Goal: Transaction & Acquisition: Purchase product/service

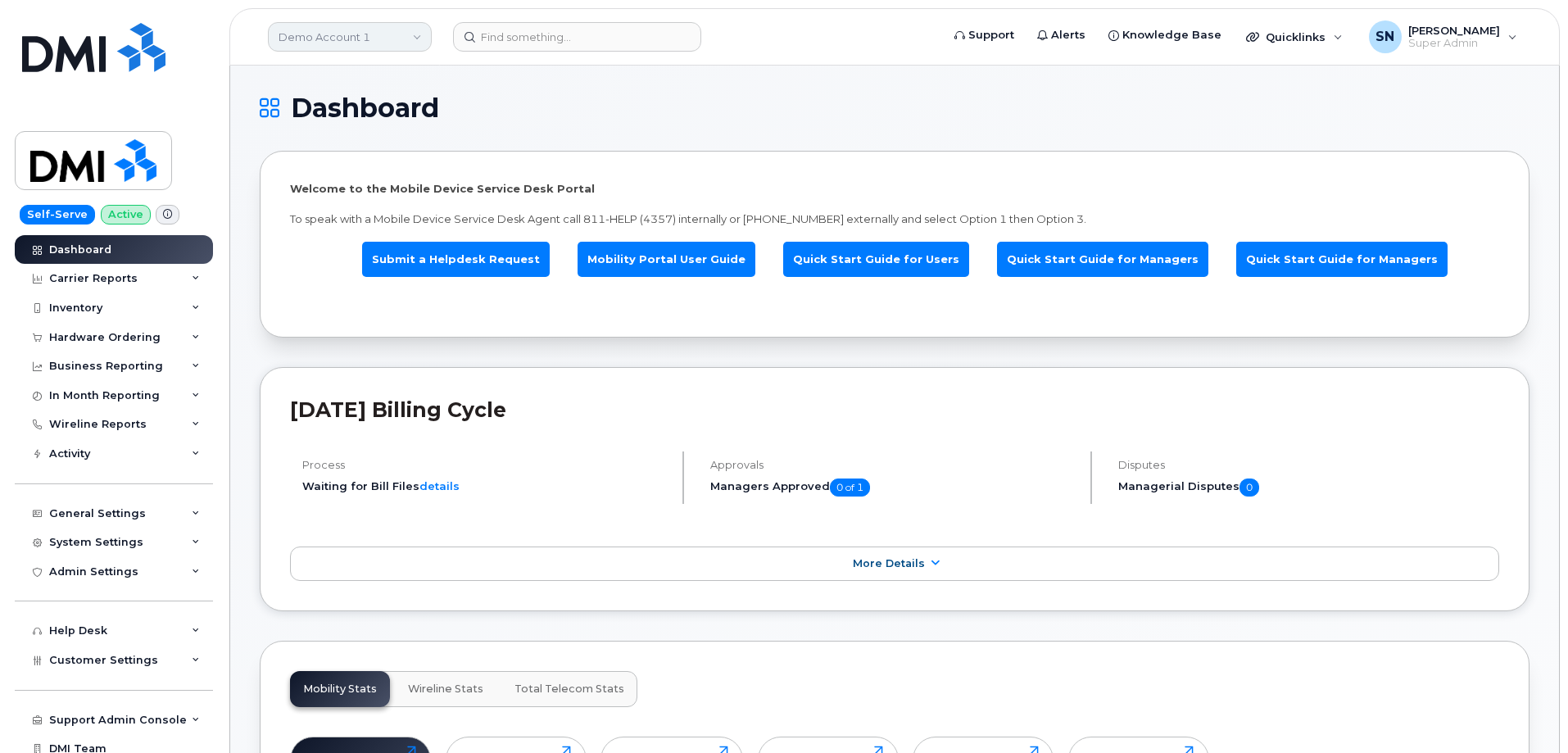
click at [362, 43] on link "Demo Account 1" at bounding box center [349, 36] width 164 height 29
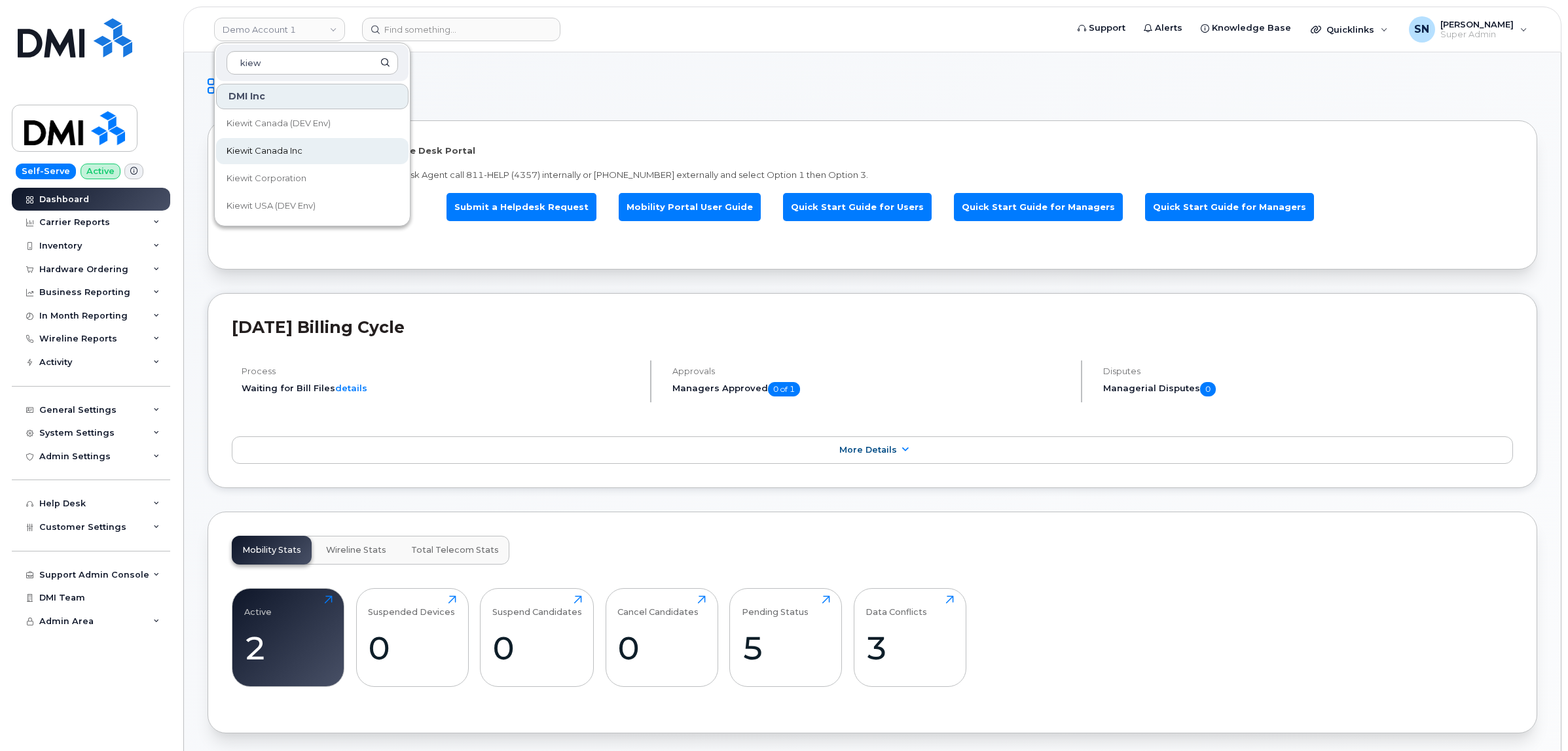
type input "kiew"
click at [274, 153] on span "Kiewit Canada Inc" at bounding box center [264, 151] width 76 height 13
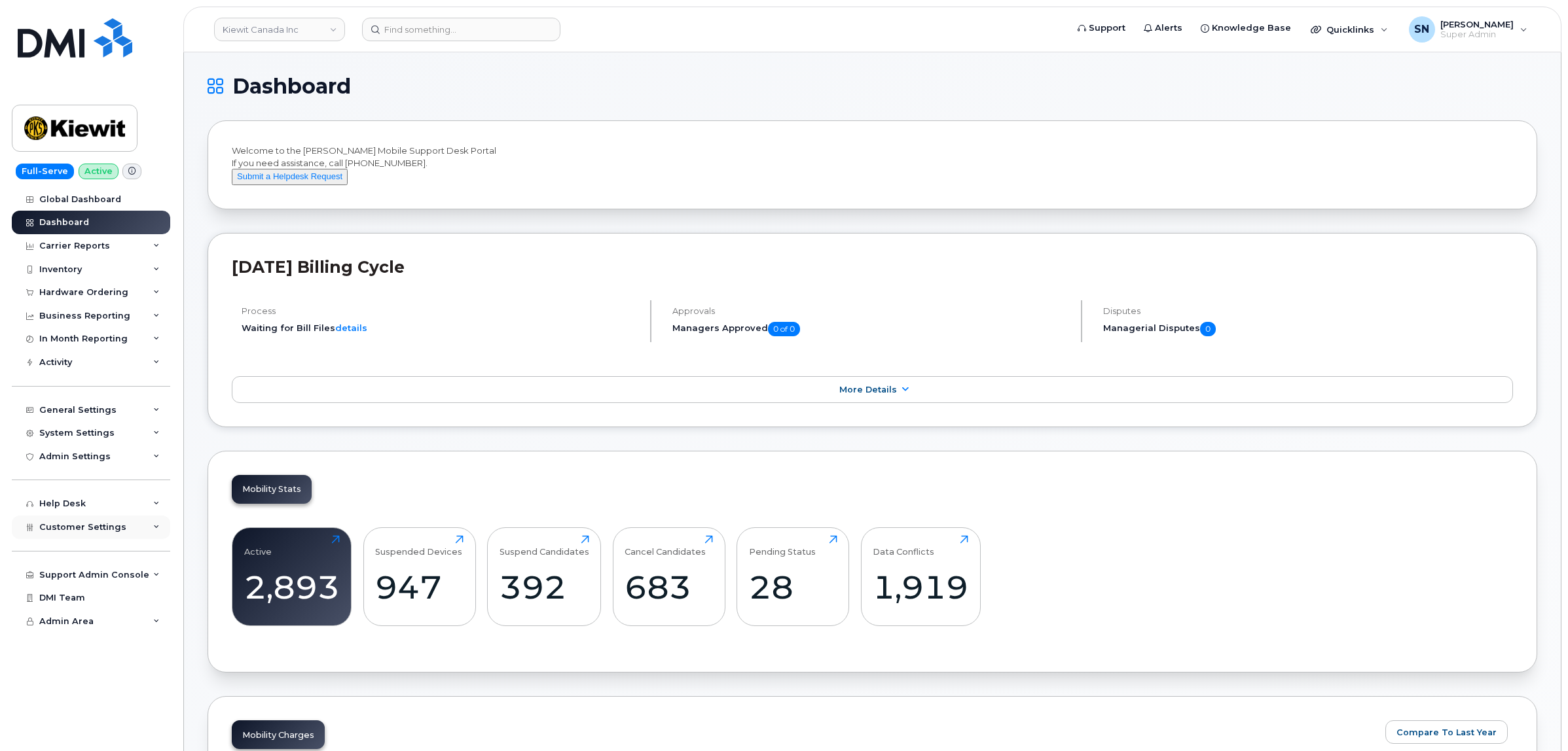
click at [102, 539] on div "Customer Settings" at bounding box center [91, 527] width 158 height 23
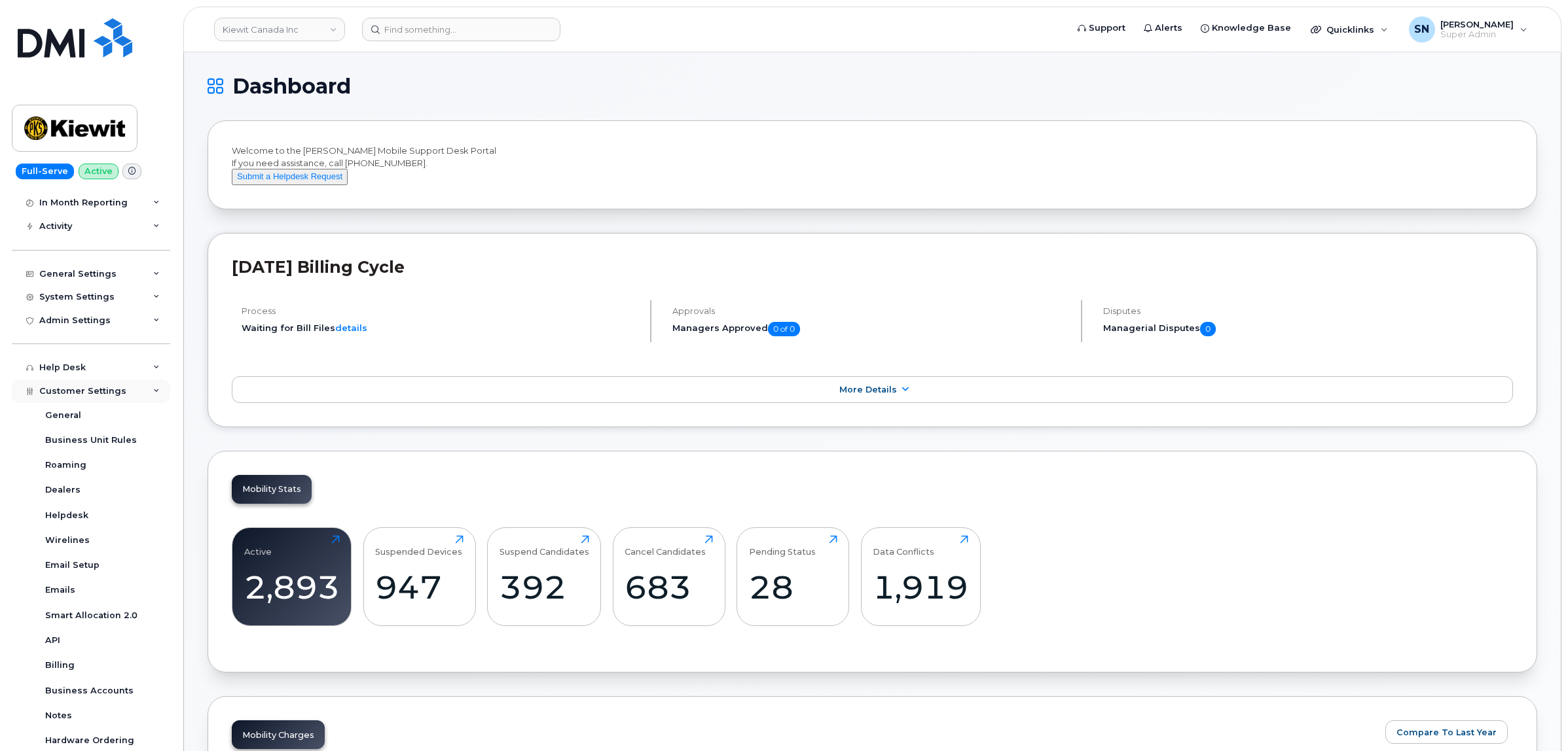
scroll to position [262, 0]
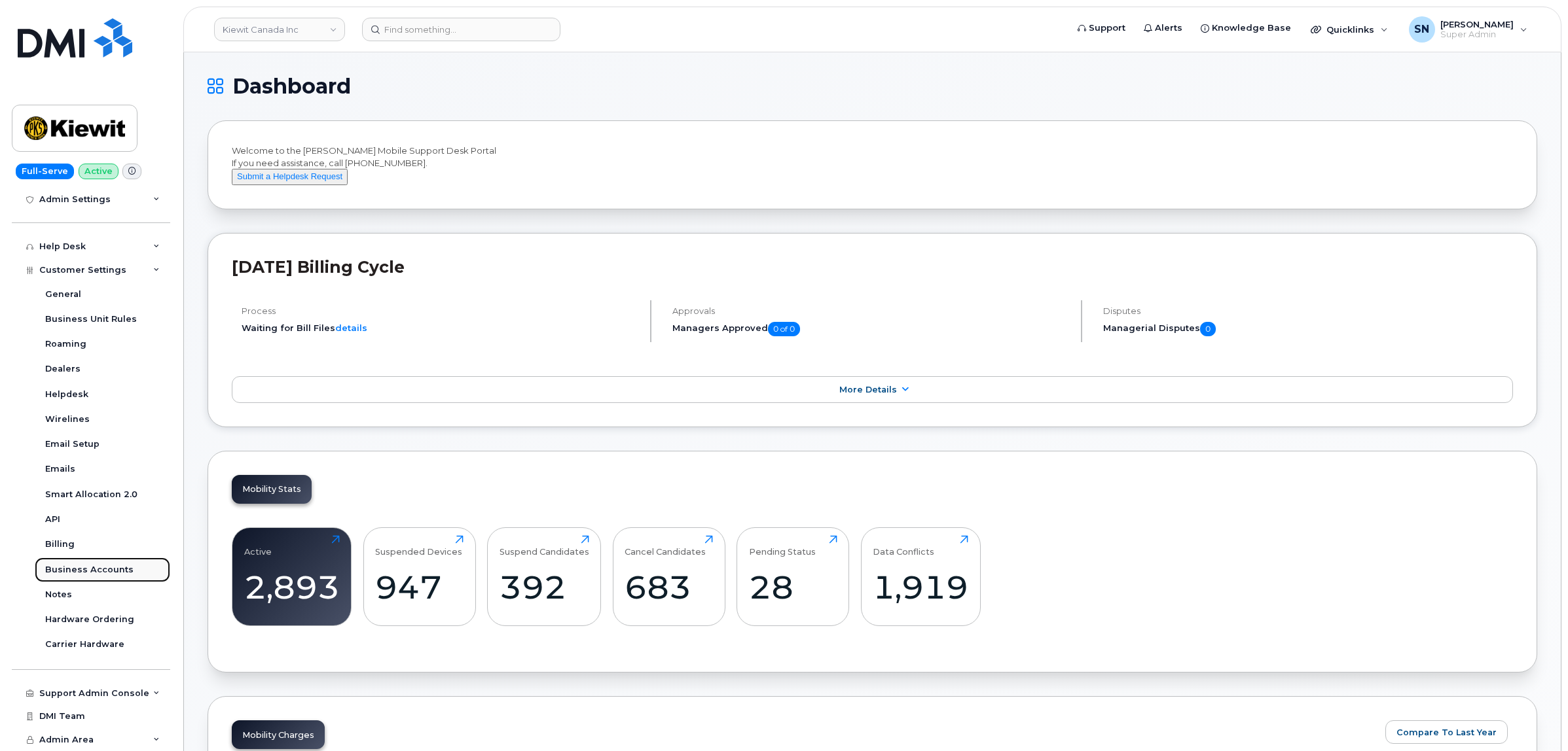
click at [109, 572] on div "Business Accounts" at bounding box center [89, 569] width 88 height 12
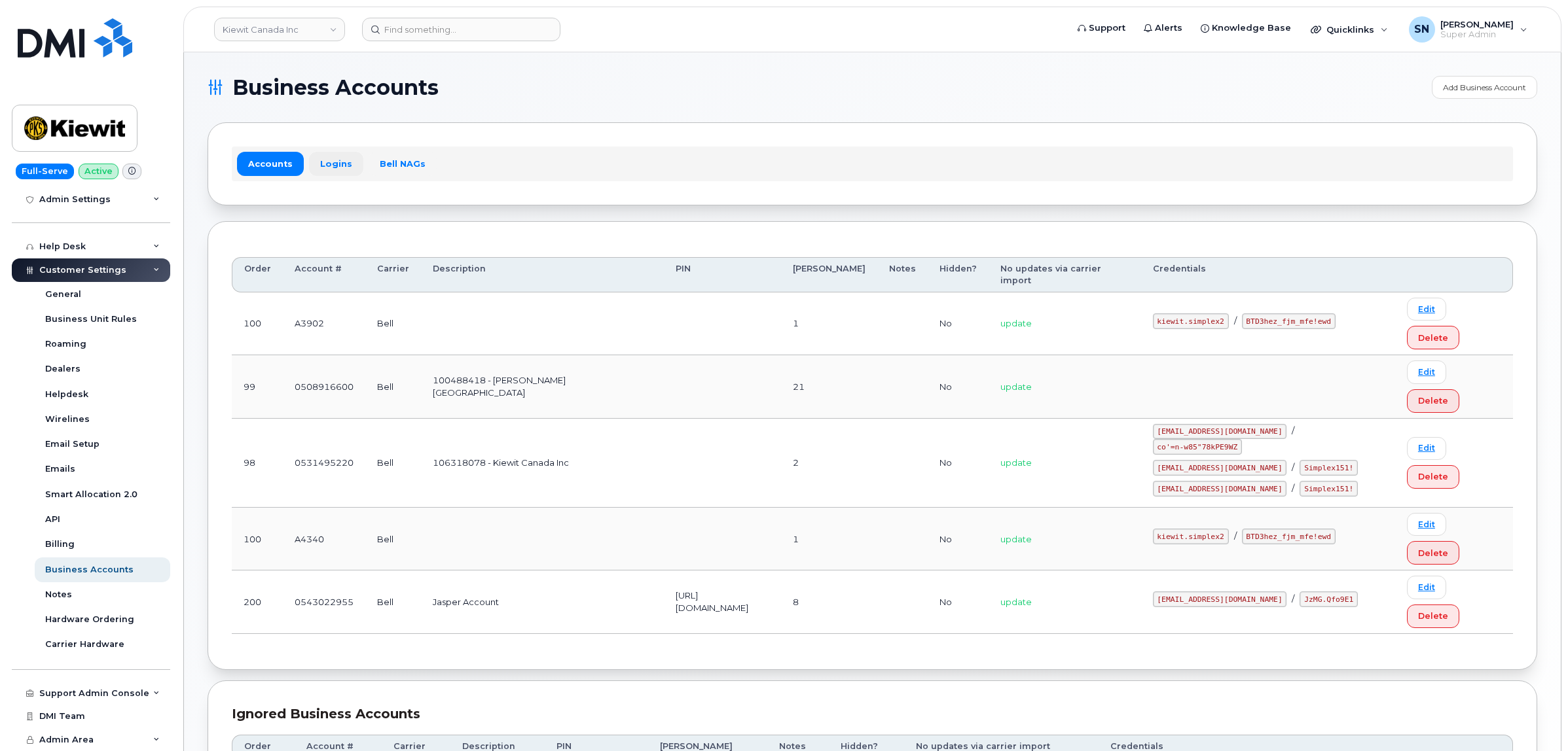
click at [326, 173] on link "Logins" at bounding box center [336, 163] width 54 height 23
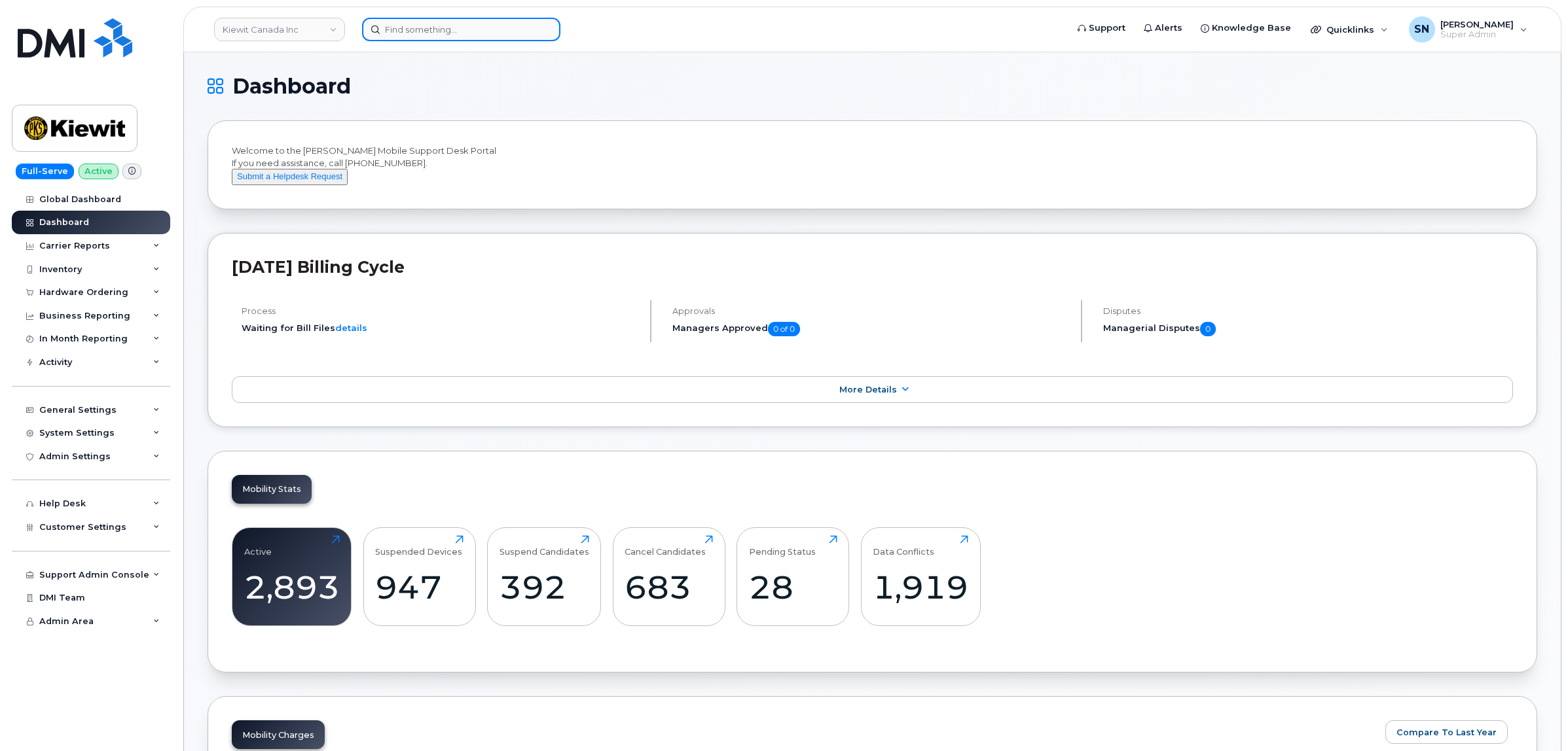
click at [440, 25] on input at bounding box center [461, 29] width 198 height 23
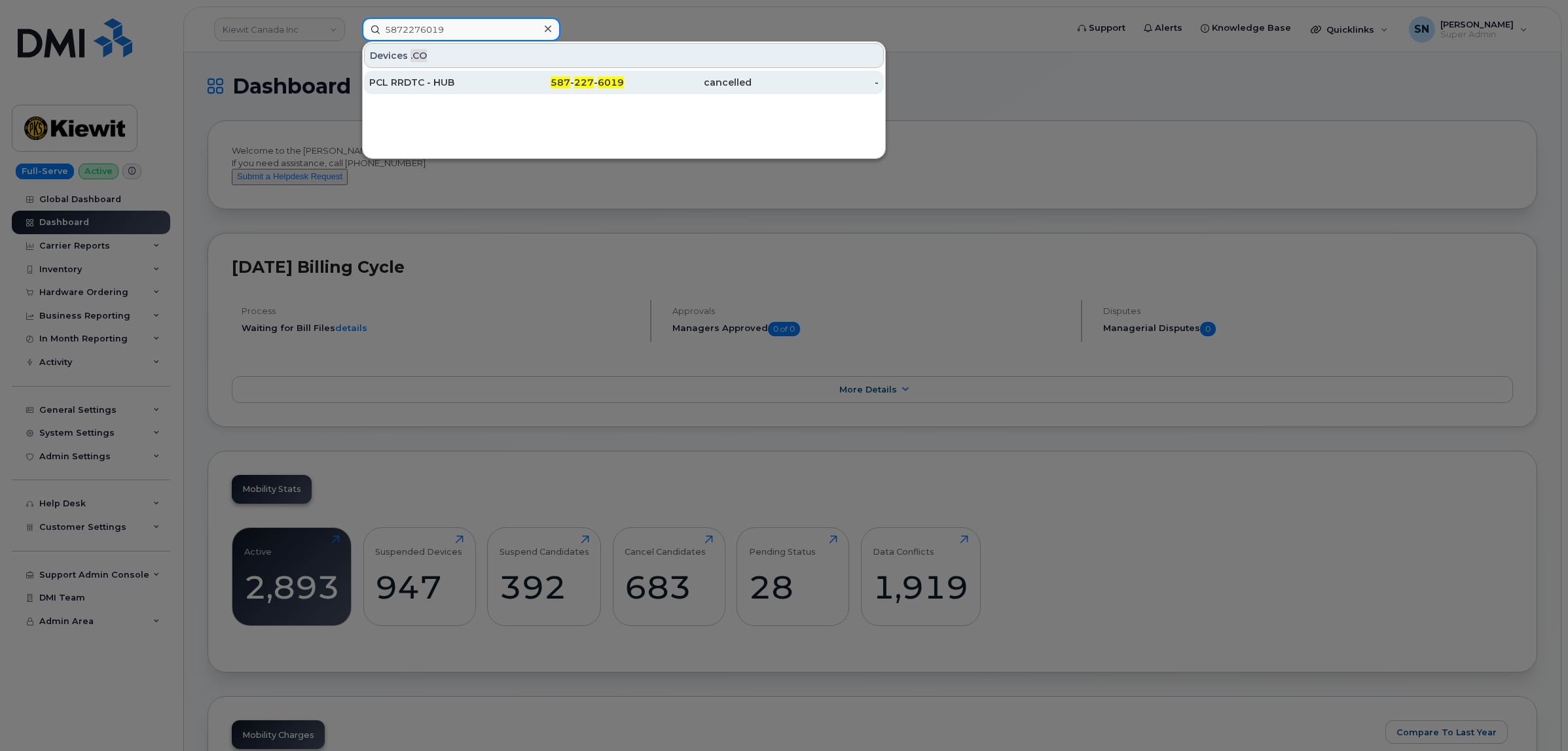
type input "5872276019"
click at [459, 83] on div "PCL RRDTC - HUB" at bounding box center [433, 82] width 127 height 13
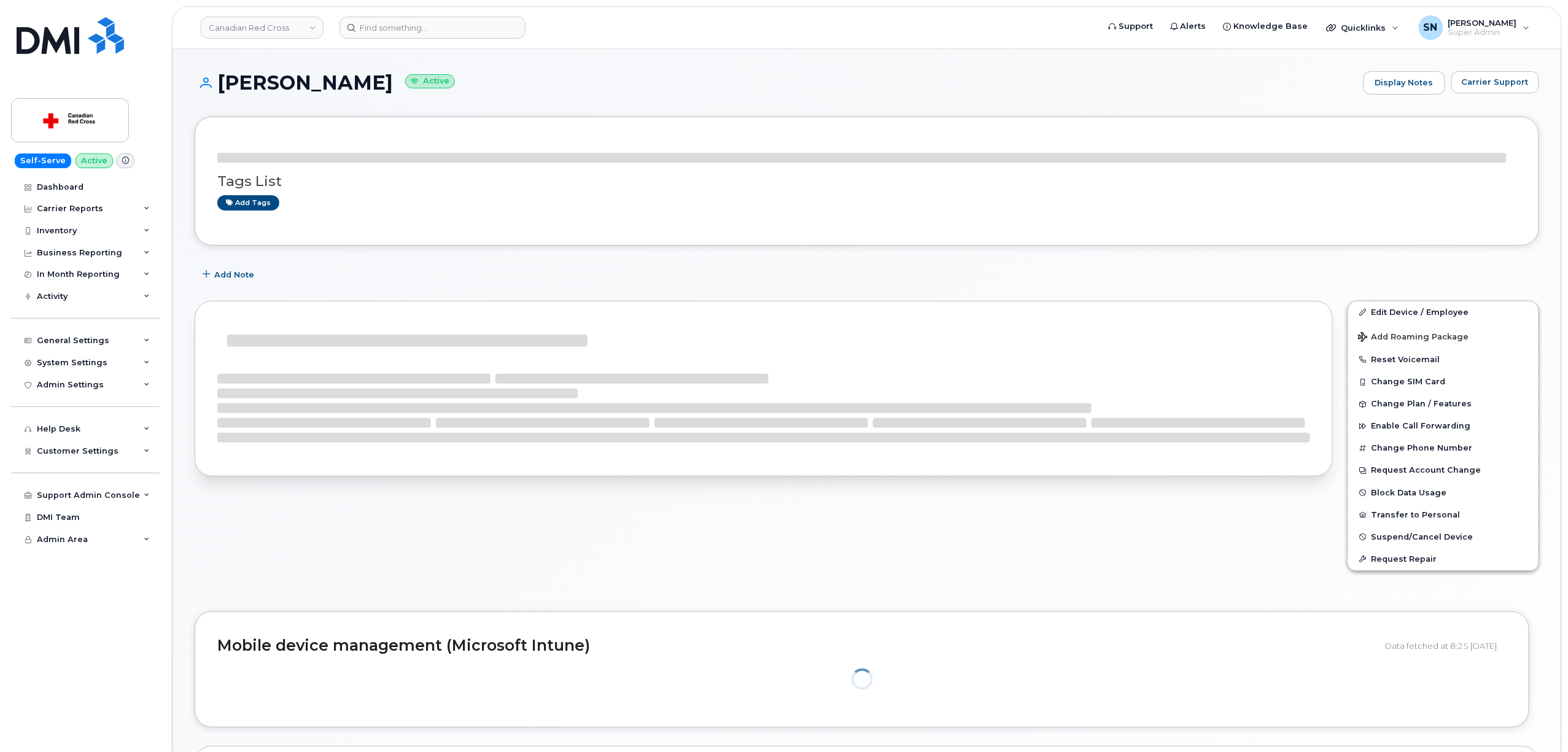
drag, startPoint x: 0, startPoint y: 0, endPoint x: 257, endPoint y: 90, distance: 272.3
click at [336, 124] on div "Tags List Add tags" at bounding box center [867, 181] width 1344 height 129
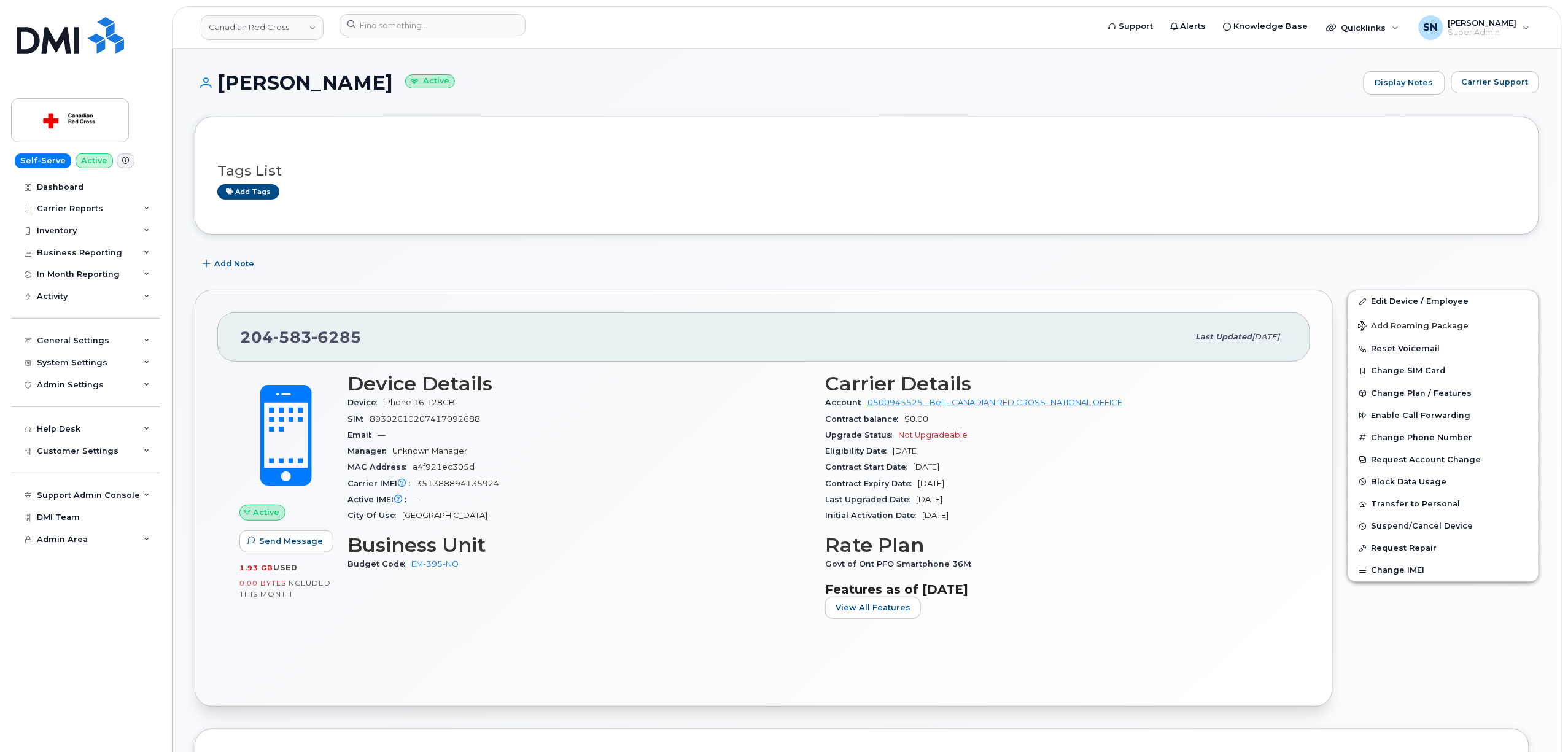
drag, startPoint x: 221, startPoint y: 78, endPoint x: 387, endPoint y: 86, distance: 166.2
click at [387, 86] on h1 "Cody Bourdages Active" at bounding box center [776, 82] width 1163 height 21
copy h1 "Cody Bourdages"
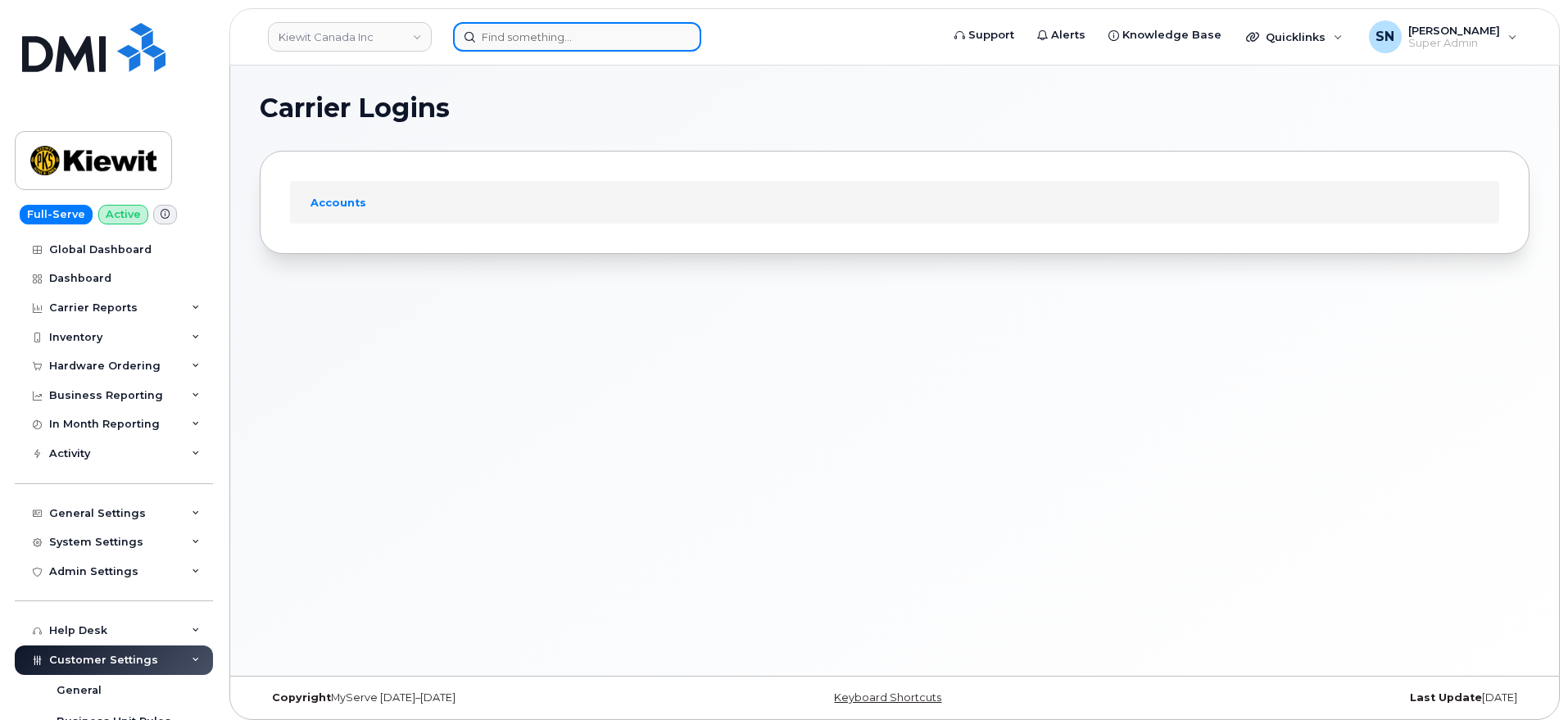
click at [510, 37] on input at bounding box center [577, 36] width 248 height 29
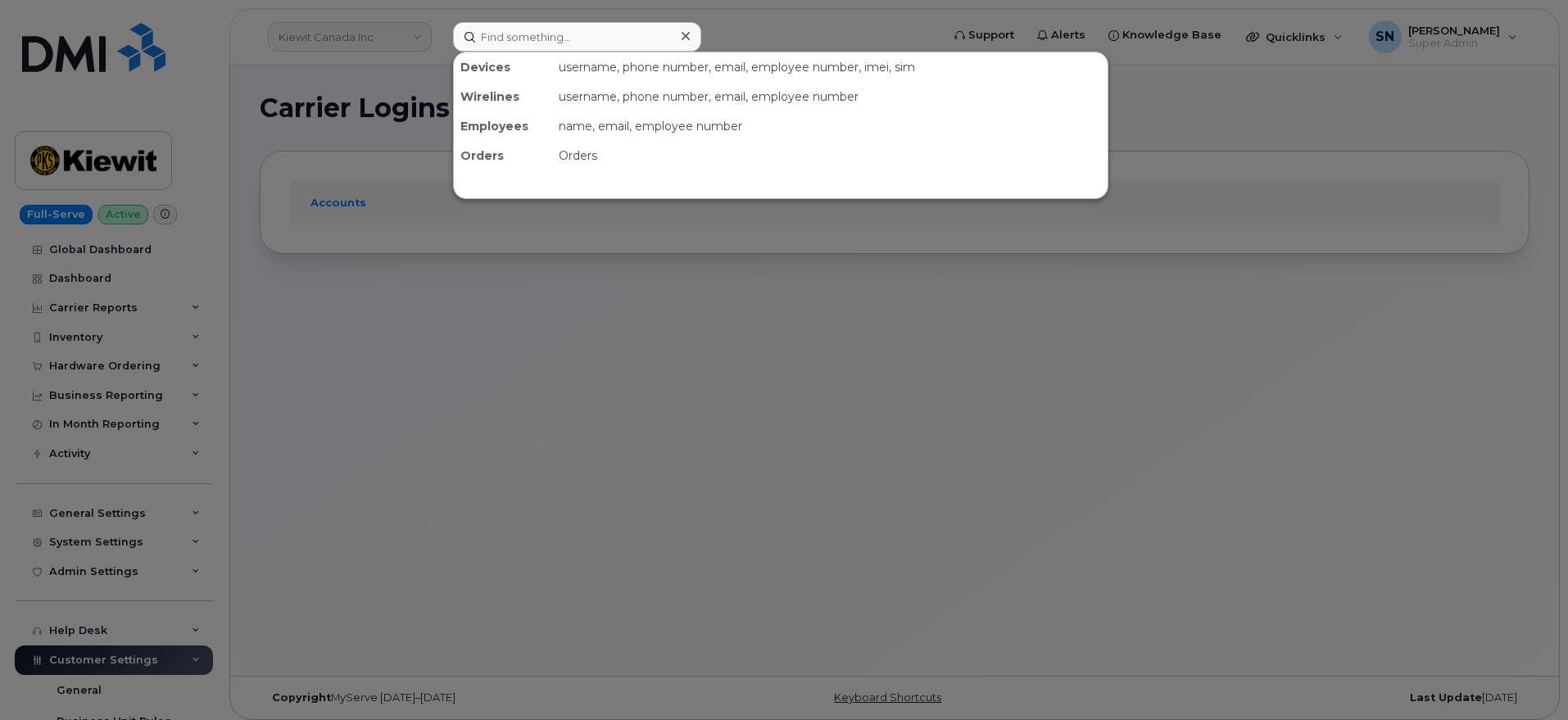
click at [404, 35] on div at bounding box center [784, 360] width 1568 height 720
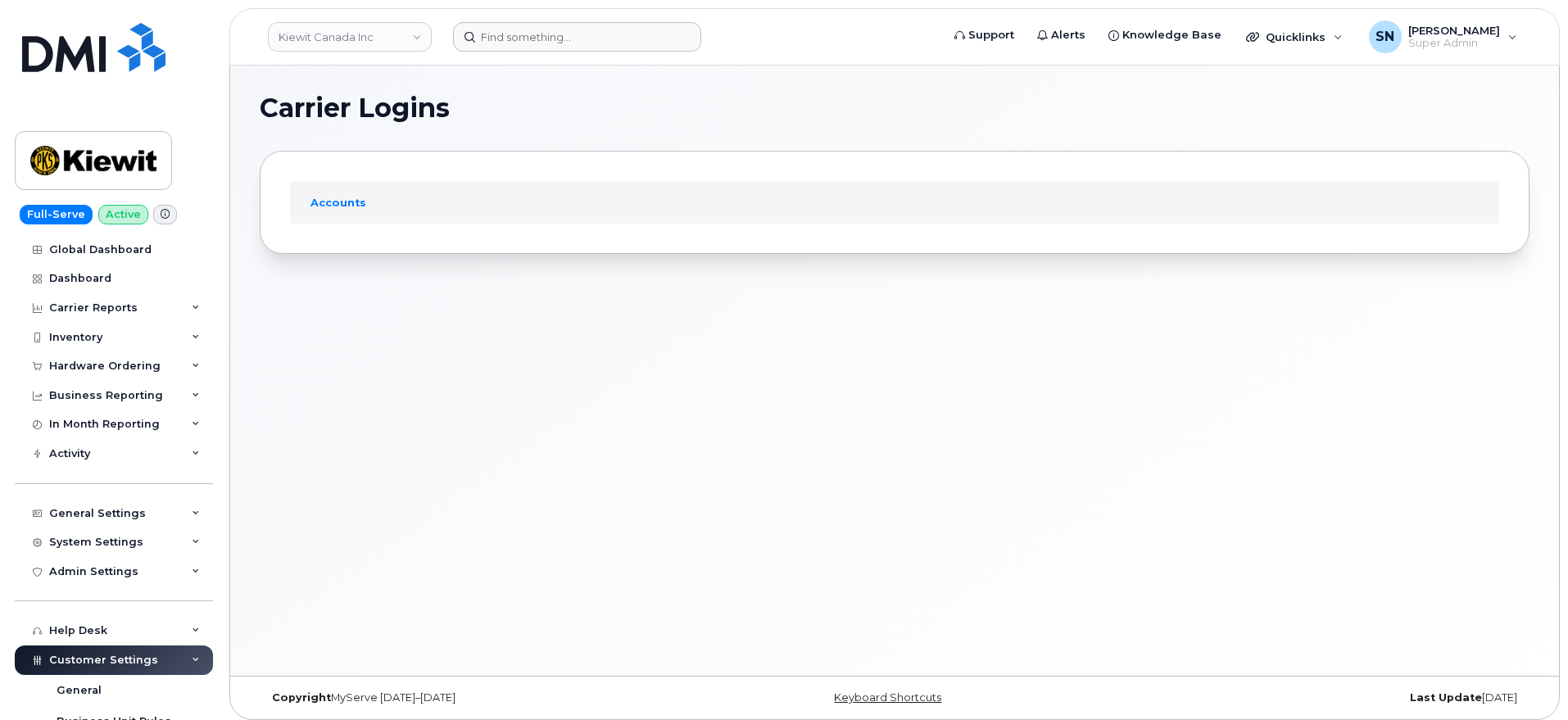
click at [404, 35] on link "Kiewit Canada Inc" at bounding box center [349, 36] width 164 height 29
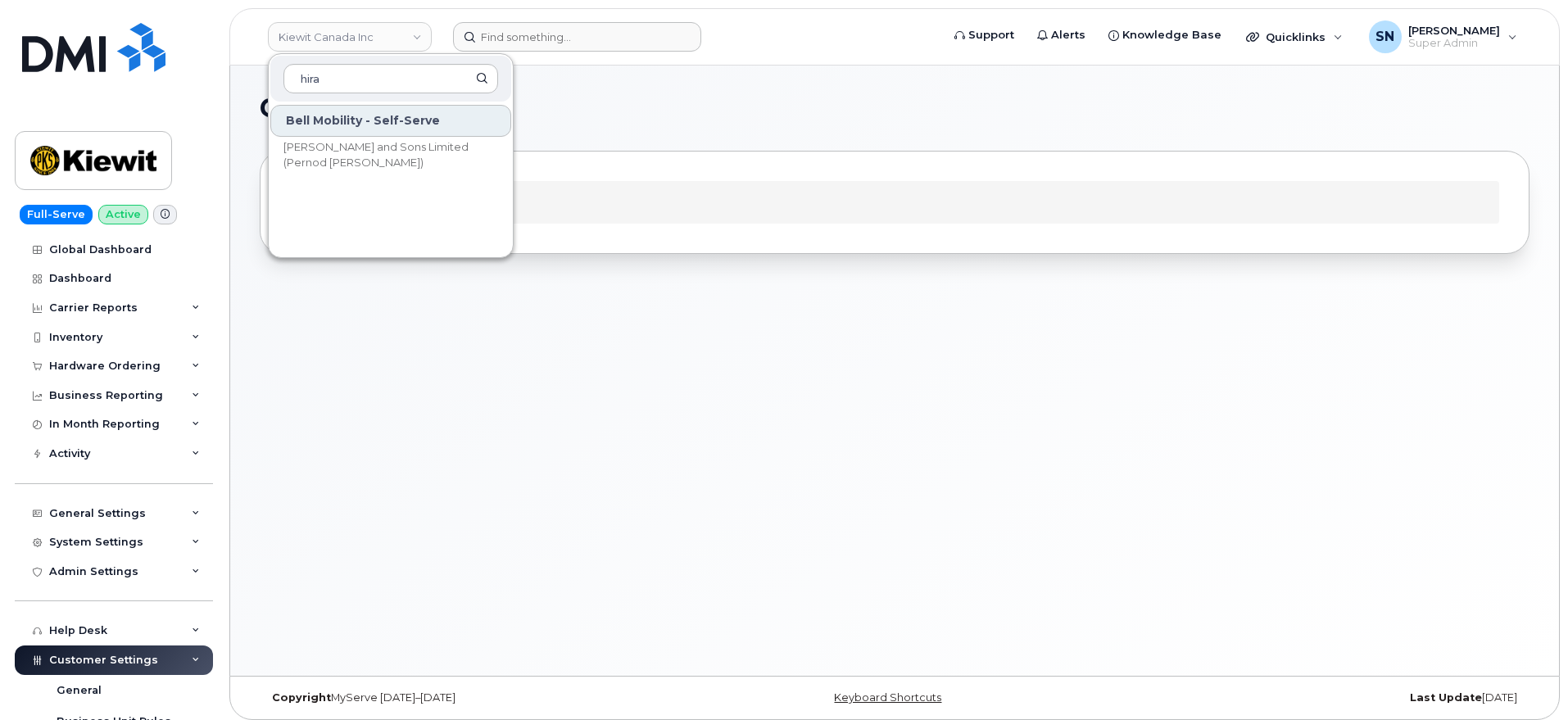
type input "hira"
click at [377, 135] on div "Bell Mobility - Self-Serve" at bounding box center [390, 120] width 241 height 32
click at [376, 154] on span "[PERSON_NAME] and Sons Limited (Pernod [PERSON_NAME])" at bounding box center [377, 155] width 189 height 32
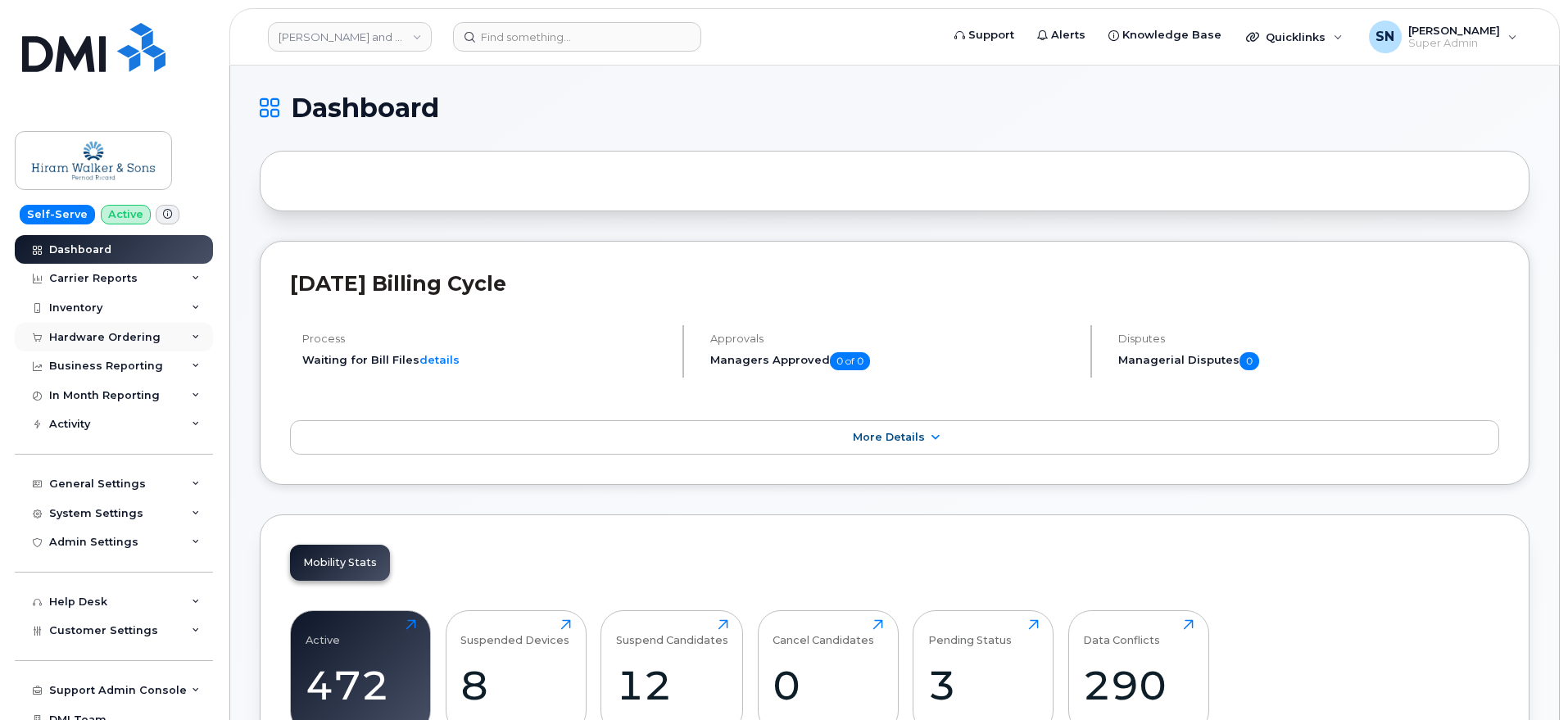
click at [99, 337] on div "Hardware Ordering" at bounding box center [105, 337] width 112 height 13
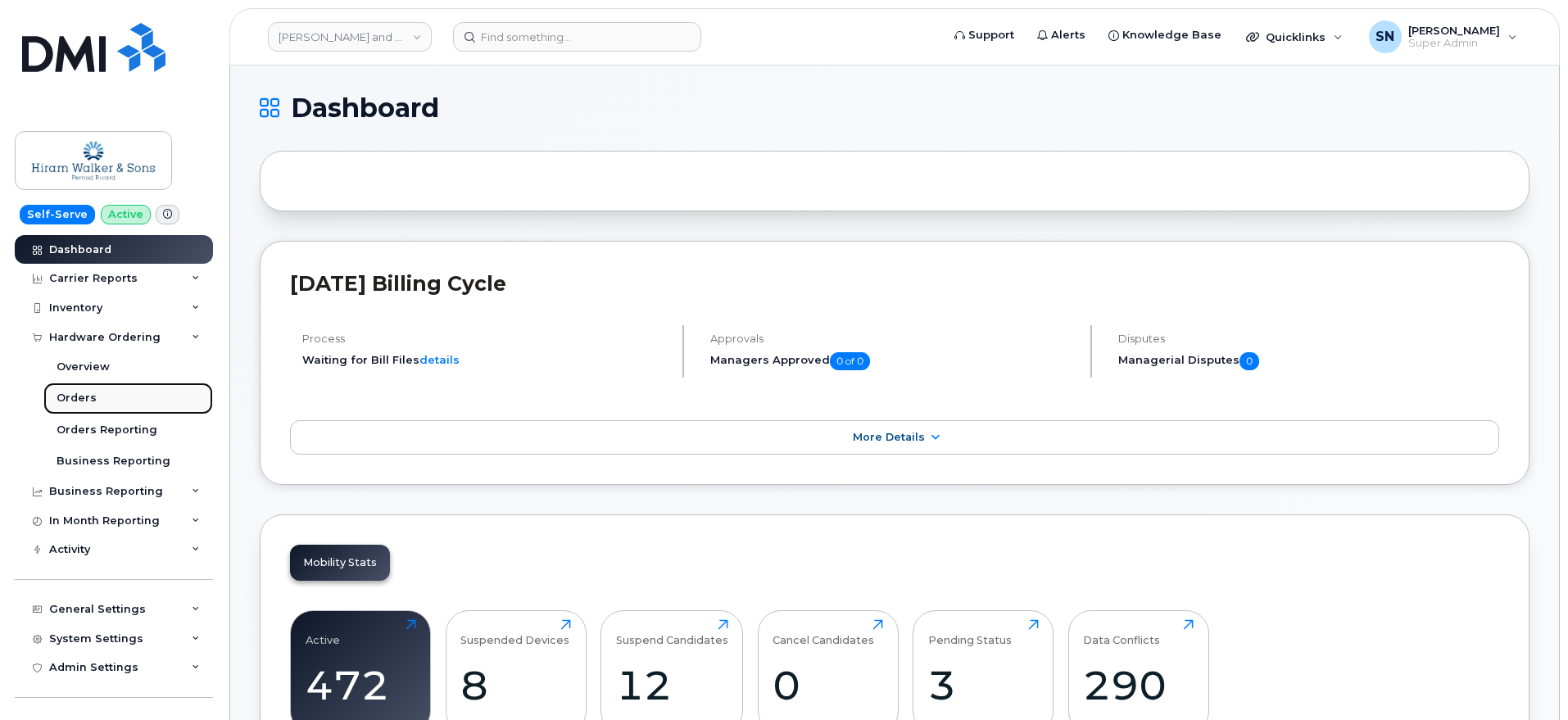
click at [89, 399] on div "Orders" at bounding box center [76, 398] width 40 height 15
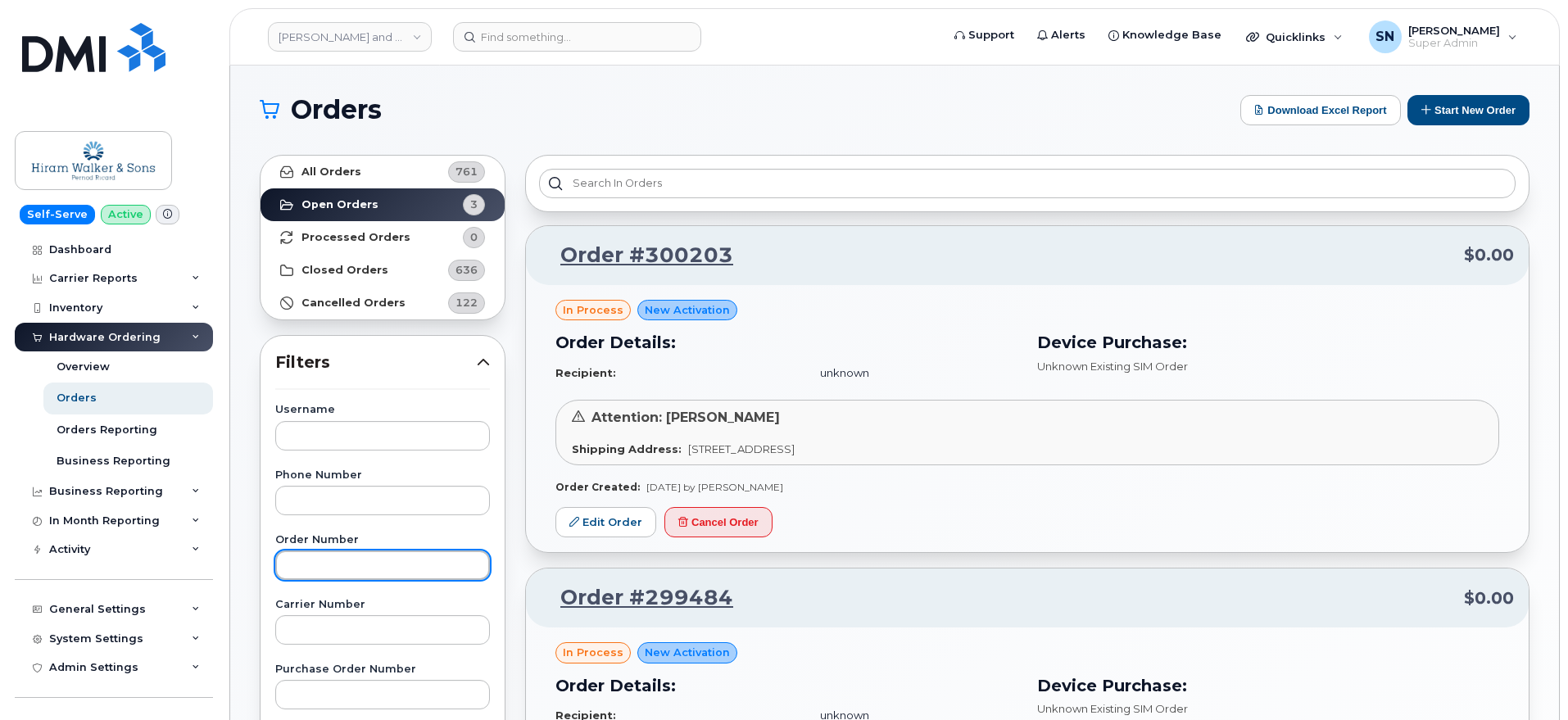
click at [378, 562] on input "text" at bounding box center [382, 565] width 214 height 29
paste input "300328"
type input "300328"
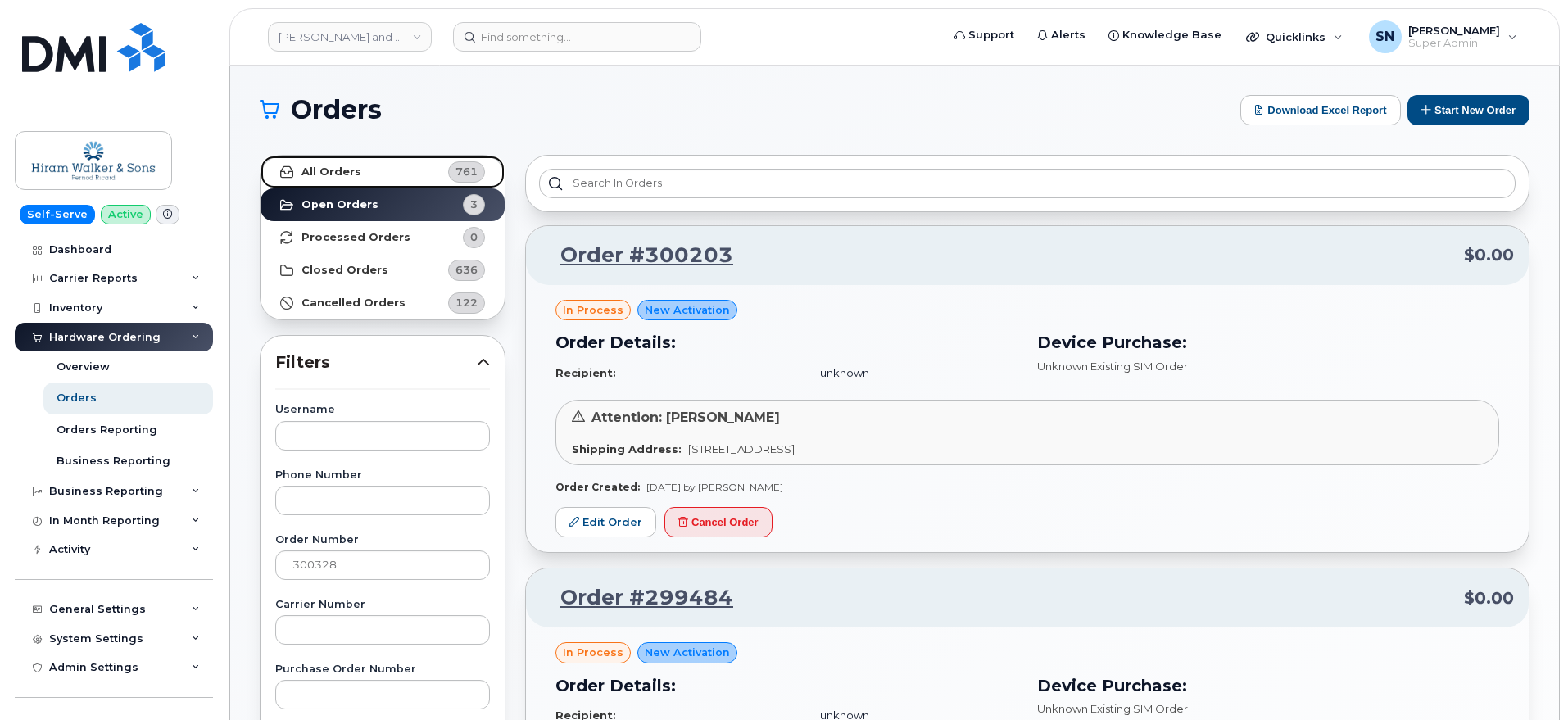
click at [355, 159] on link "All Orders 761" at bounding box center [382, 172] width 244 height 33
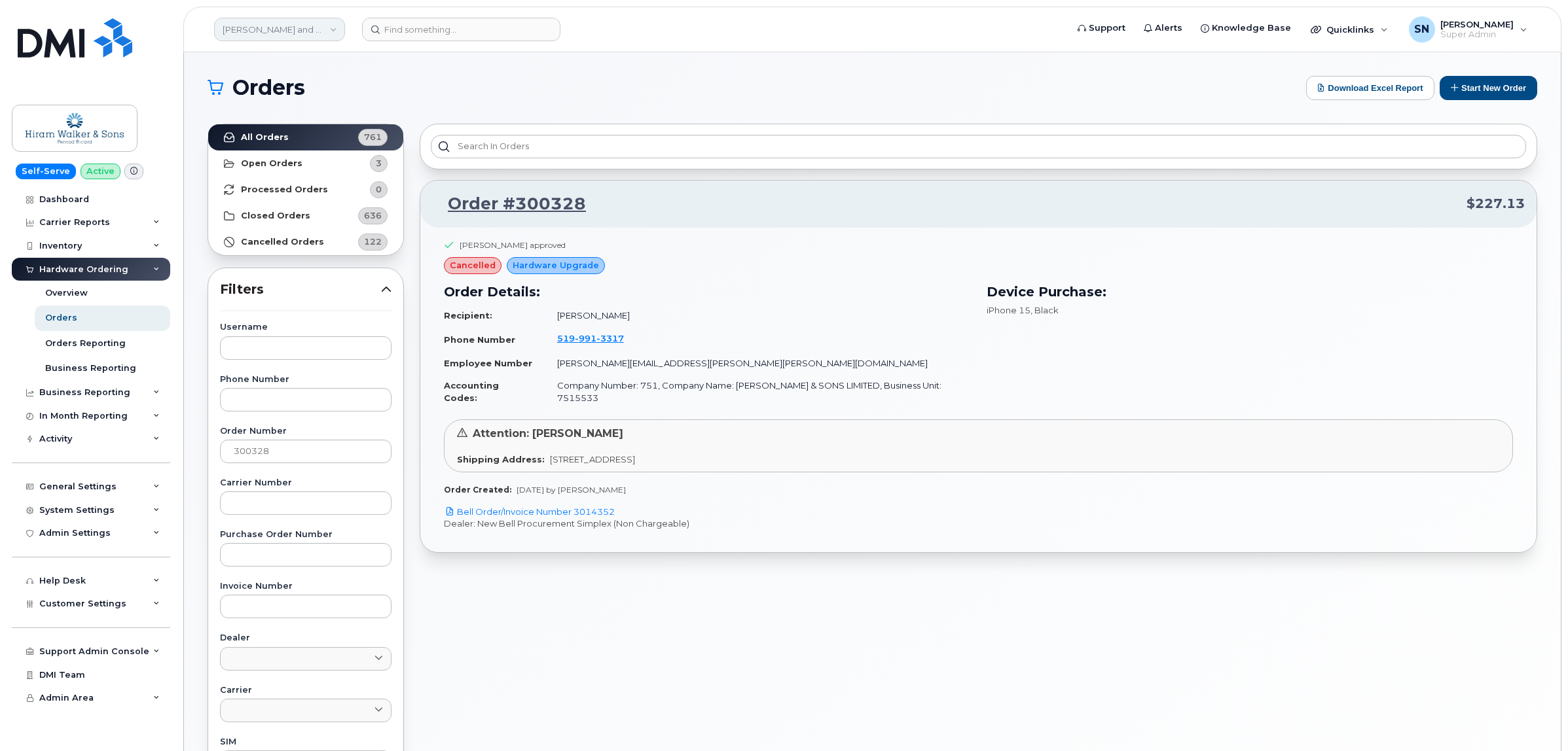
click at [303, 30] on link "Hiram Walker and Sons Limited (Pernod Ricard)" at bounding box center [279, 29] width 131 height 23
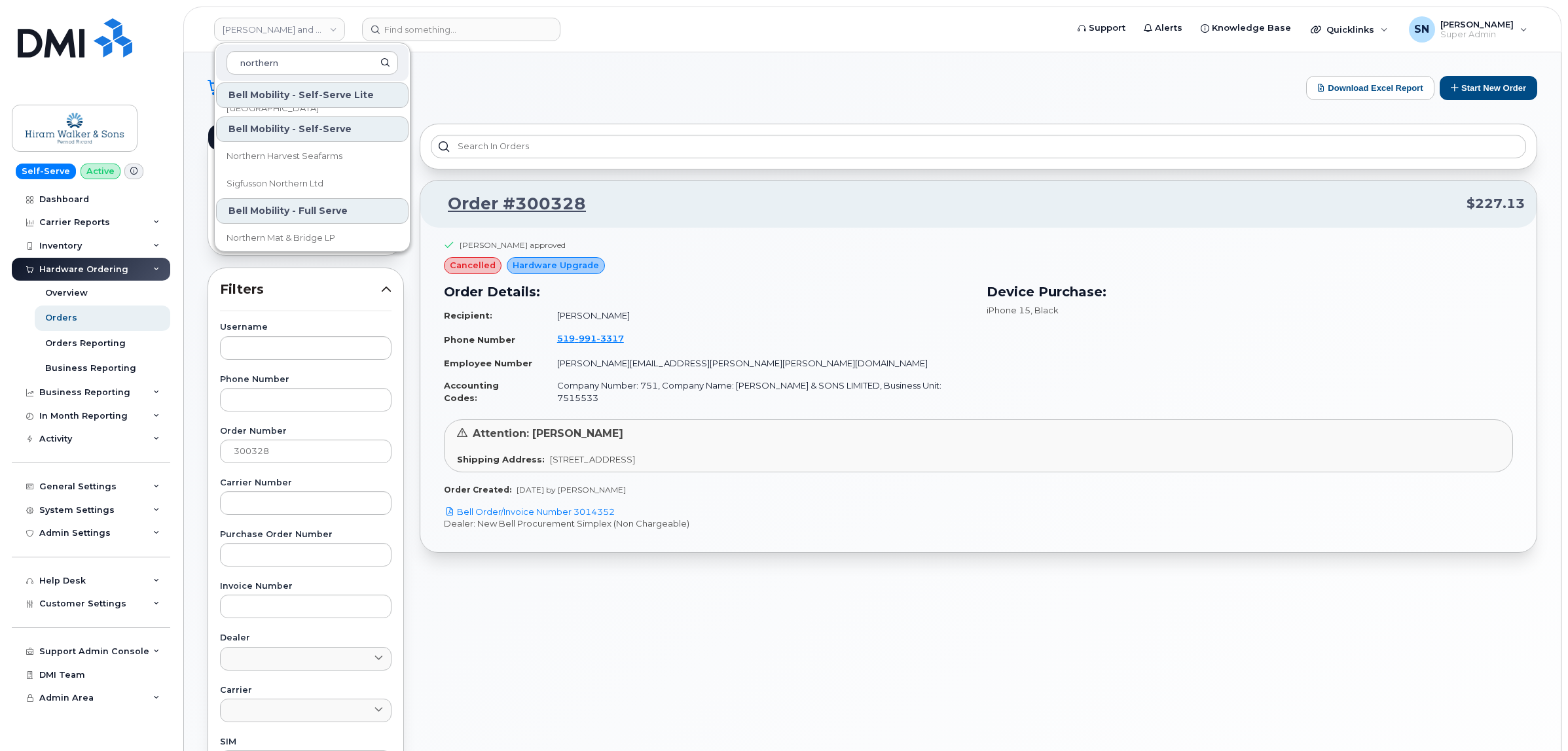
scroll to position [28, 0]
type input "northern"
click at [311, 234] on span "Northern Mat & Bridge LP" at bounding box center [281, 231] width 109 height 13
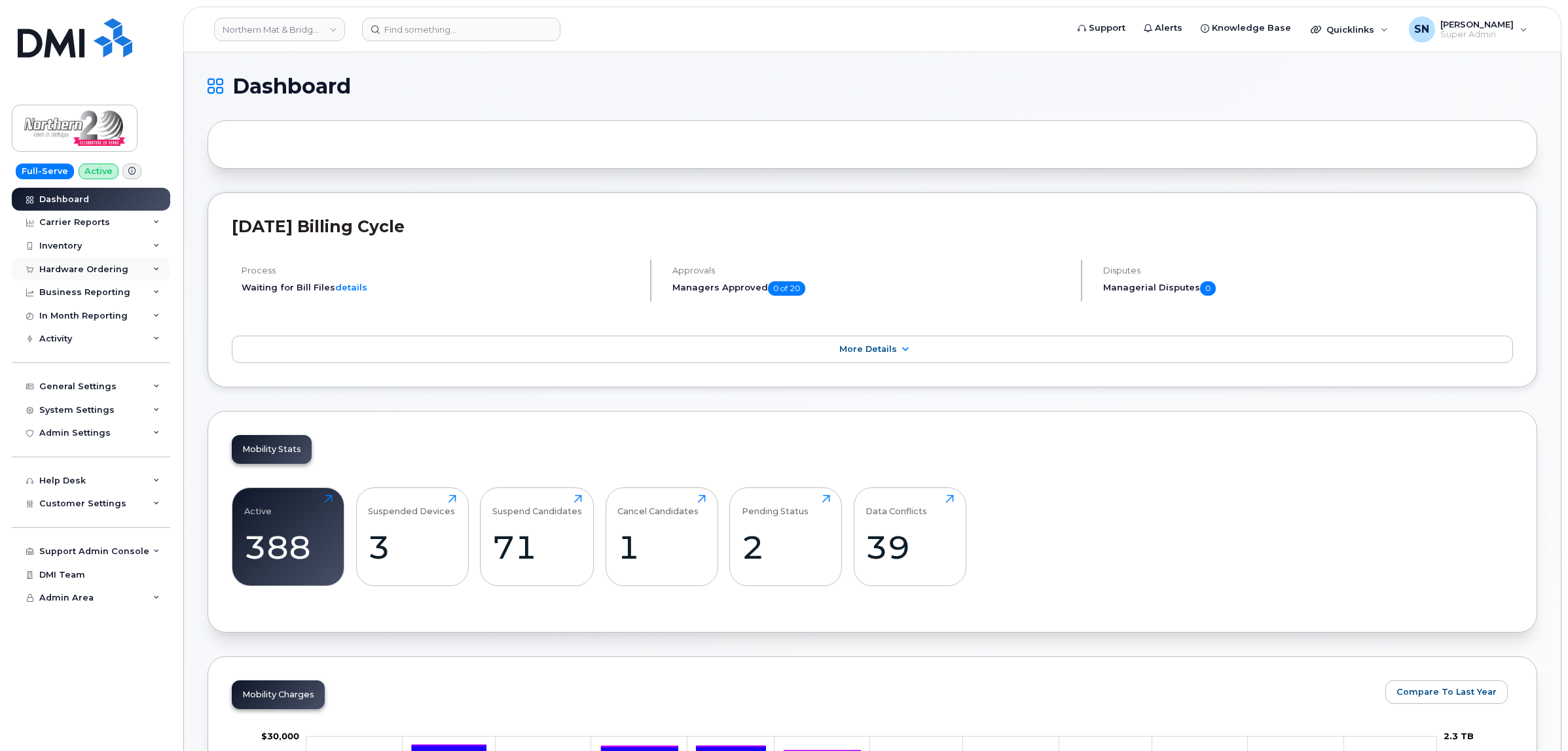
click at [109, 262] on div "Hardware Ordering" at bounding box center [91, 269] width 158 height 23
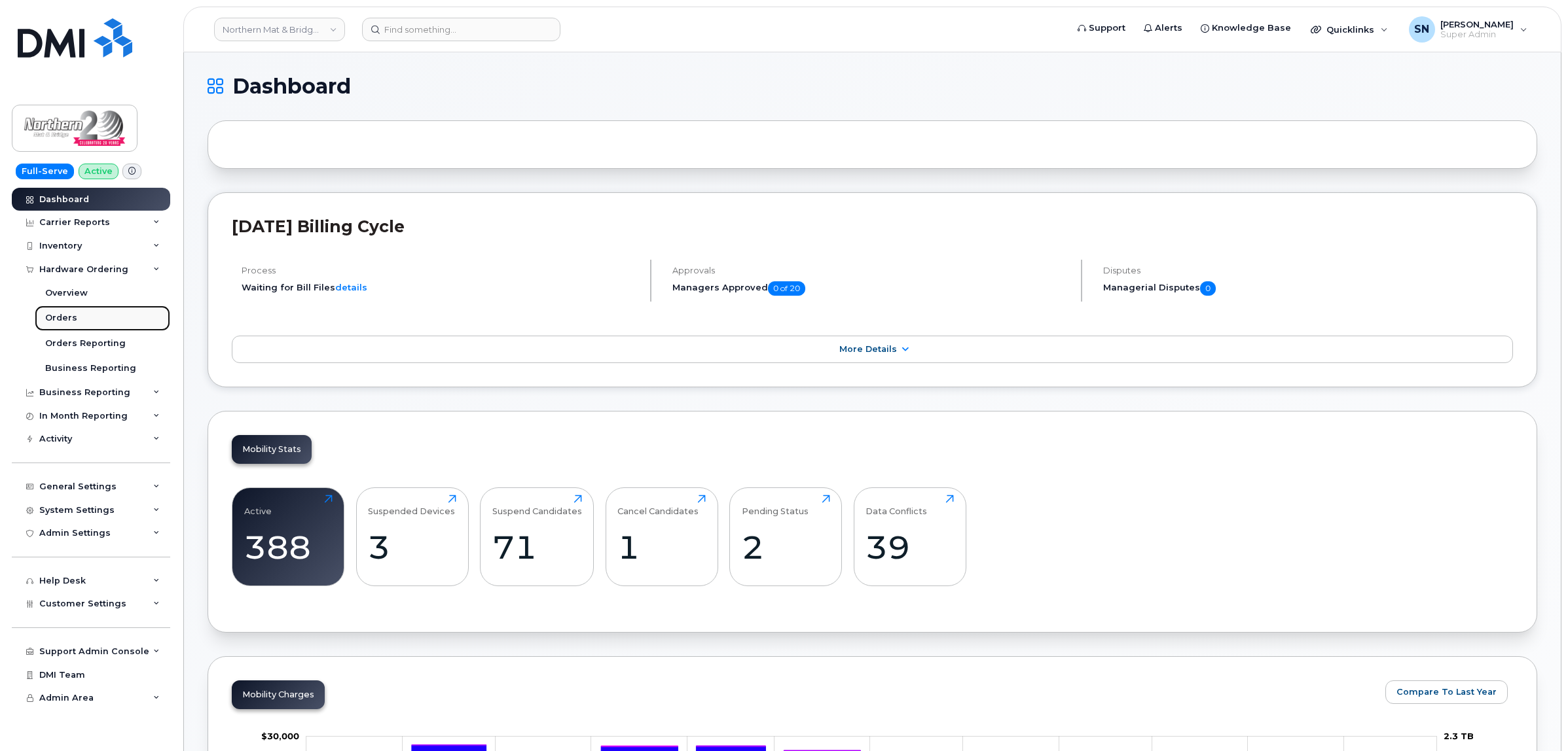
click at [99, 319] on link "Orders" at bounding box center [102, 318] width 135 height 25
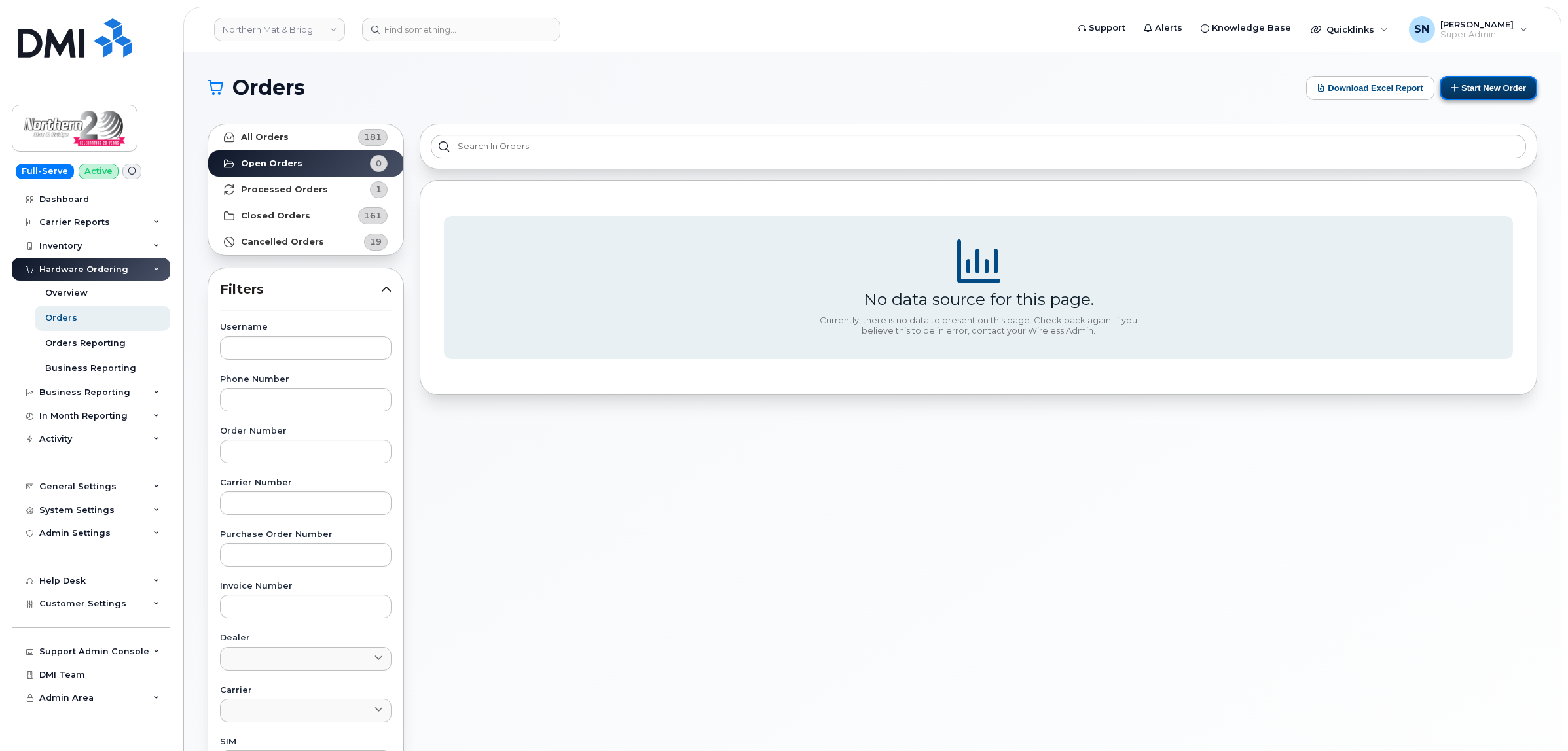
click at [1470, 76] on button "Start New Order" at bounding box center [1488, 88] width 98 height 24
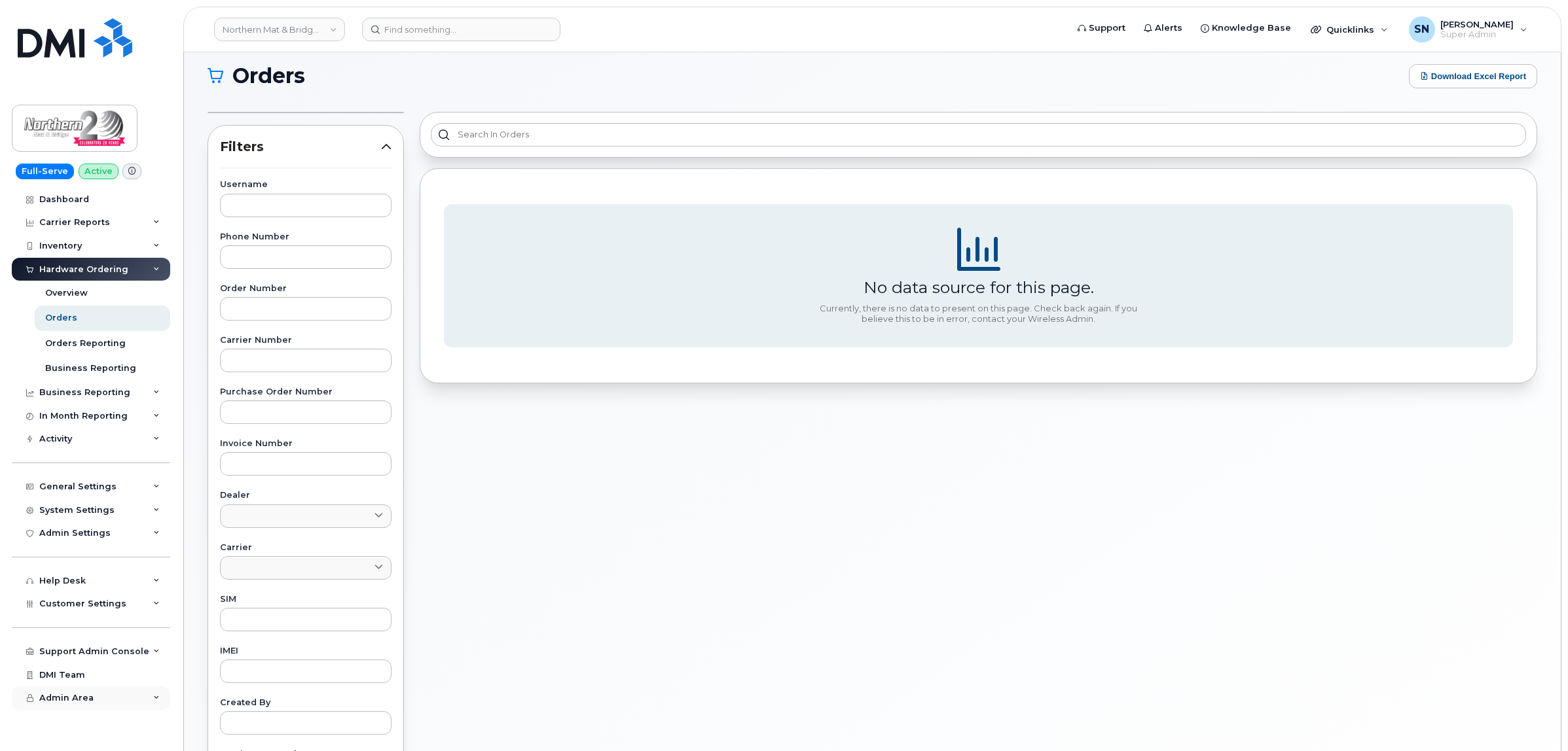
scroll to position [211, 0]
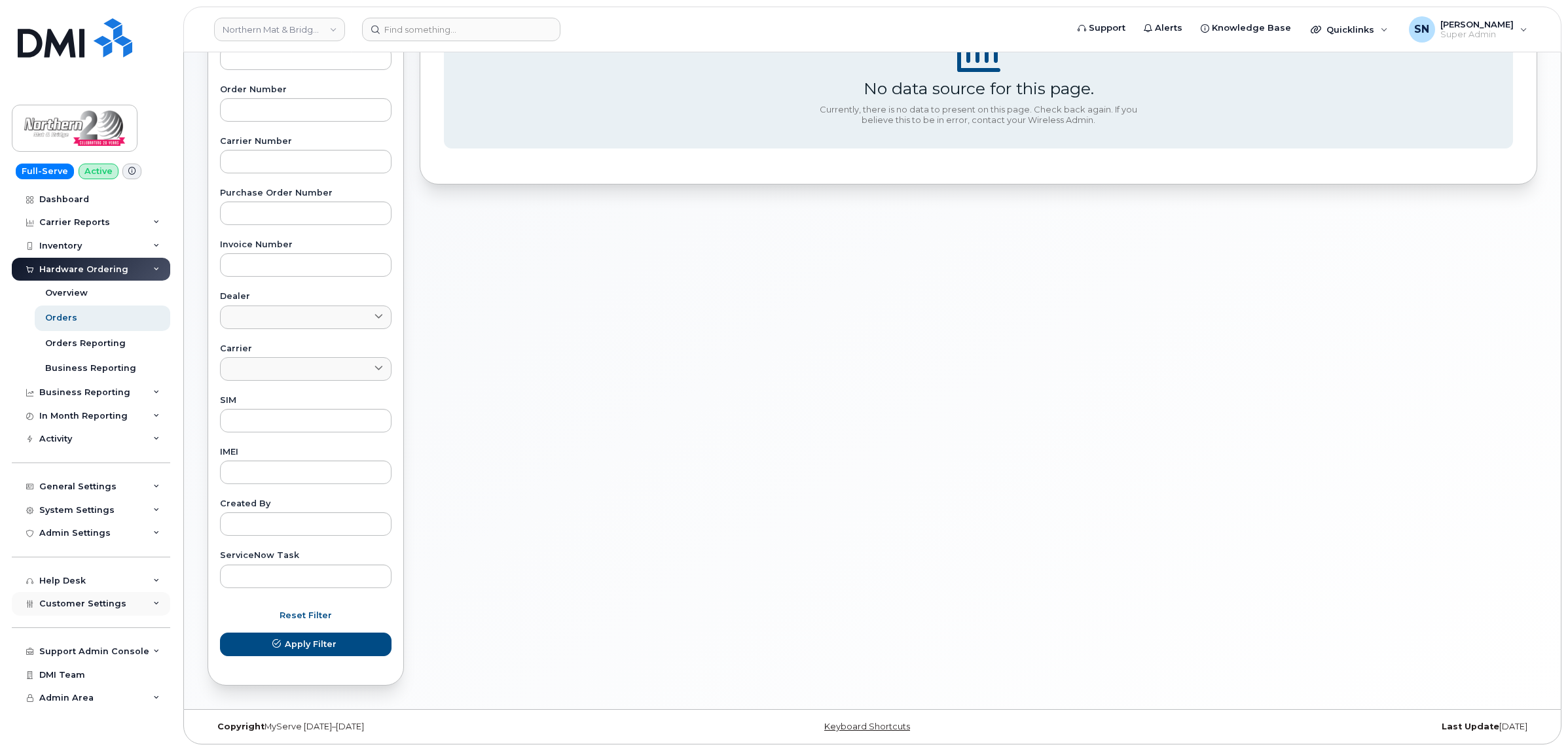
click at [93, 608] on span "Customer Settings" at bounding box center [83, 603] width 87 height 10
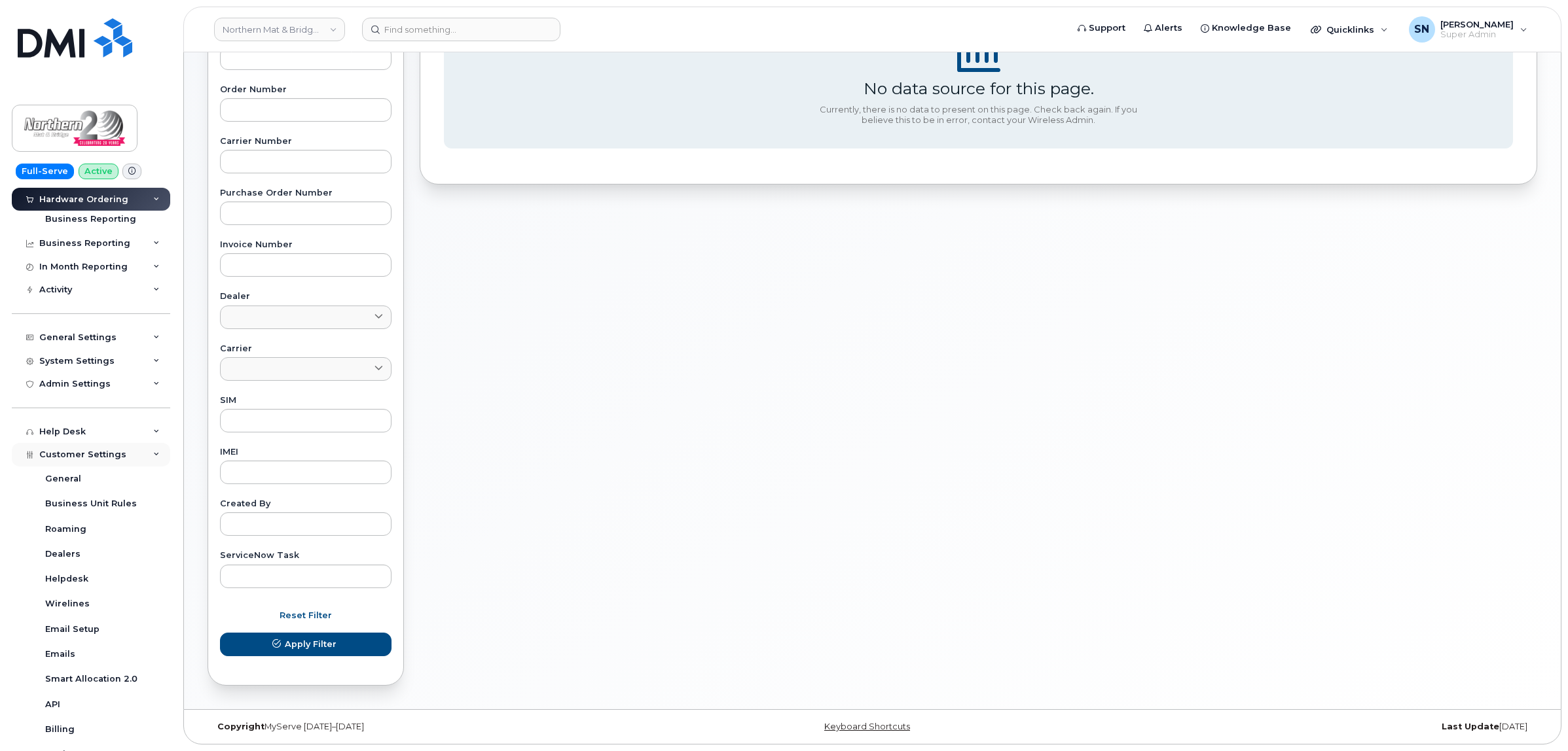
scroll to position [363, 0]
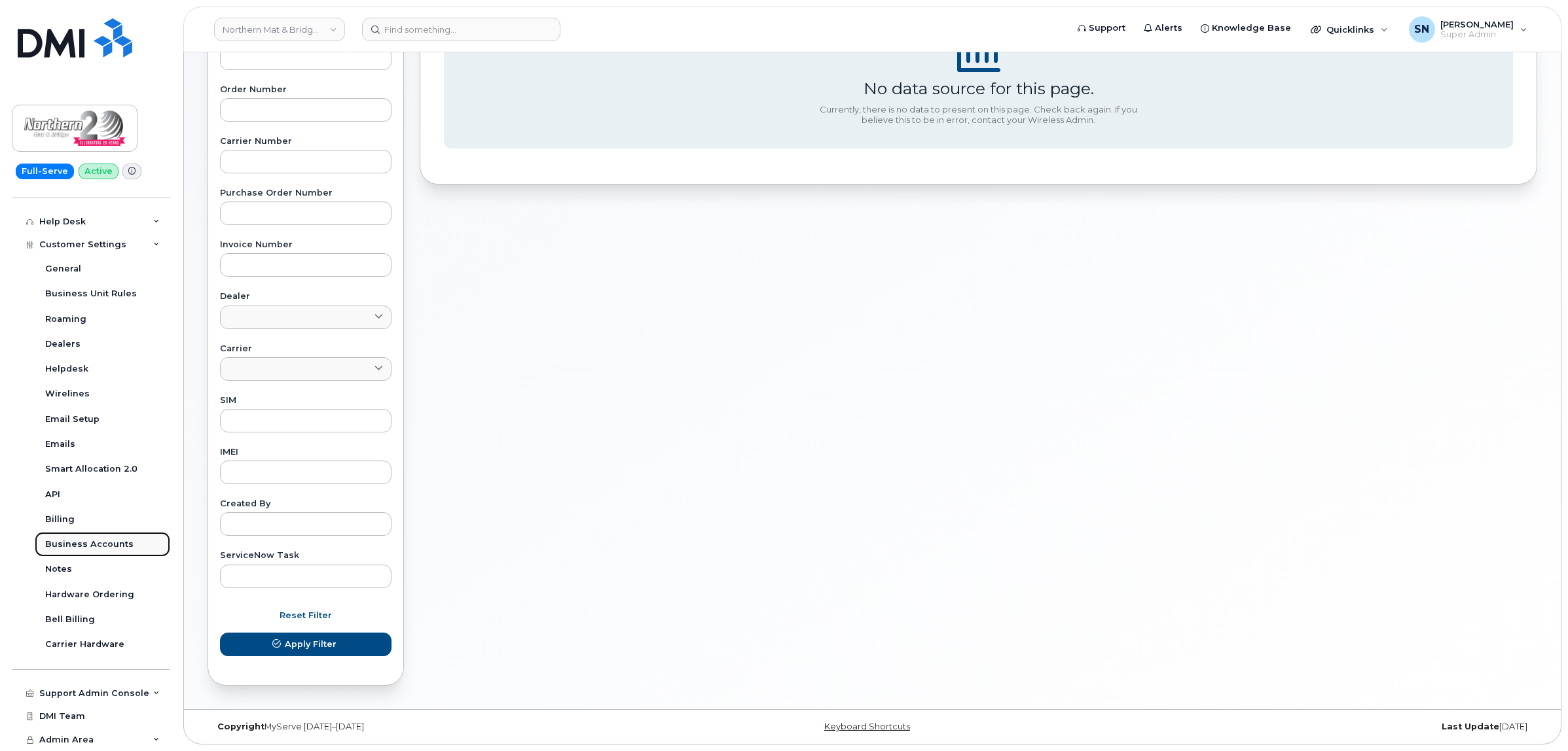
click at [108, 543] on div "Business Accounts" at bounding box center [89, 544] width 88 height 12
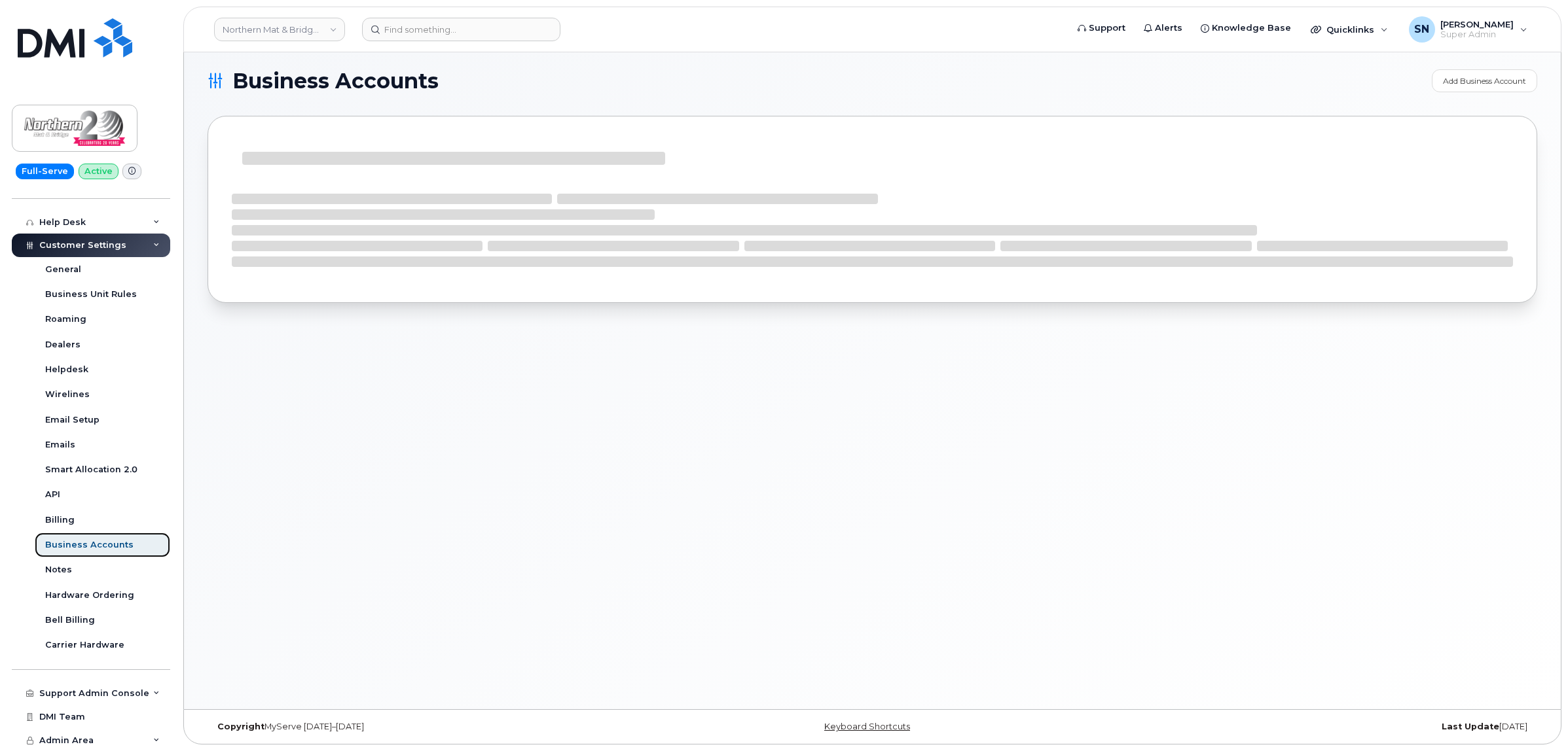
scroll to position [264, 0]
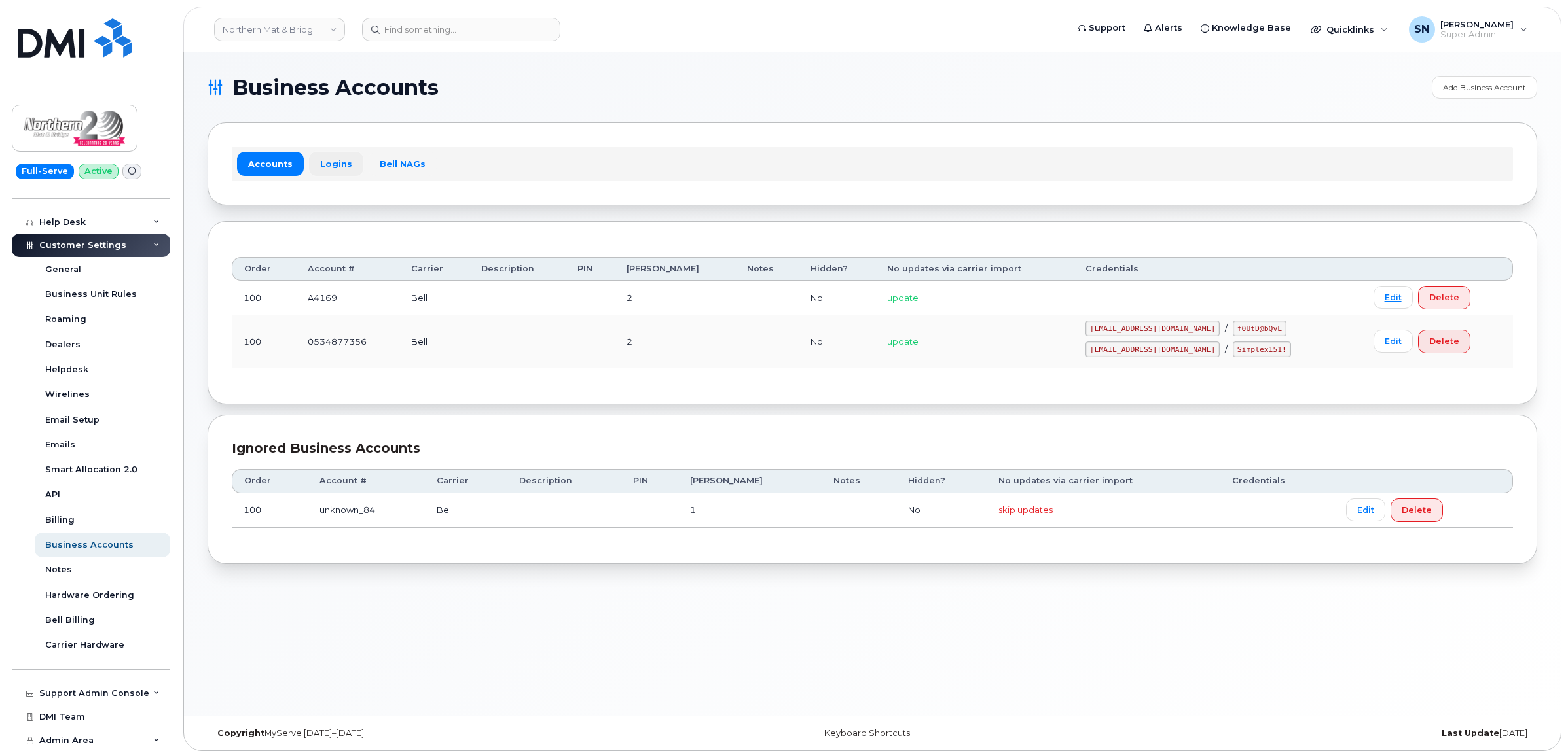
click at [333, 162] on link "Logins" at bounding box center [336, 163] width 54 height 23
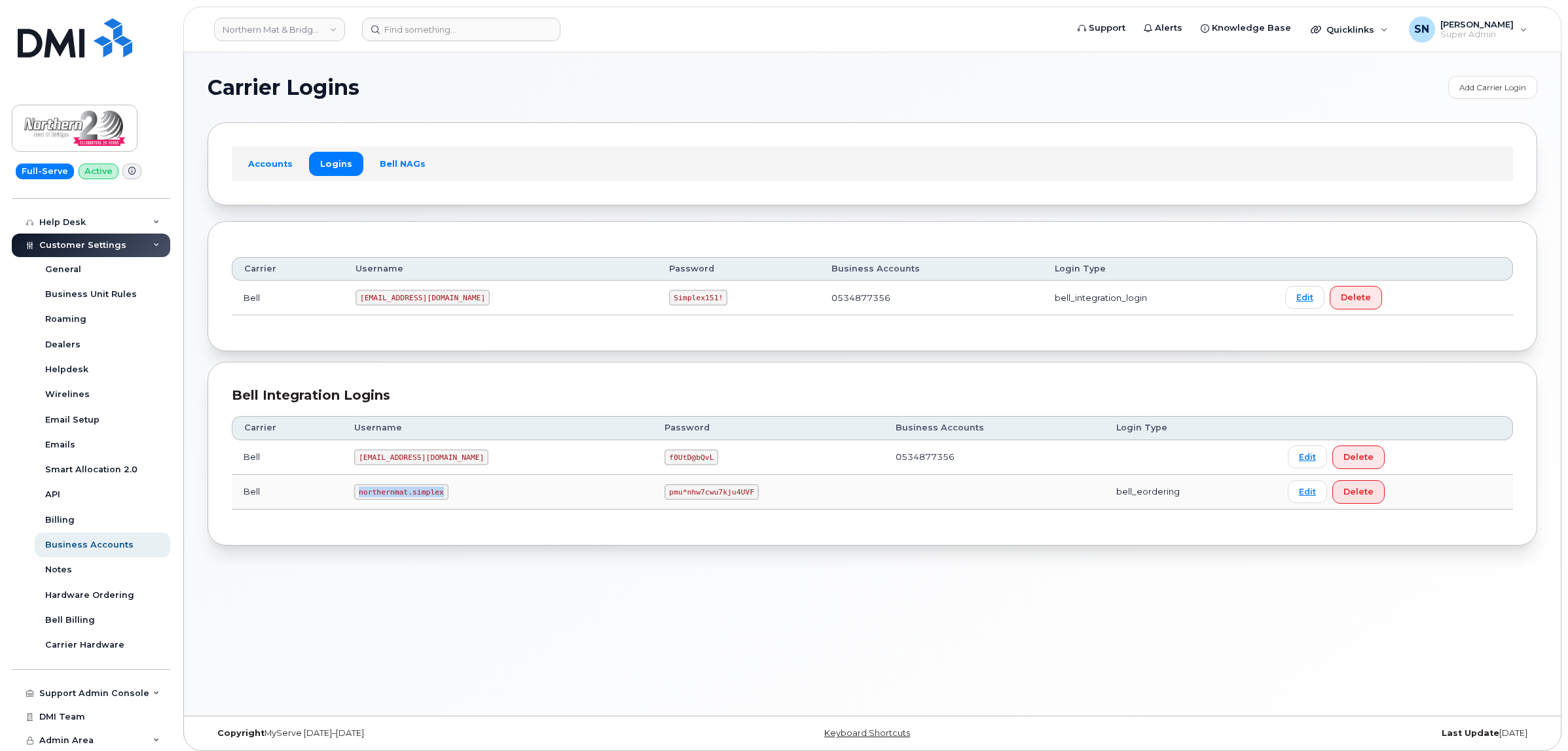
drag, startPoint x: 362, startPoint y: 491, endPoint x: 455, endPoint y: 496, distance: 93.1
click at [455, 496] on td "northernmat.simplex" at bounding box center [497, 492] width 310 height 35
copy code "northernmat.simplex"
drag, startPoint x: 623, startPoint y: 498, endPoint x: 727, endPoint y: 503, distance: 104.1
click at [727, 503] on td "pmu*nhw7cwu7kju4UVF" at bounding box center [768, 492] width 231 height 35
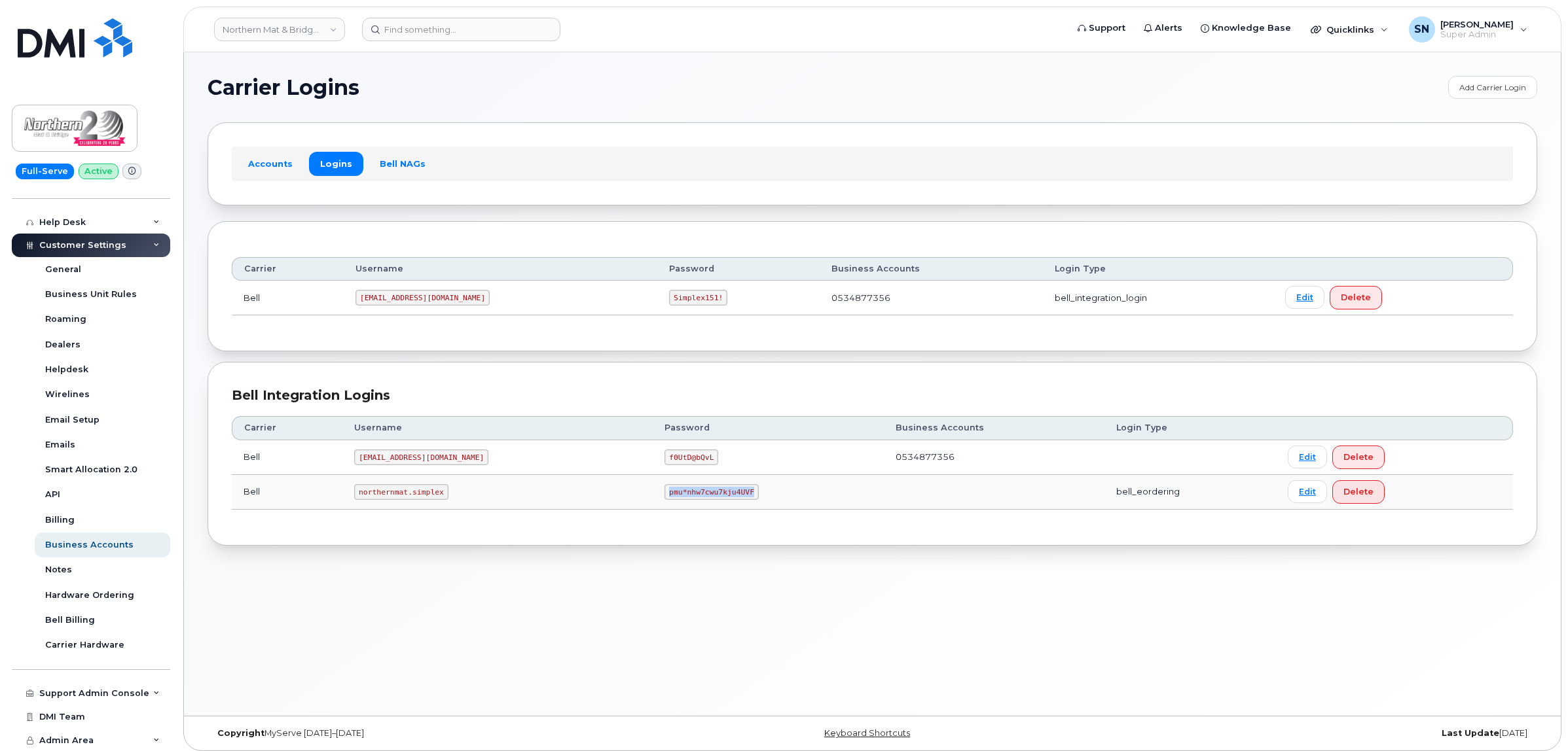
copy code "pmu*nhw7cwu7kju4UVF"
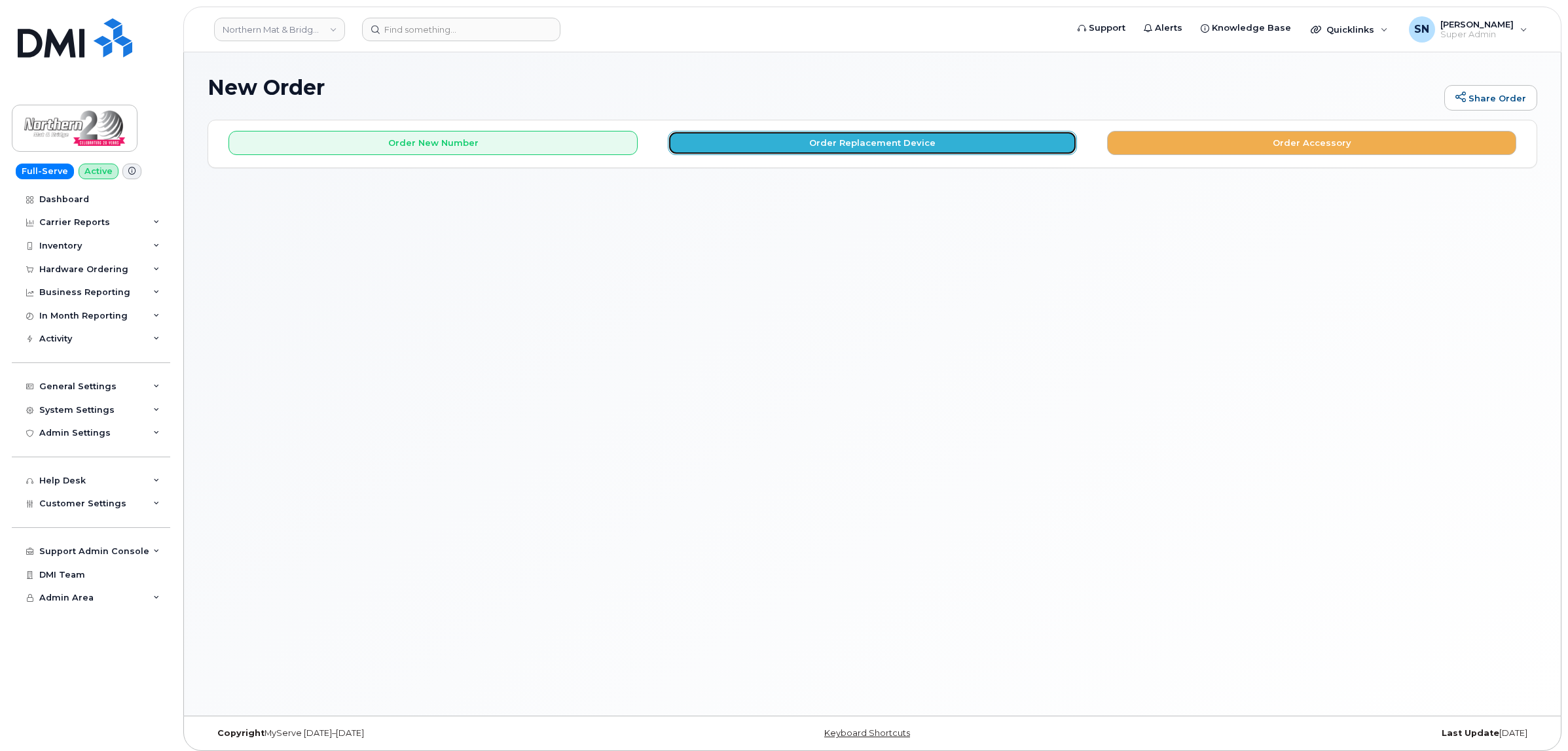
click at [728, 139] on button "Order Replacement Device" at bounding box center [872, 143] width 409 height 24
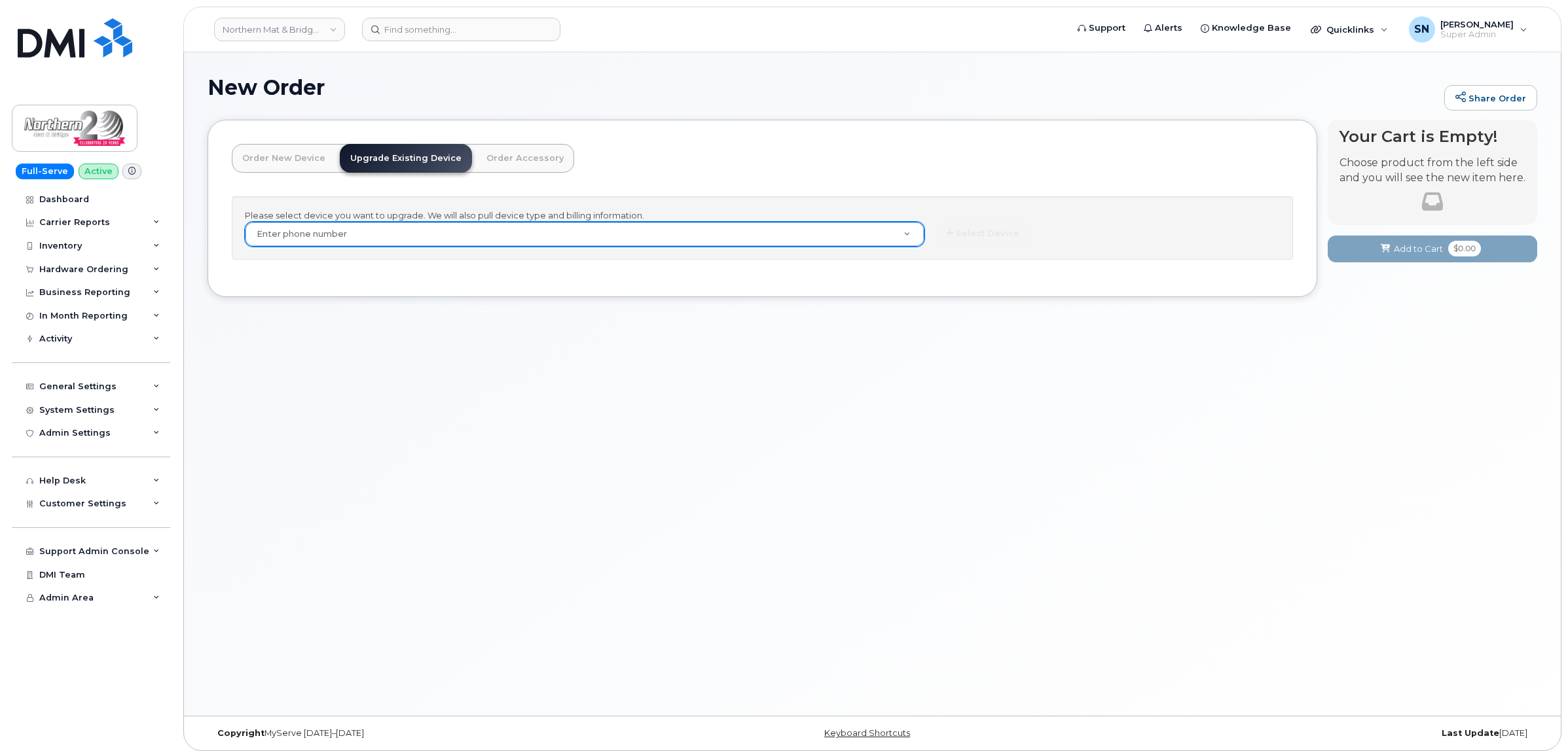
paste input "780.832.6406"
type input "780.832.6406"
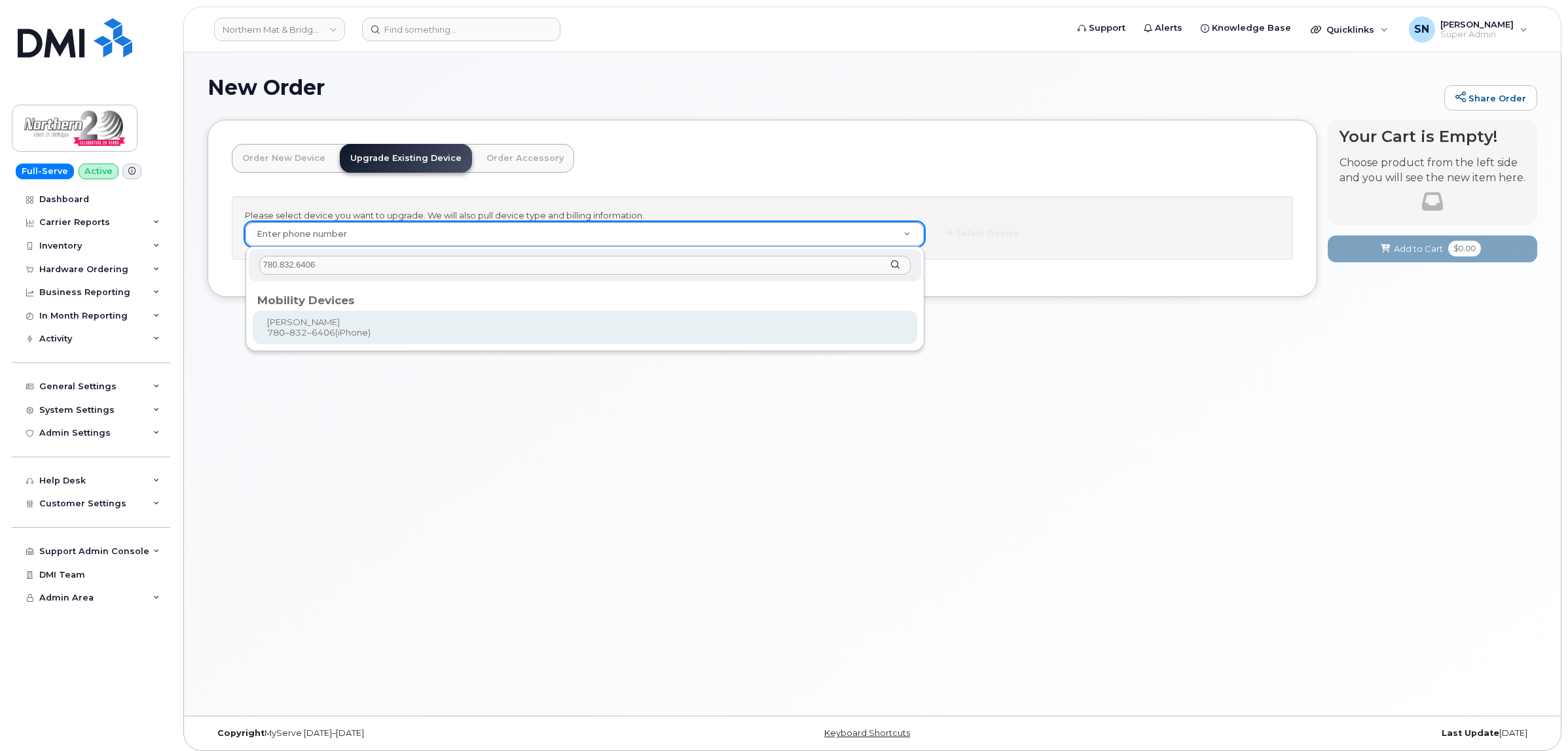
type input "780.832.6406"
type input "70077"
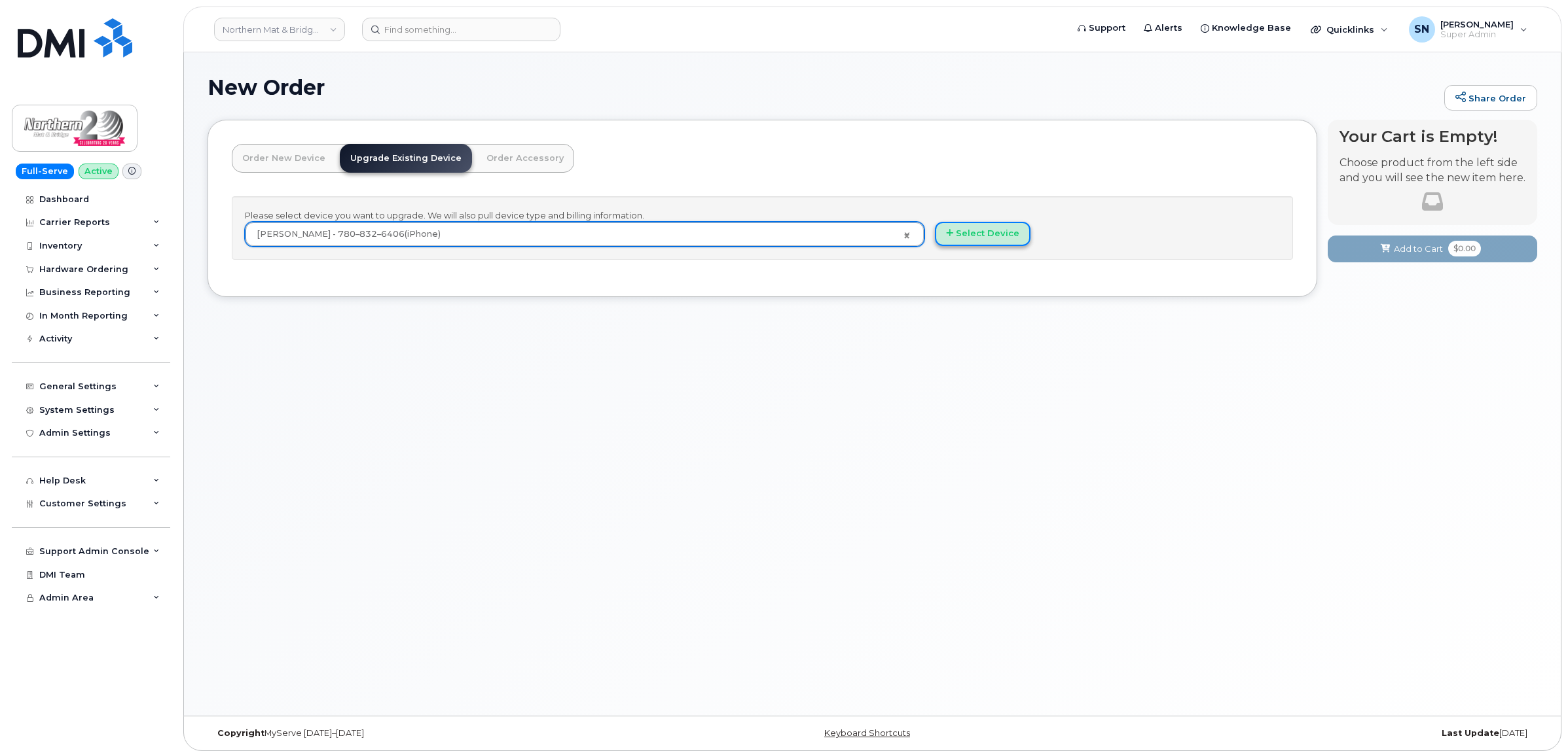
click at [995, 226] on button "Select Device" at bounding box center [982, 234] width 96 height 24
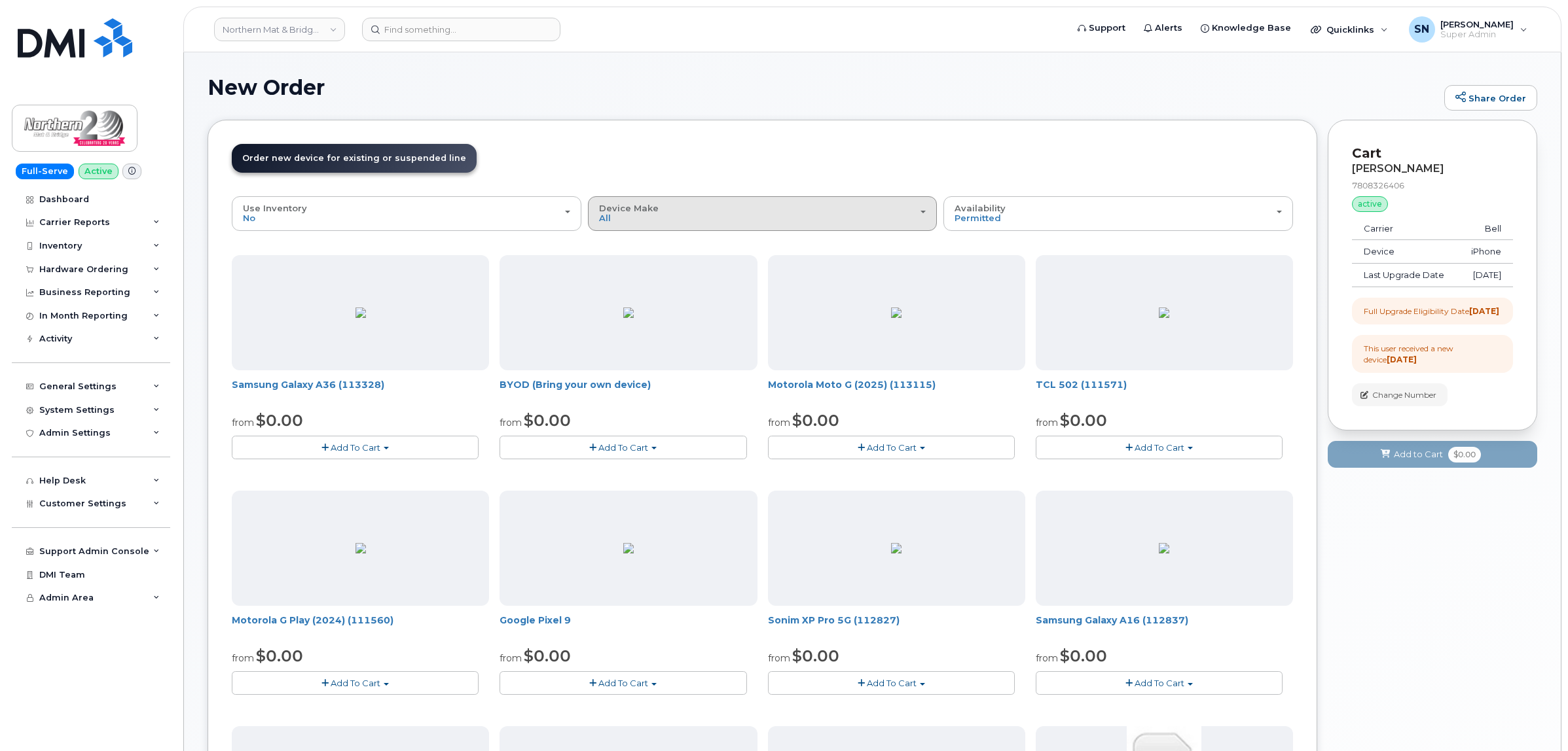
click at [776, 220] on div "Device Make All Aircard Android iPhone Tablet Unknown" at bounding box center [762, 214] width 328 height 21
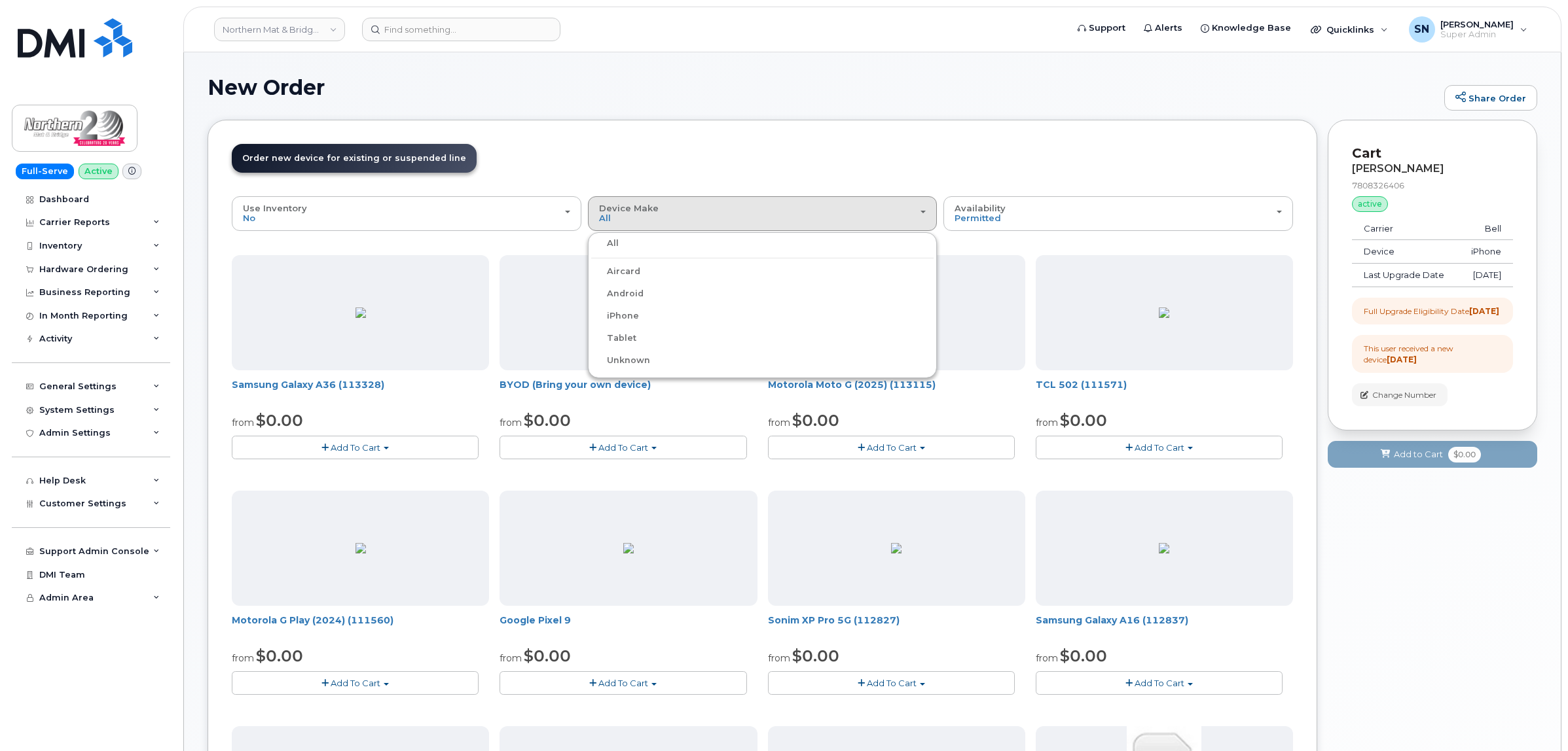
click at [616, 318] on label "iPhone" at bounding box center [615, 316] width 48 height 16
click at [0, 0] on input "iPhone" at bounding box center [0, 0] width 0 height 0
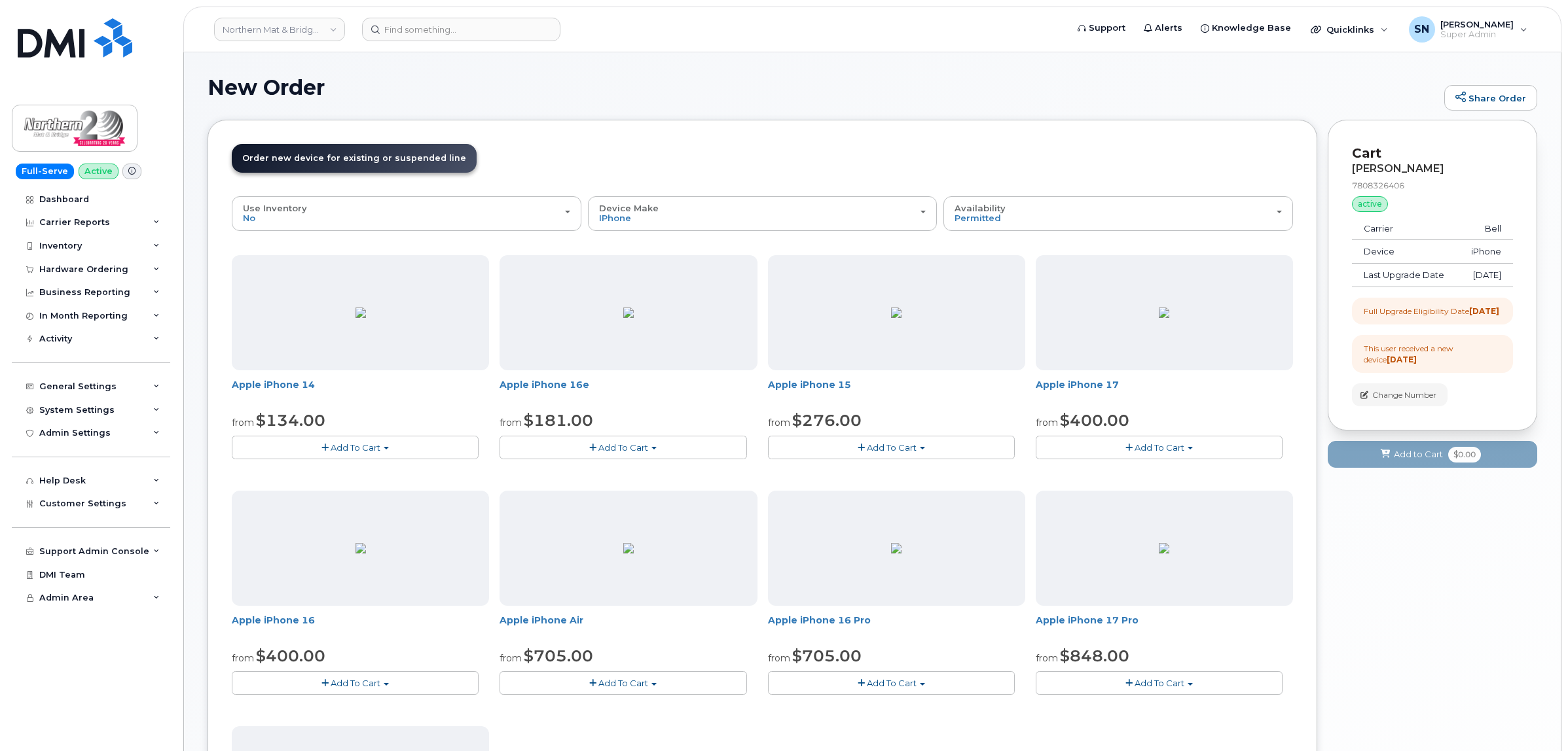
scroll to position [327, 0]
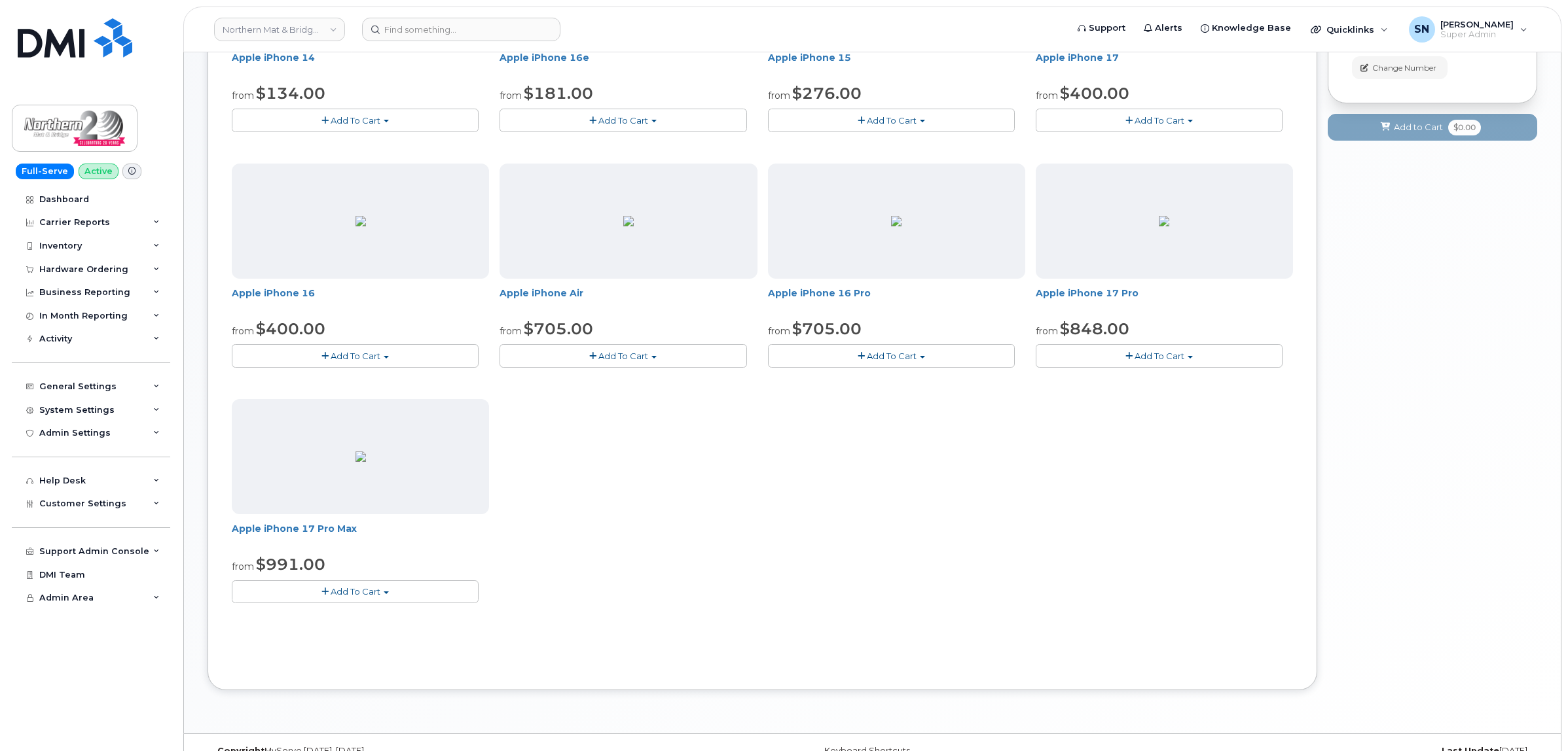
click at [336, 595] on span "Add To Cart" at bounding box center [355, 591] width 50 height 11
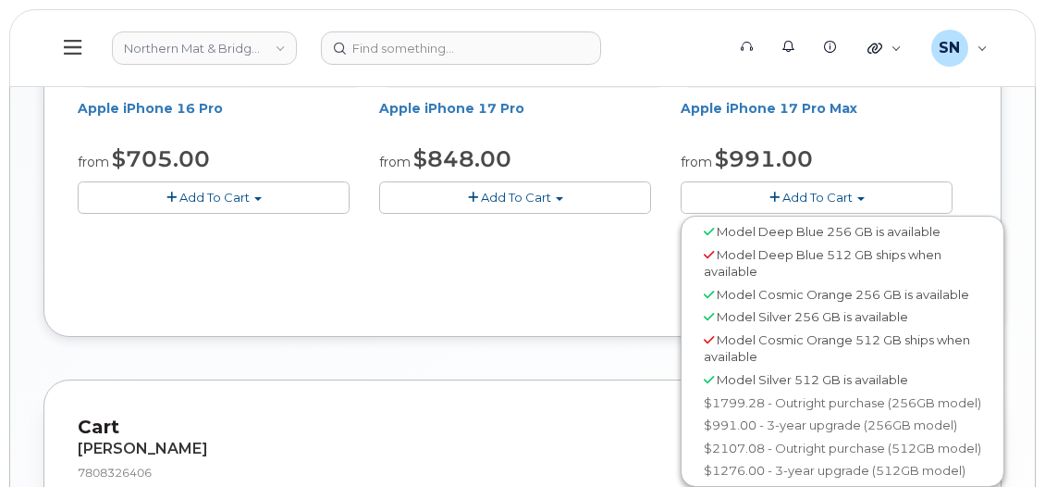
scroll to position [1138, 0]
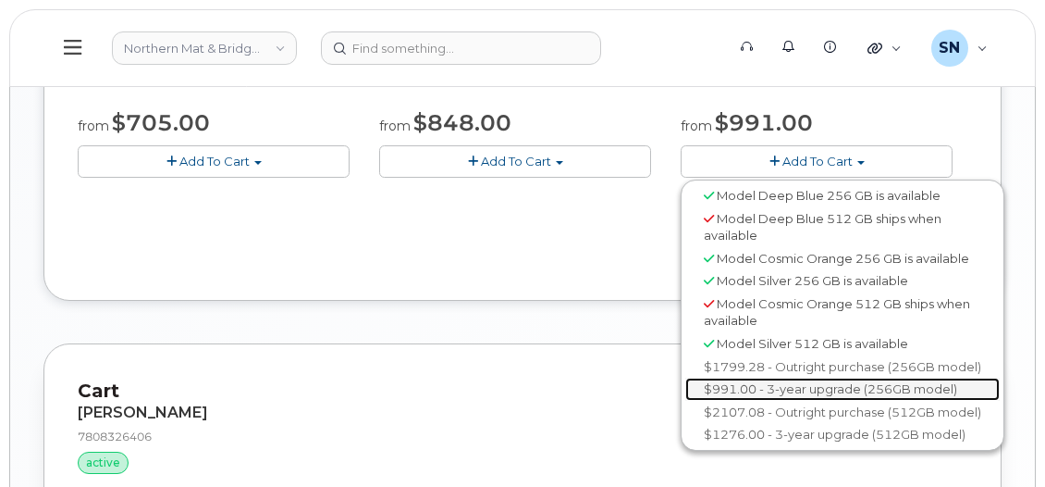
click at [845, 394] on link "$991.00 - 3-year upgrade (256GB model)" at bounding box center [842, 388] width 315 height 23
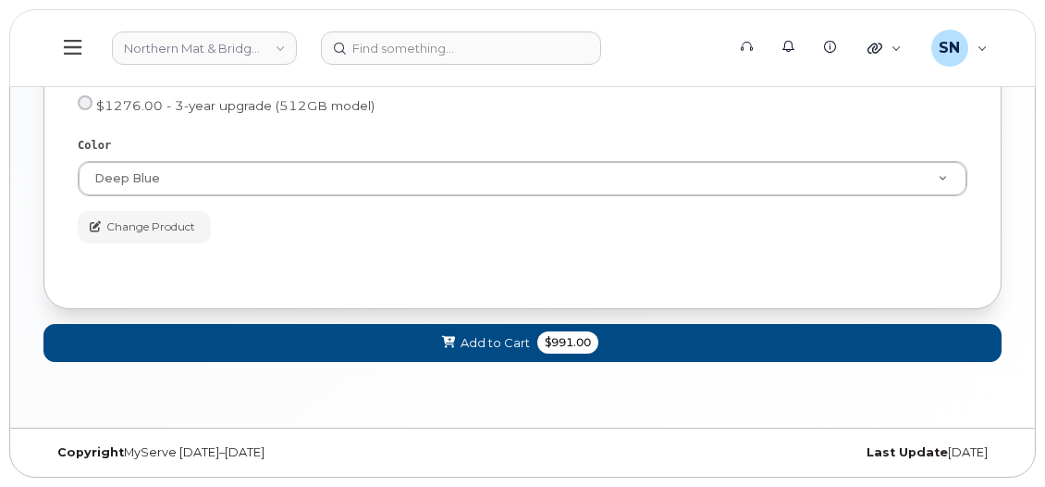
scroll to position [995, 0]
click at [313, 343] on button "Add to Cart $991.00" at bounding box center [522, 343] width 958 height 38
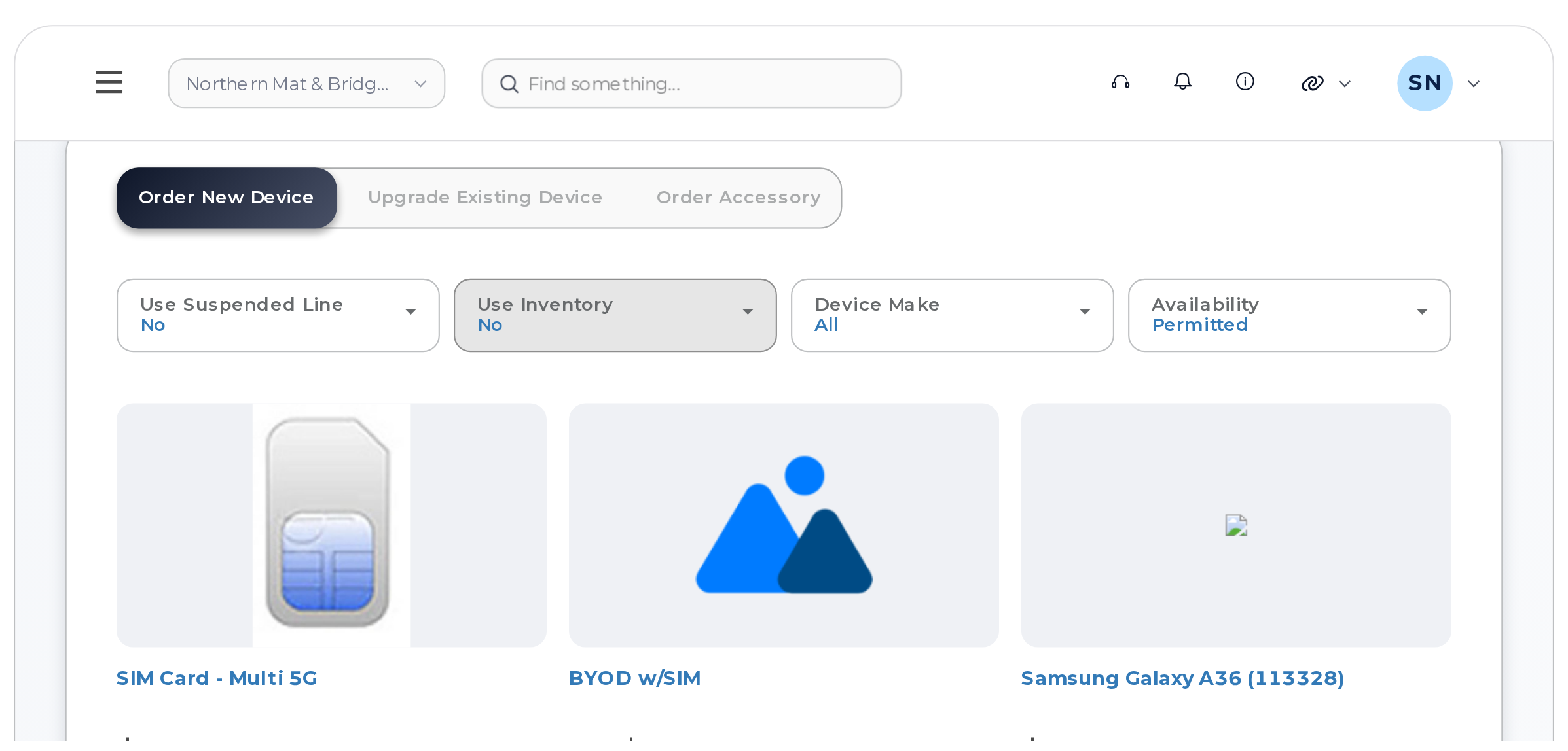
scroll to position [0, 0]
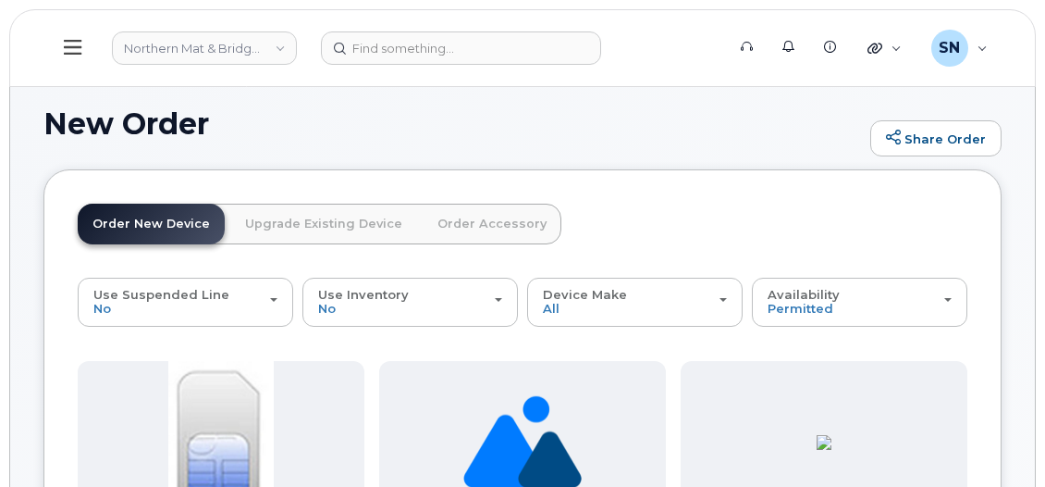
click at [271, 232] on link "Upgrade Existing Device" at bounding box center [323, 224] width 187 height 41
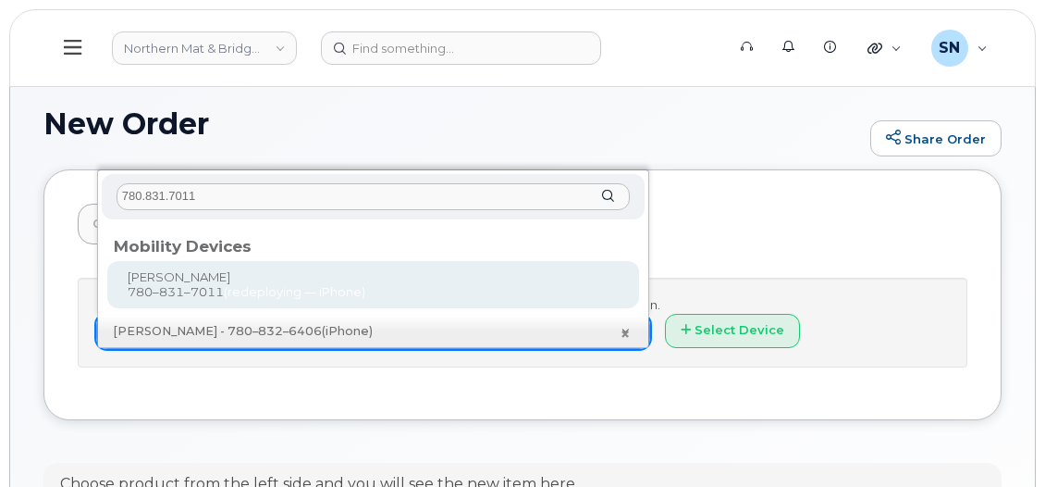
type input "780.831.7011"
type input "422833"
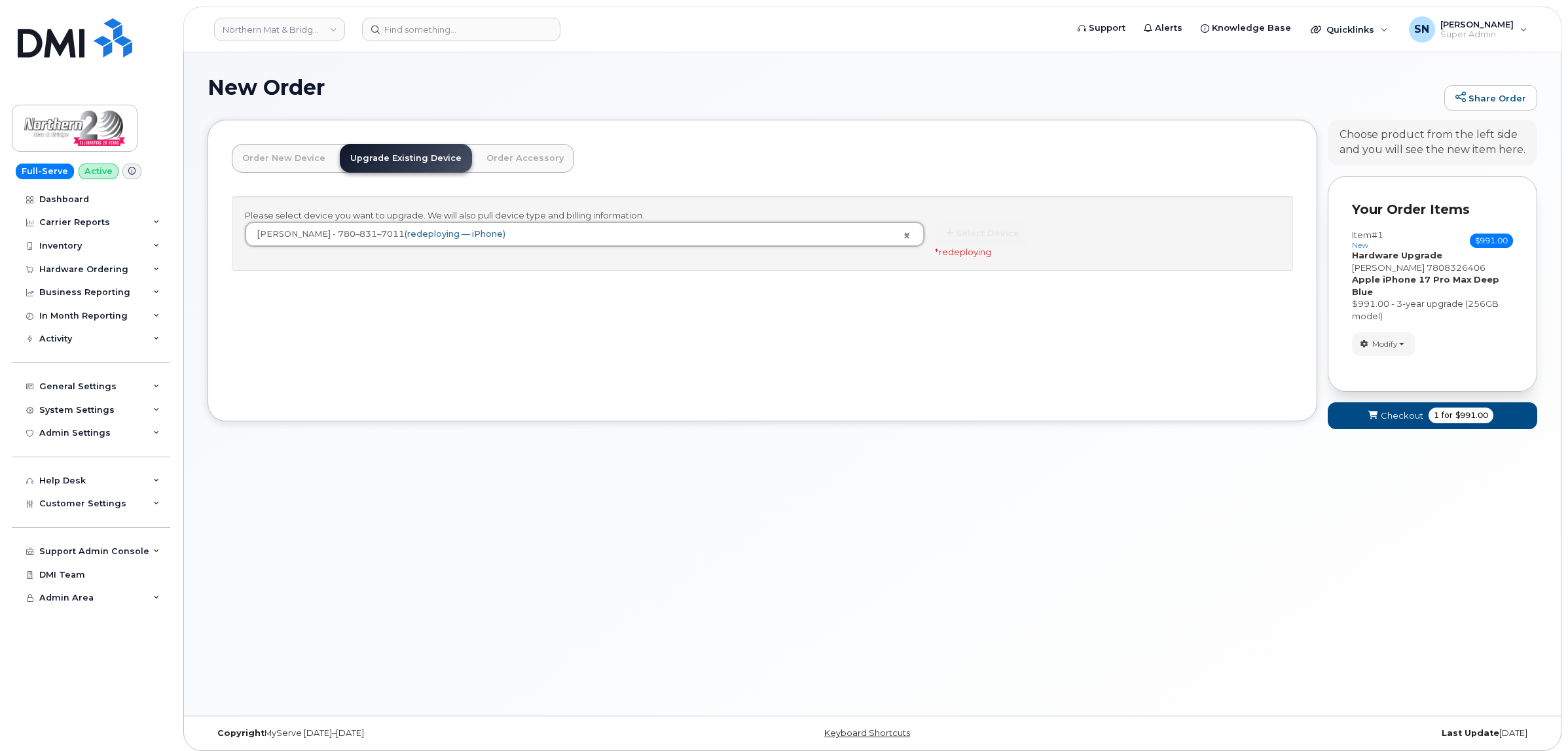
click at [773, 139] on div "Order New Device Upgrade Existing Device Order Accessory Order new device and n…" at bounding box center [762, 270] width 1109 height 301
paste input "5192785837"
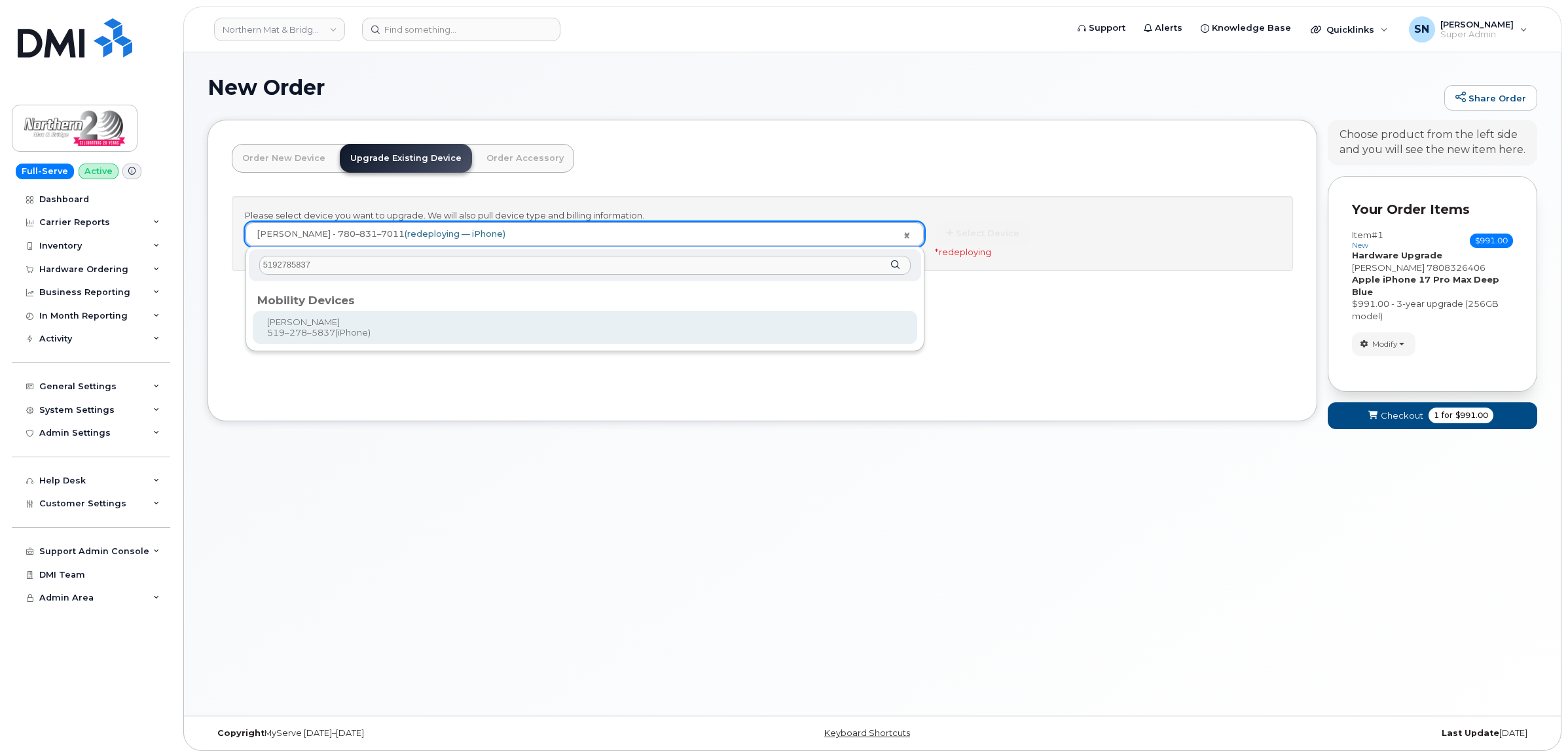
type input "5192785837"
type input "1116838"
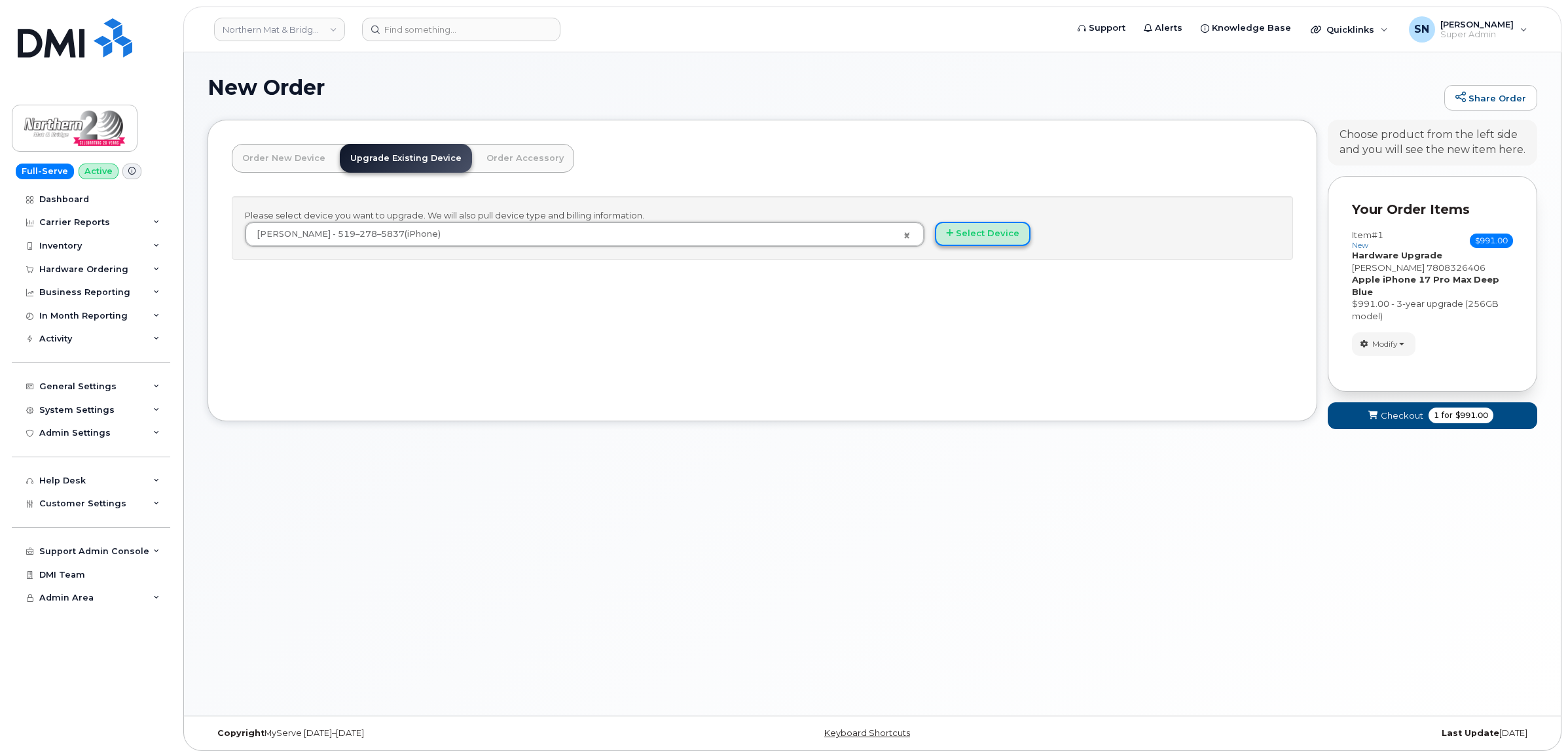
click at [977, 229] on button "Select Device" at bounding box center [982, 234] width 96 height 24
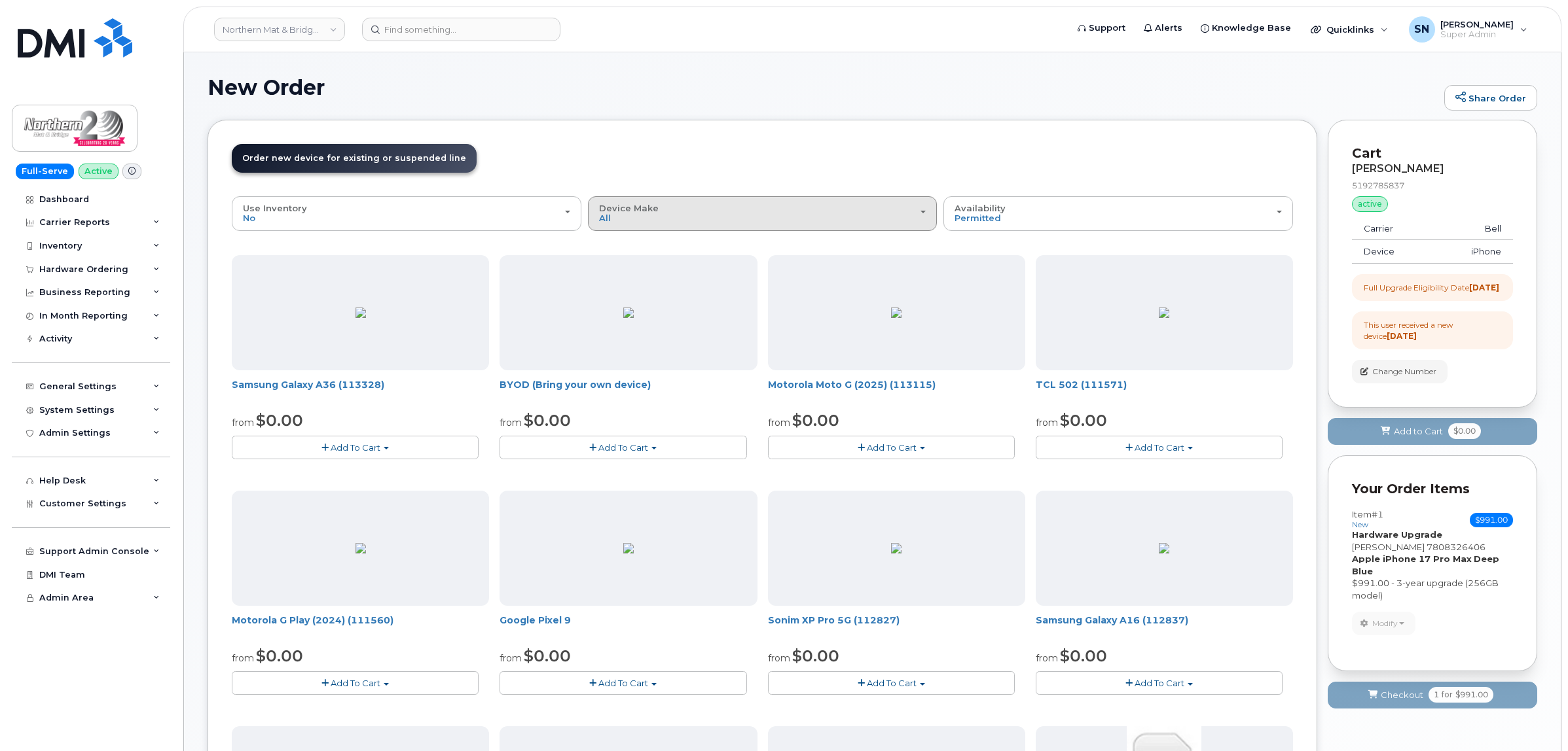
click at [790, 214] on div "Device Make All Aircard Android iPhone Tablet Unknown" at bounding box center [762, 214] width 328 height 21
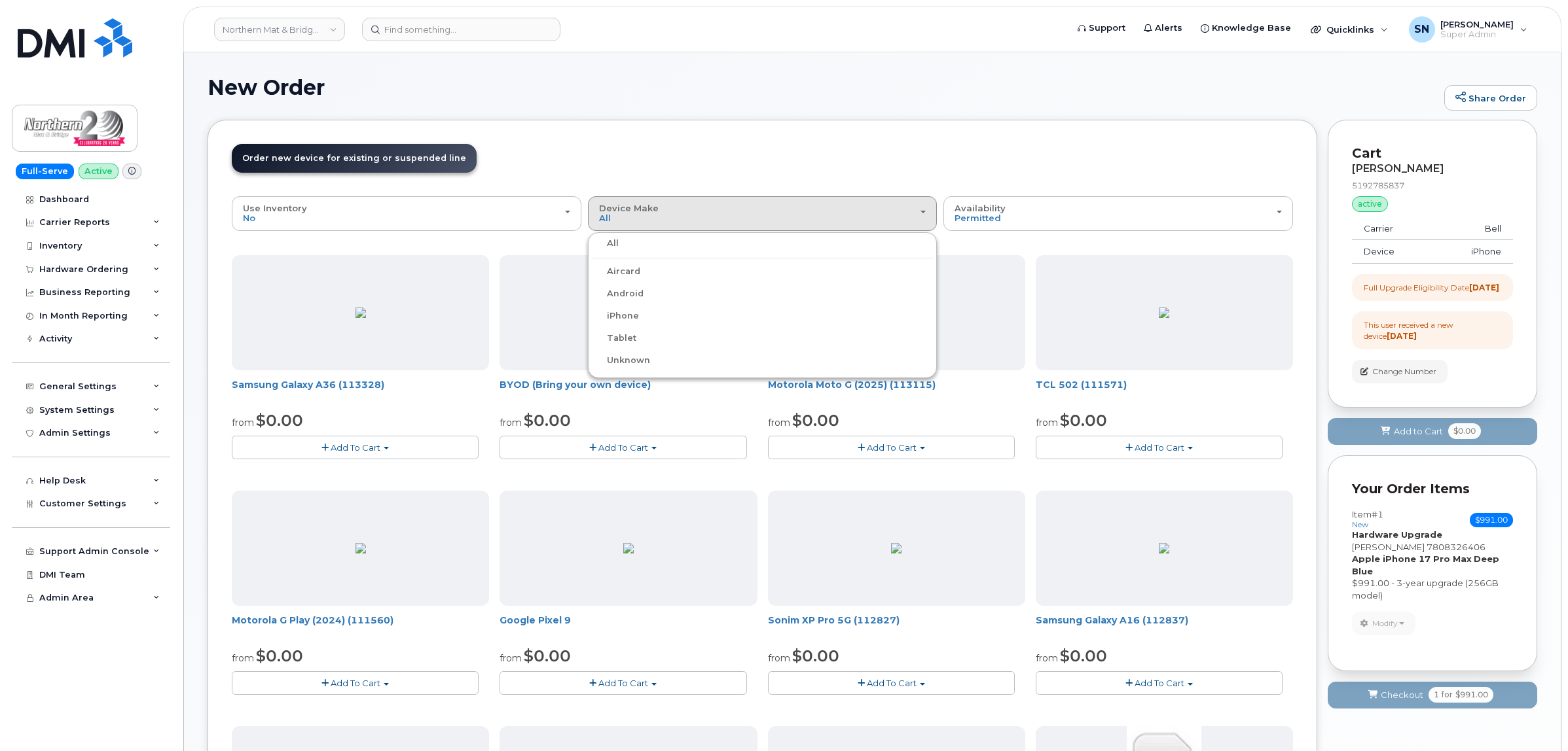
click at [618, 319] on label "iPhone" at bounding box center [615, 316] width 48 height 16
click at [0, 0] on input "iPhone" at bounding box center [0, 0] width 0 height 0
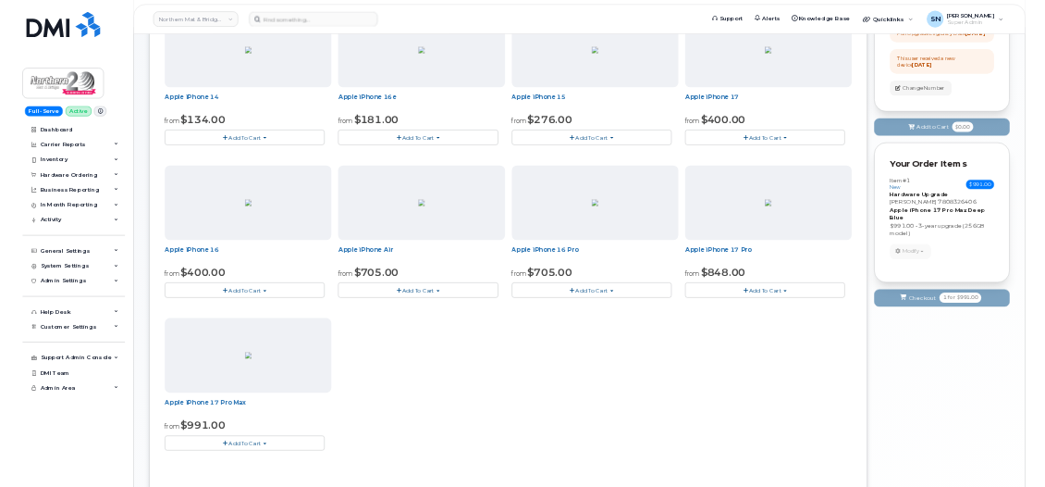
scroll to position [500, 0]
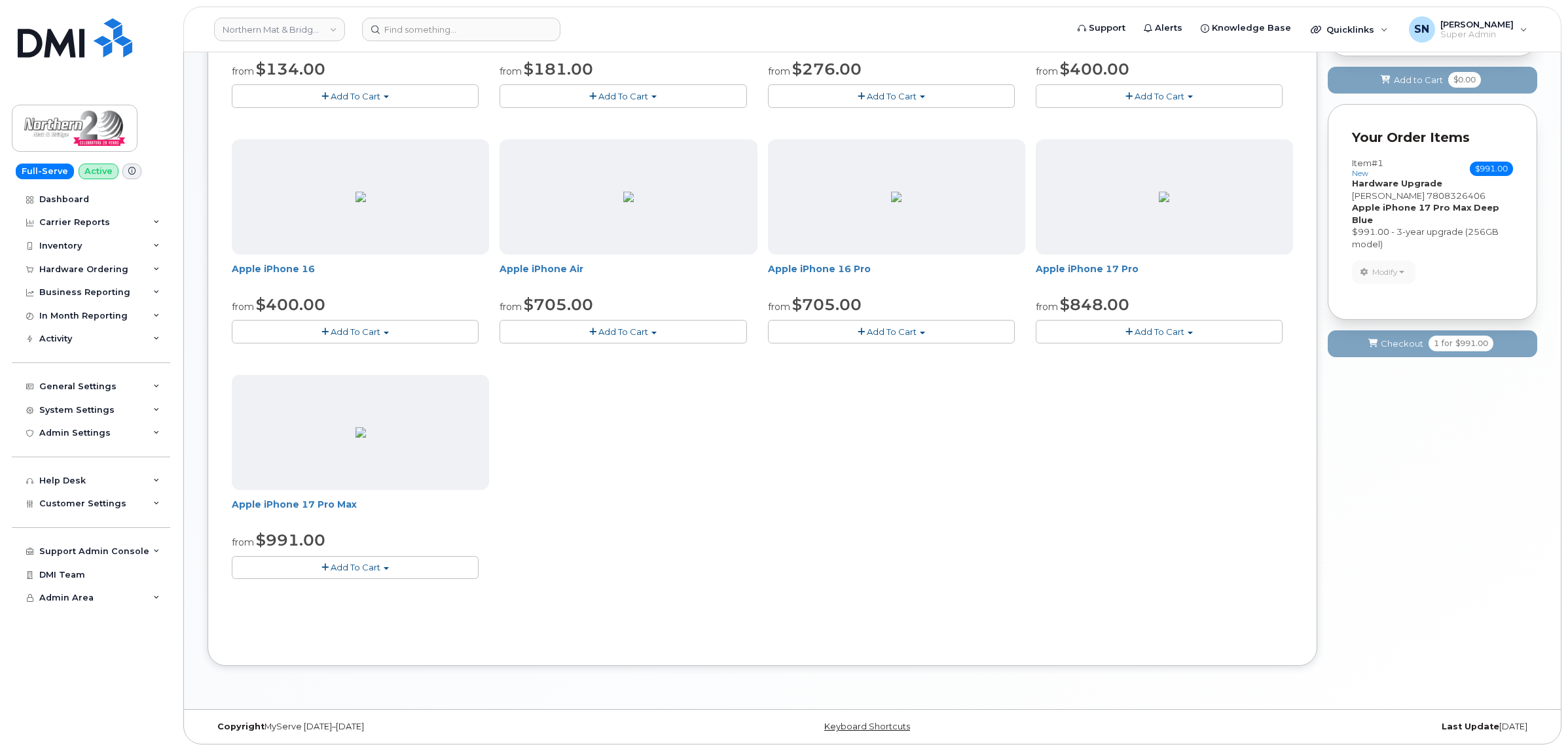
click at [347, 570] on span "Add To Cart" at bounding box center [355, 567] width 50 height 11
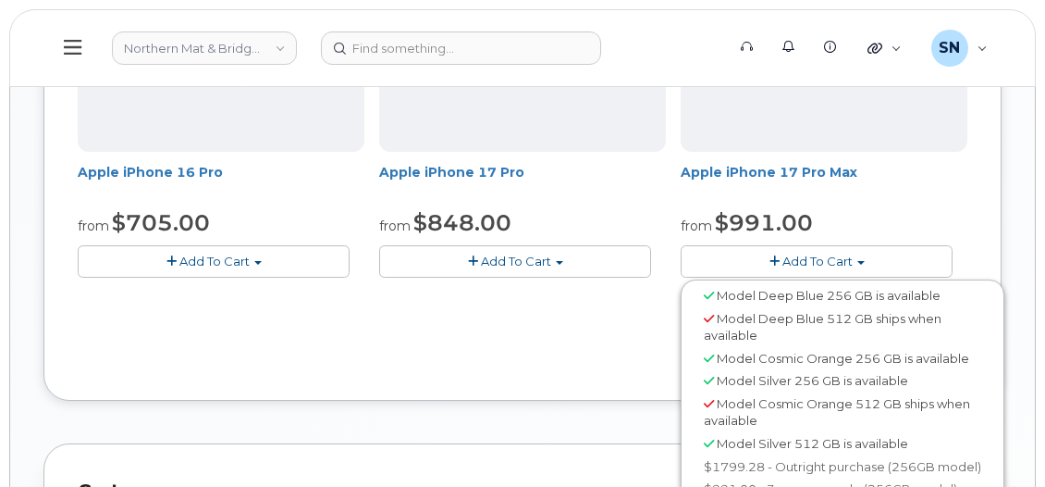
scroll to position [1078, 0]
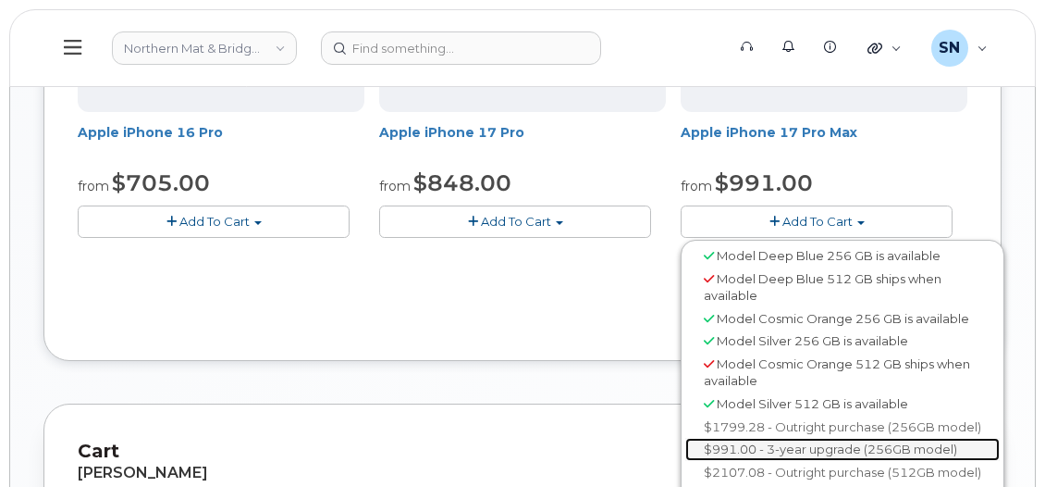
click at [821, 451] on link "$991.00 - 3-year upgrade (256GB model)" at bounding box center [842, 449] width 315 height 23
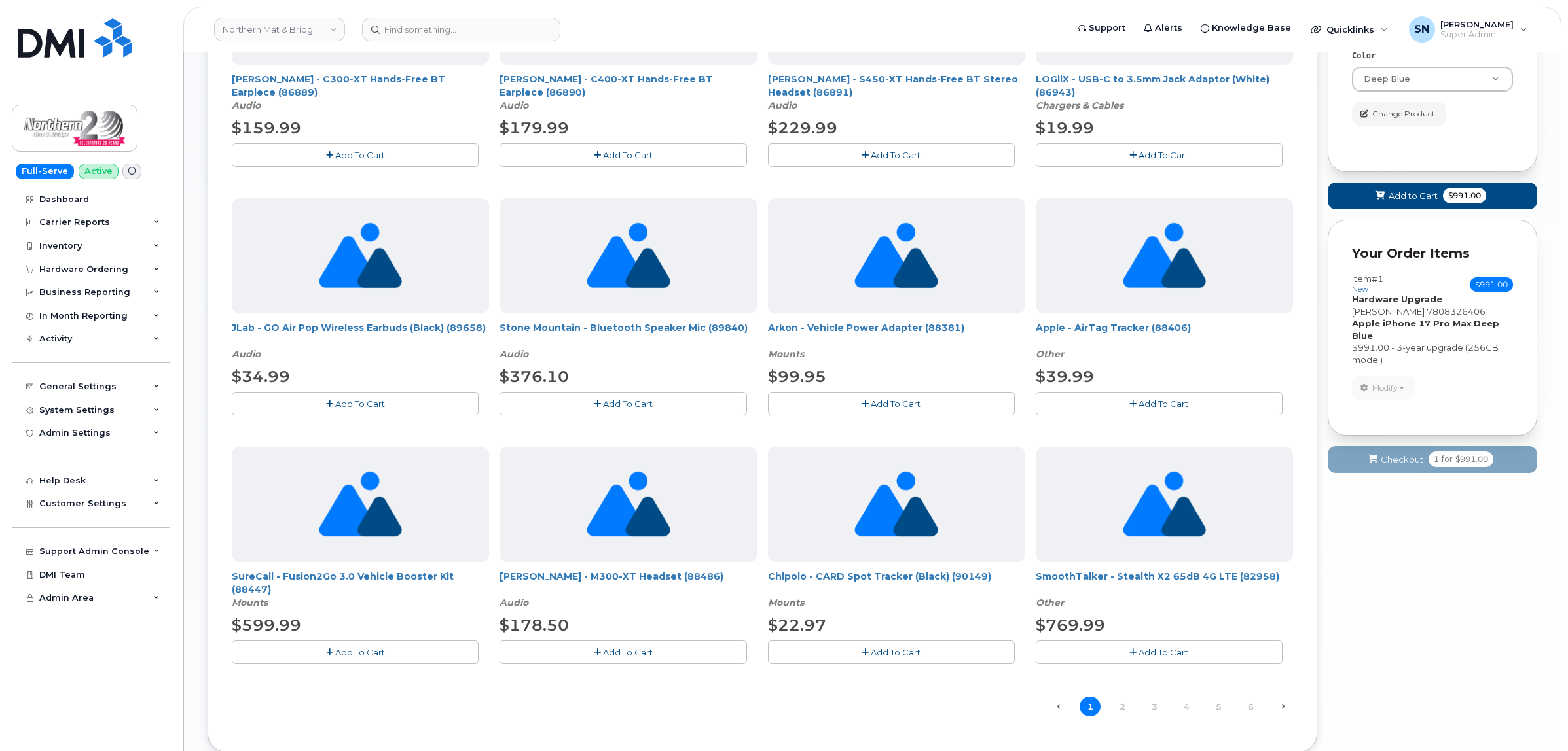
scroll to position [437, 0]
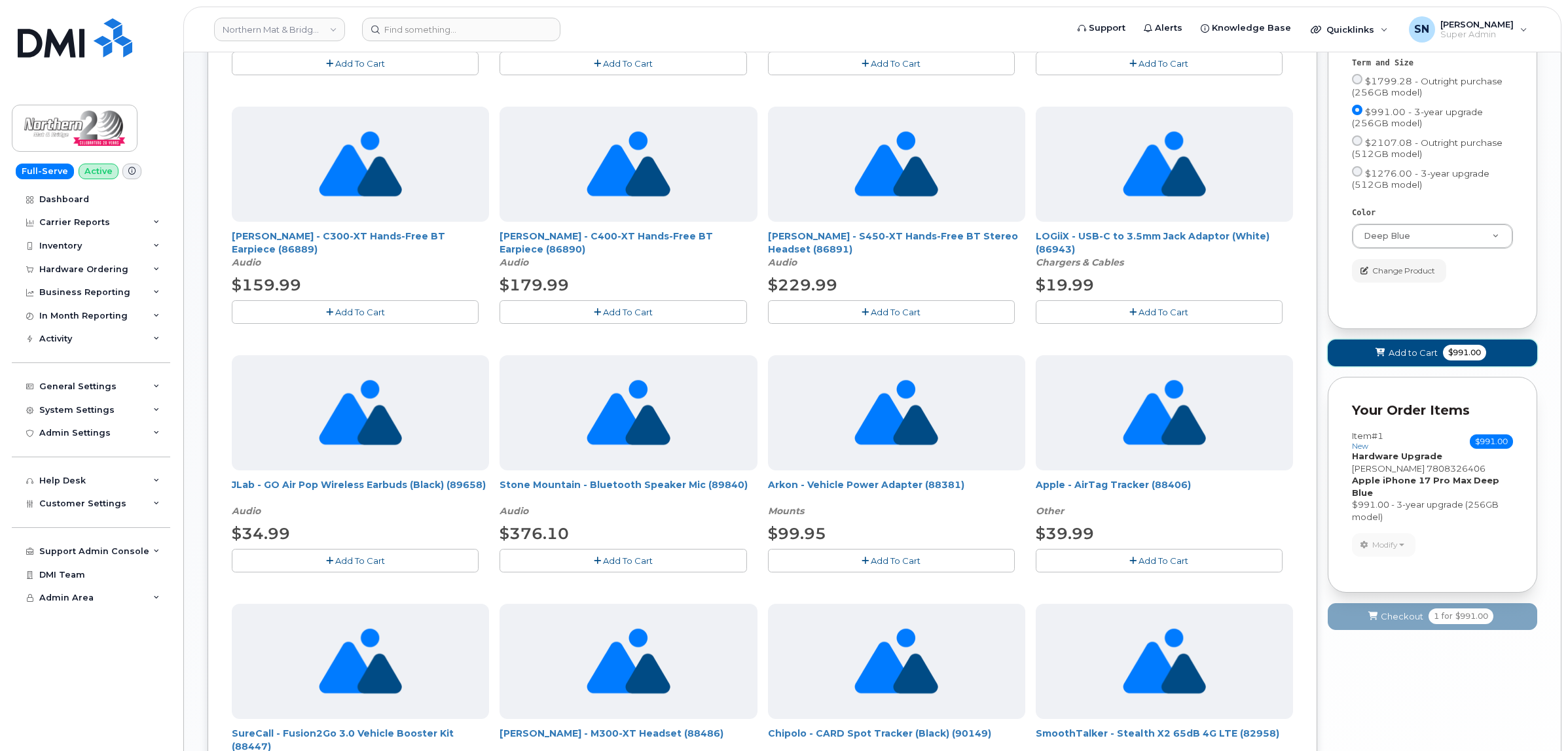
click at [1414, 359] on span "Add to Cart" at bounding box center [1412, 353] width 49 height 13
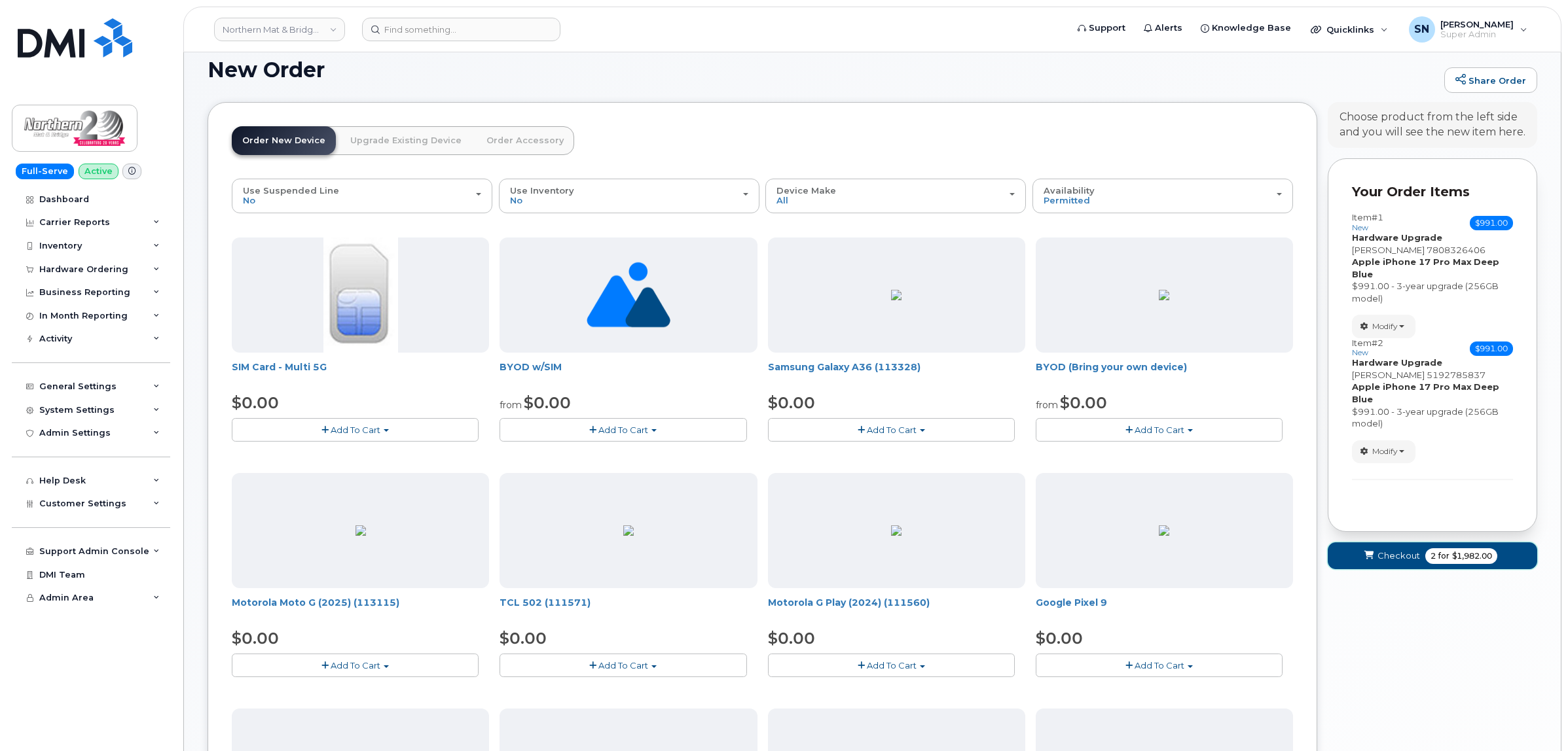
click at [1399, 556] on span "Checkout" at bounding box center [1398, 556] width 42 height 13
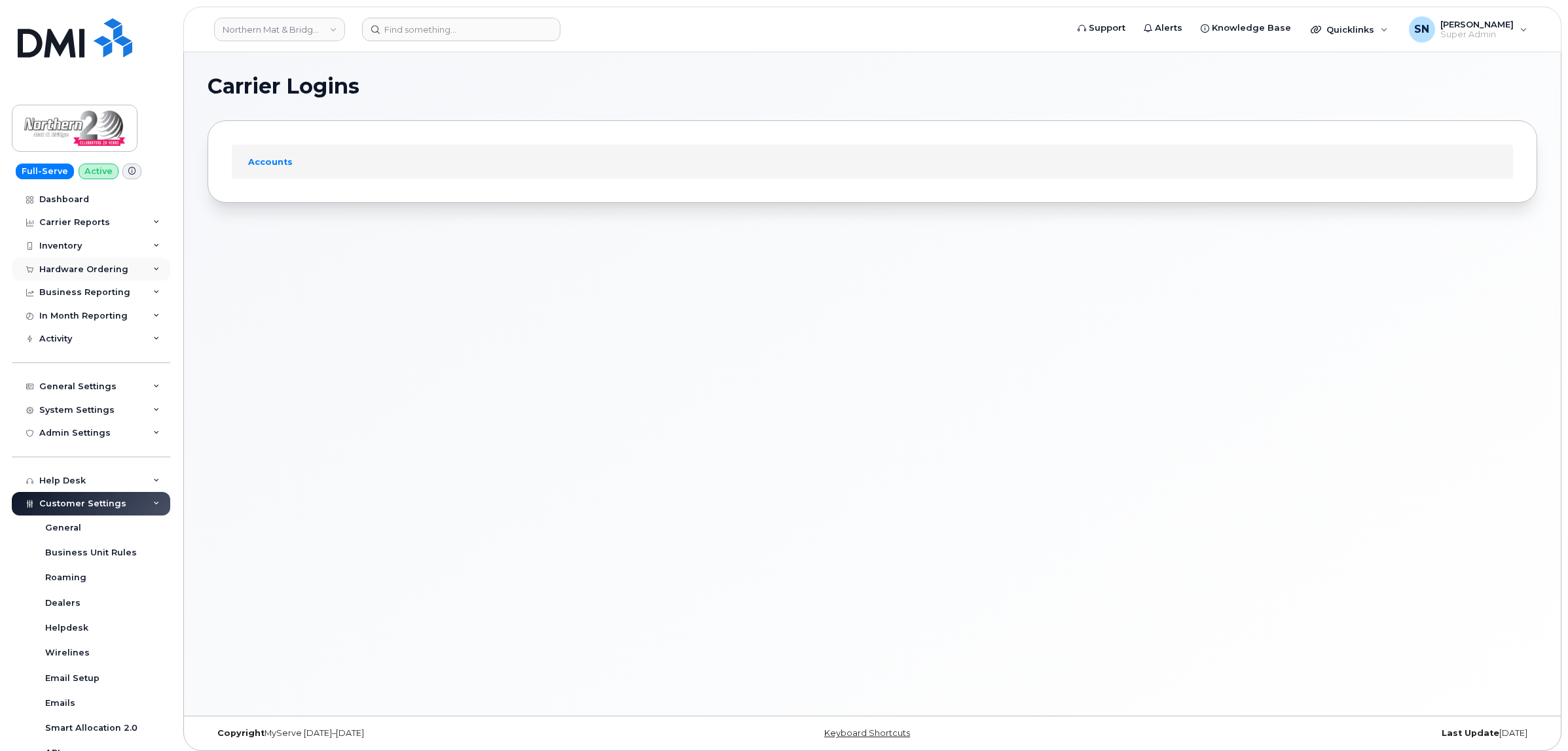
click at [81, 265] on div "Hardware Ordering" at bounding box center [84, 269] width 89 height 11
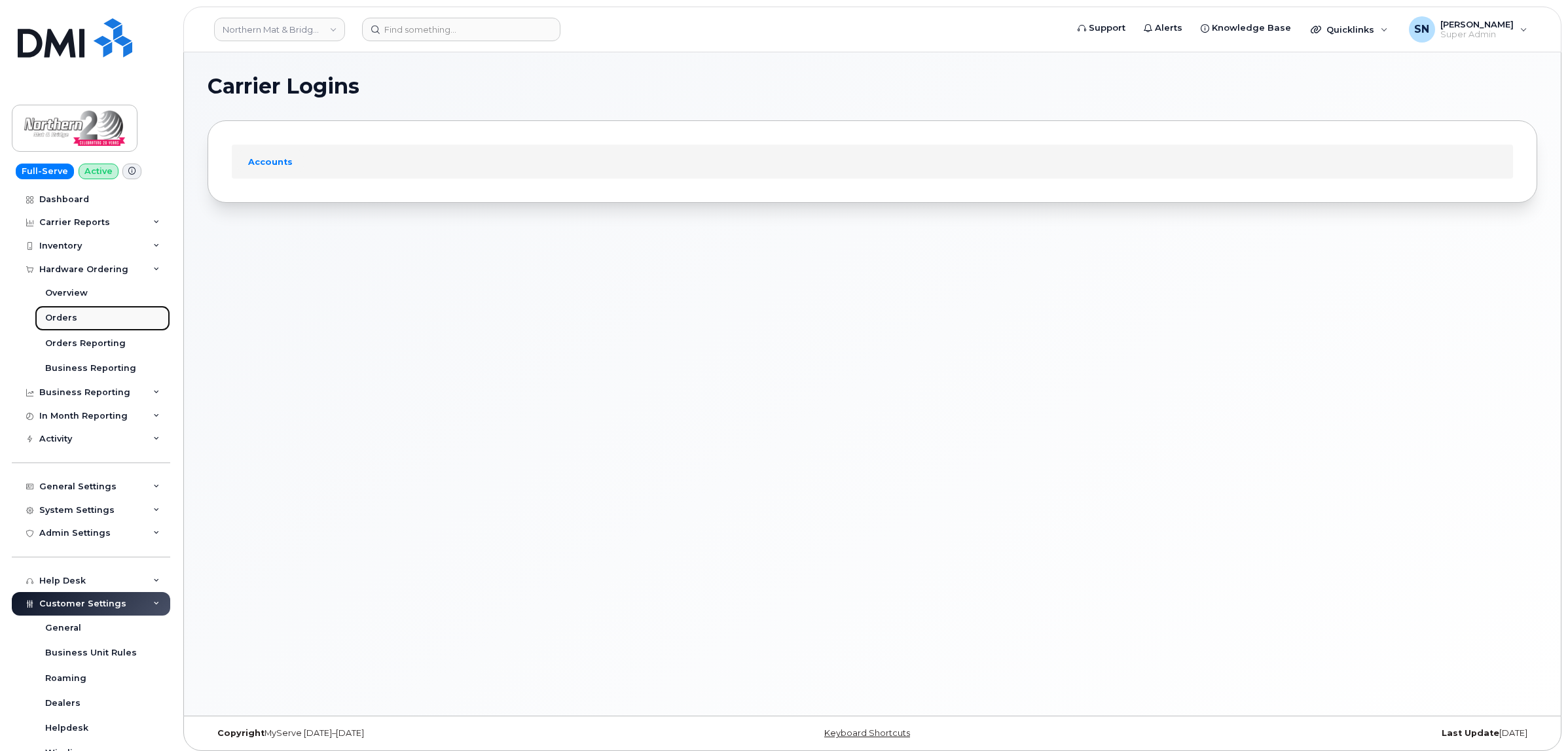
click at [59, 318] on div "Orders" at bounding box center [61, 318] width 32 height 12
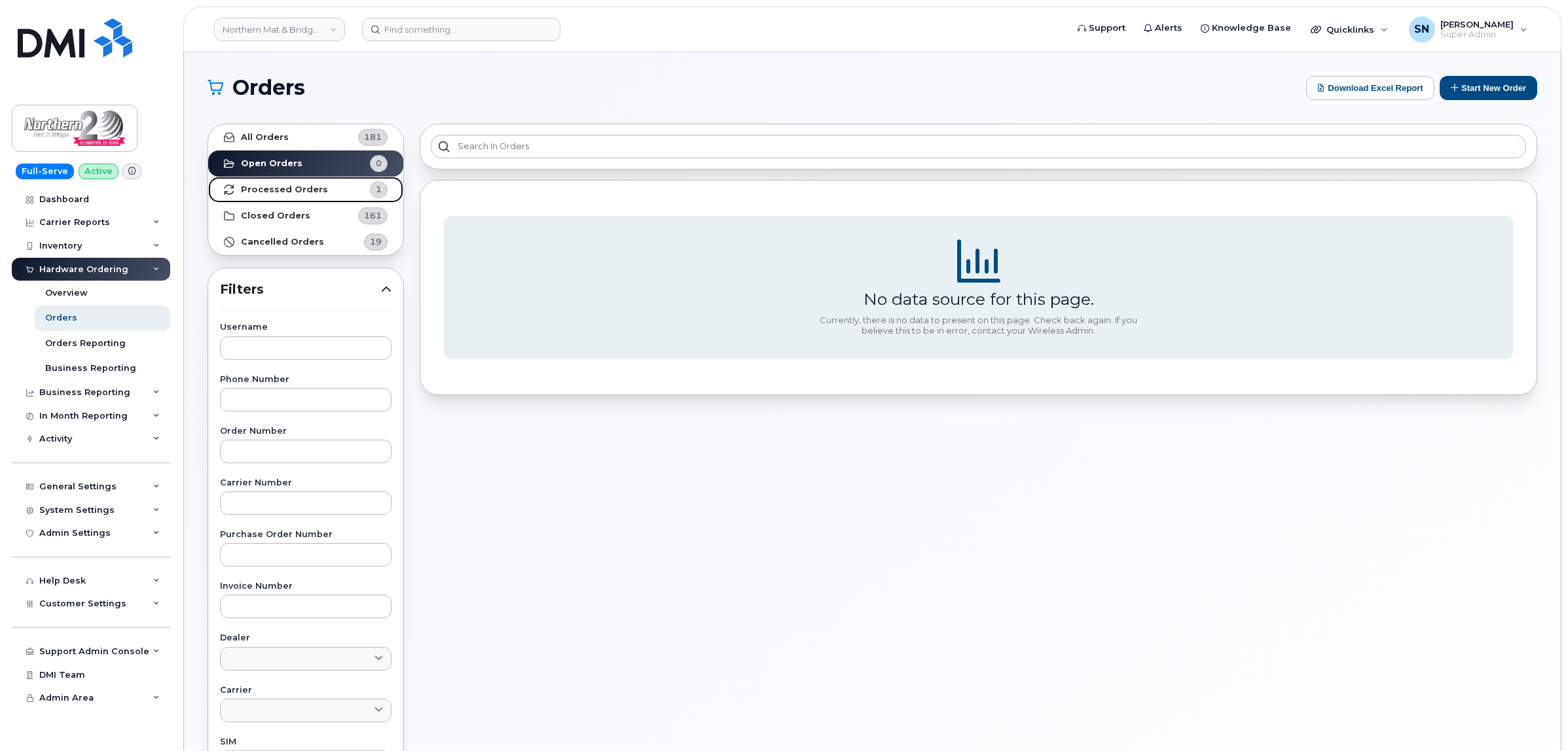
click at [267, 188] on strong "Processed Orders" at bounding box center [284, 190] width 87 height 11
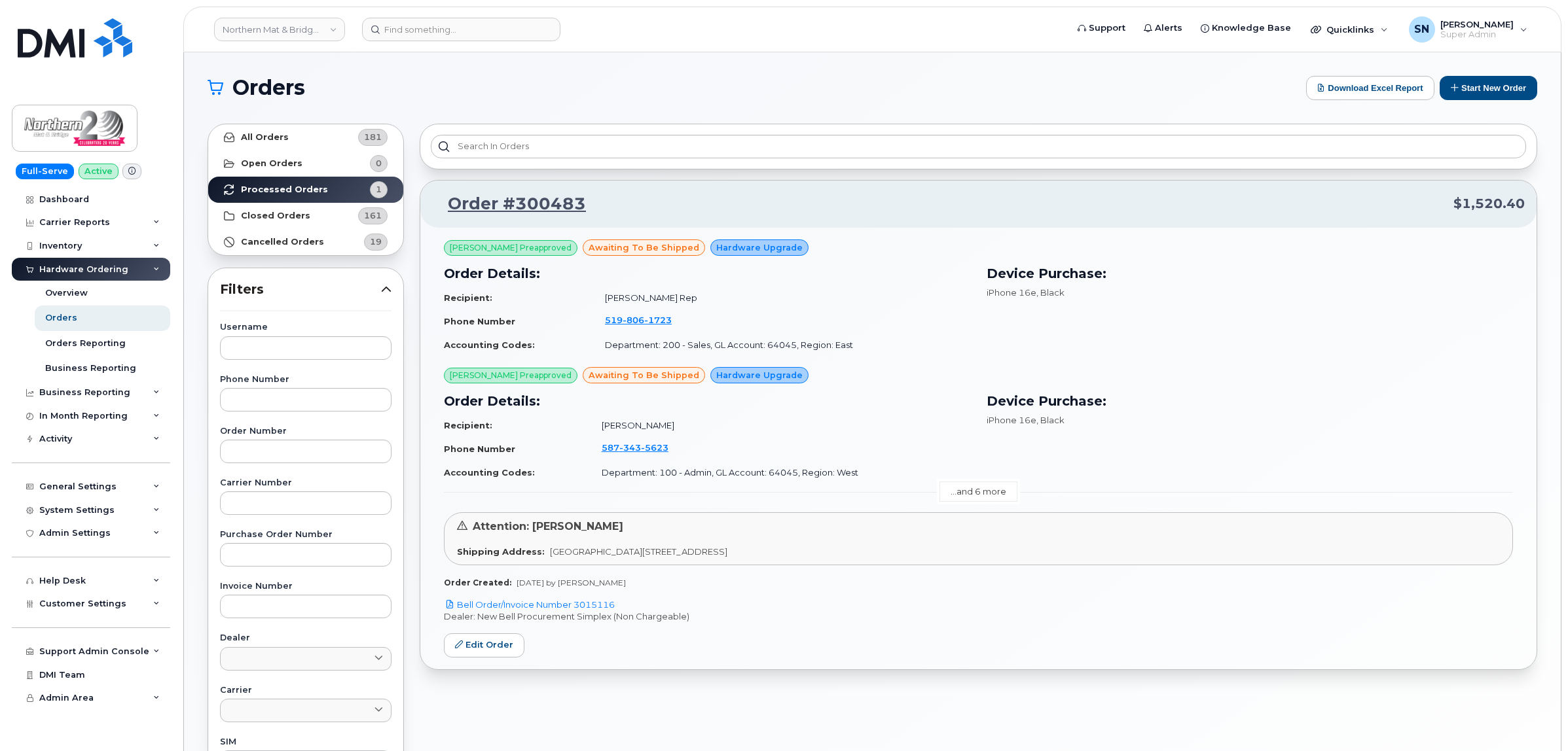
click at [961, 488] on link "...and 6 more" at bounding box center [978, 491] width 78 height 21
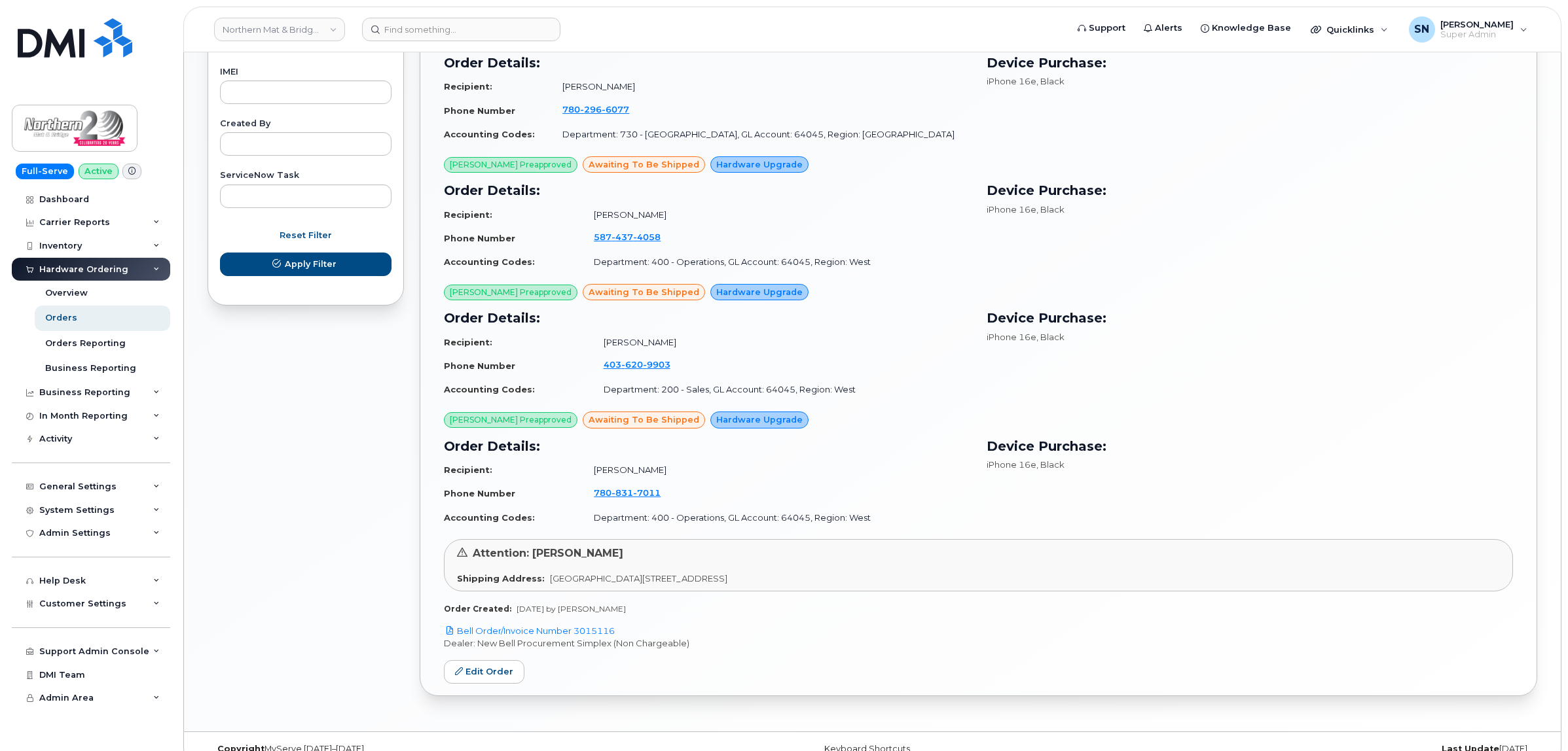
scroll to position [736, 0]
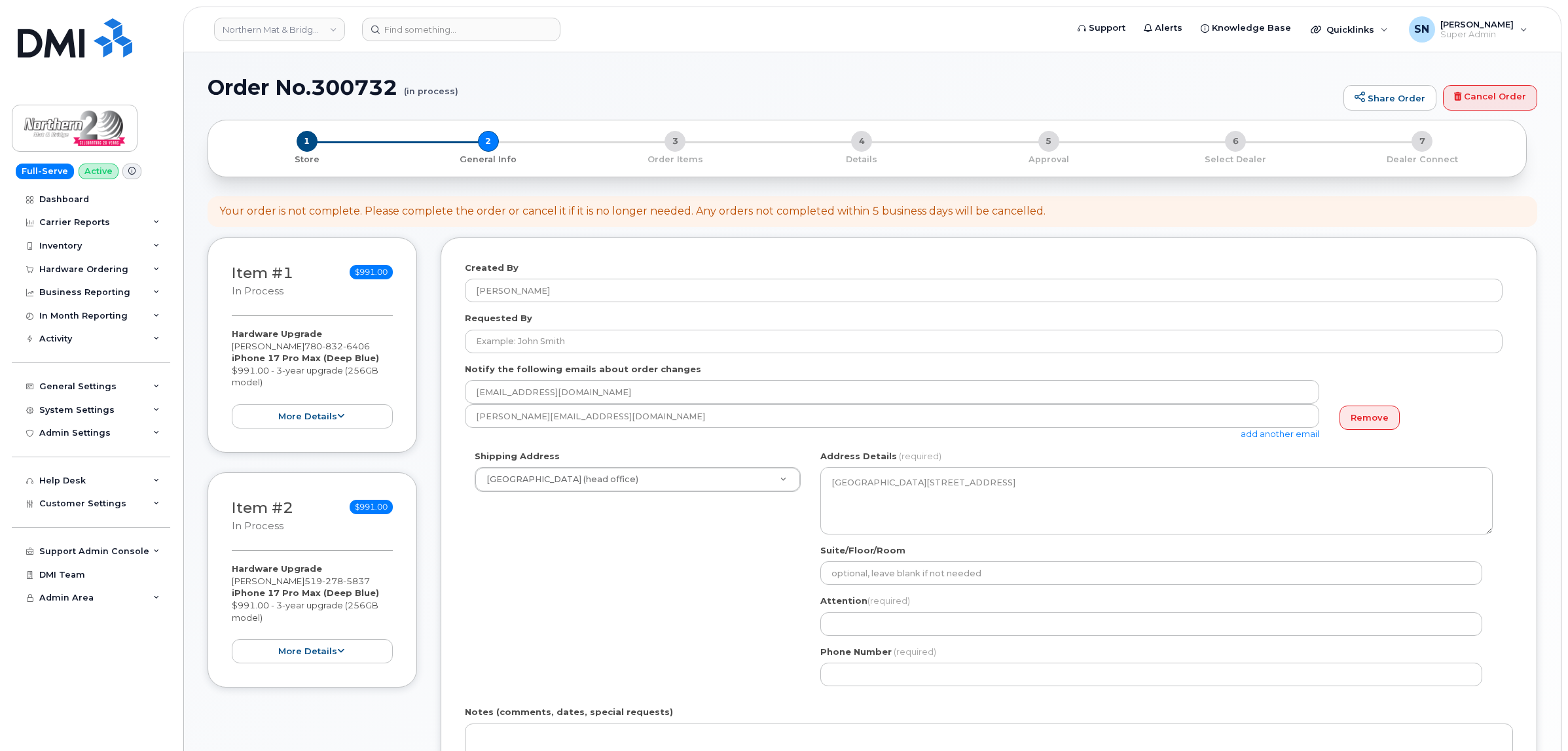
select select
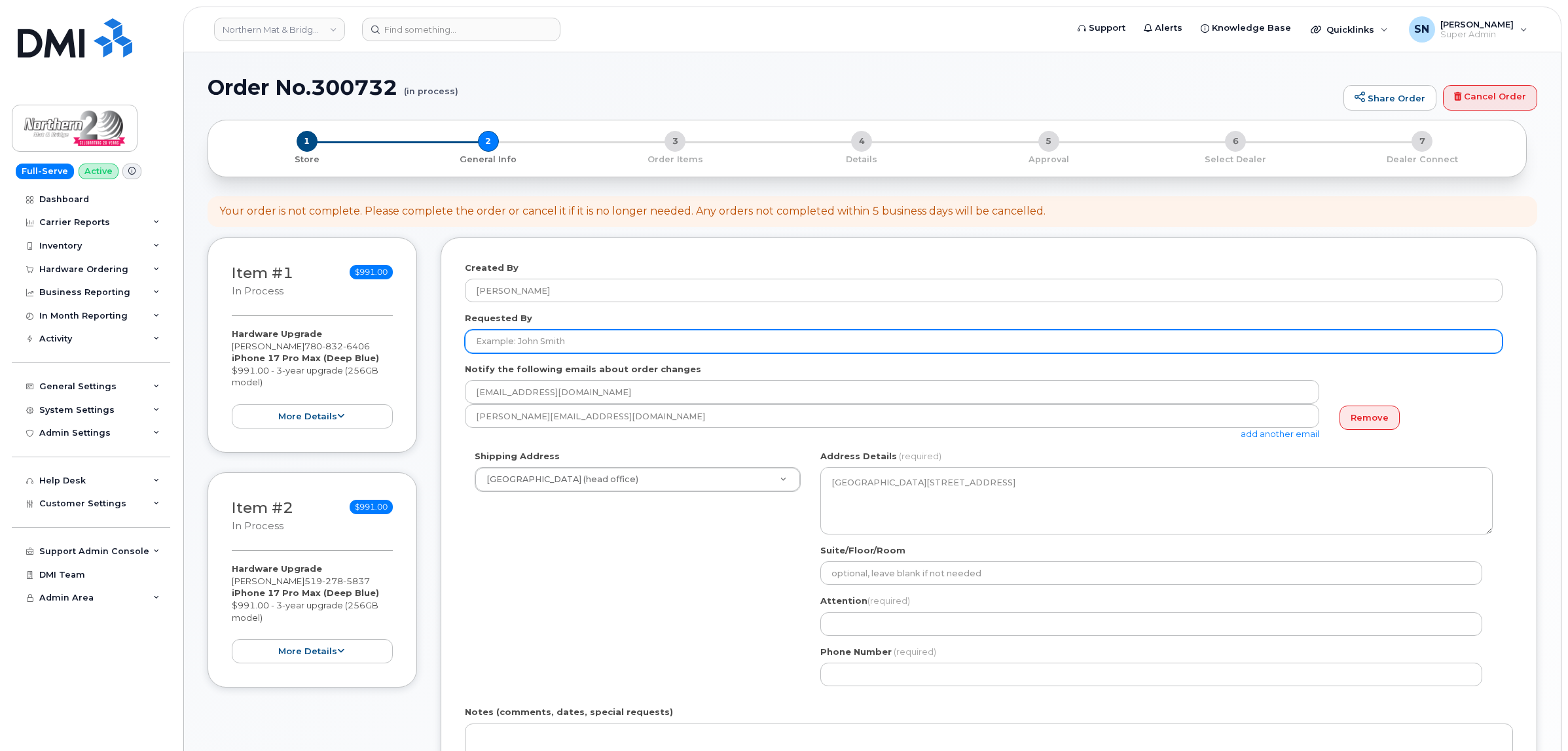
click at [548, 340] on input "Requested By" at bounding box center [984, 341] width 1037 height 23
paste input "CS0790797"
type input "CS0790797"
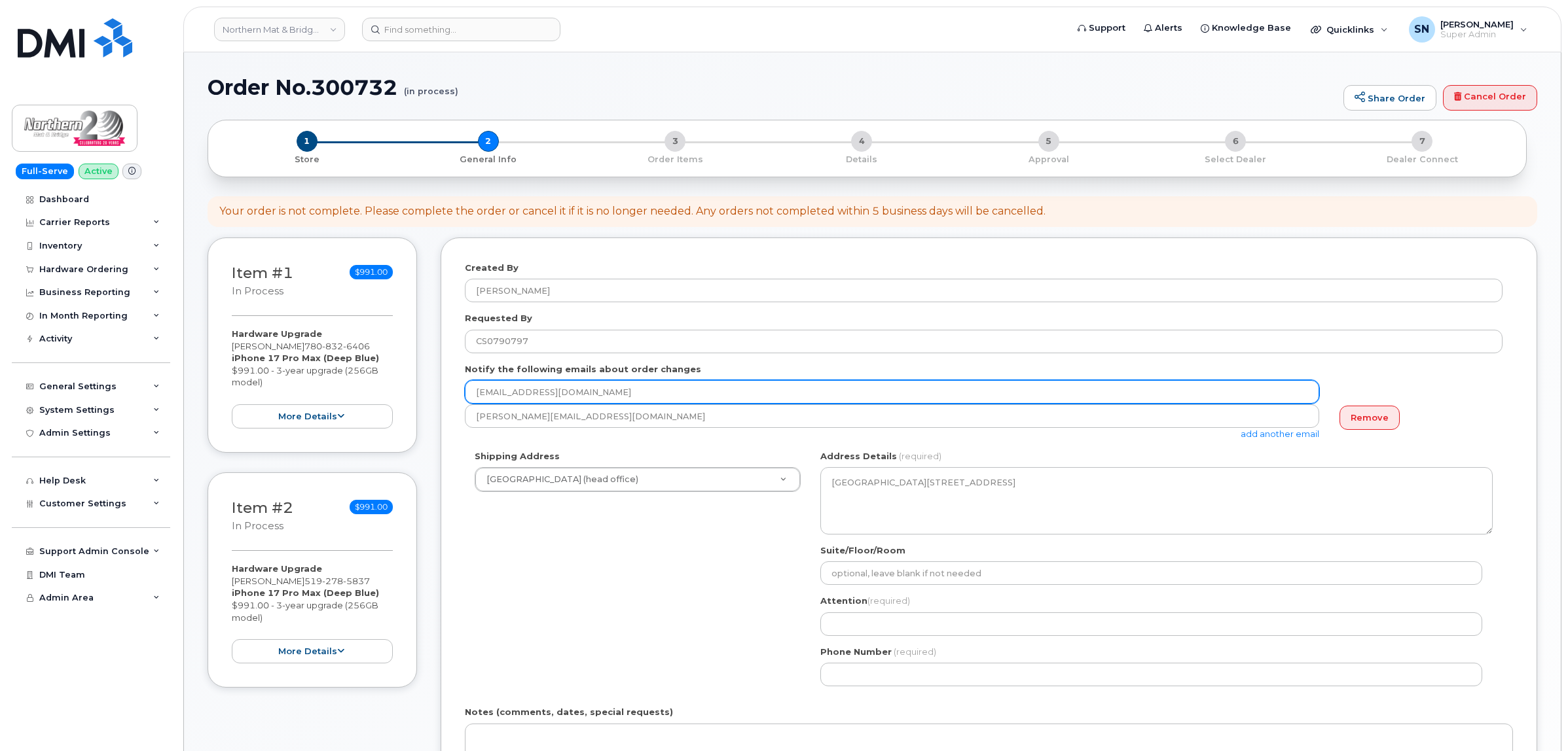
drag, startPoint x: 607, startPoint y: 390, endPoint x: 403, endPoint y: 381, distance: 204.2
click at [403, 381] on div "Item #1 in process $991.00 Hardware Upgrade Bob Hutton 780 832 6406 iPhone 17 P…" at bounding box center [872, 582] width 1330 height 689
paste input "DAbers"
type input "[EMAIL_ADDRESS][DOMAIN_NAME]"
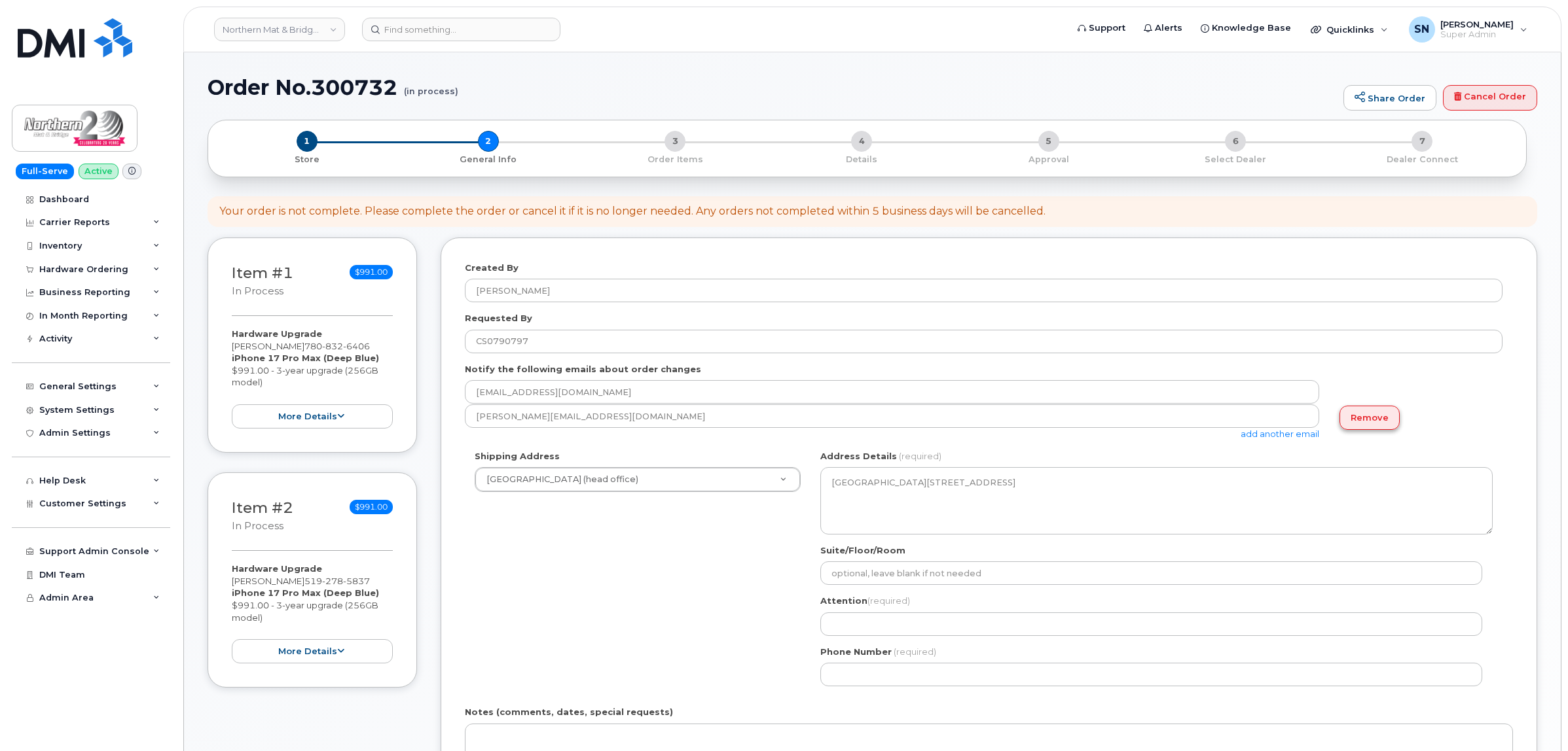
click at [1376, 420] on link "Remove" at bounding box center [1369, 418] width 60 height 24
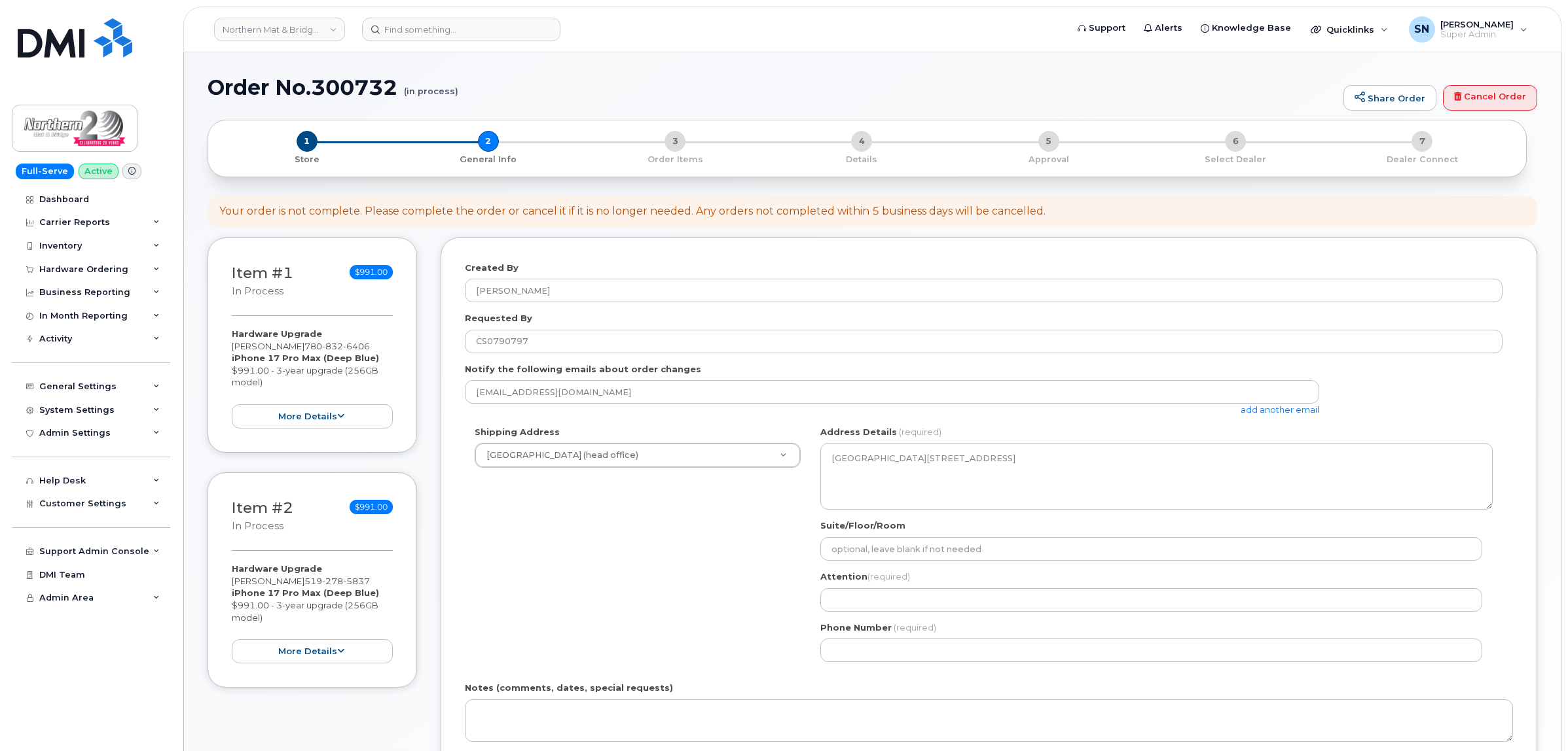
click at [1244, 406] on link "add another email" at bounding box center [1279, 409] width 79 height 11
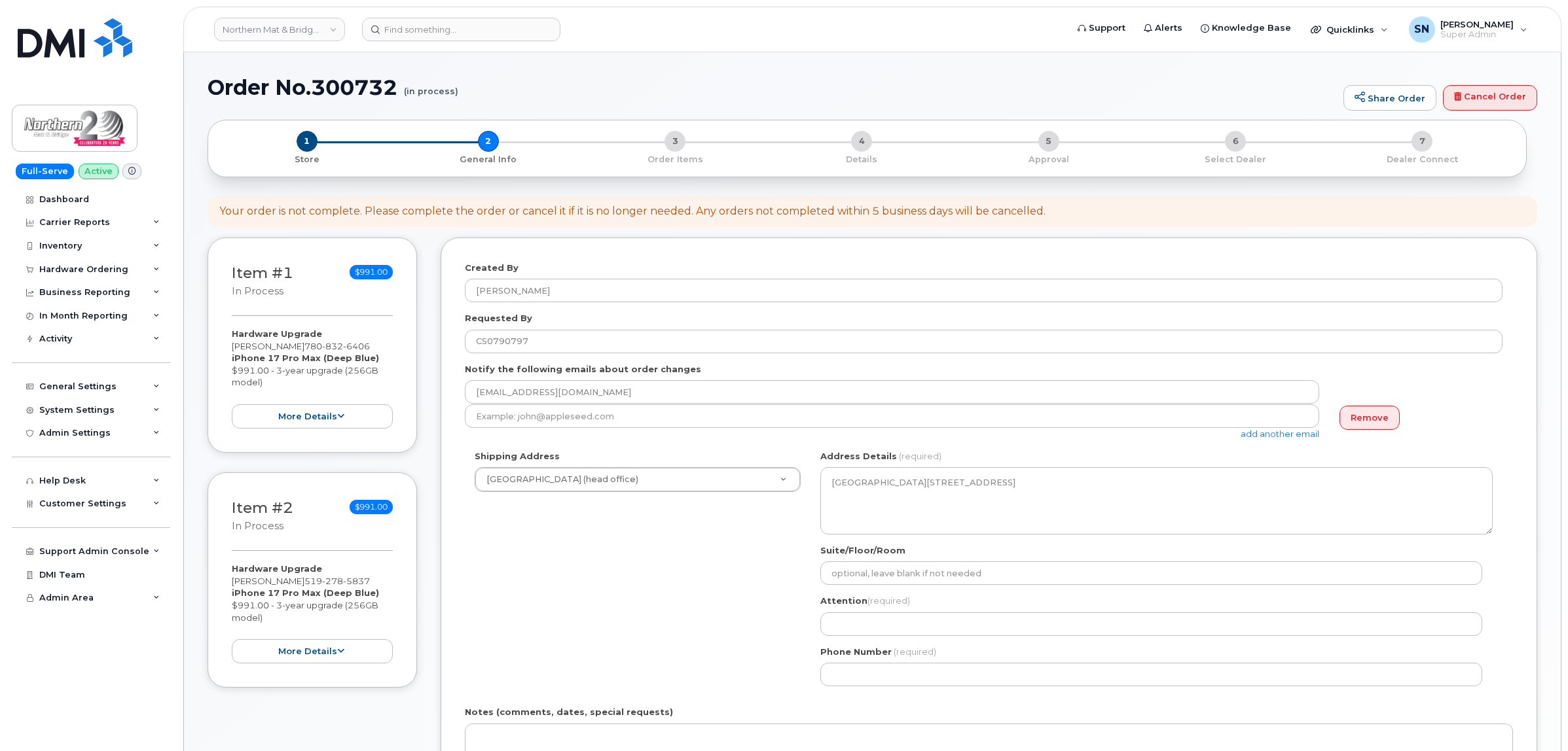
click at [1375, 417] on link "Remove" at bounding box center [1369, 418] width 60 height 24
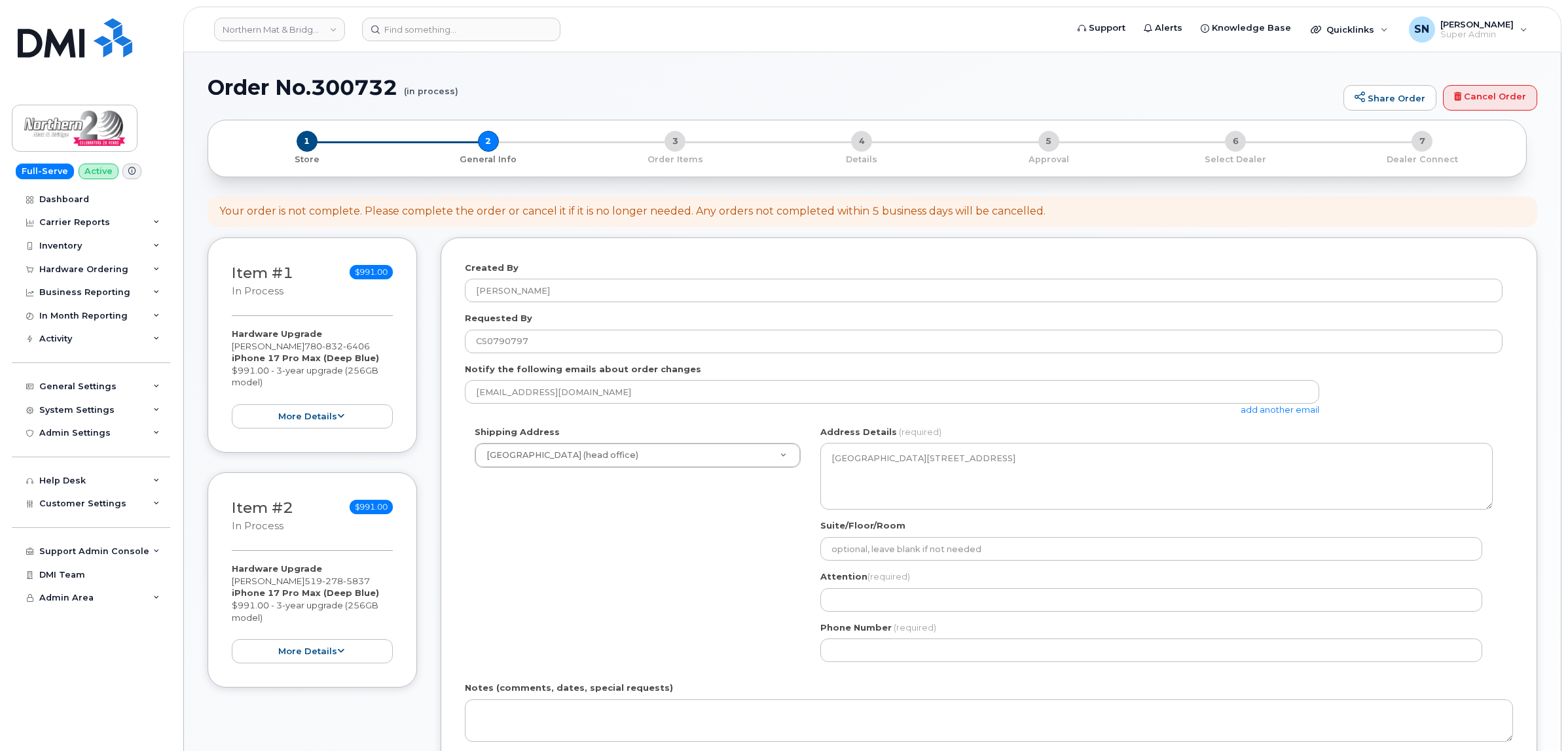
click at [590, 566] on div "Shipping Address Northern Mat & Bridge (head office) New Address Northern Mat &…" at bounding box center [984, 549] width 1037 height 246
click at [733, 443] on div "Northern Mat & Bridge (head office)" at bounding box center [638, 455] width 326 height 25
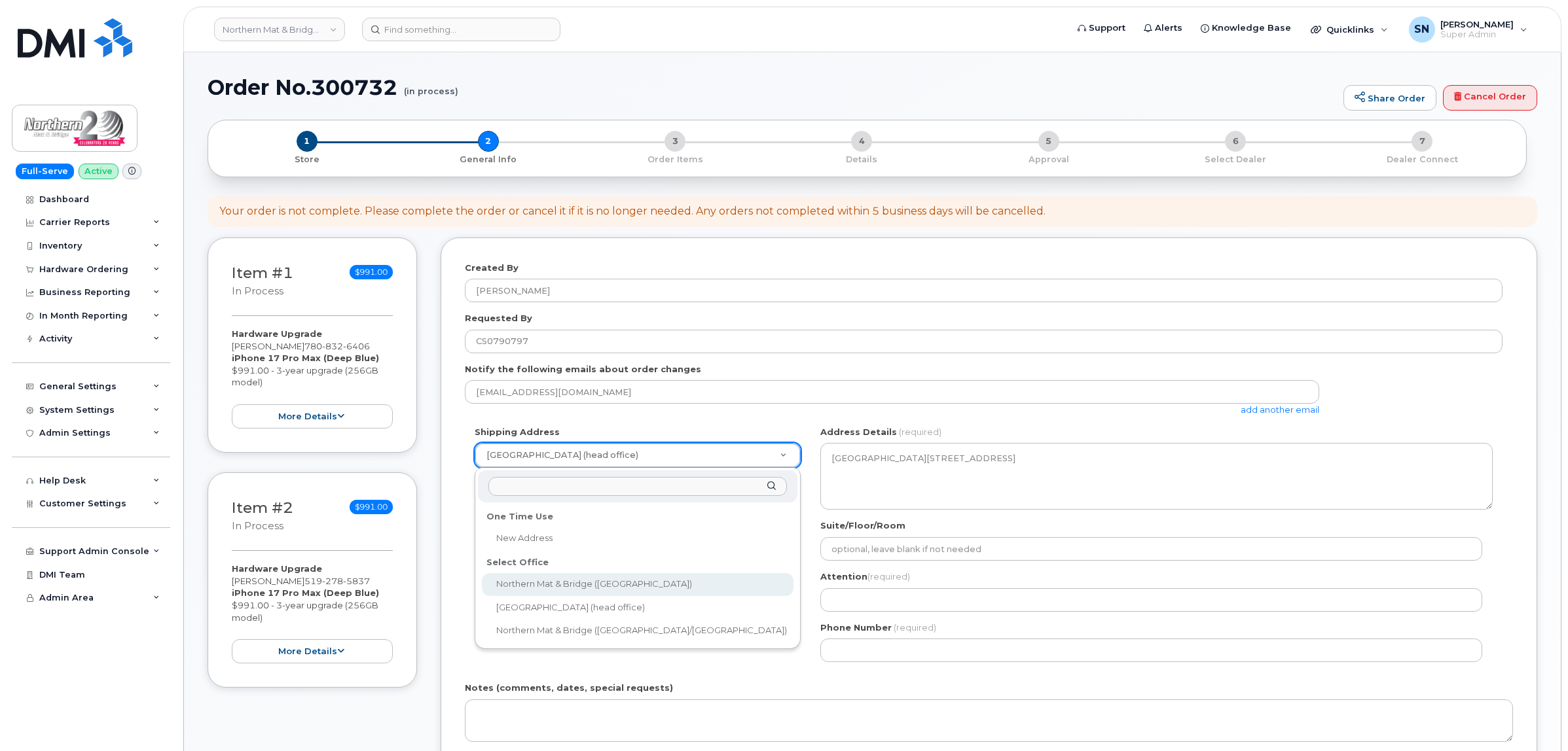
select select
type textarea "8001 99 St Clairmont Alberta T8X 5B1"
type input "Dennis Aberson"
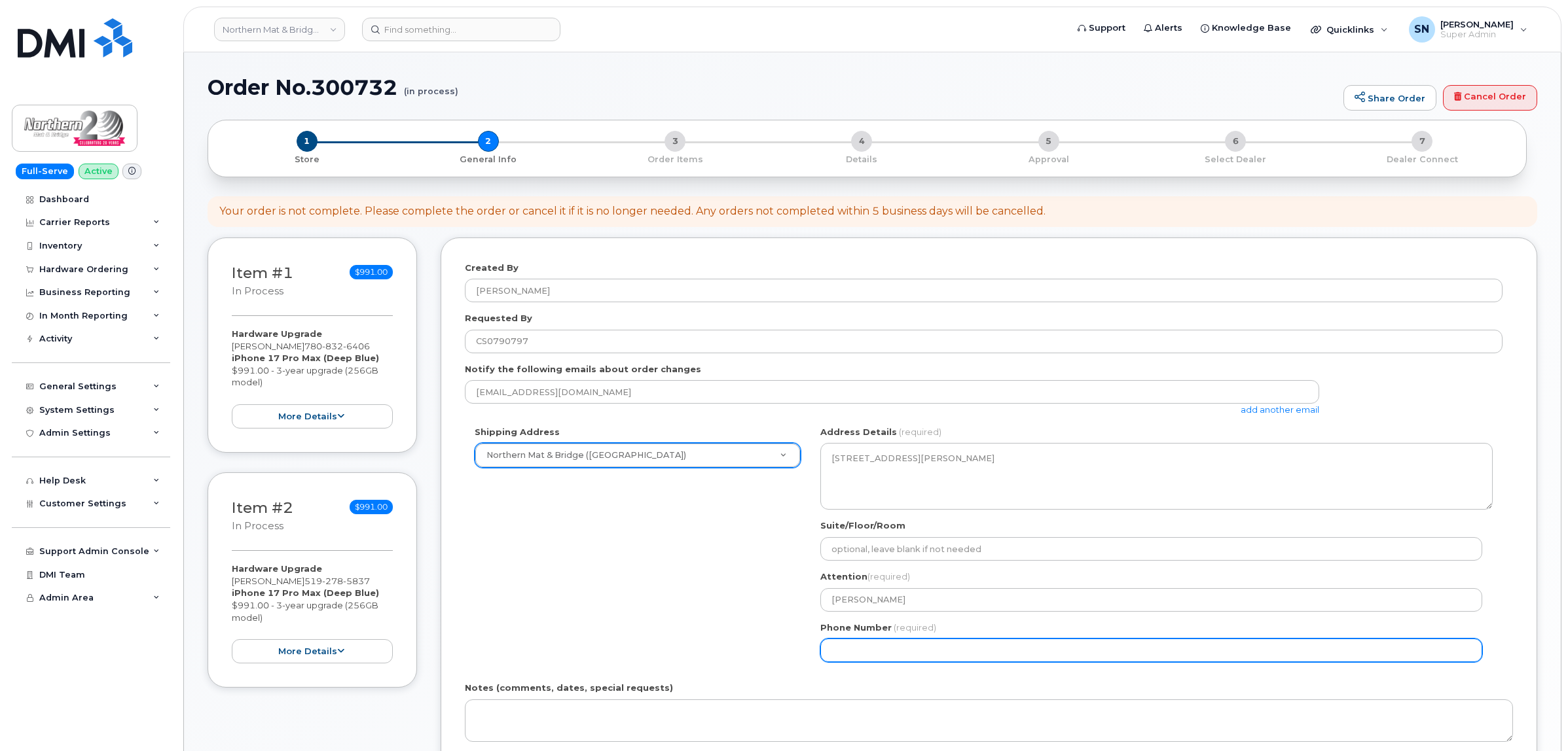
click at [897, 659] on input "Phone Number" at bounding box center [1151, 650] width 662 height 23
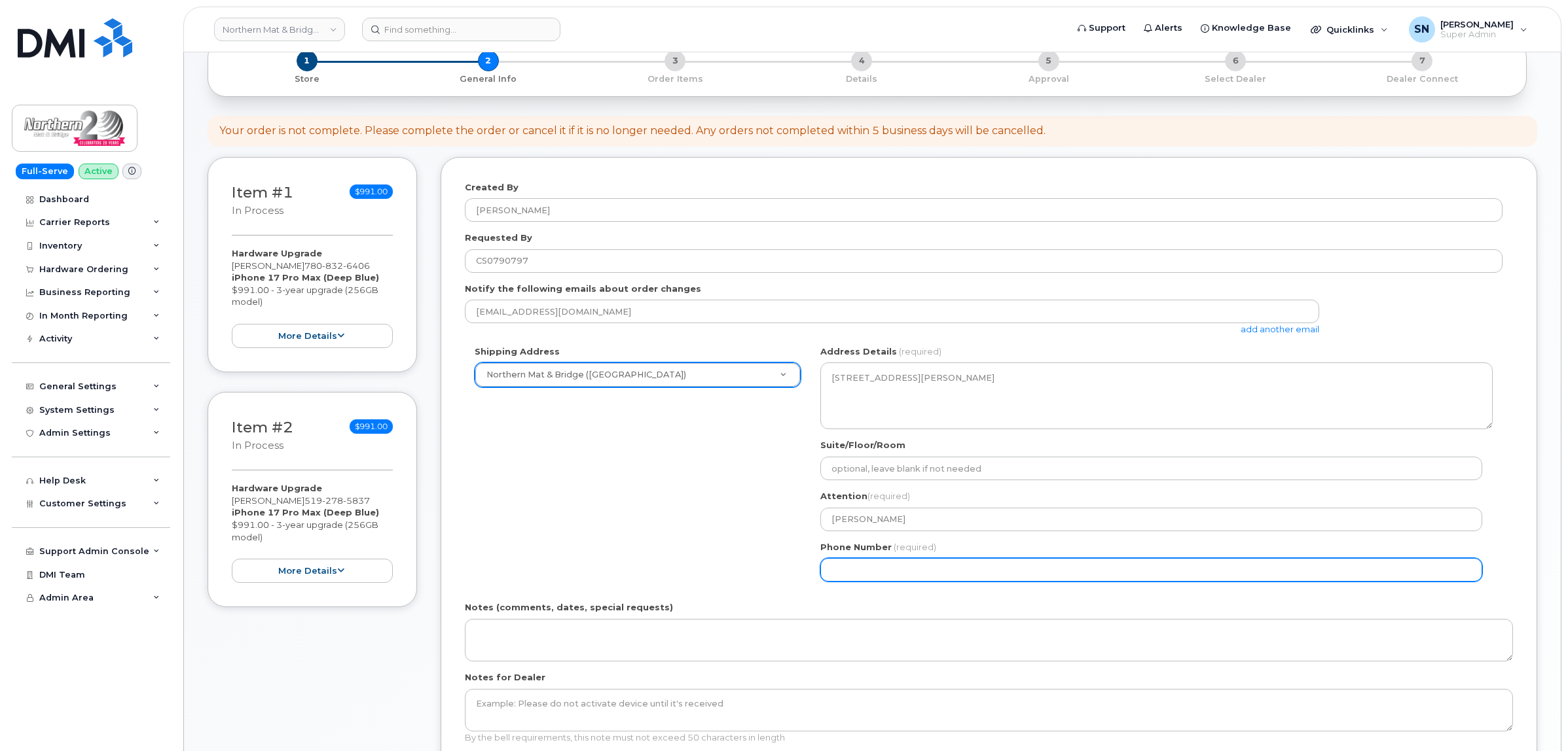
scroll to position [82, 0]
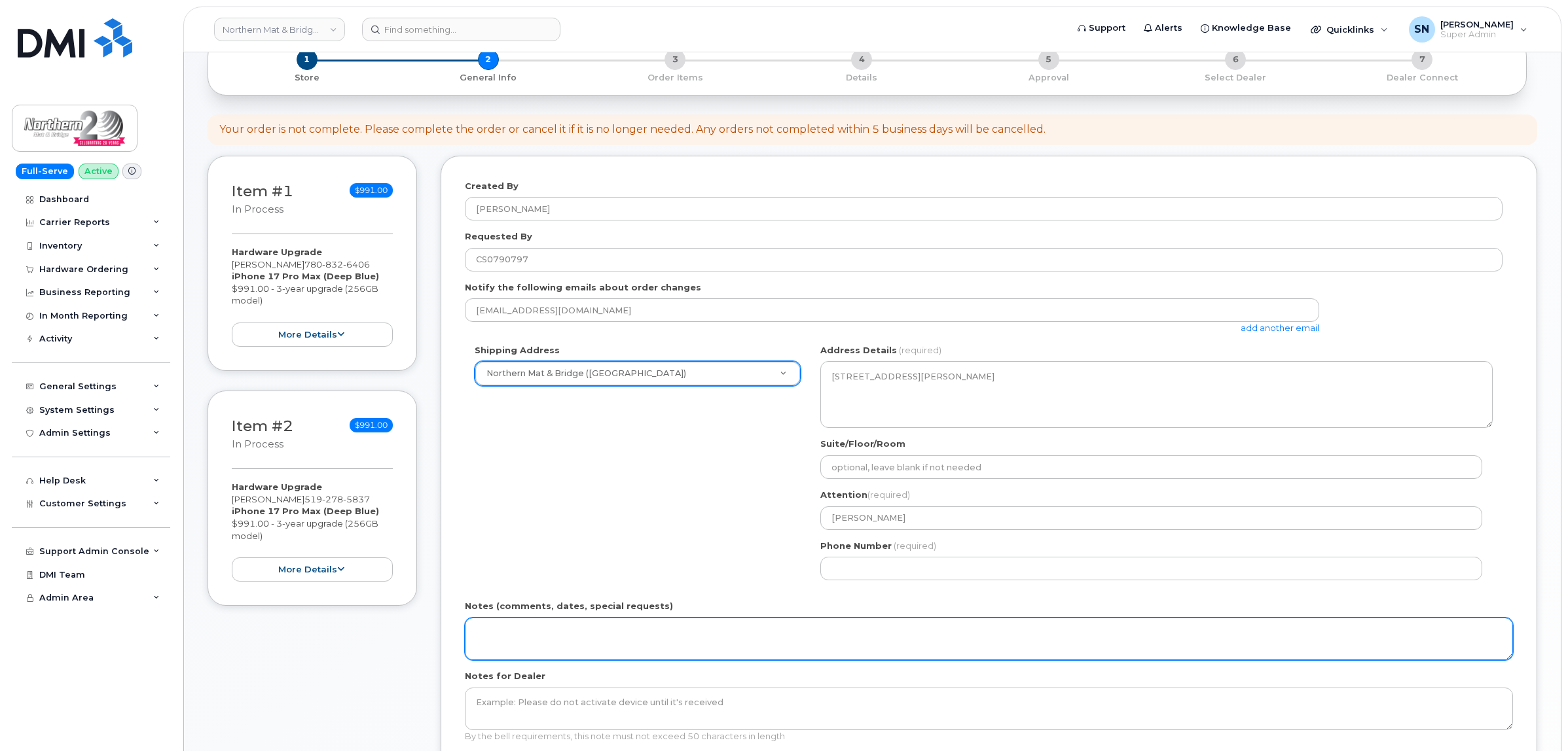
paste textarea "[EMAIL_ADDRESS][DOMAIN_NAME]"
type textarea "[EMAIL_ADDRESS][DOMAIN_NAME]"
click at [655, 631] on textarea "[EMAIL_ADDRESS][DOMAIN_NAME]" at bounding box center [988, 639] width 1048 height 43
drag, startPoint x: 655, startPoint y: 631, endPoint x: 324, endPoint y: 619, distance: 331.2
click at [328, 620] on div "Item #1 in process $991.00 Hardware Upgrade Bob Hutton 780 832 6406 iPhone 17 P…" at bounding box center [872, 488] width 1330 height 665
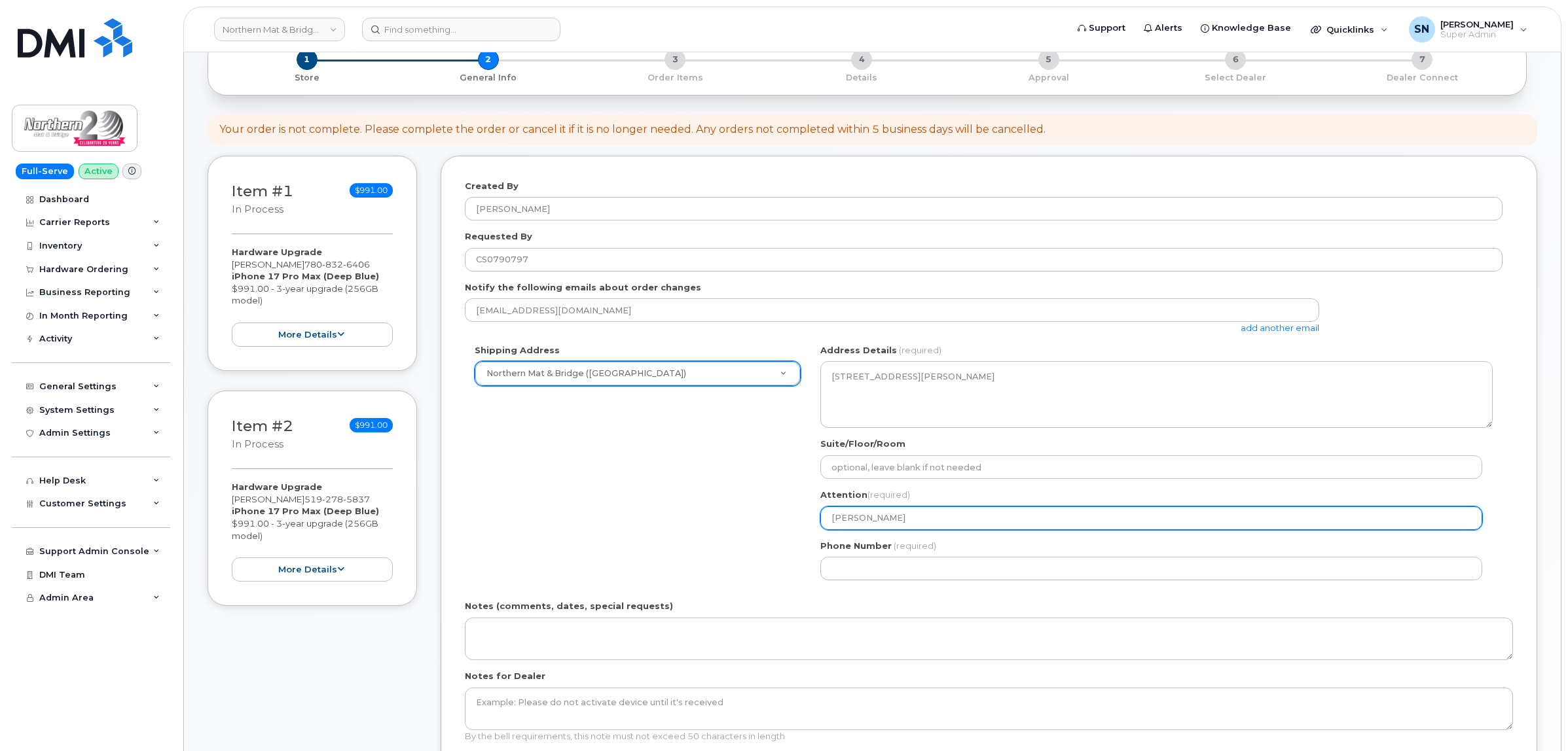
drag, startPoint x: 904, startPoint y: 525, endPoint x: 774, endPoint y: 521, distance: 130.1
click at [774, 521] on div "Shipping Address Northern Mat & Bridge (Clairmont) New Address Northern Mat & B…" at bounding box center [984, 467] width 1037 height 246
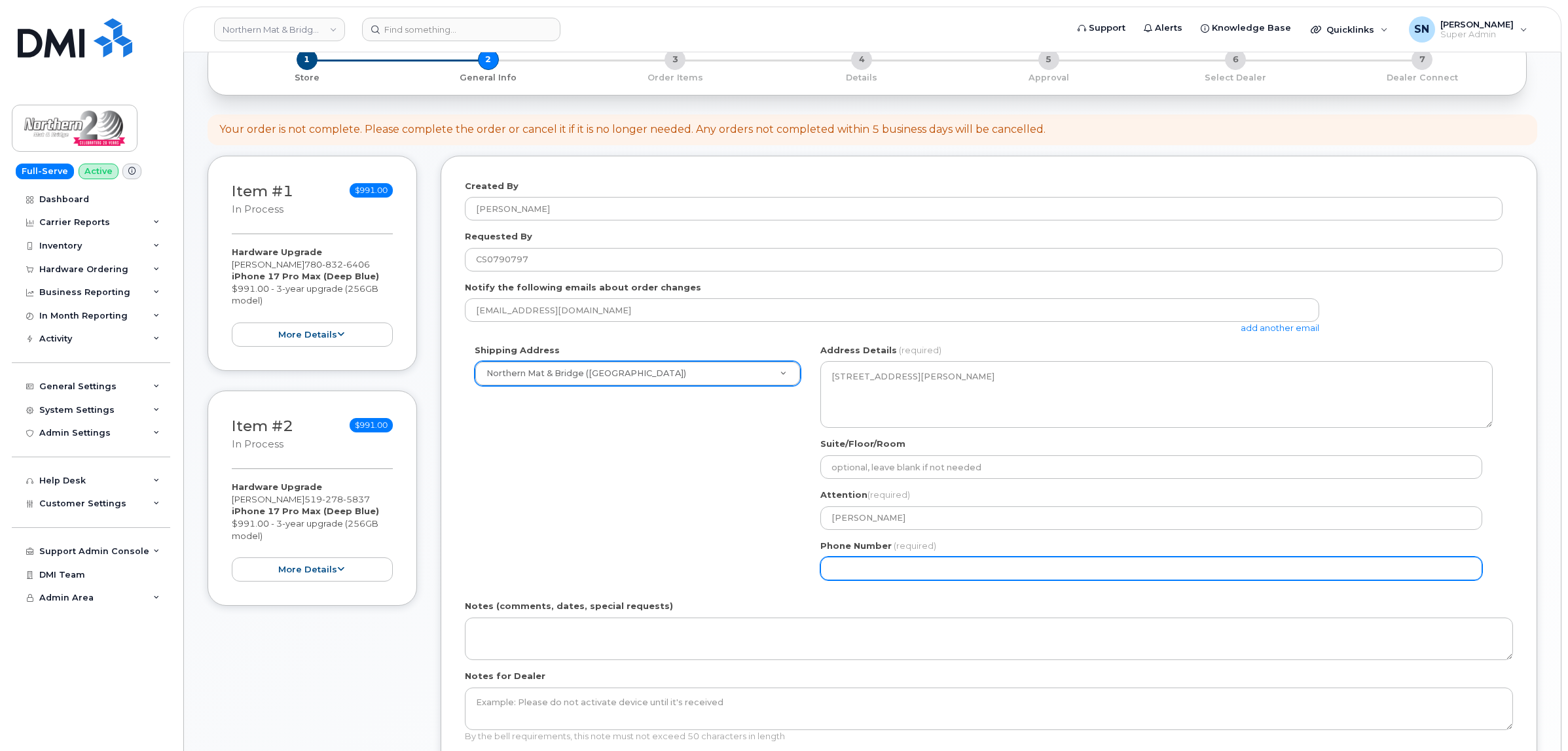
click at [887, 571] on input "Phone Number" at bounding box center [1151, 568] width 662 height 23
select select
type input "780897048"
select select
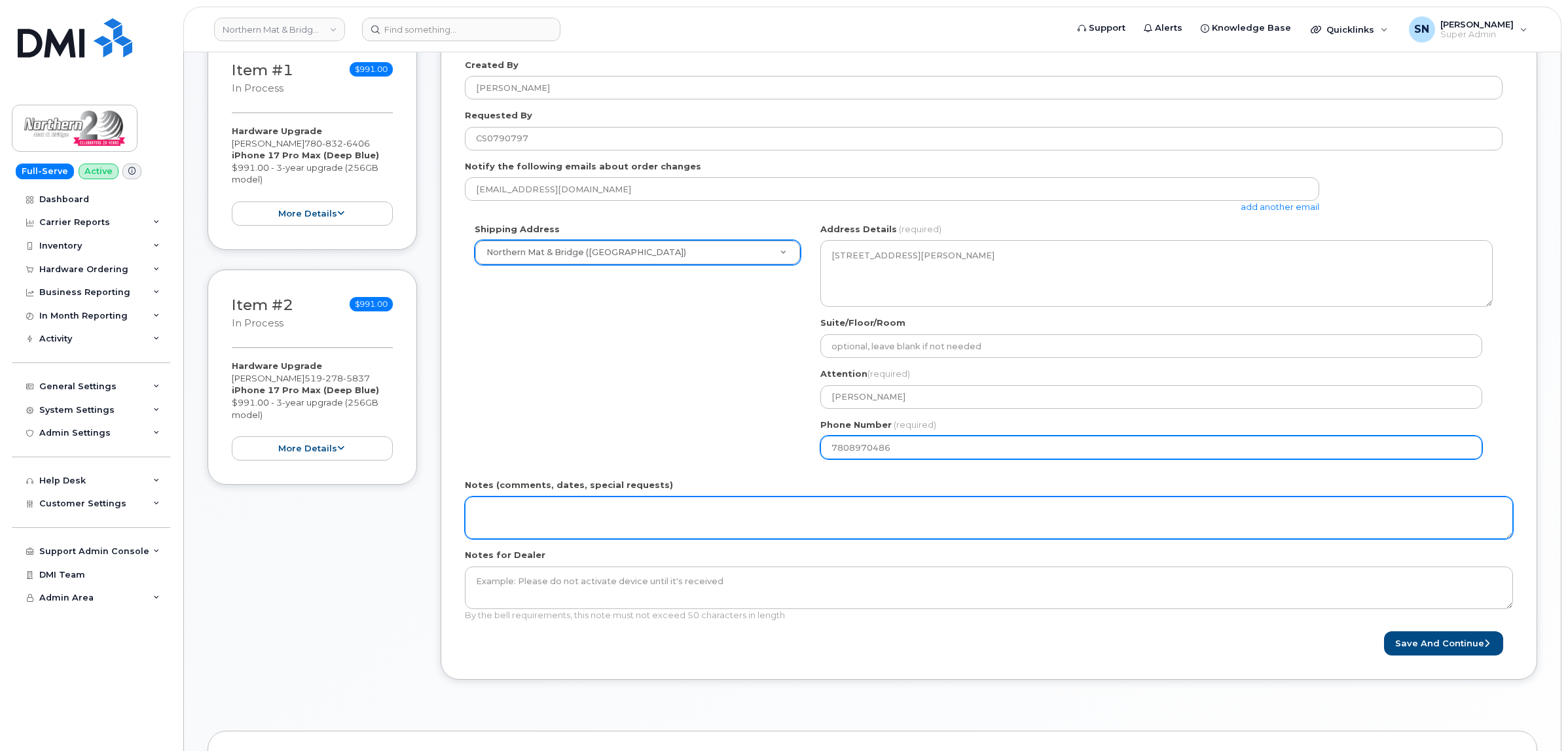
scroll to position [327, 0]
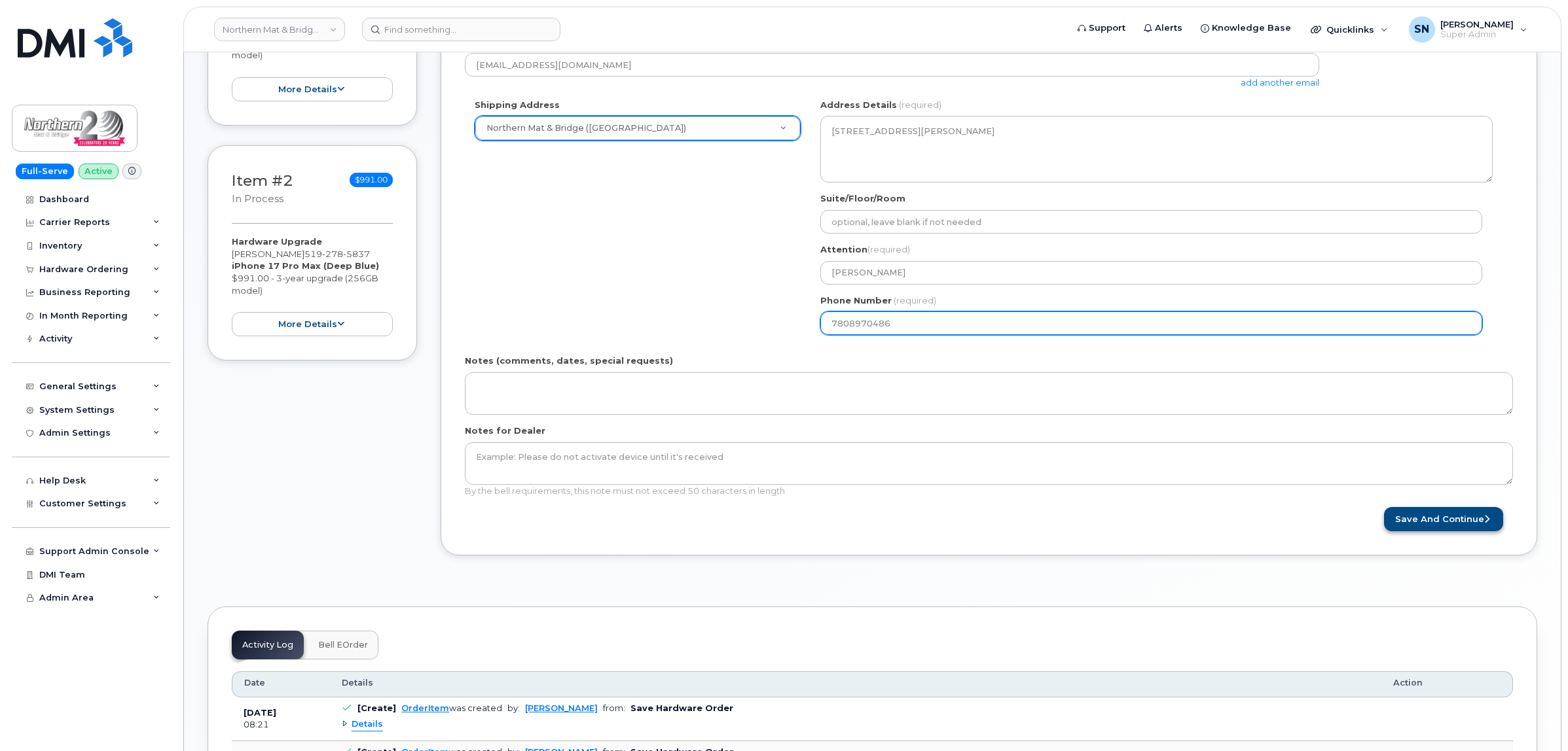
type input "7808970486"
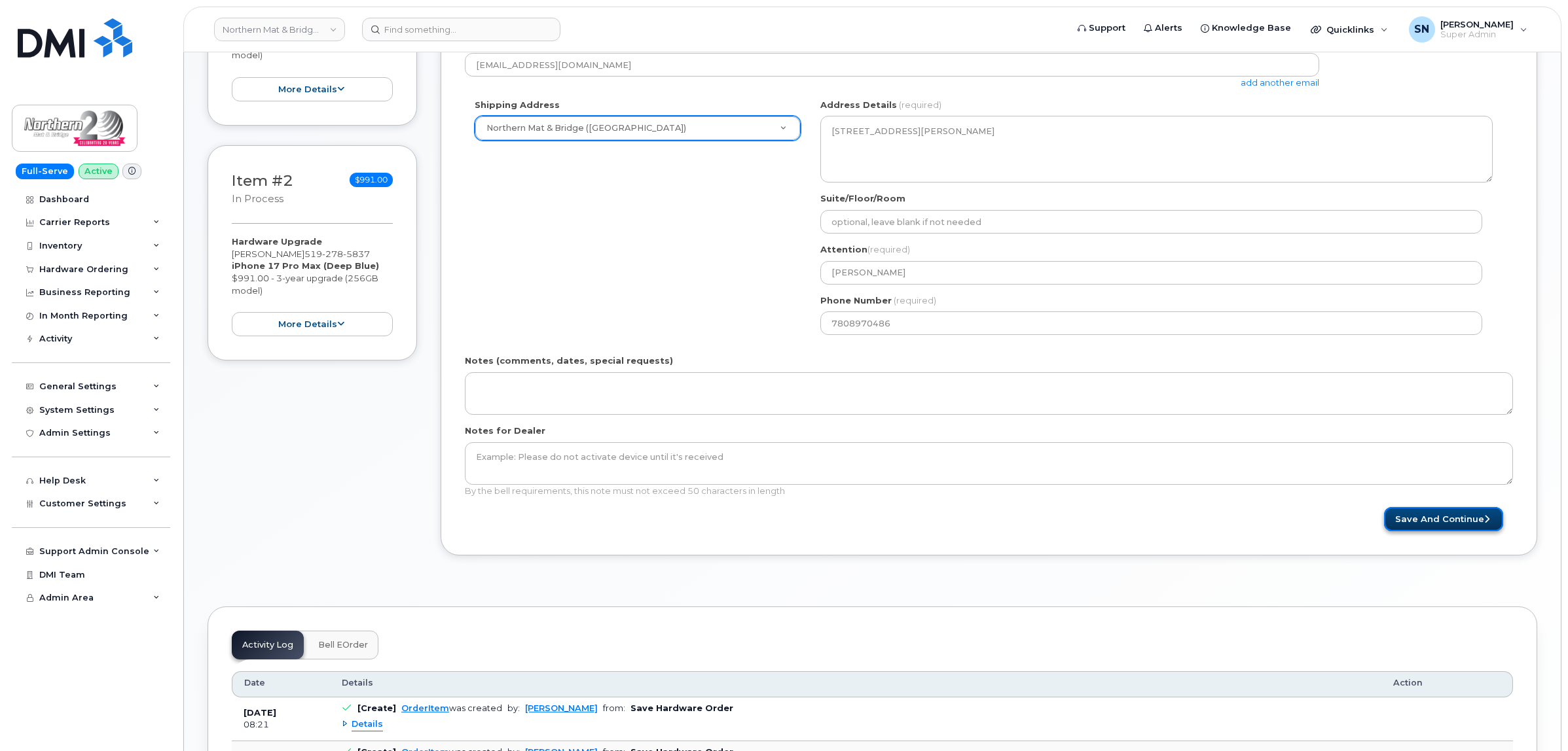
click at [1411, 509] on button "Save and Continue" at bounding box center [1443, 519] width 119 height 24
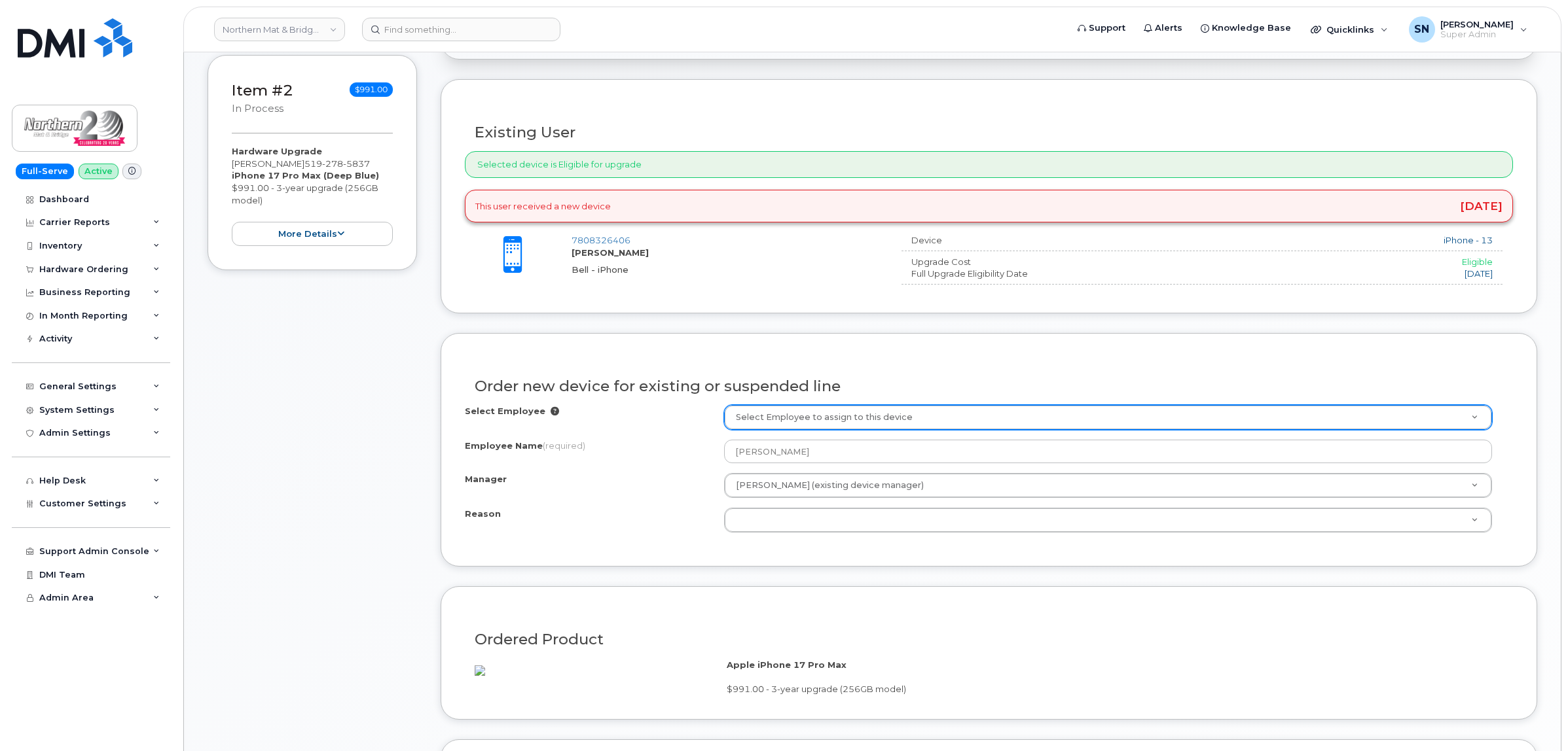
scroll to position [491, 0]
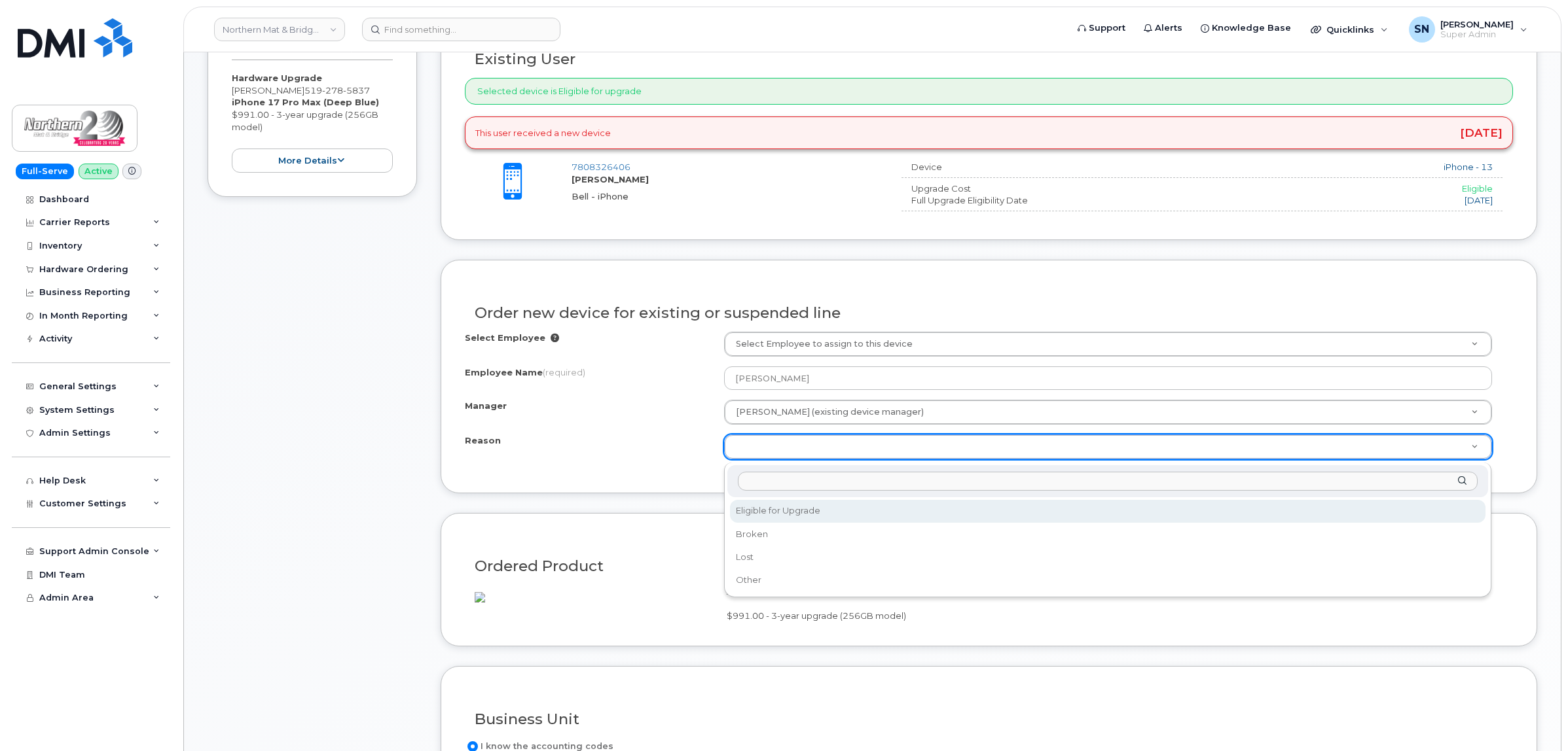
select select "eligible_for_upgrade"
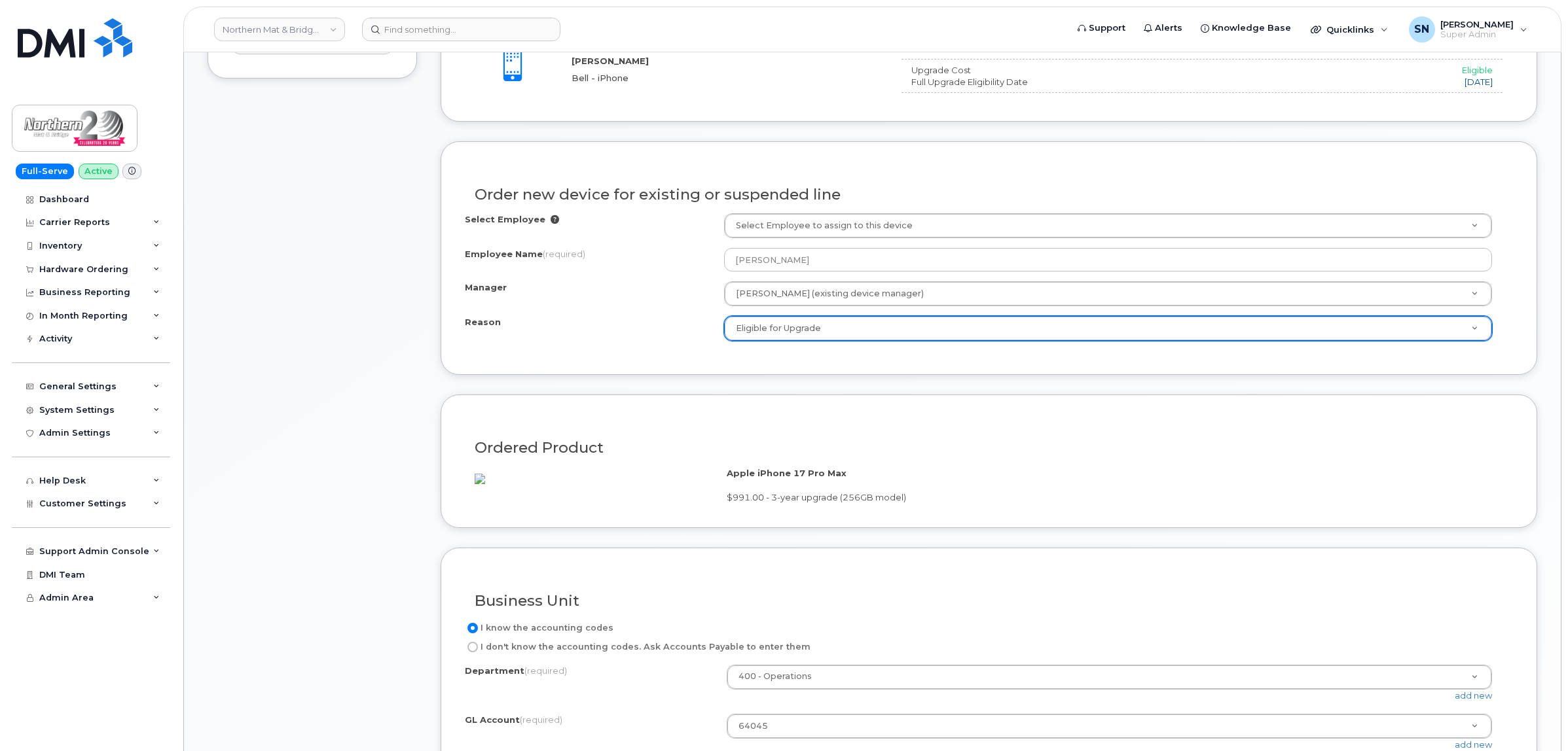
scroll to position [817, 0]
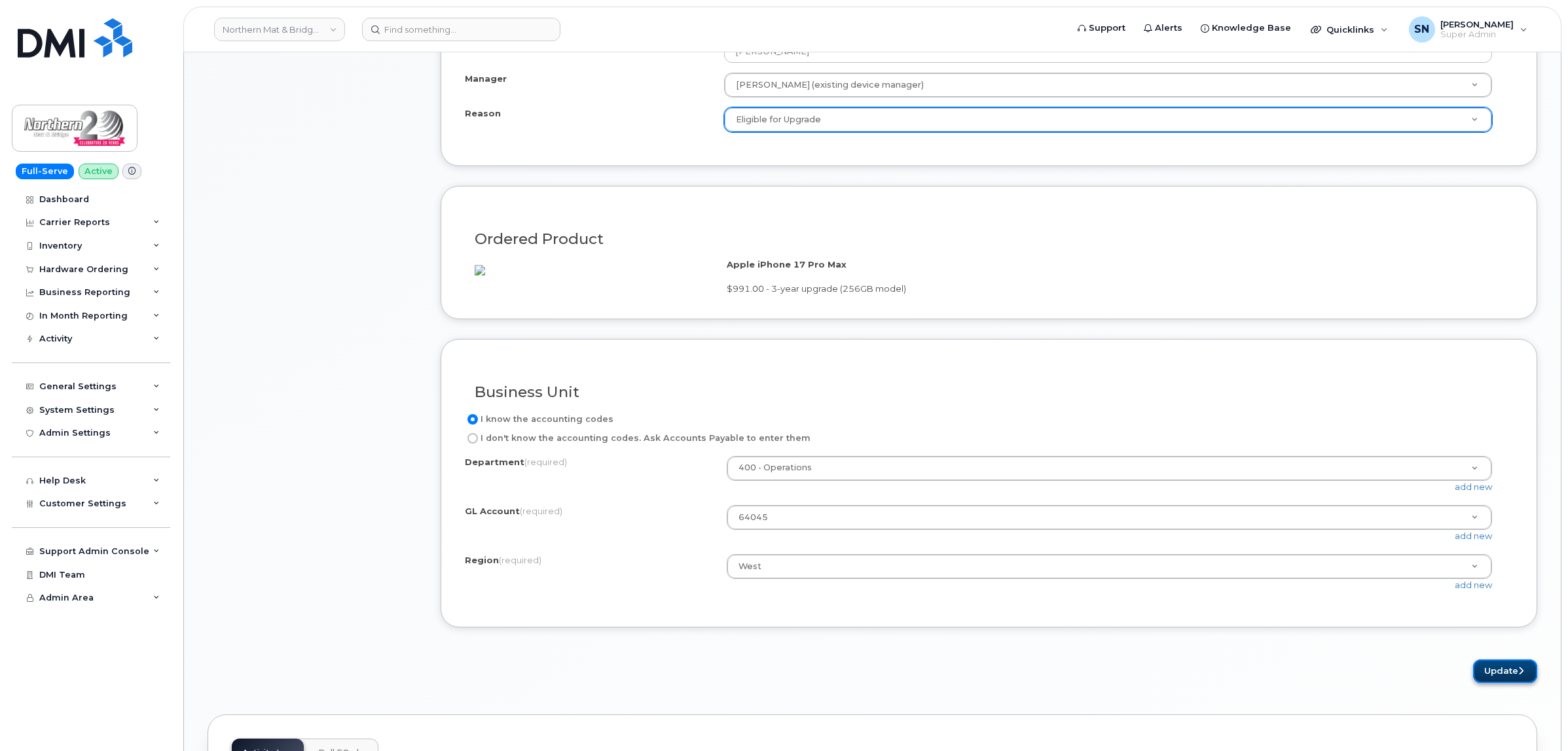
click at [1487, 684] on button "Update" at bounding box center [1504, 671] width 64 height 24
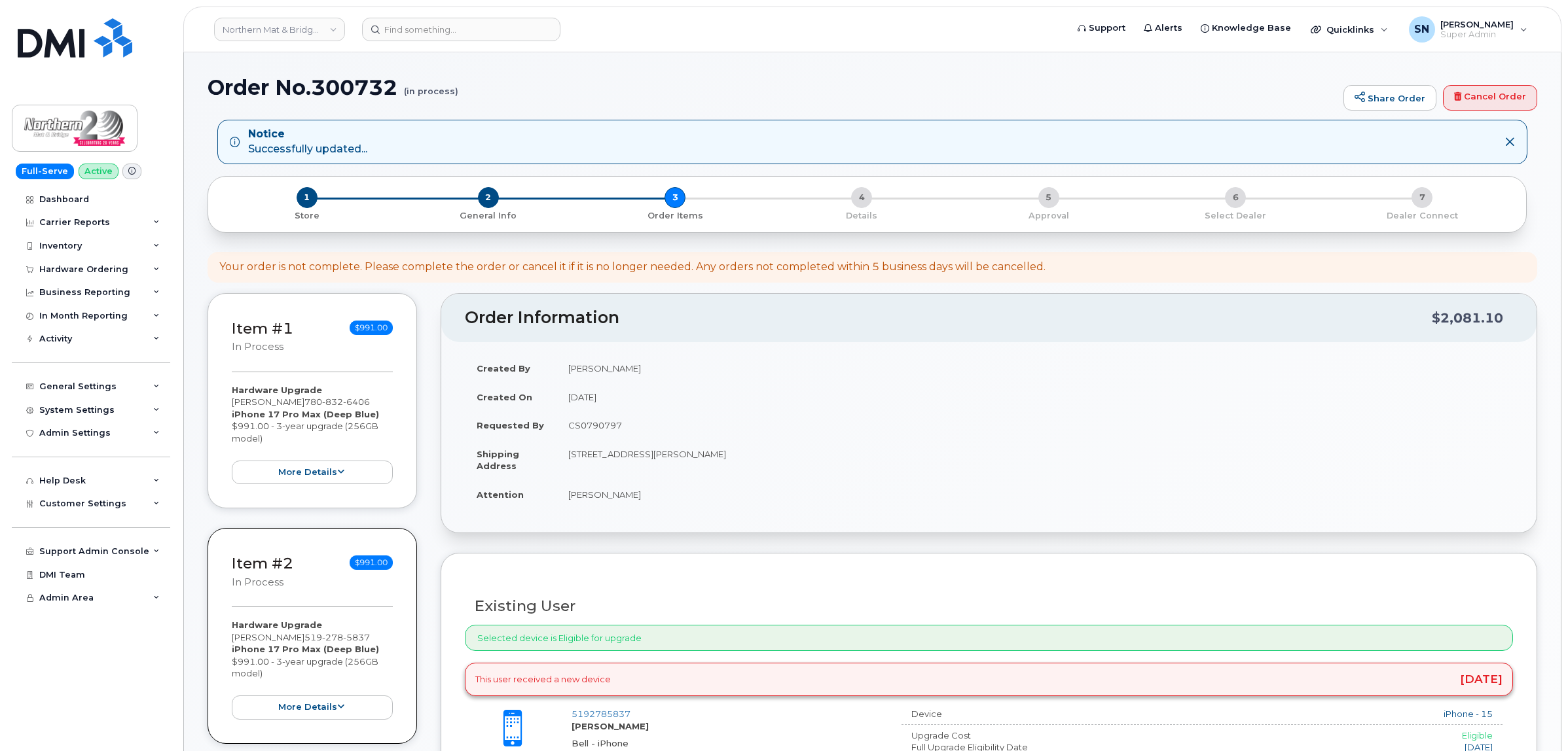
scroll to position [572, 0]
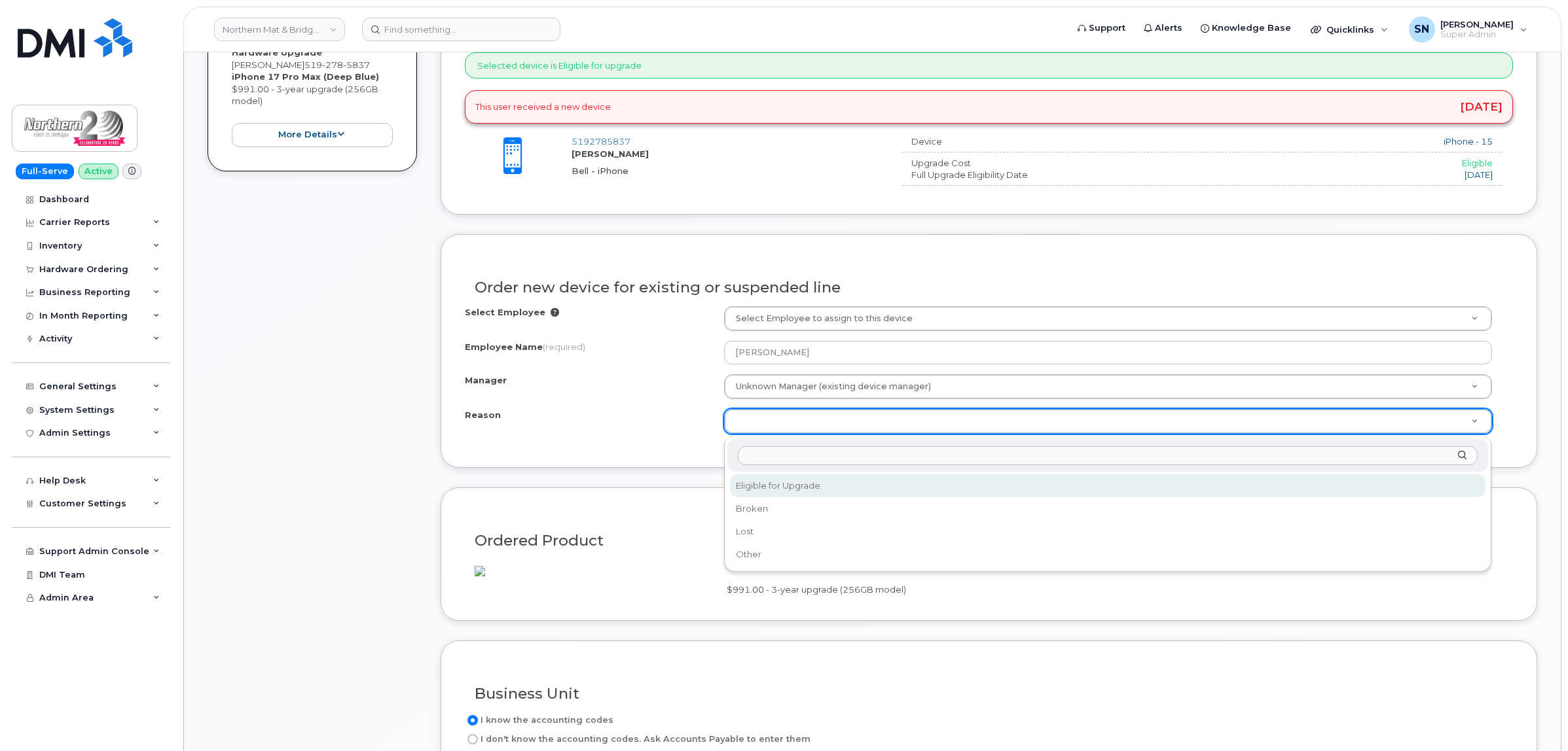
select select "eligible_for_upgrade"
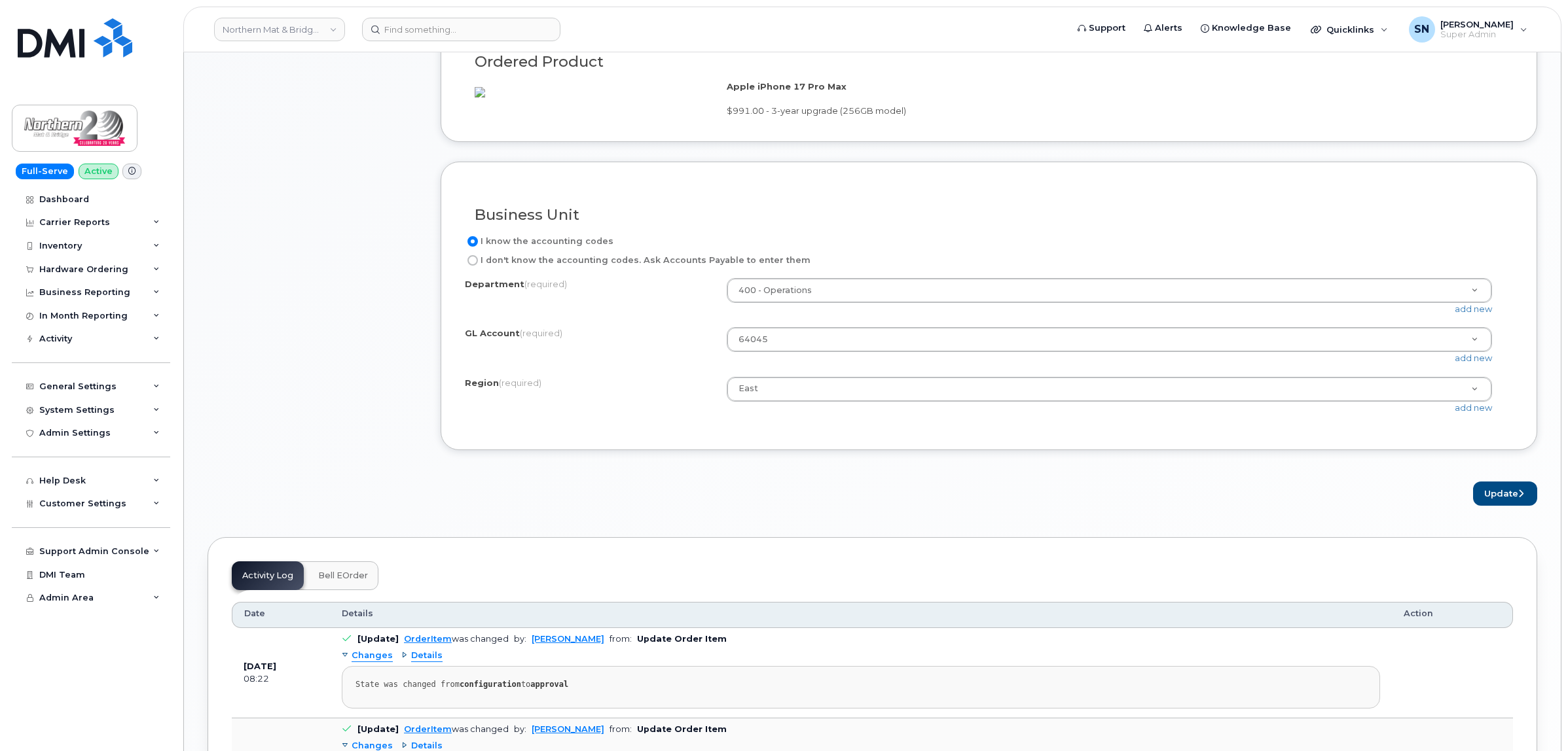
scroll to position [1145, 0]
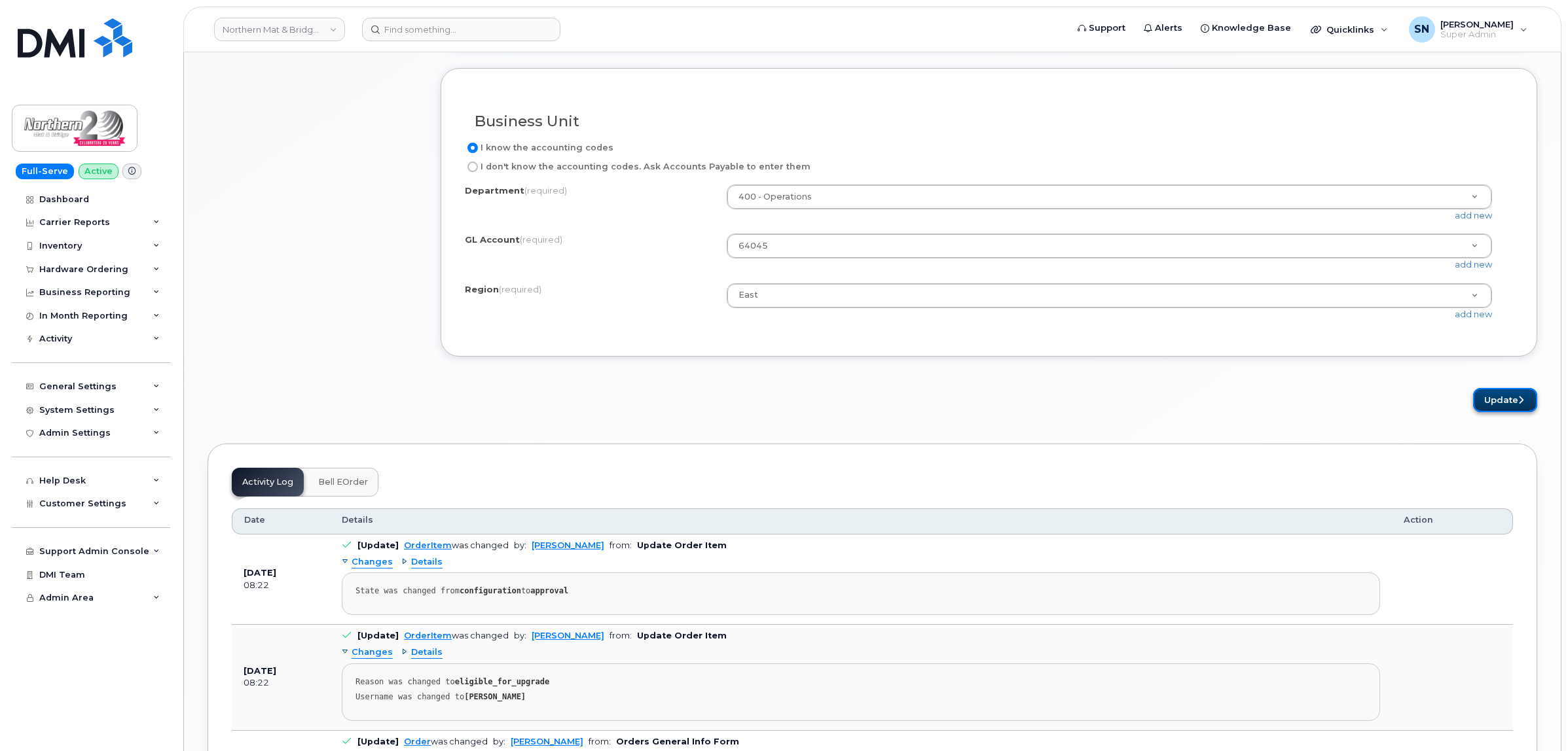
click at [1483, 412] on button "Update" at bounding box center [1504, 400] width 64 height 24
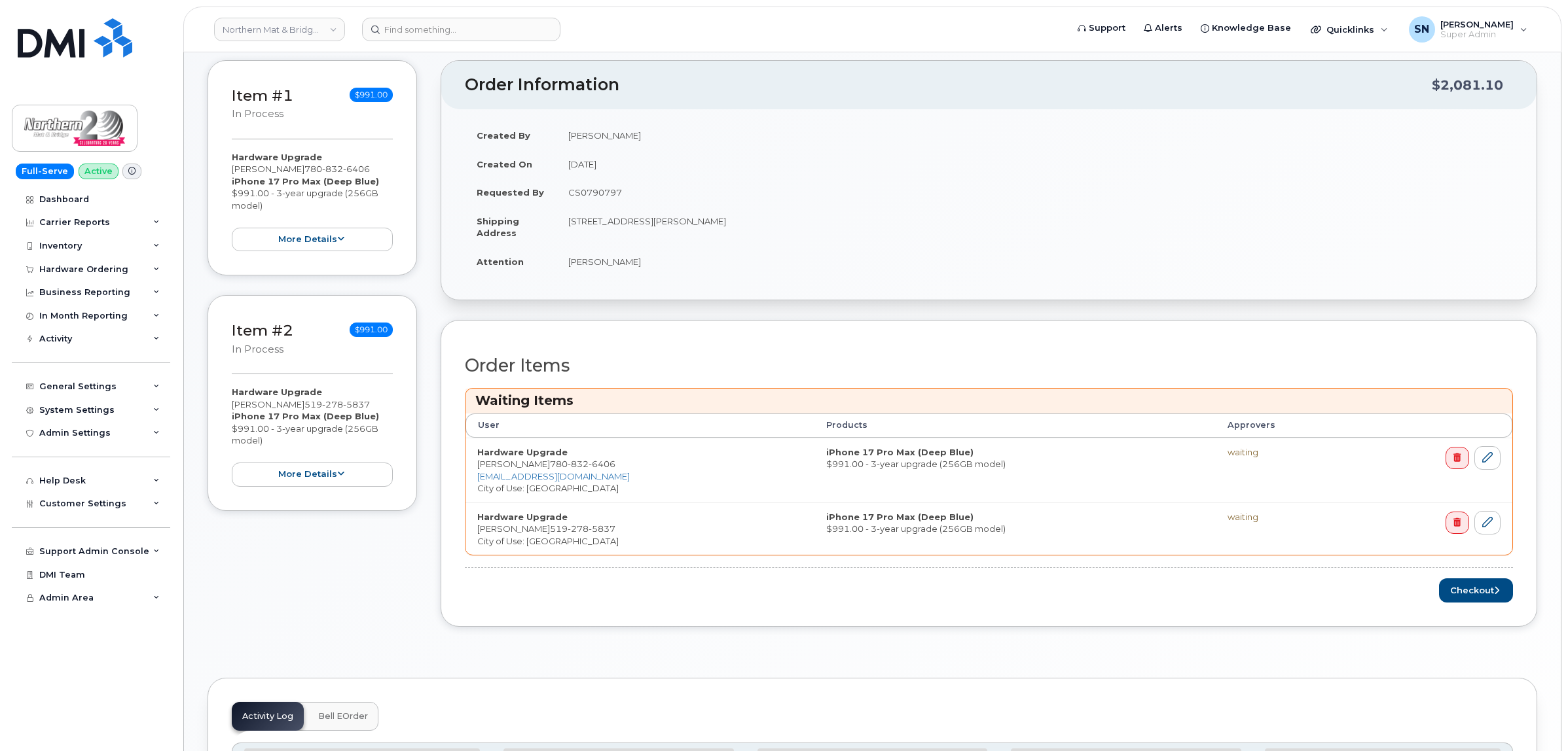
scroll to position [327, 0]
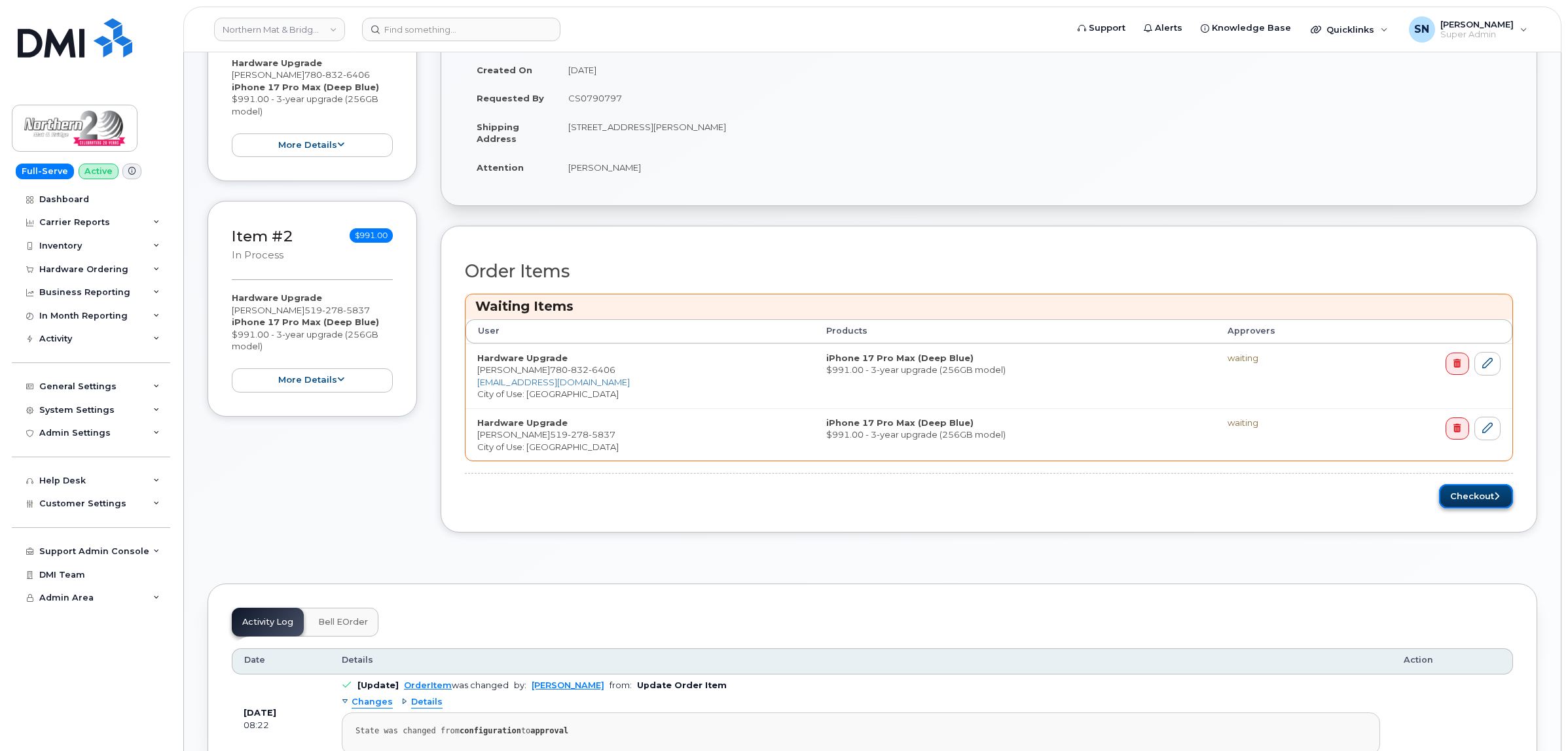
click at [1455, 496] on button "Checkout" at bounding box center [1475, 496] width 74 height 24
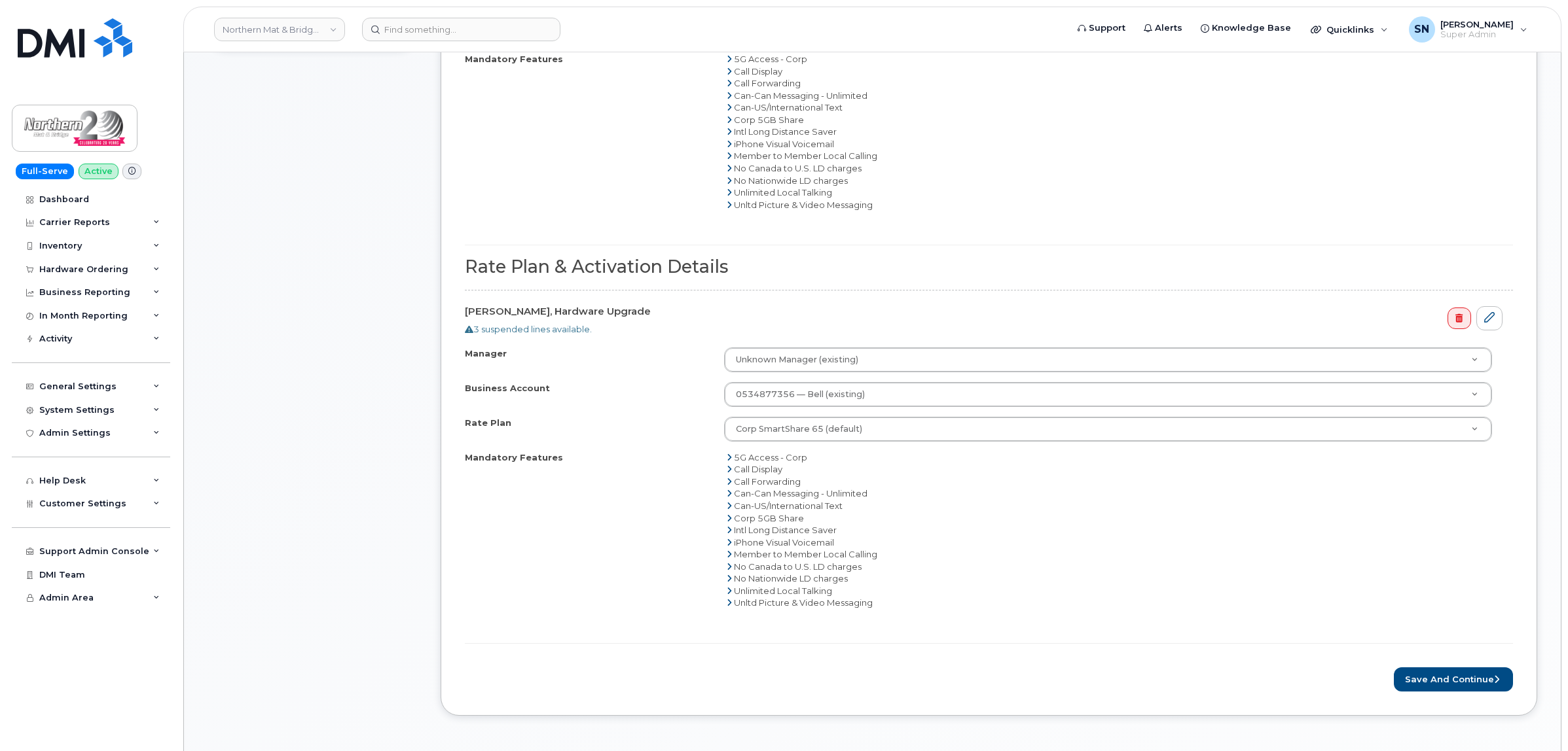
scroll to position [736, 0]
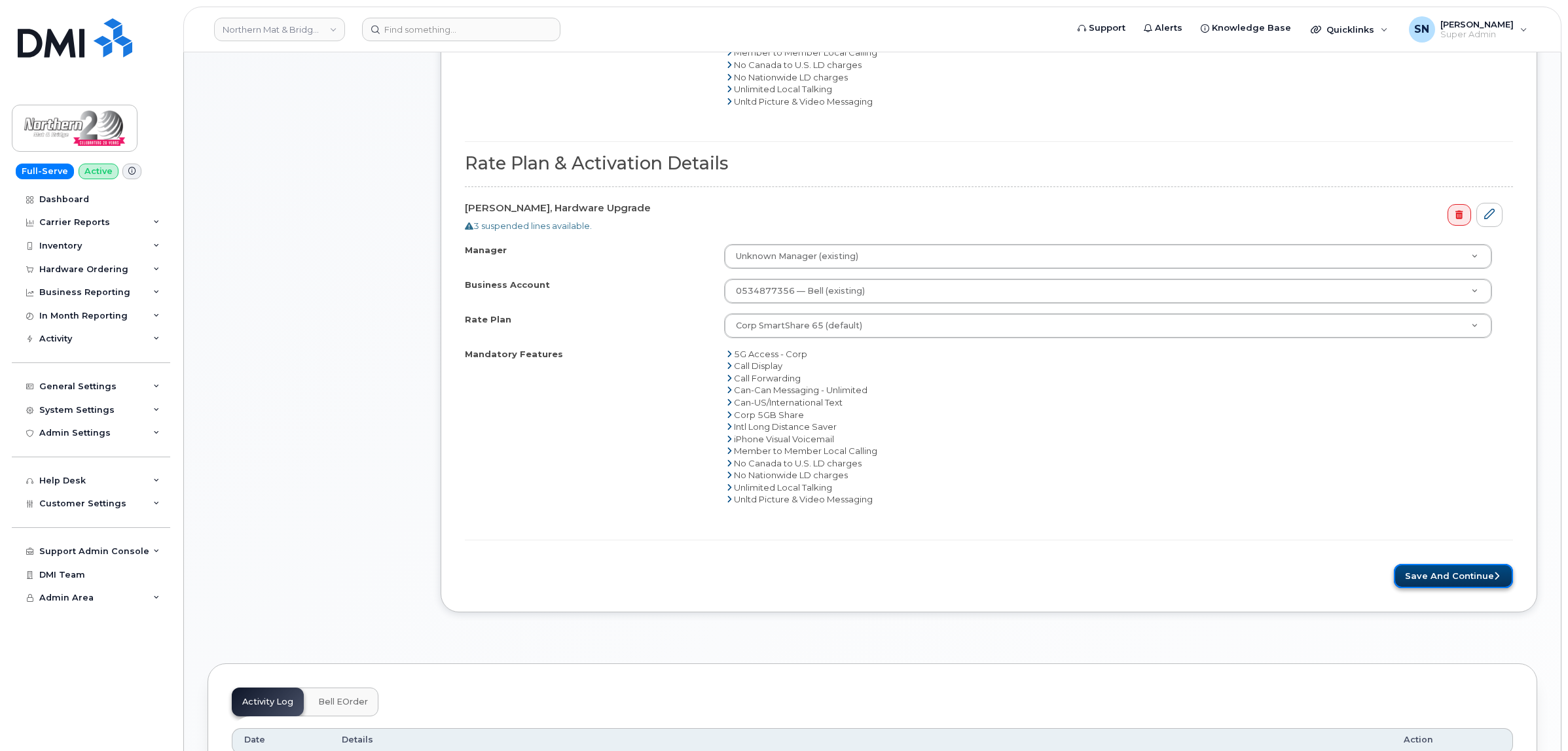
click at [1438, 581] on button "Save and Continue" at bounding box center [1453, 576] width 119 height 24
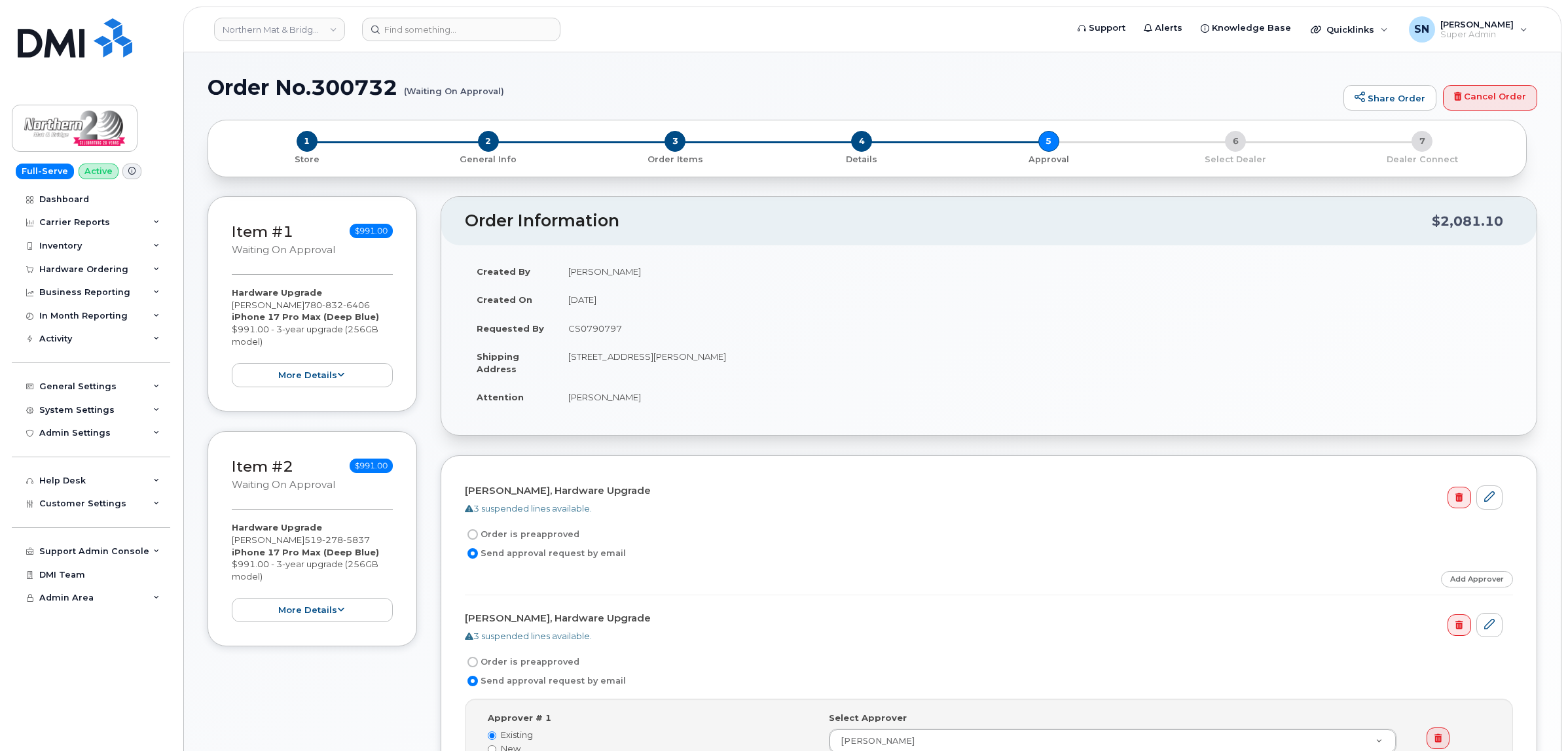
select select
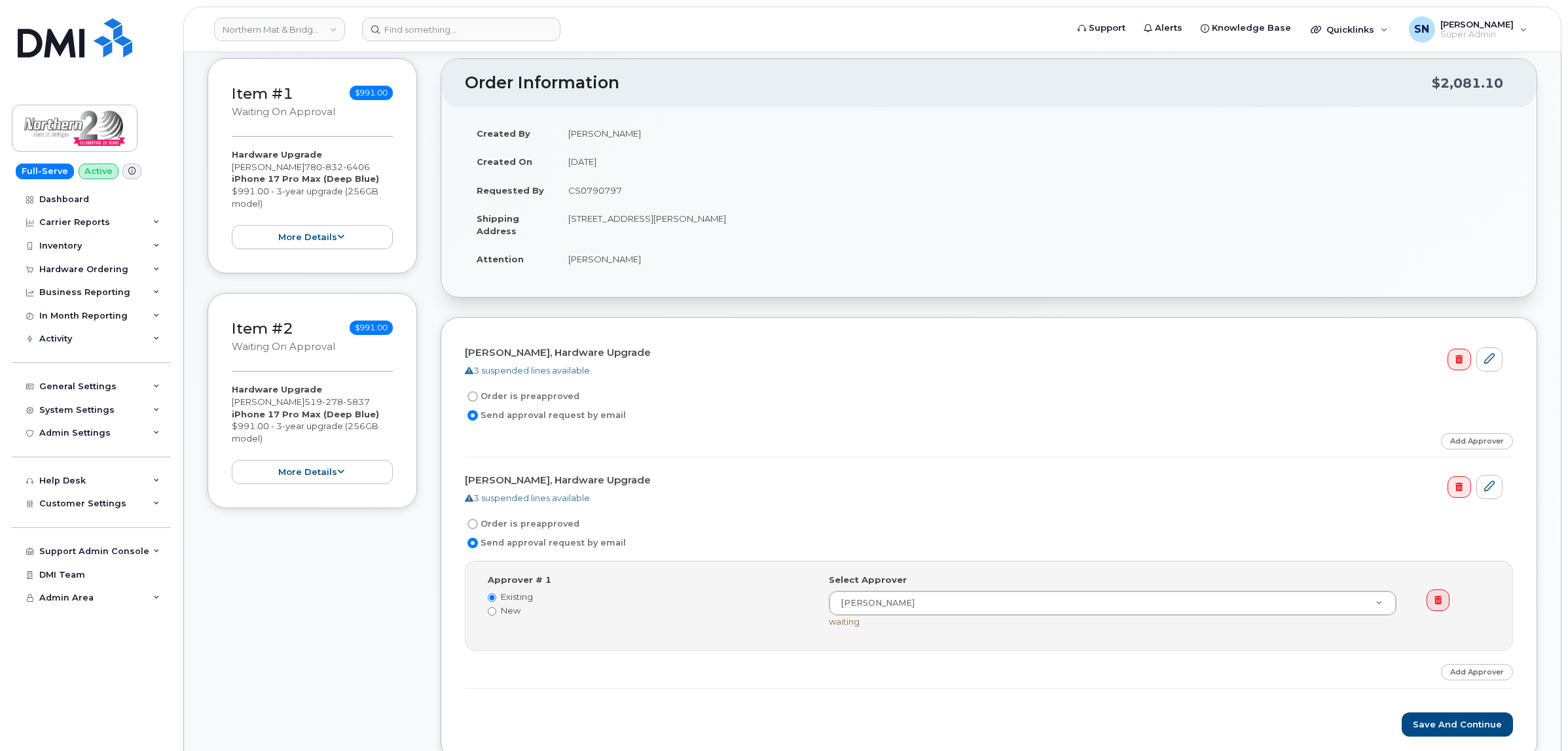
scroll to position [245, 0]
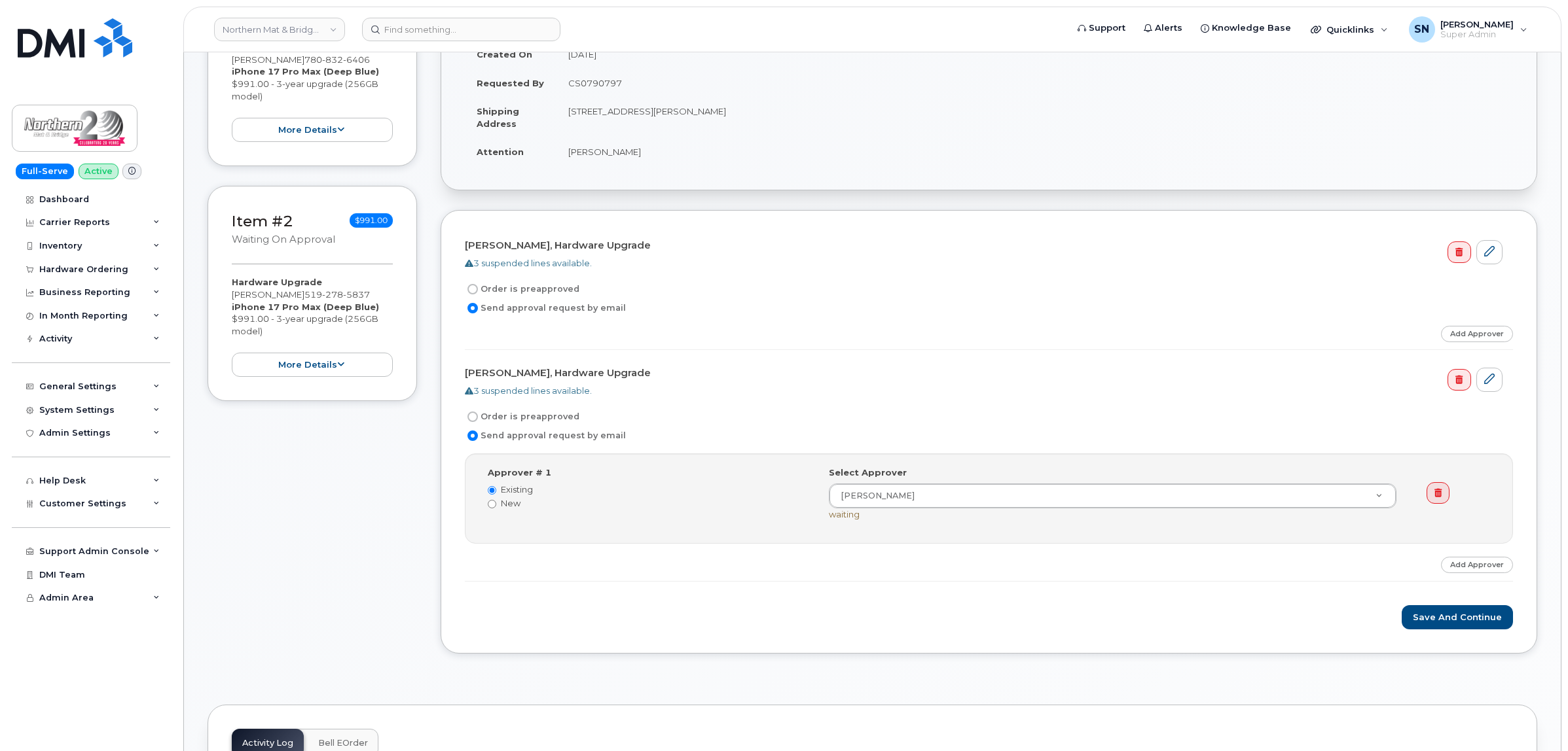
click at [471, 294] on input "Order is preapproved" at bounding box center [472, 289] width 11 height 11
radio input "true"
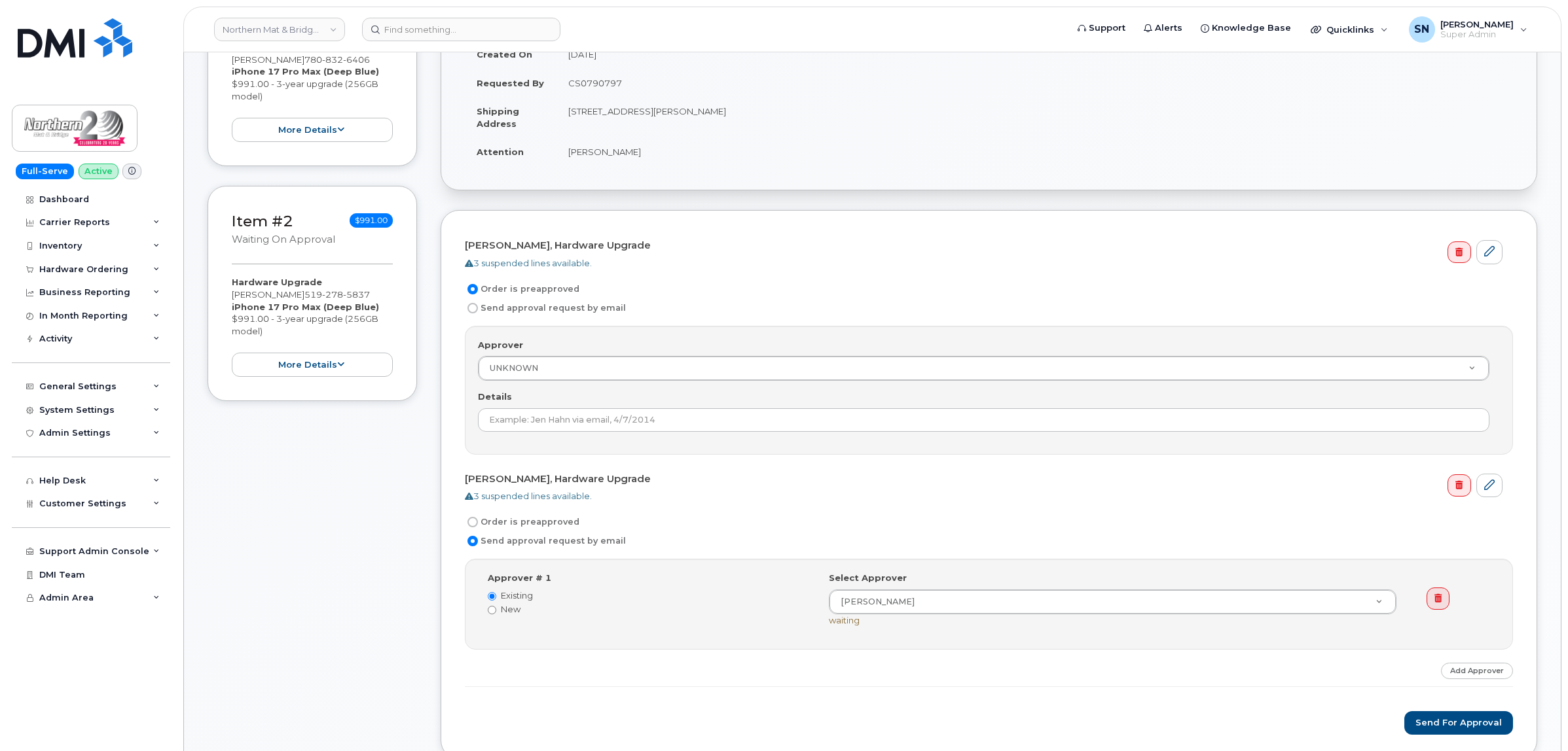
click at [472, 522] on input "Order is preapproved" at bounding box center [472, 522] width 11 height 11
radio input "true"
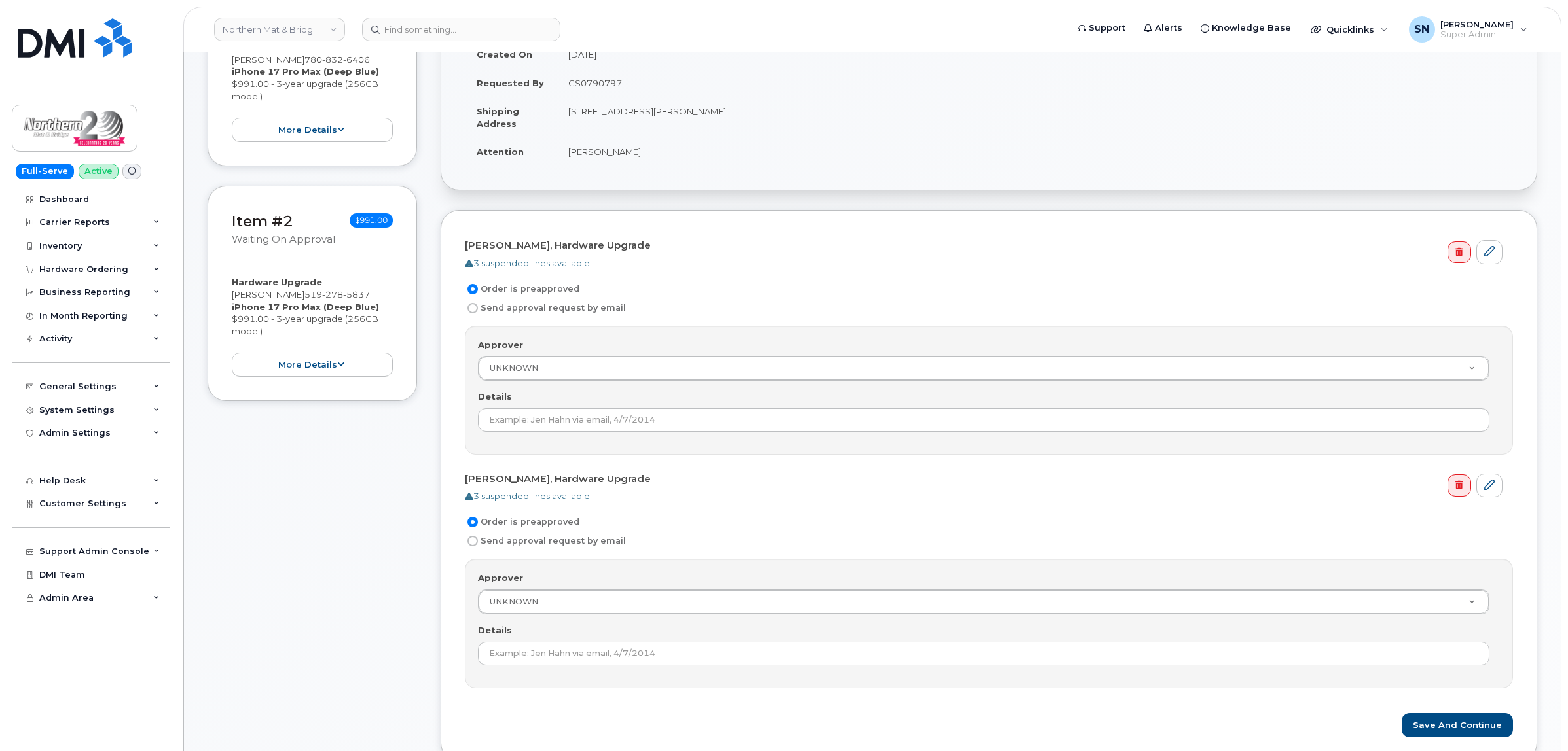
drag, startPoint x: 570, startPoint y: 155, endPoint x: 640, endPoint y: 157, distance: 70.0
click at [640, 157] on td "[PERSON_NAME]" at bounding box center [1034, 151] width 957 height 29
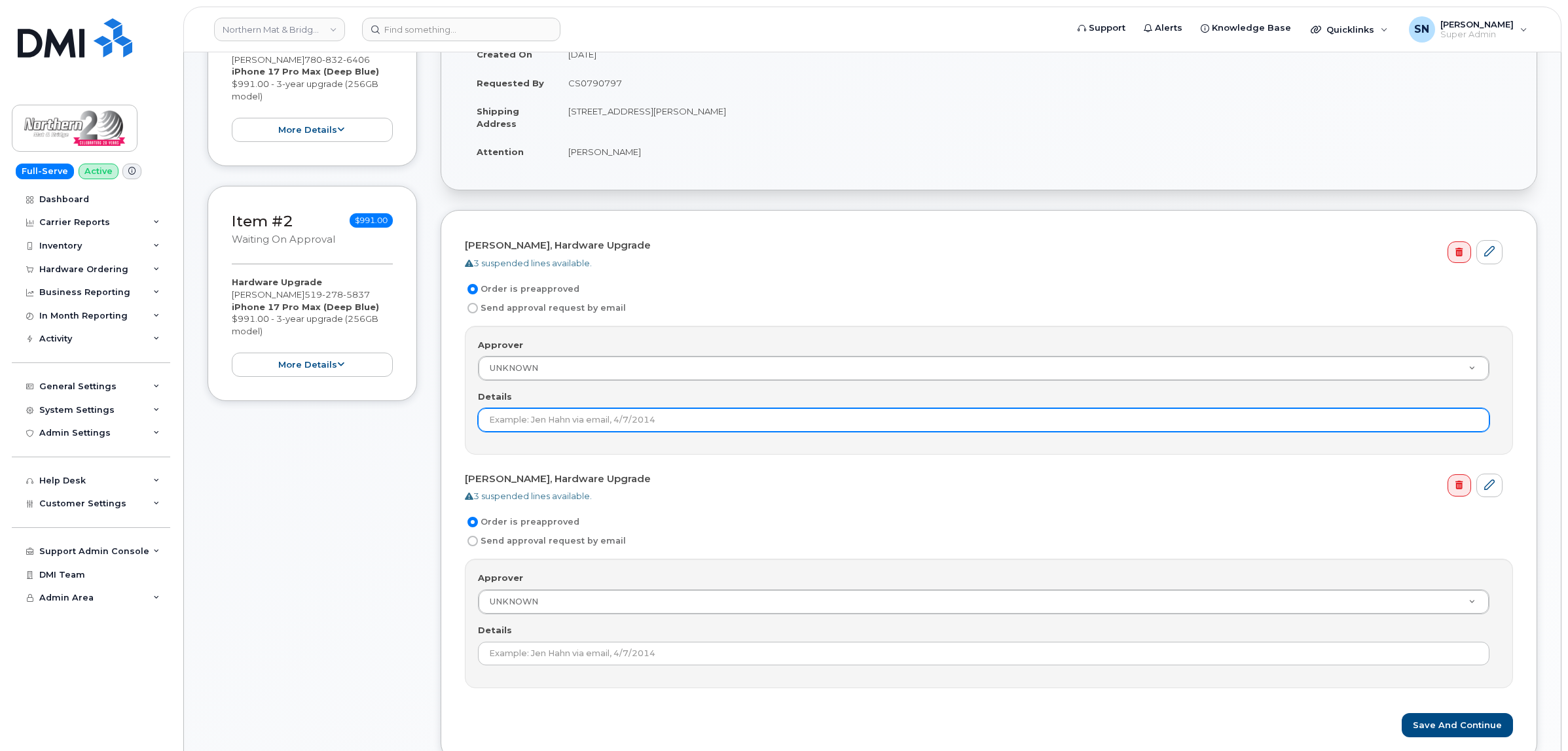
copy td "[PERSON_NAME]"
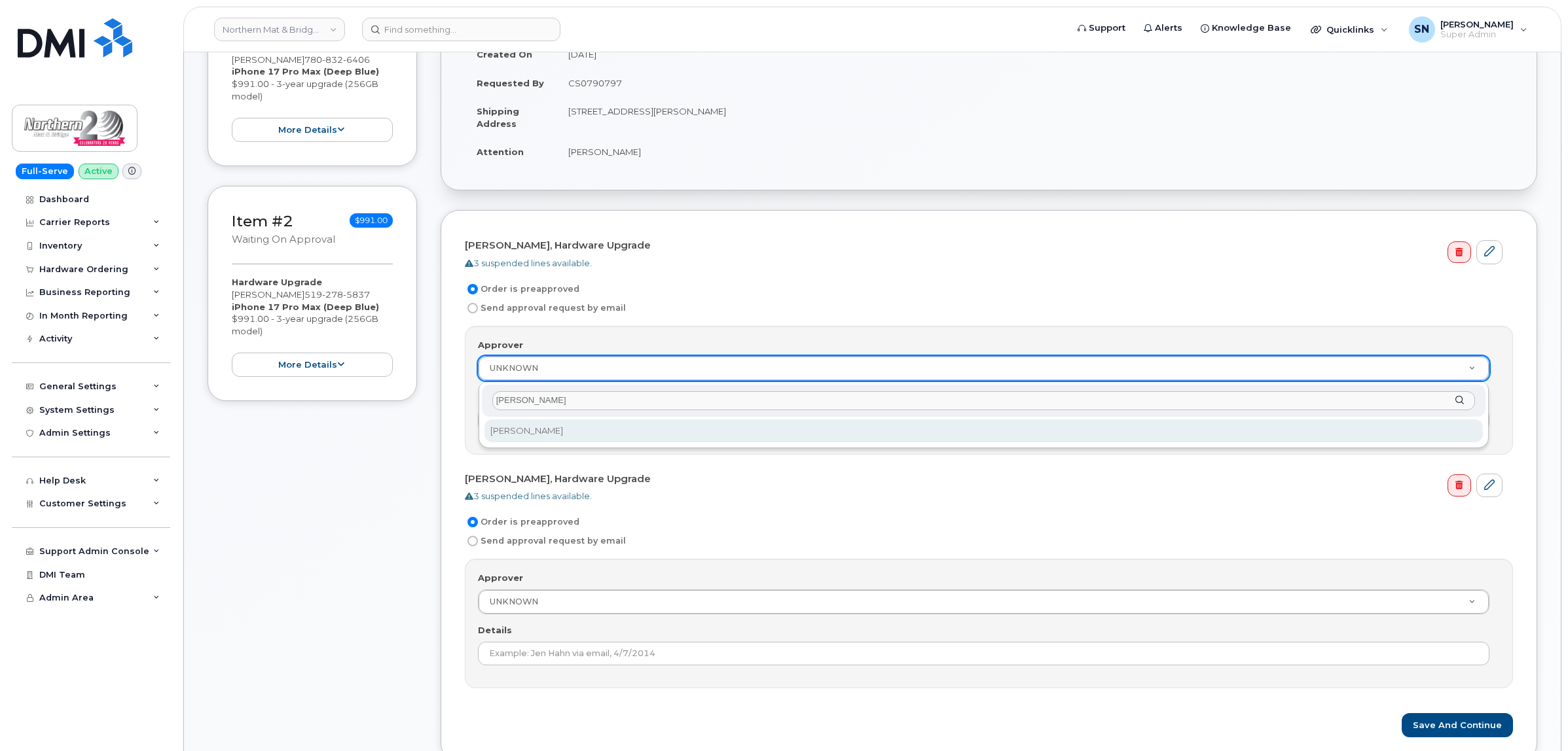
type input "[PERSON_NAME]"
select select "500006"
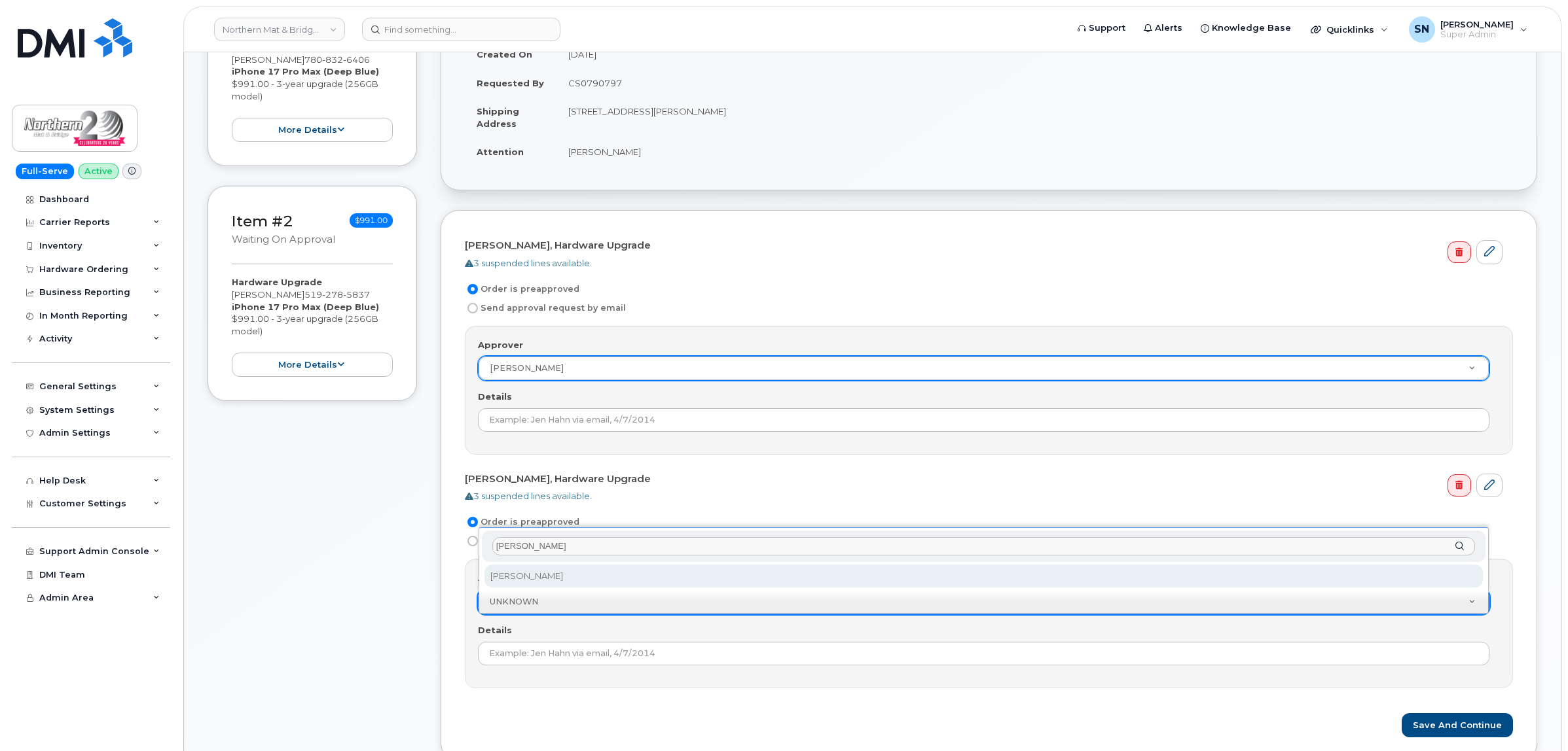
type input "[PERSON_NAME]"
select select "500006"
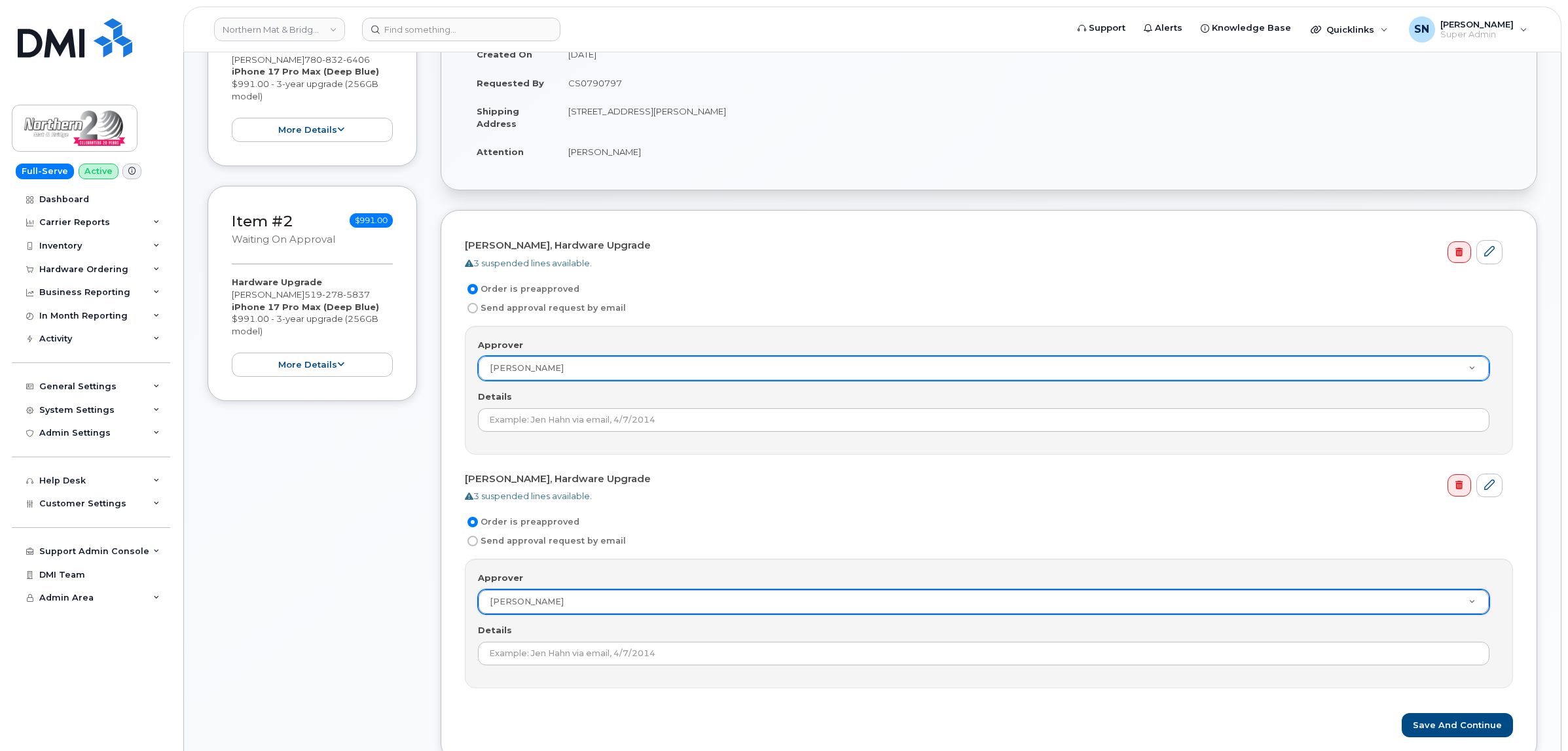
click at [604, 87] on td "CS0790797" at bounding box center [1034, 83] width 957 height 29
copy td "CS0790797"
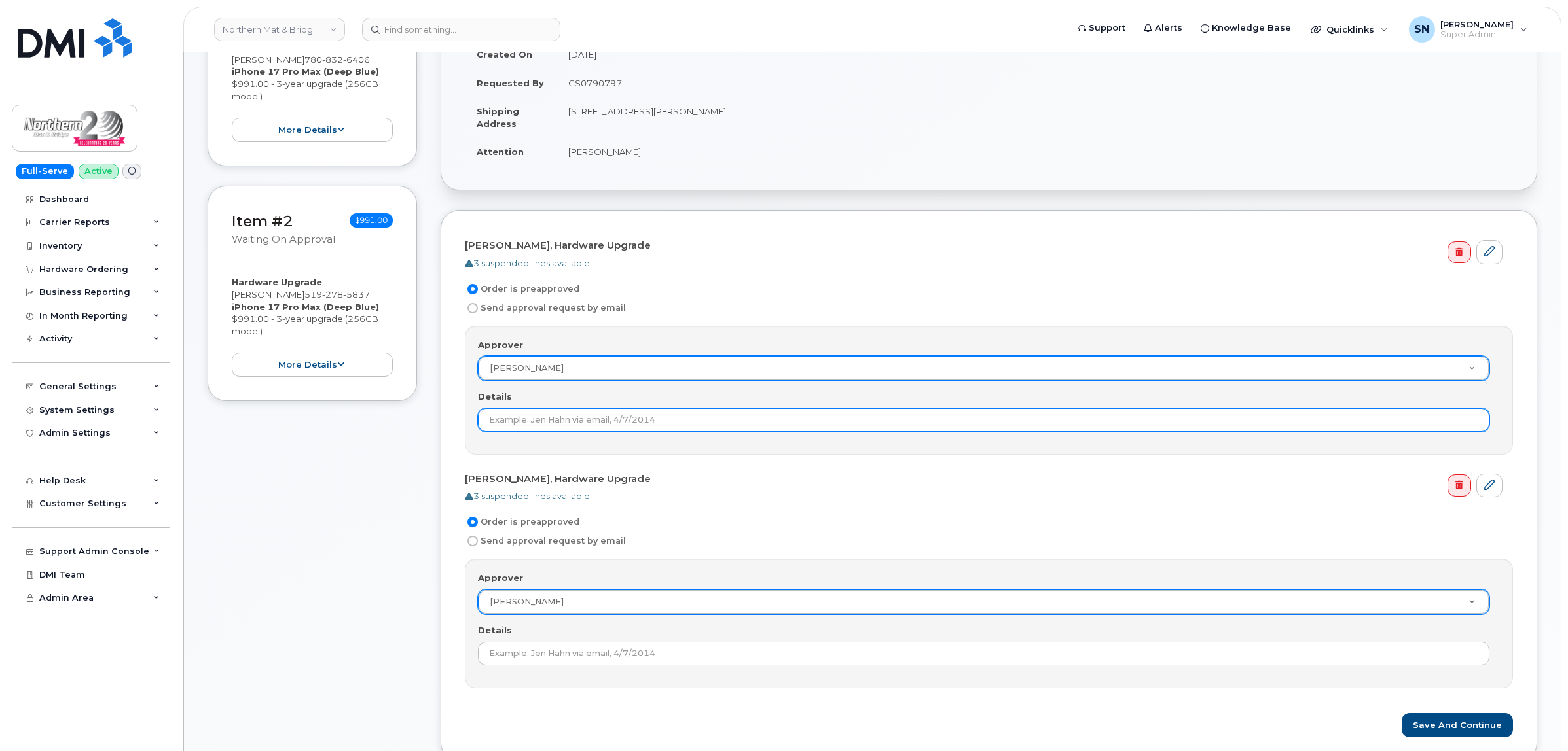
click at [586, 412] on input "Details" at bounding box center [983, 419] width 1011 height 23
paste input "CS0790797"
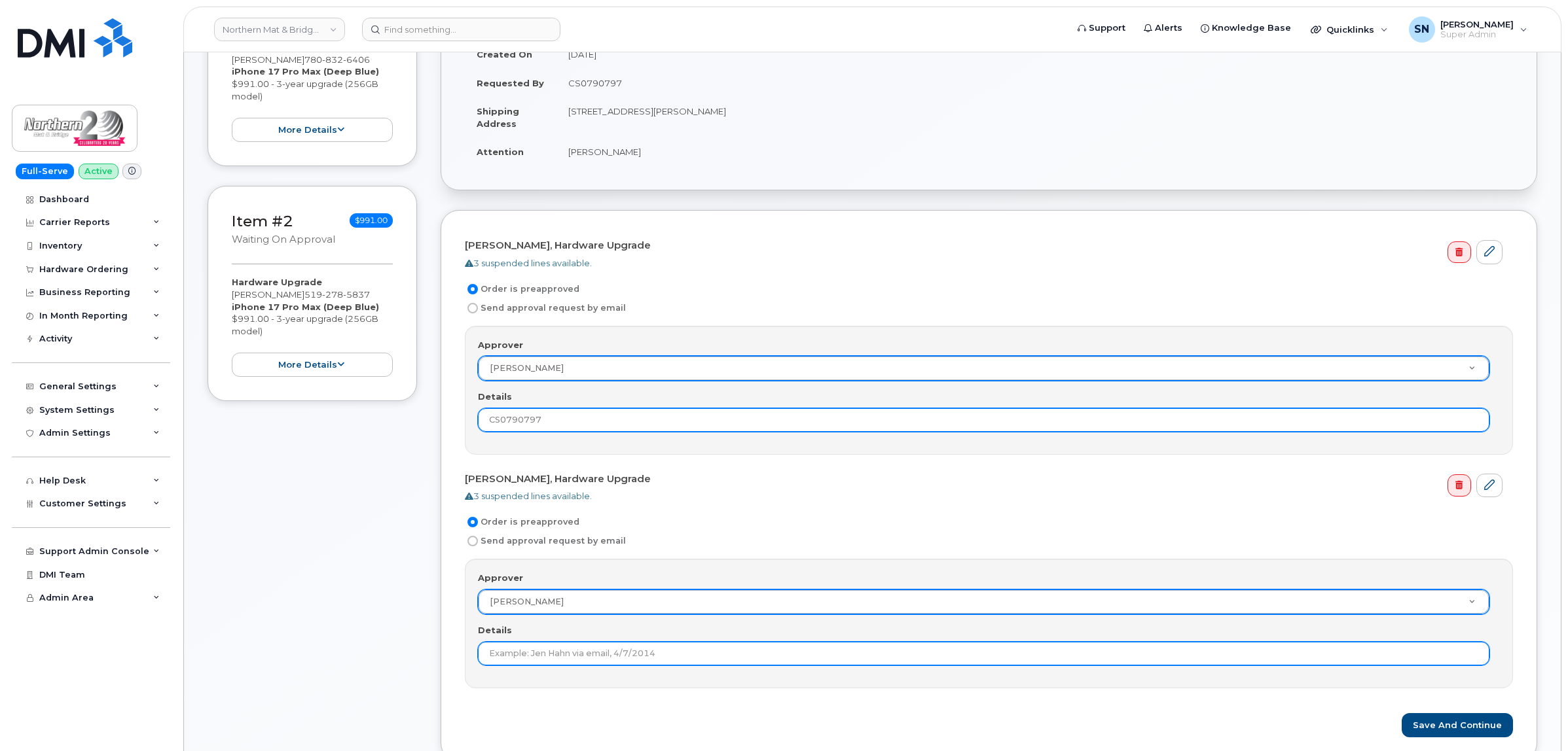
type input "CS0790797"
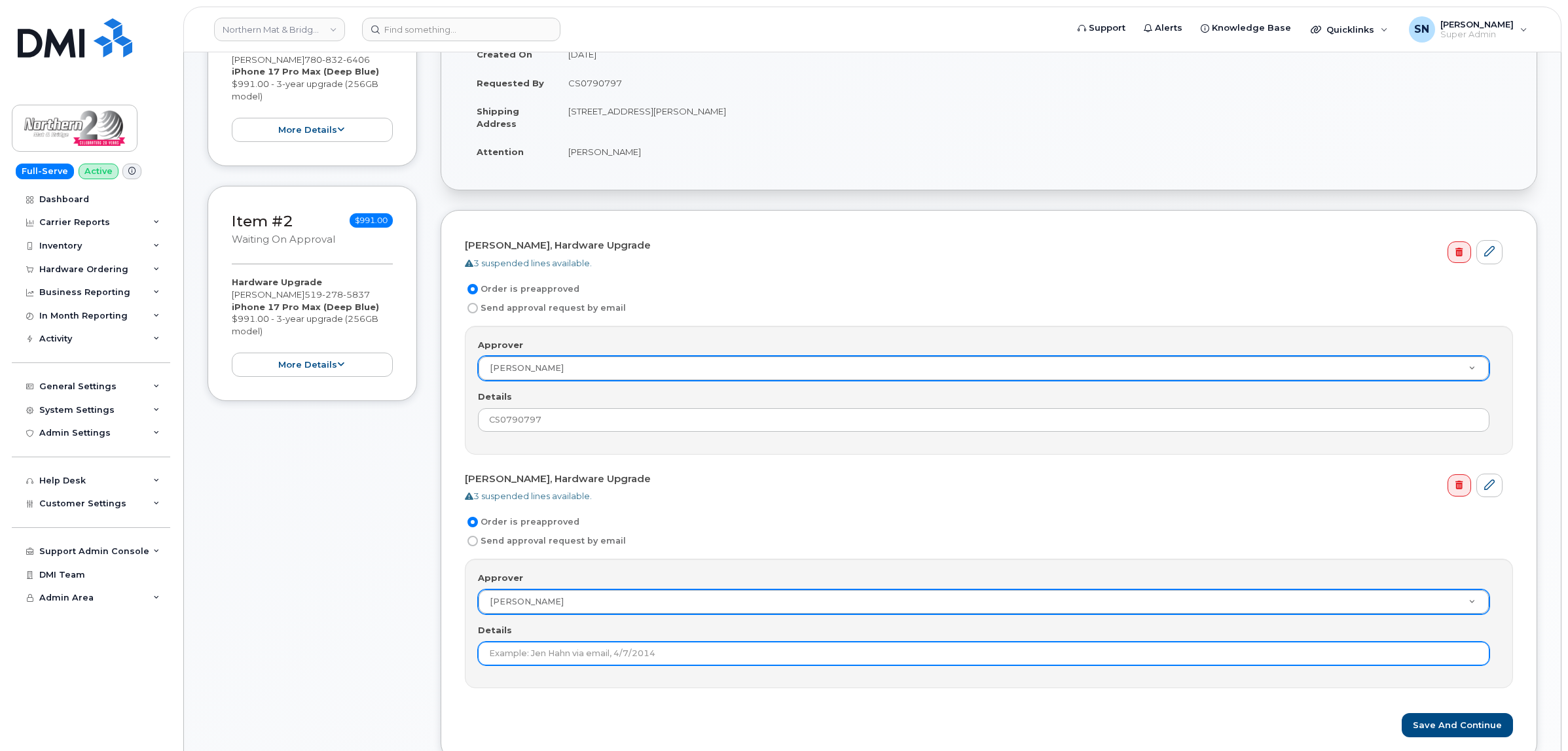
click at [546, 649] on input "Details" at bounding box center [983, 653] width 1011 height 23
paste input "CS0790797"
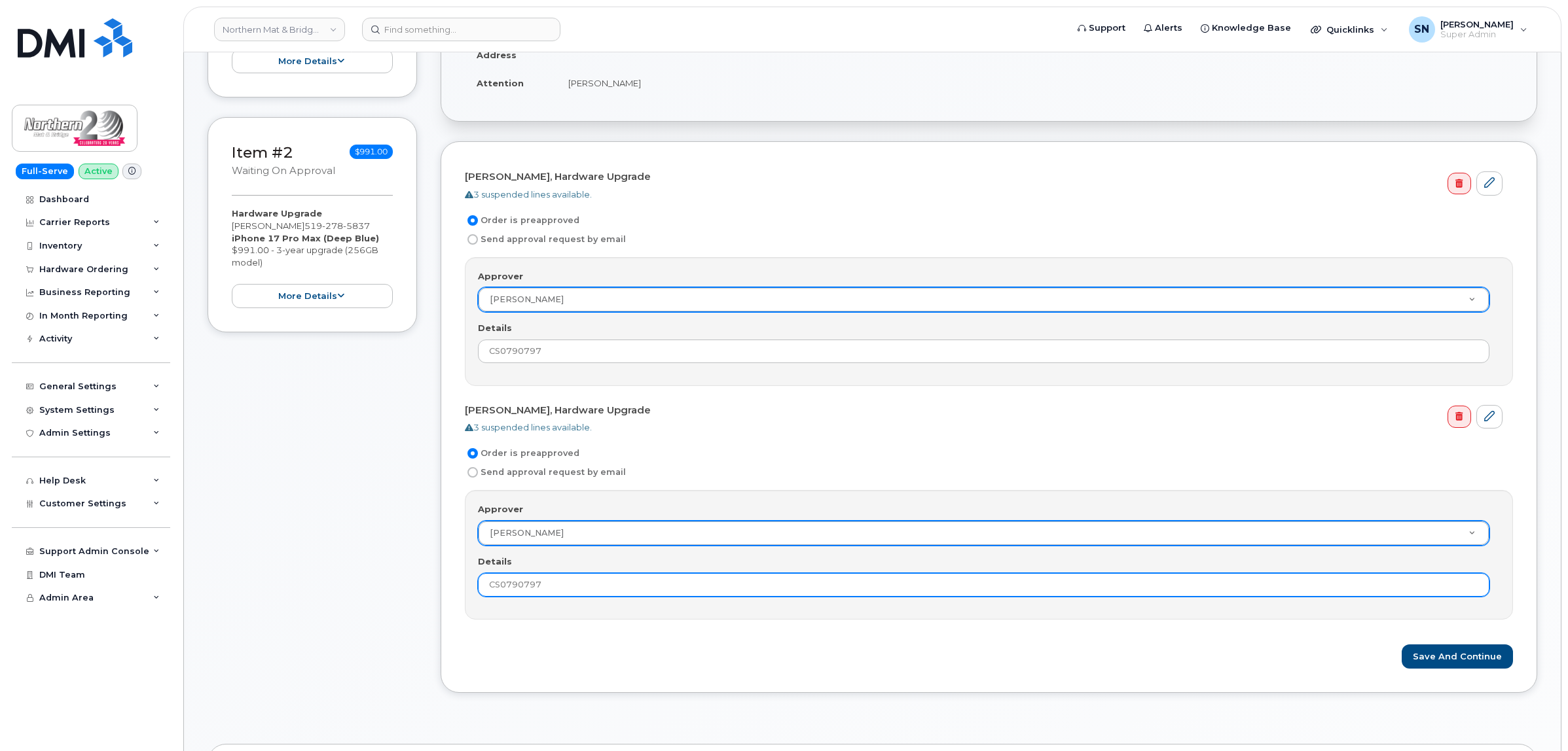
scroll to position [572, 0]
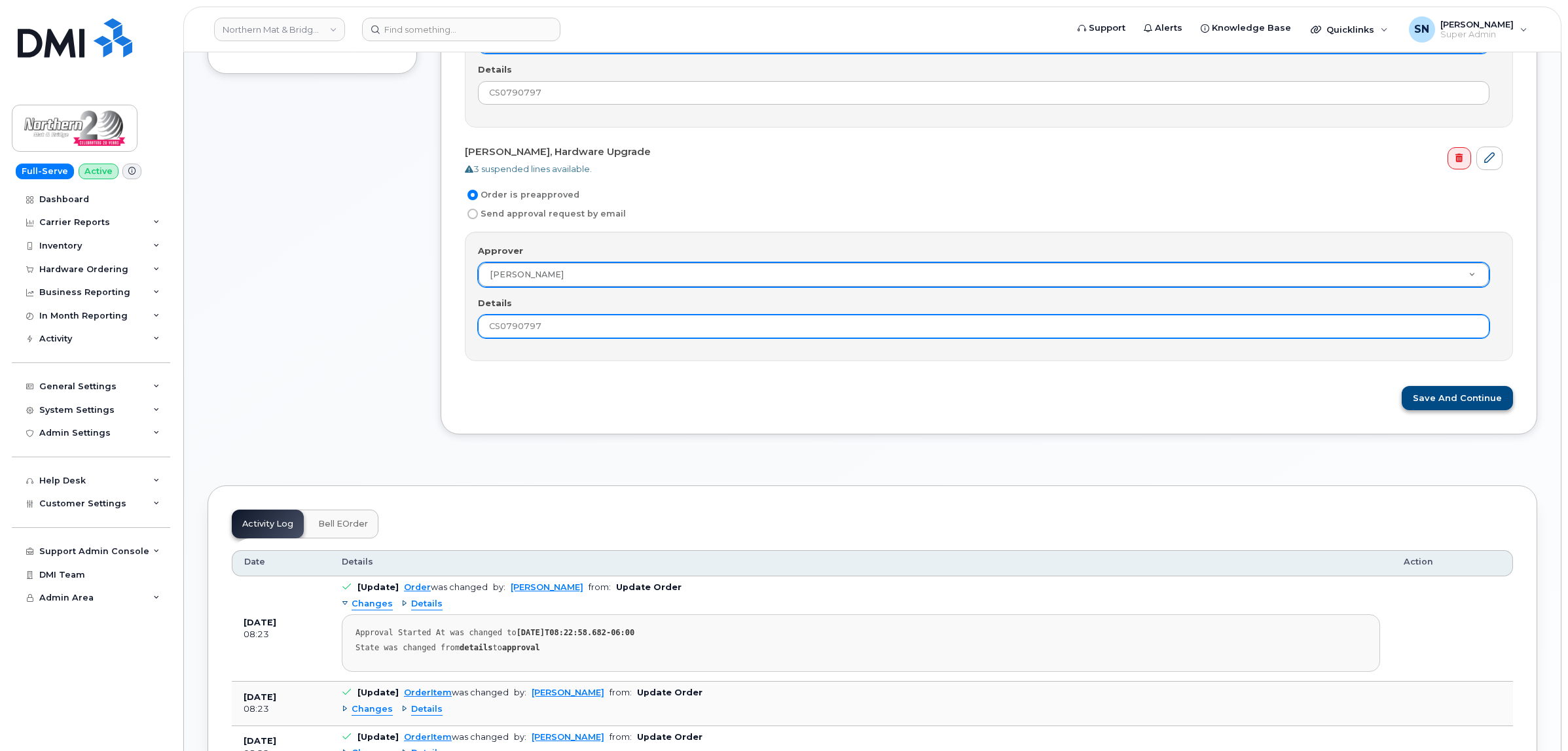
type input "CS0790797"
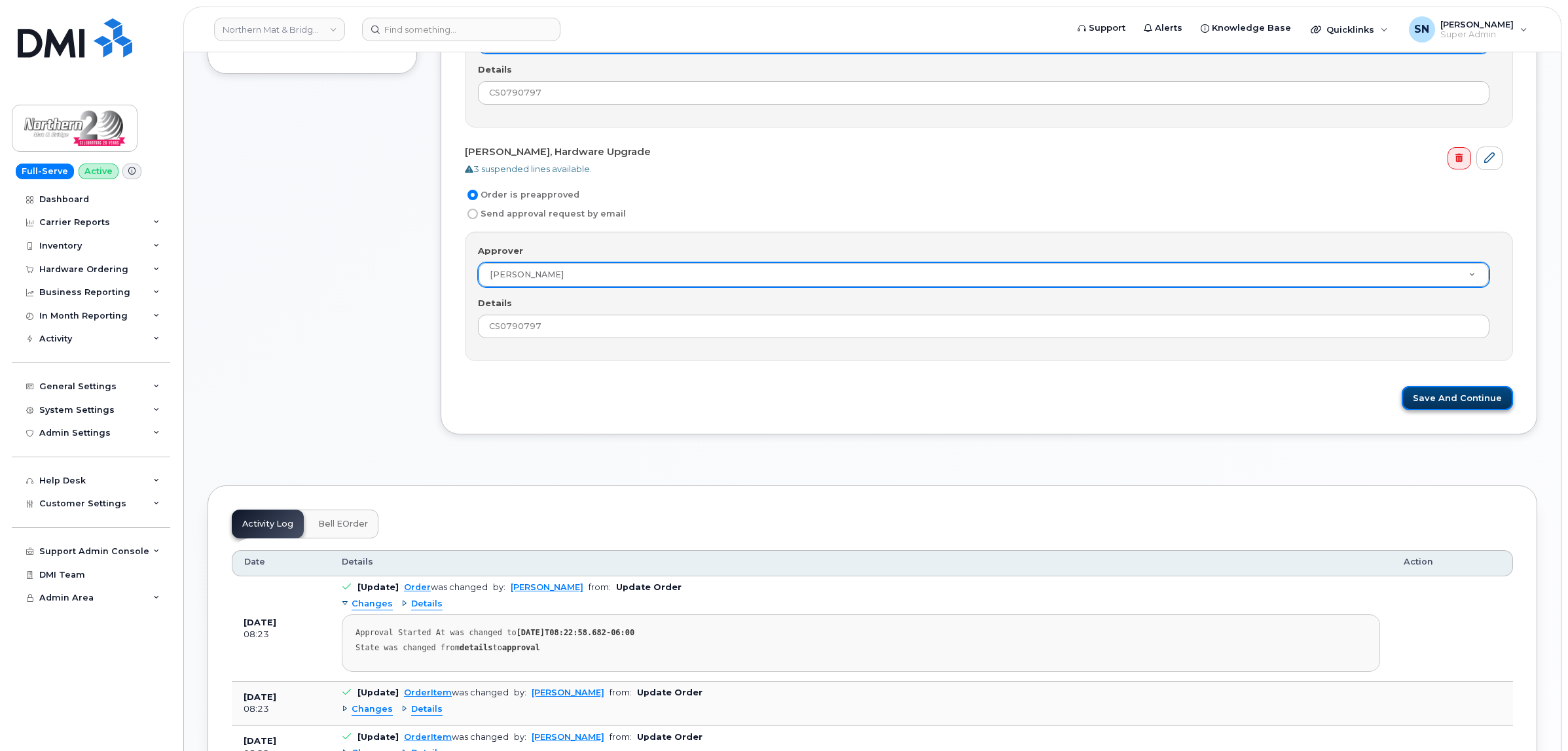
click at [1435, 390] on button "Save and Continue" at bounding box center [1457, 398] width 111 height 24
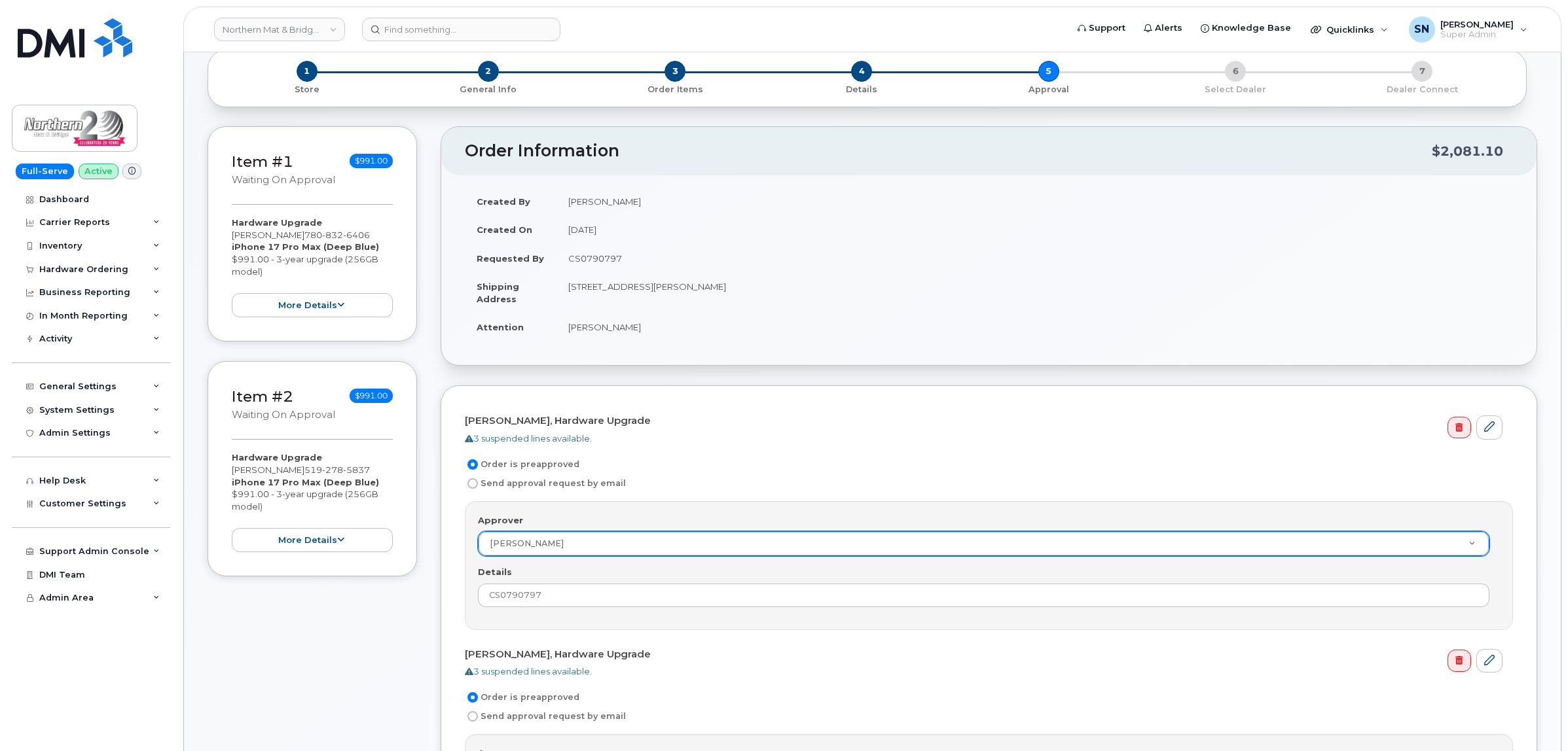
scroll to position [0, 0]
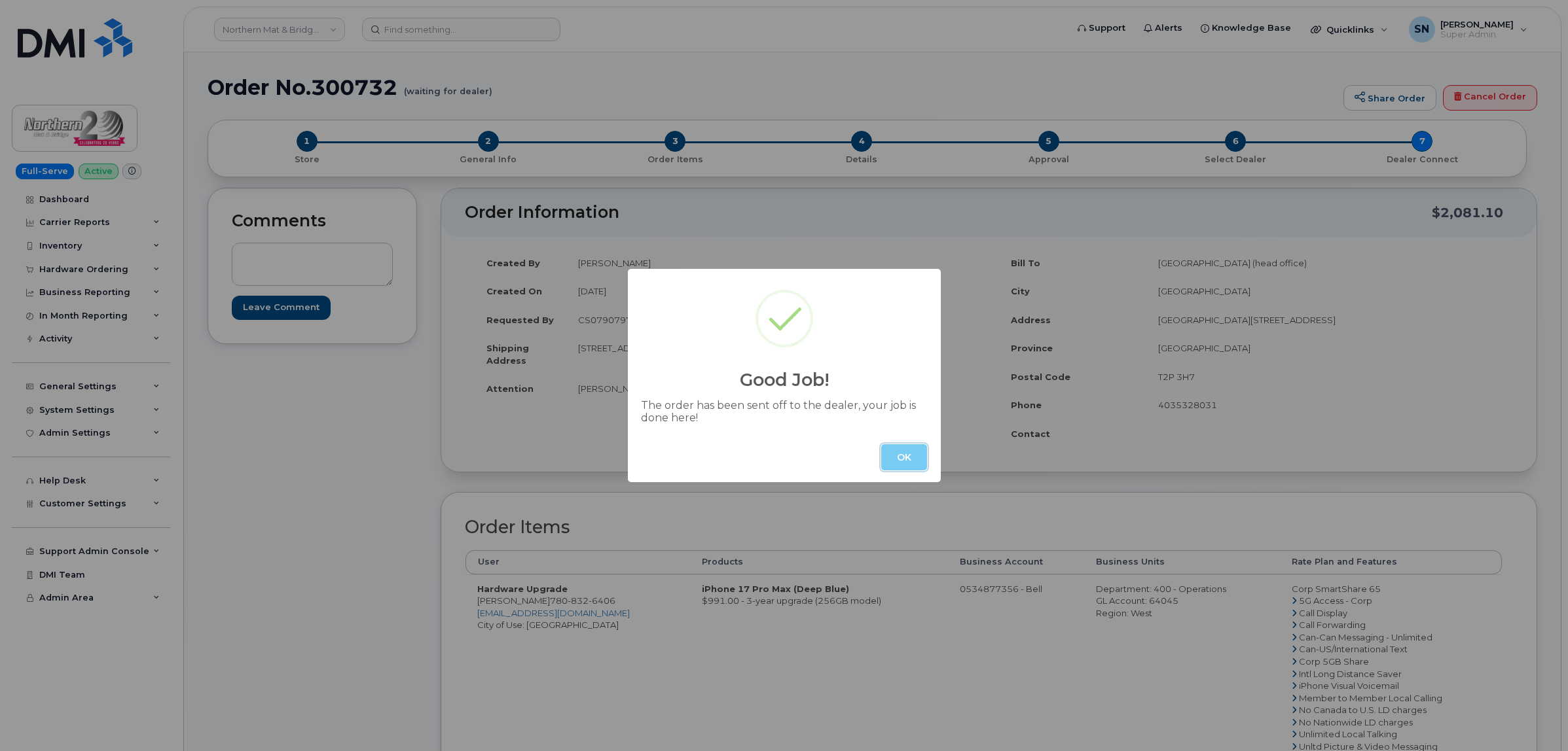
click at [894, 463] on button "OK" at bounding box center [904, 457] width 46 height 26
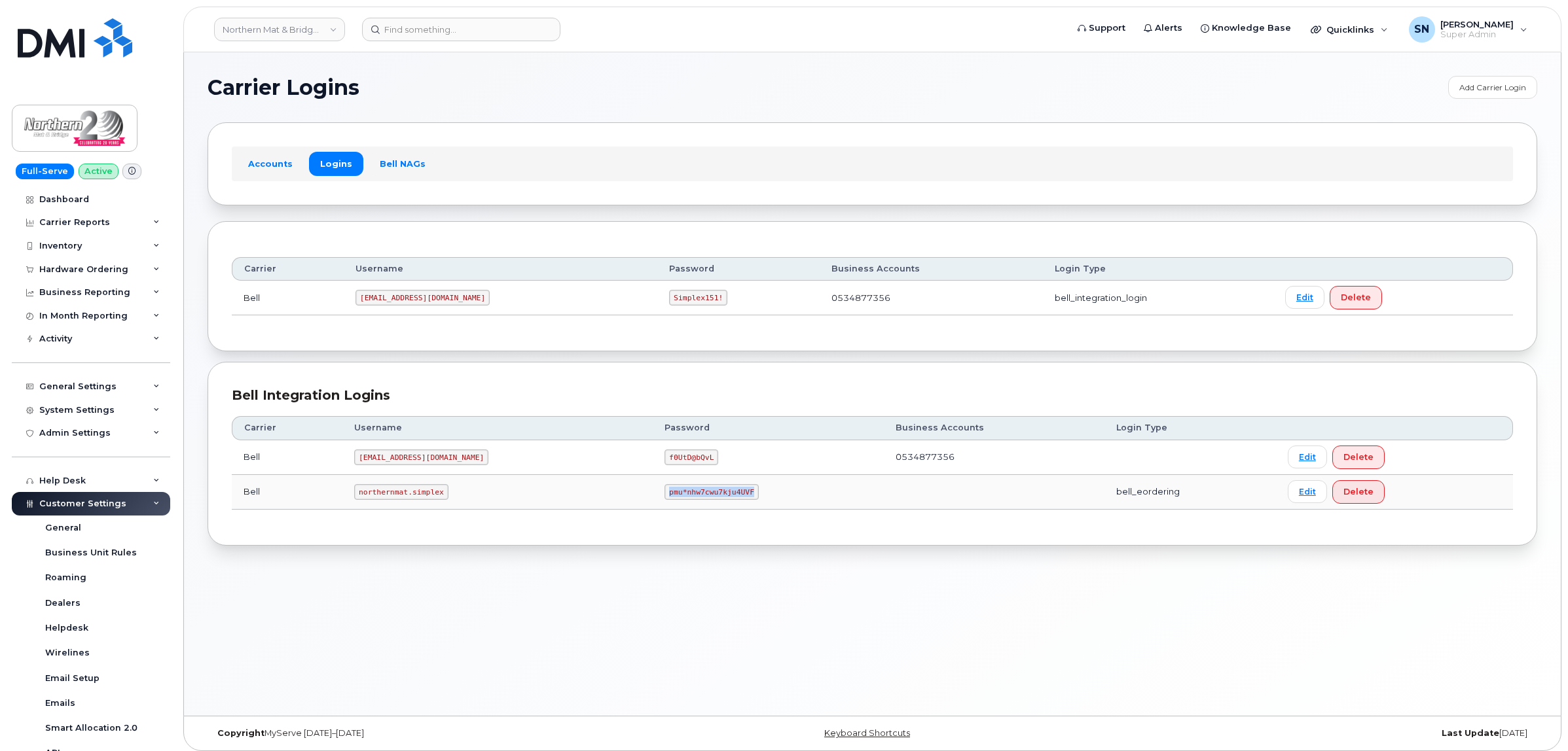
scroll to position [264, 0]
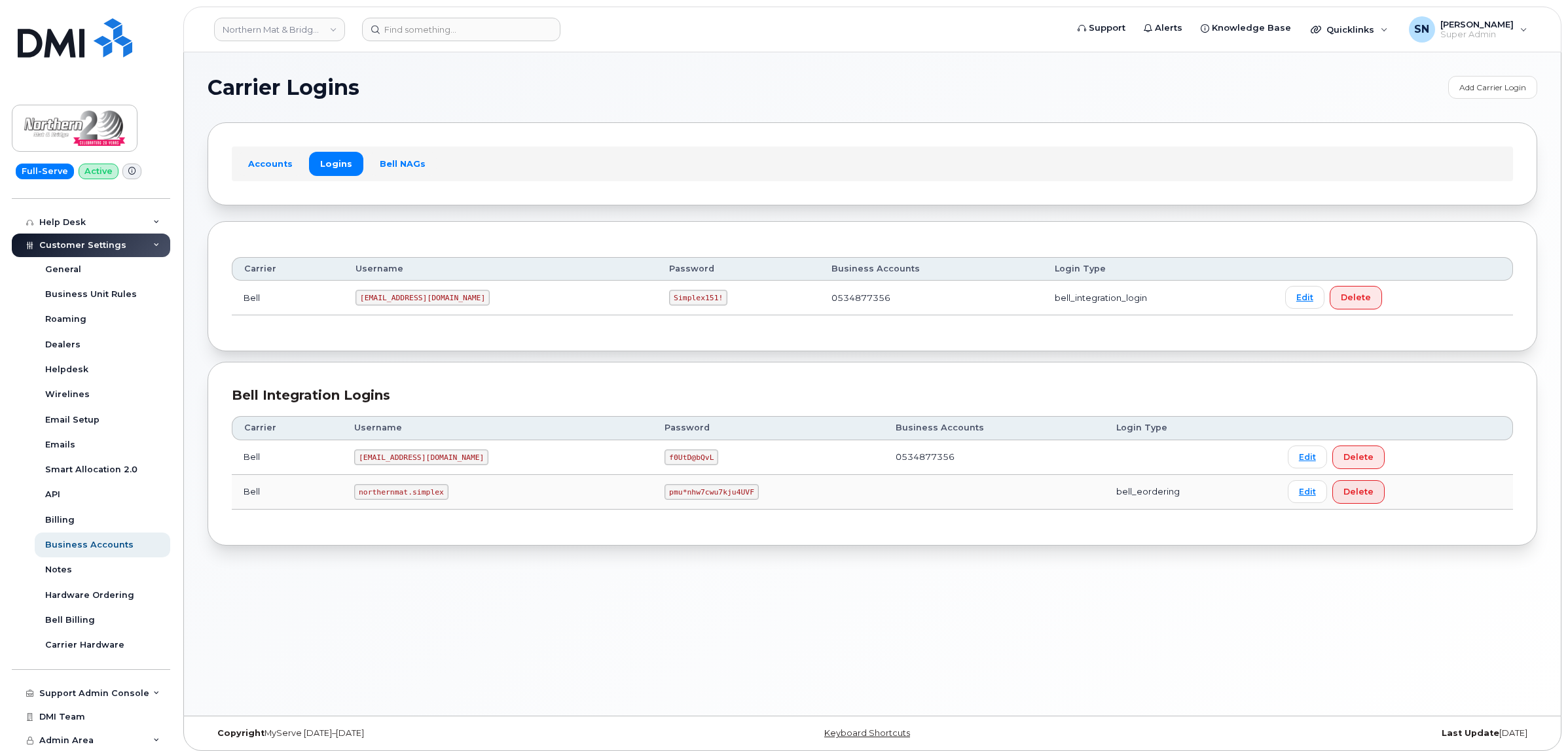
drag, startPoint x: 379, startPoint y: 12, endPoint x: 393, endPoint y: 18, distance: 15.2
click at [379, 13] on header "Northern Mat & Bridge LP Support Alerts Knowledge Base Quicklinks Suspend / Can…" at bounding box center [872, 29] width 1378 height 46
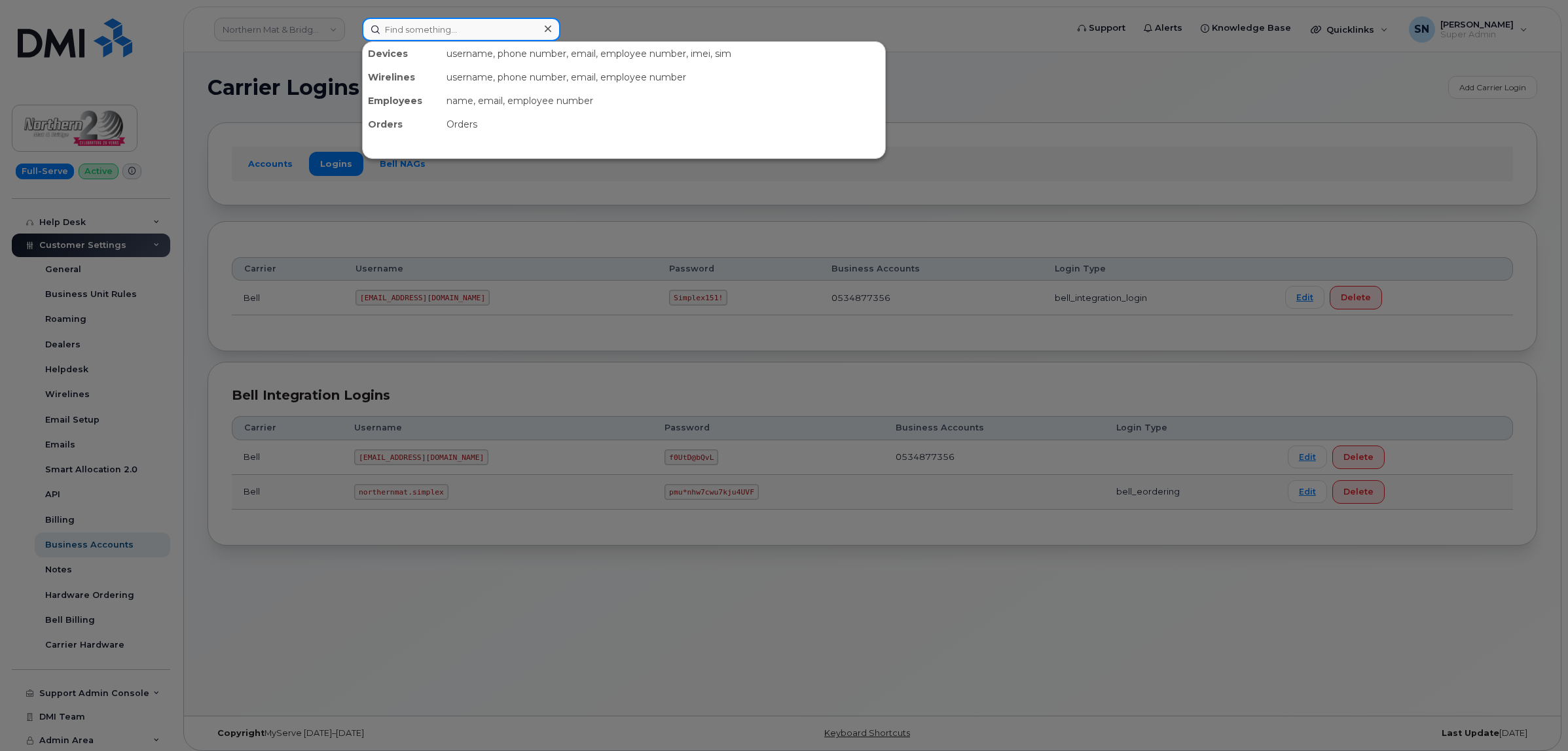
click at [393, 18] on input at bounding box center [461, 29] width 198 height 23
paste input "7808810754"
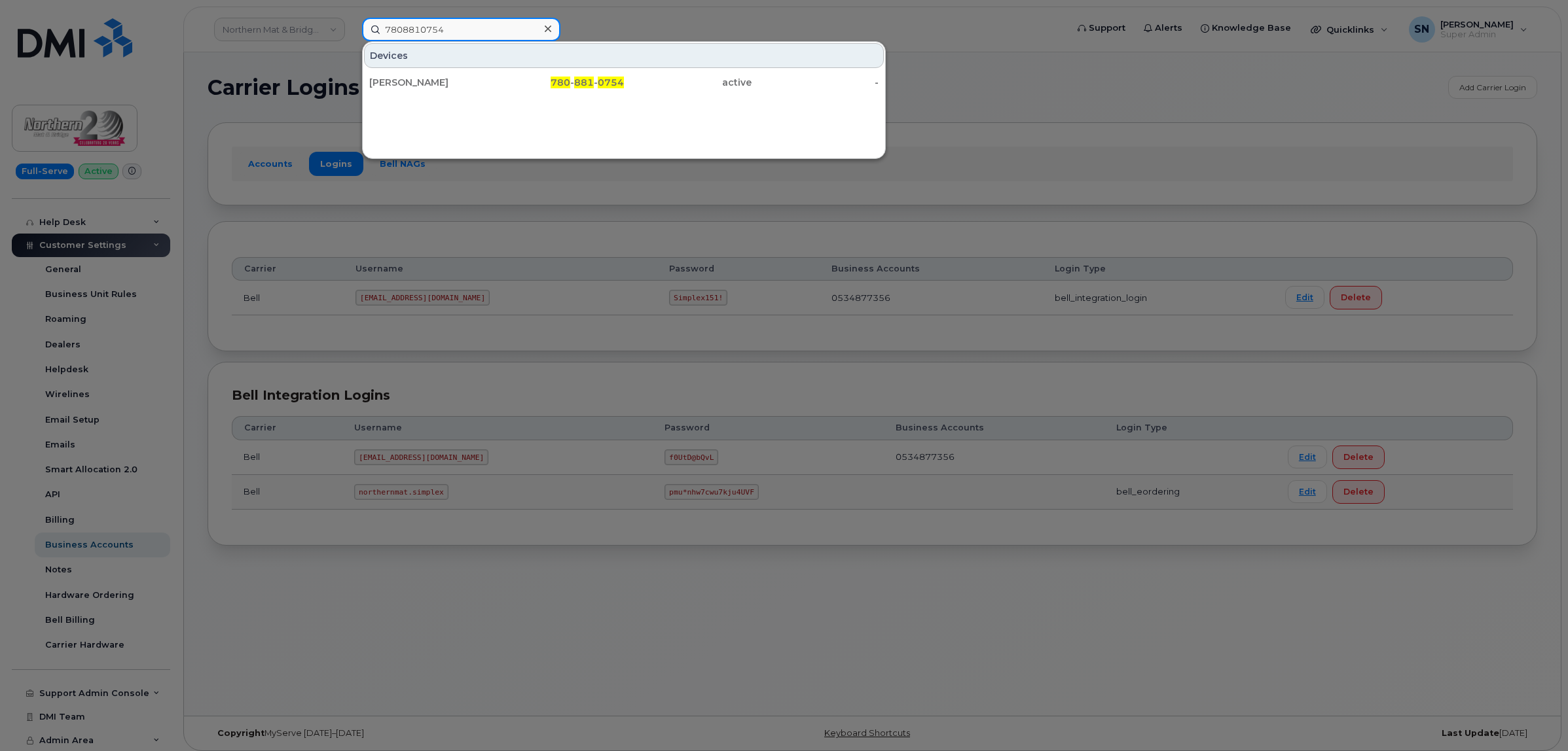
type input "7808810754"
click at [465, 78] on div "Kathleen Sturt" at bounding box center [433, 82] width 127 height 13
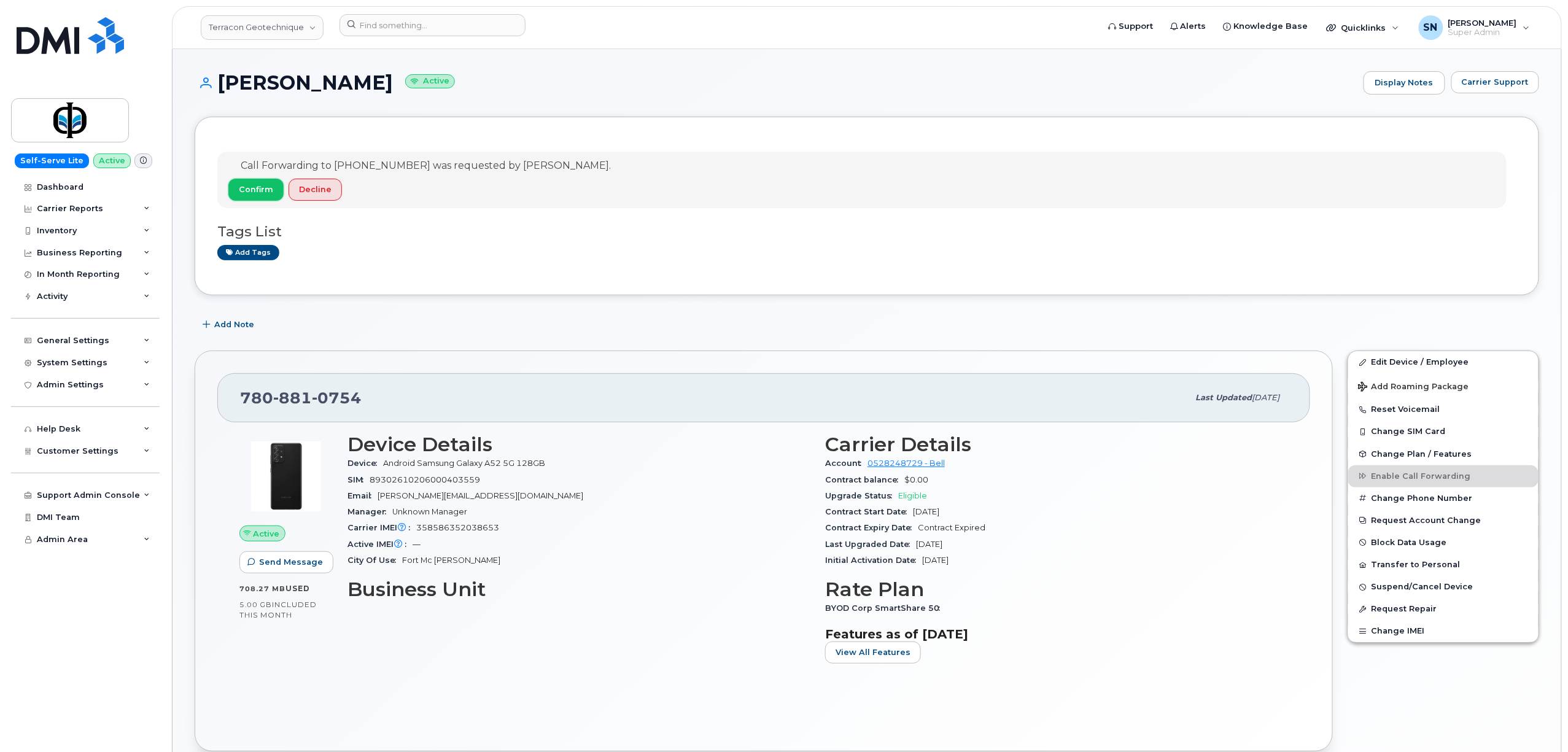
click at [261, 190] on span "Confirm" at bounding box center [256, 190] width 35 height 12
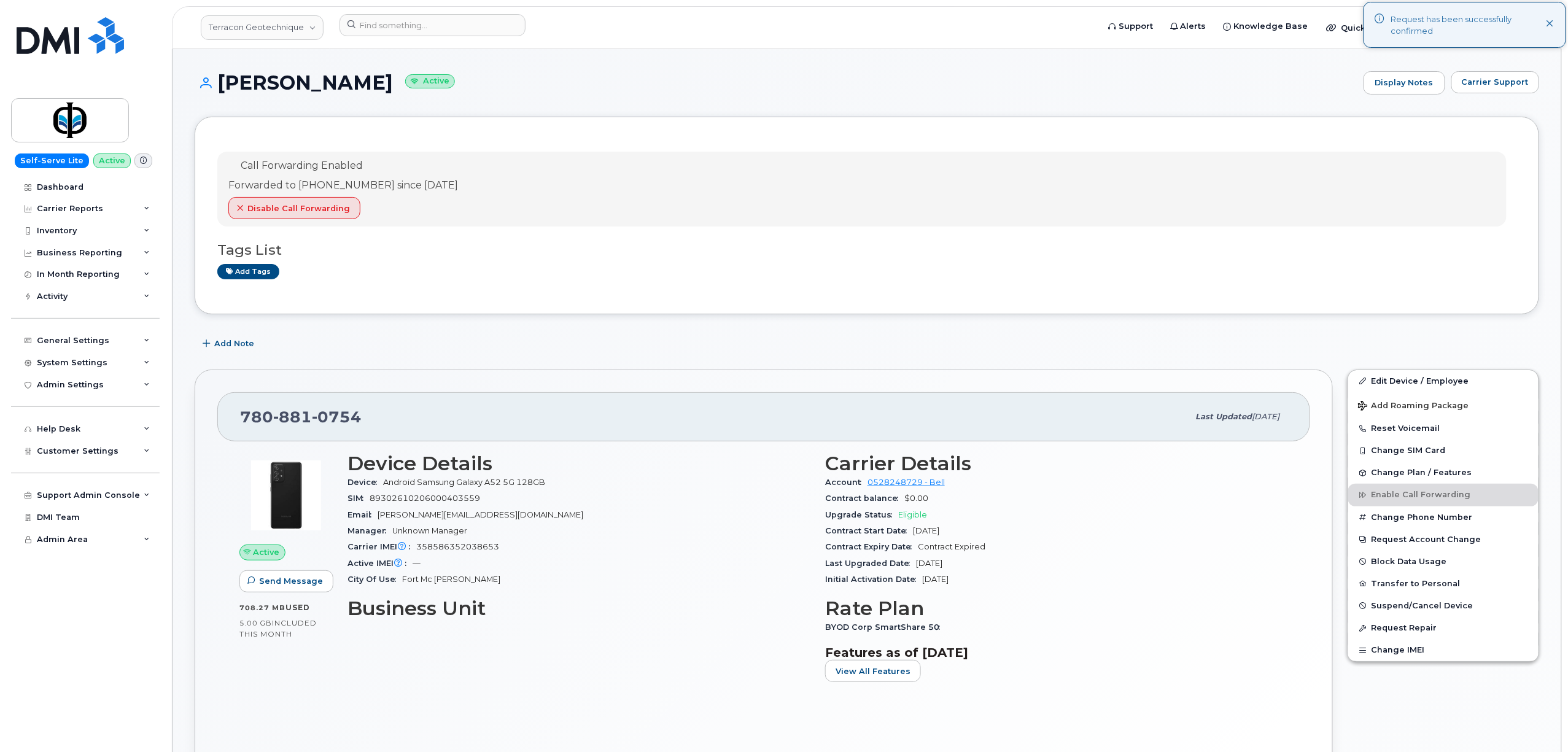
copy h1 "[PERSON_NAME]"
drag, startPoint x: 221, startPoint y: 74, endPoint x: 369, endPoint y: 82, distance: 148.2
click at [369, 82] on h1 "[PERSON_NAME] Active" at bounding box center [776, 82] width 1163 height 21
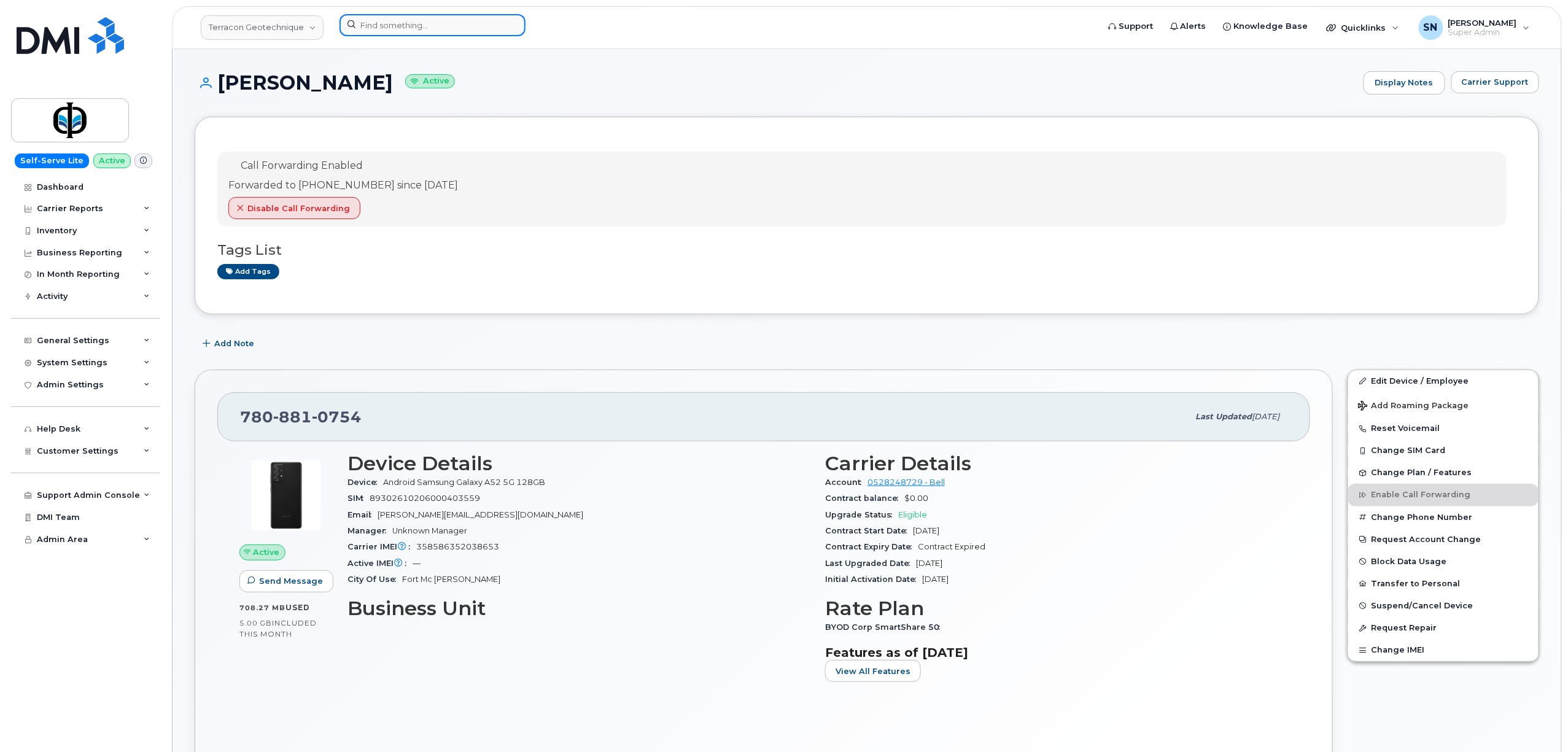
paste input "437.298.2161"
click at [482, 25] on input at bounding box center [433, 25] width 186 height 22
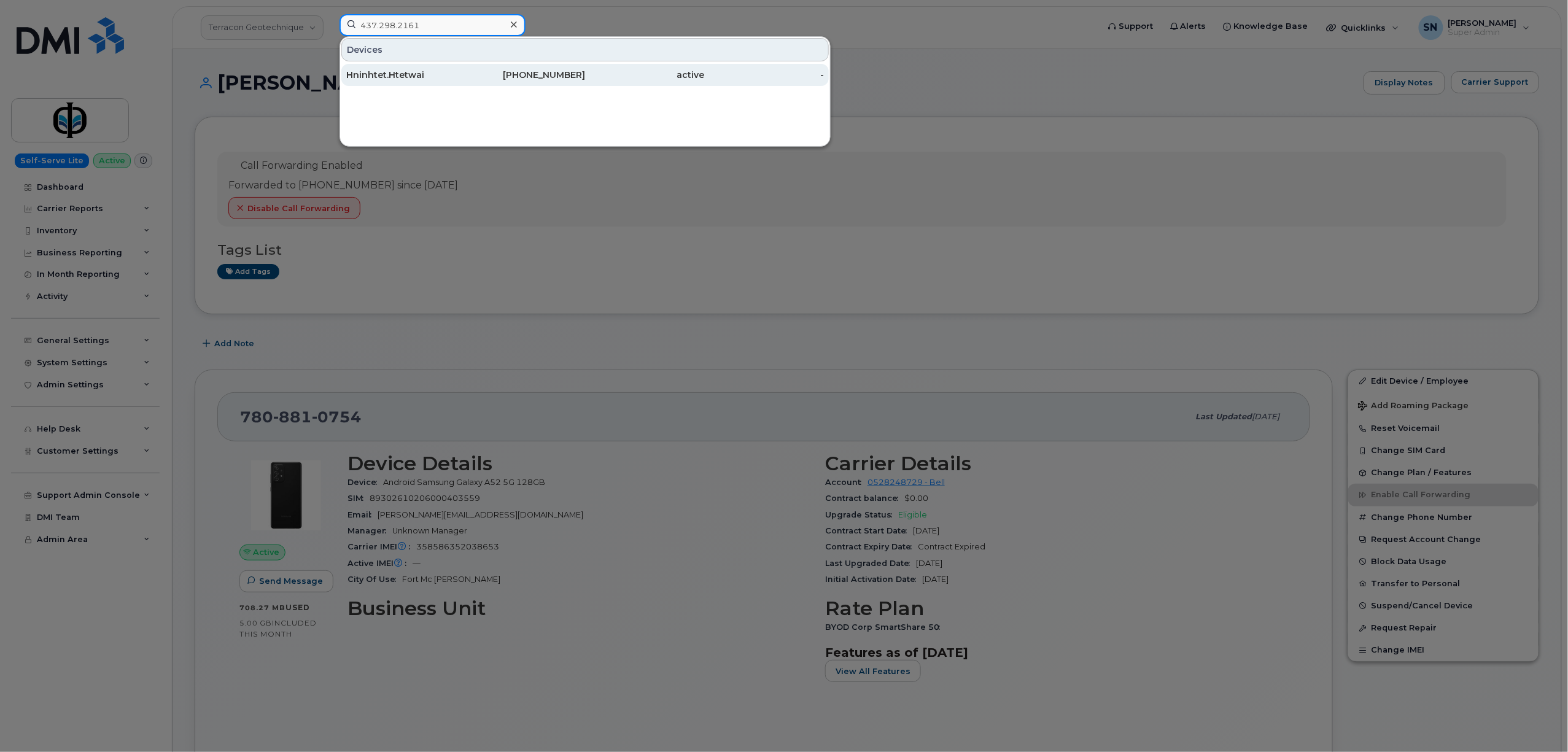
type input "437.298.2161"
click at [393, 79] on div "Hninhtet.Htetwai" at bounding box center [406, 75] width 119 height 13
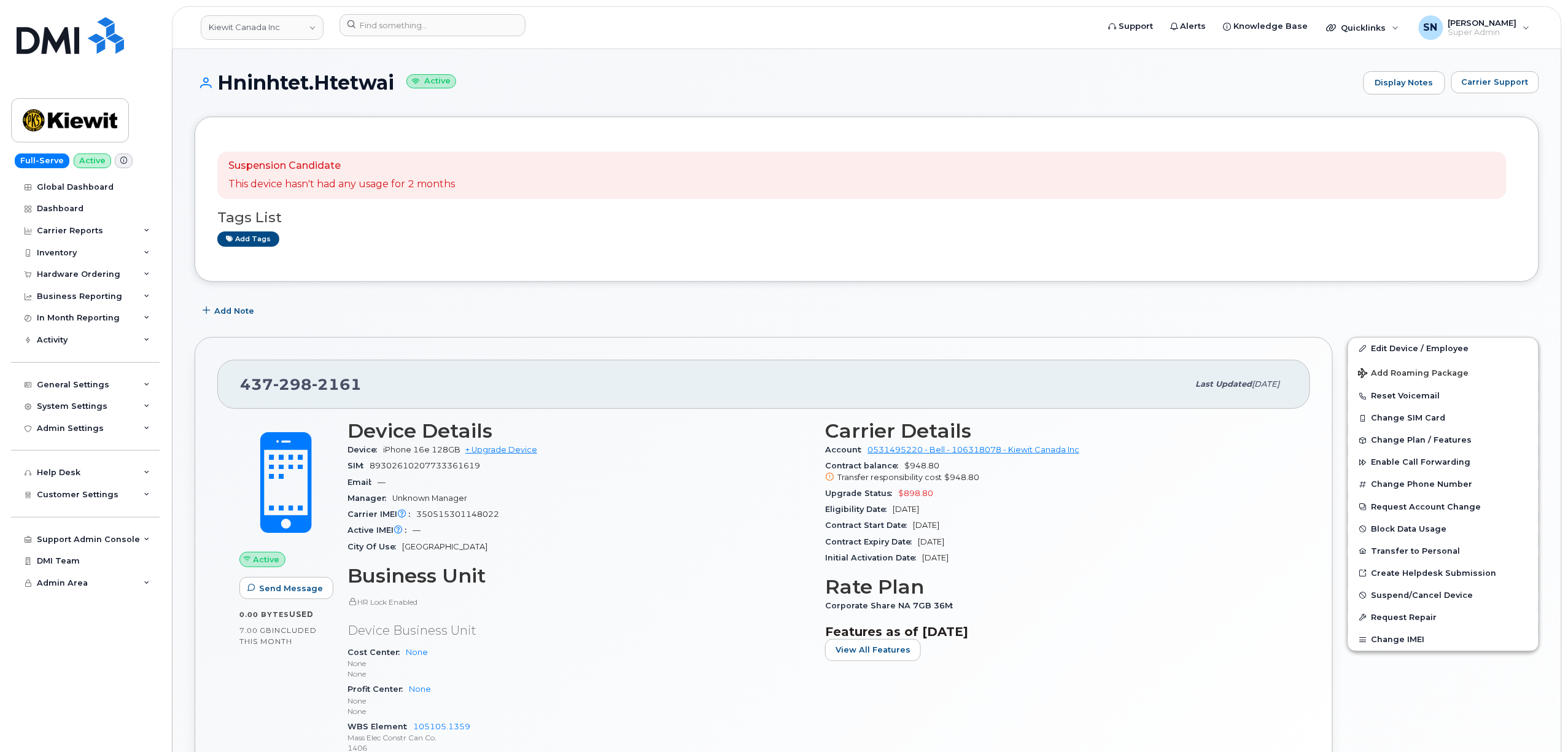
click at [249, 387] on span "[PHONE_NUMBER]" at bounding box center [301, 384] width 121 height 19
drag, startPoint x: 281, startPoint y: 381, endPoint x: 310, endPoint y: 373, distance: 30.1
click at [369, 379] on div "[PHONE_NUMBER]" at bounding box center [714, 384] width 948 height 26
copy span "[PHONE_NUMBER]"
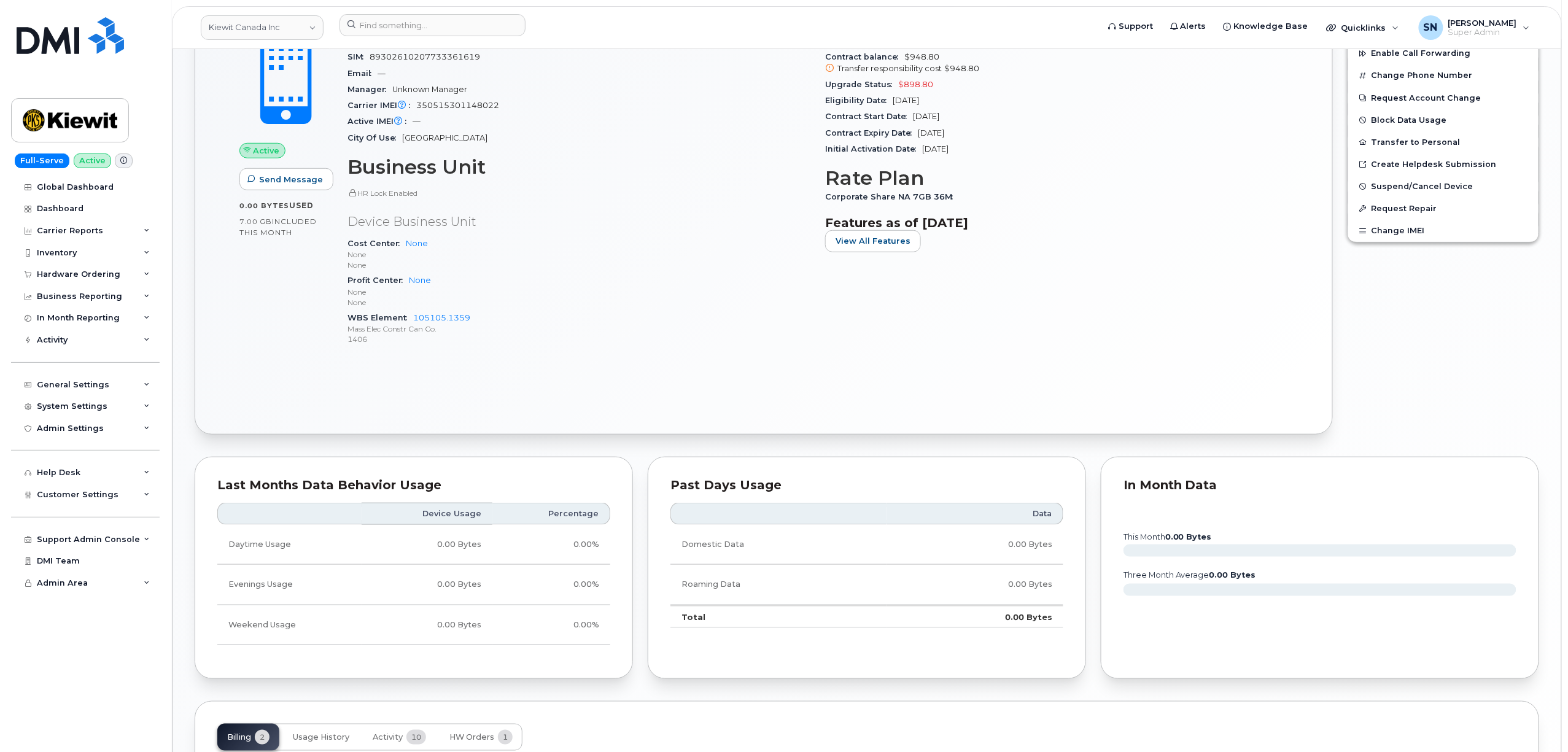
scroll to position [607, 0]
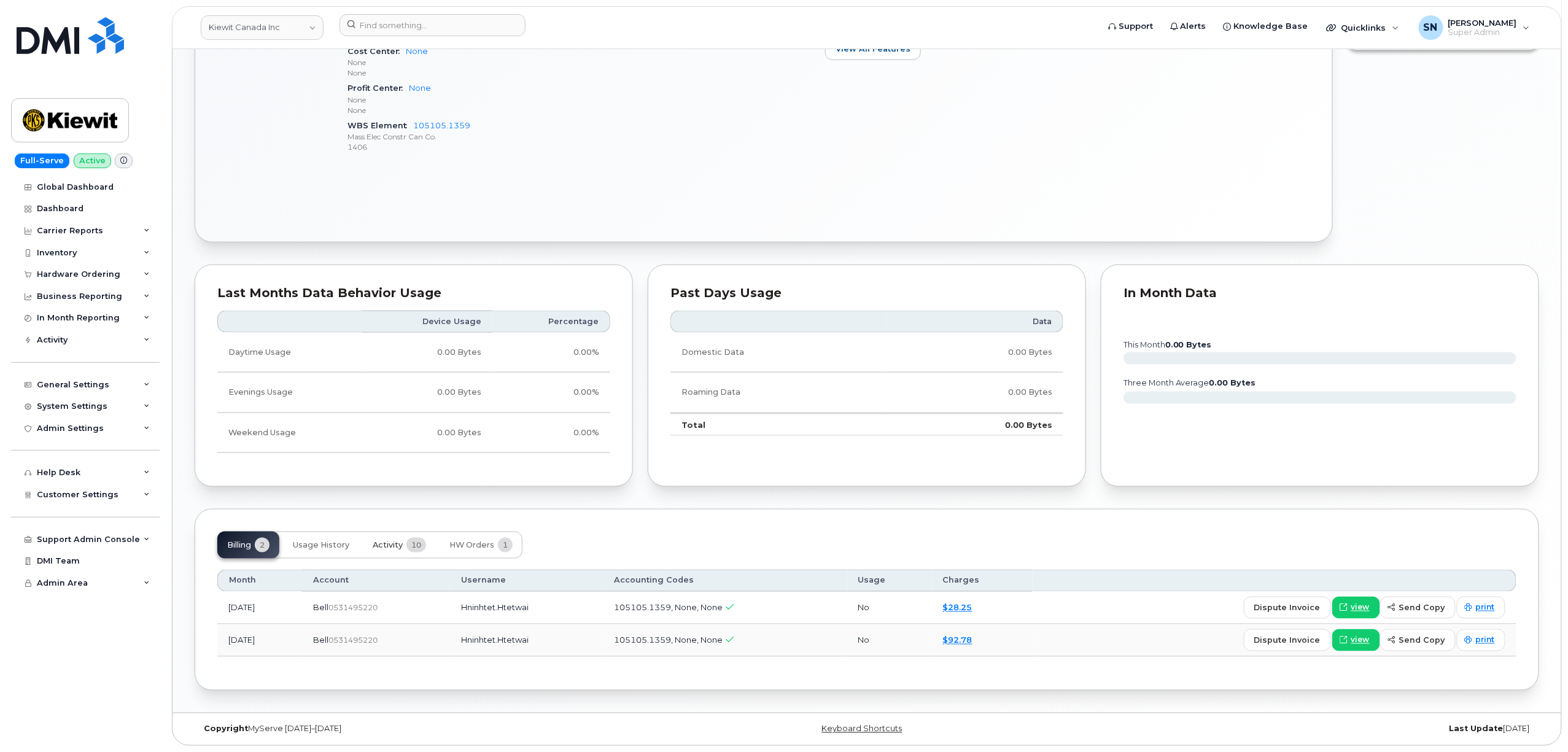
click at [386, 538] on button "Activity 10" at bounding box center [399, 545] width 73 height 27
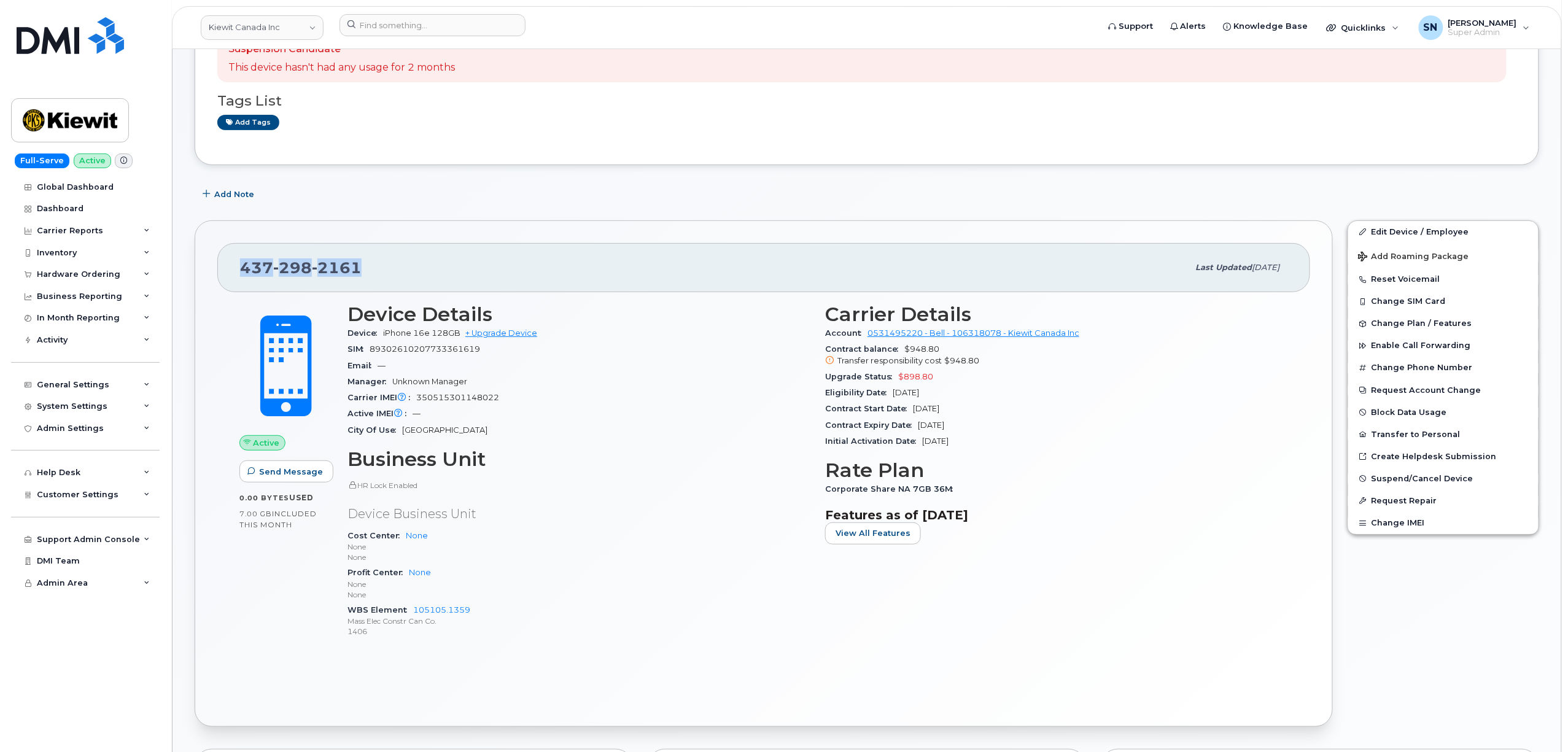
scroll to position [0, 0]
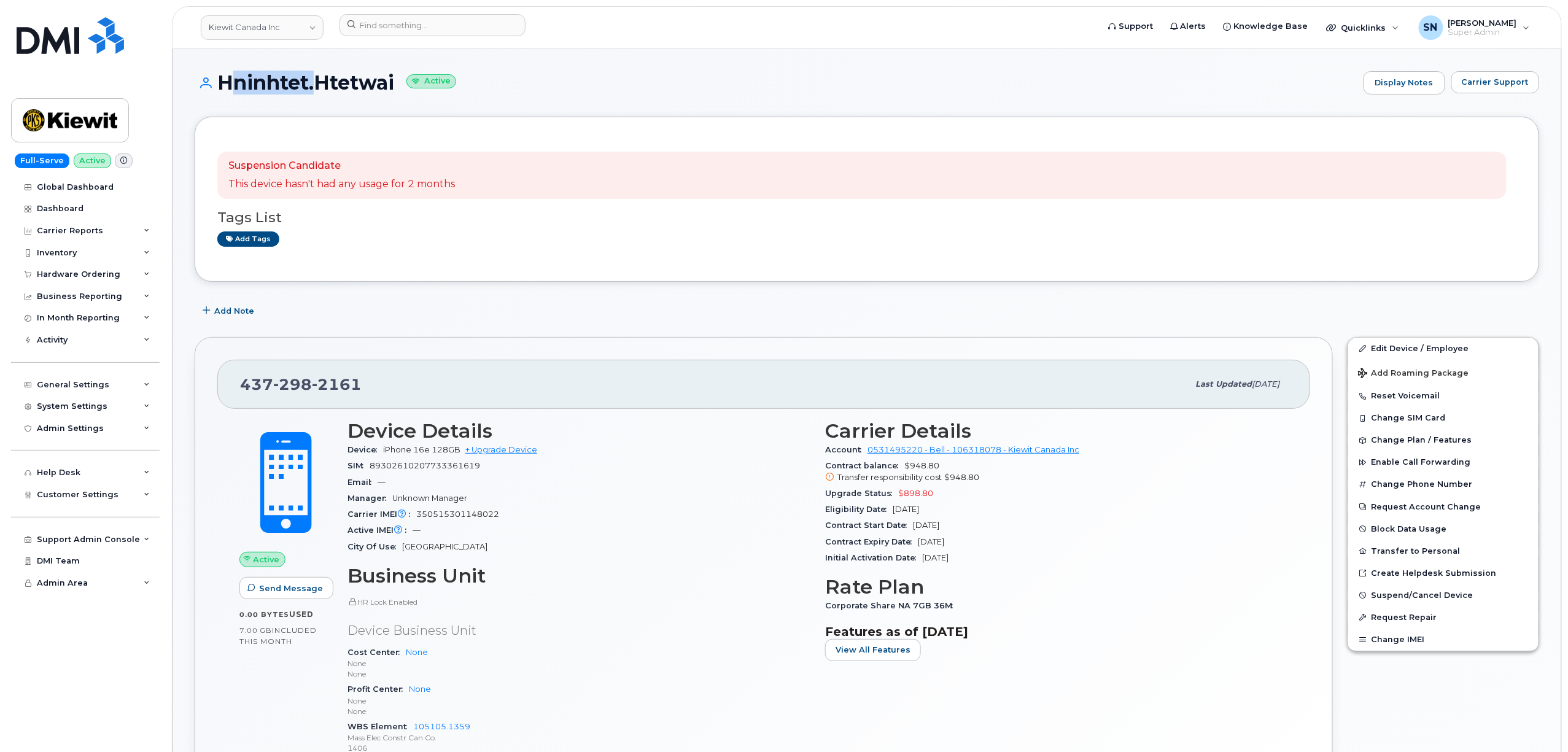
drag, startPoint x: 222, startPoint y: 78, endPoint x: 310, endPoint y: 82, distance: 88.1
click at [310, 82] on h1 "Hninhtet.Htetwai Active" at bounding box center [776, 82] width 1163 height 21
click at [254, 94] on h1 "Hninhtet.Htetwai Active" at bounding box center [776, 82] width 1163 height 21
drag, startPoint x: 222, startPoint y: 77, endPoint x: 394, endPoint y: 77, distance: 172.0
click at [394, 77] on h1 "Hninhtet.Htetwai Active" at bounding box center [776, 82] width 1163 height 21
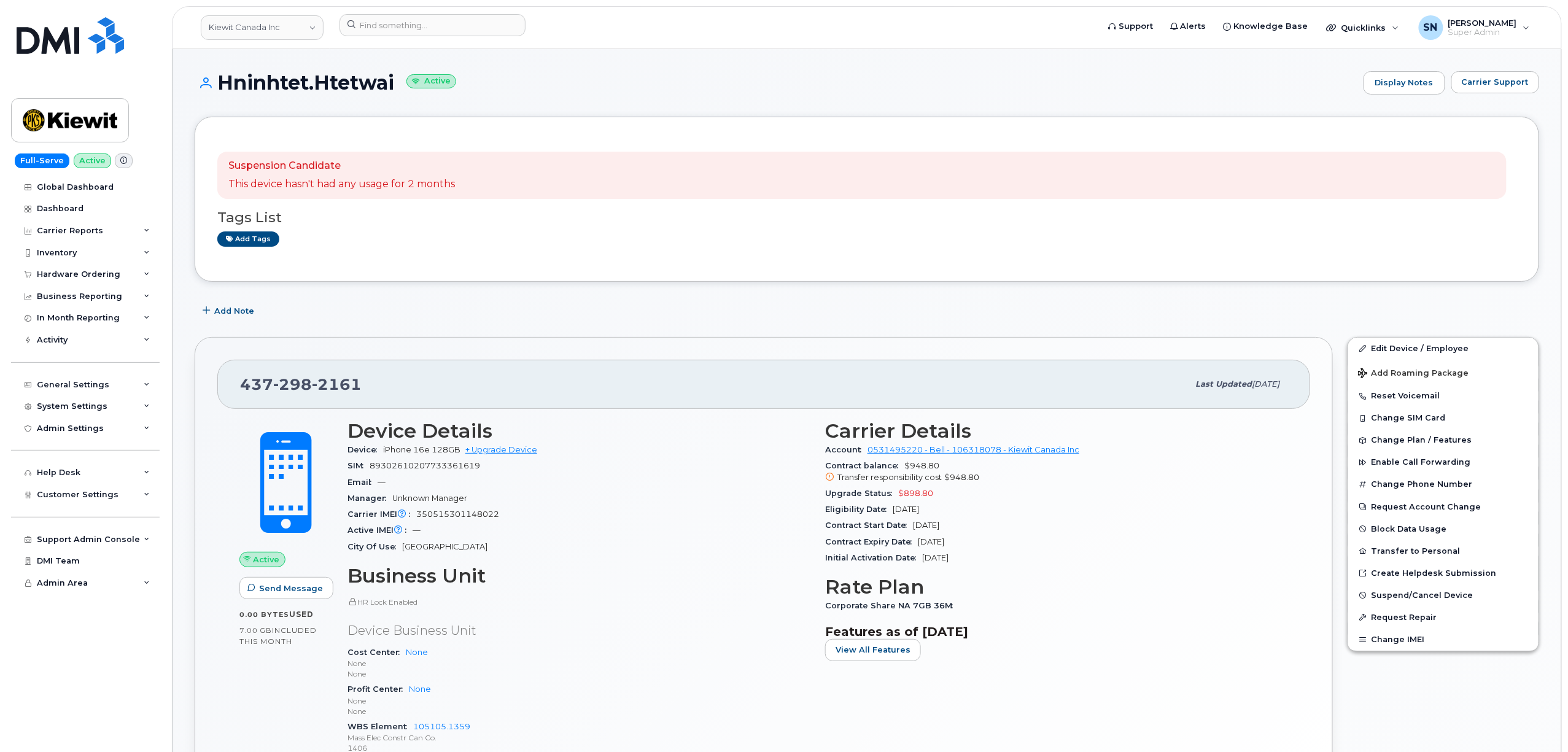
copy h1 "Hninhtet.Htetwai"
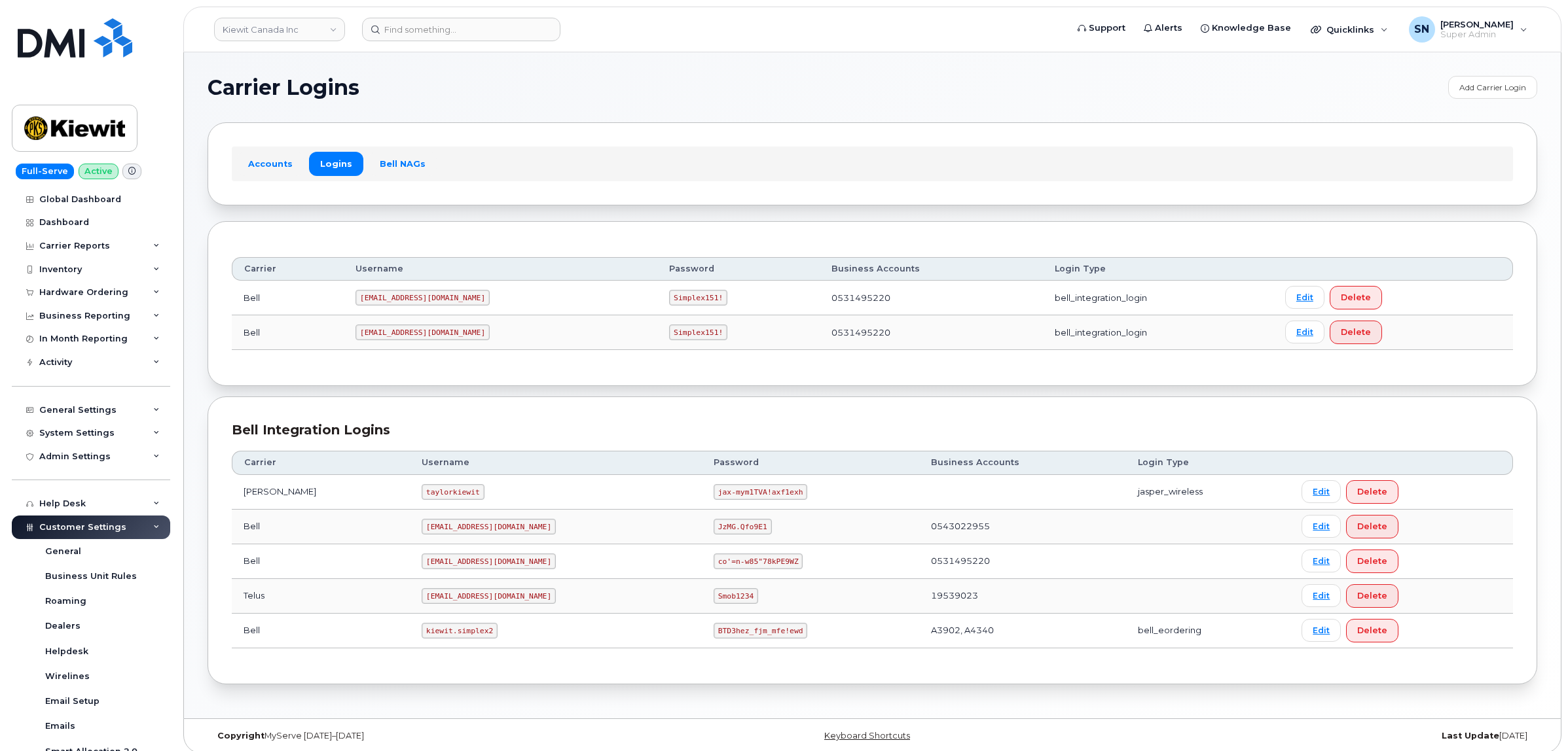
scroll to position [262, 0]
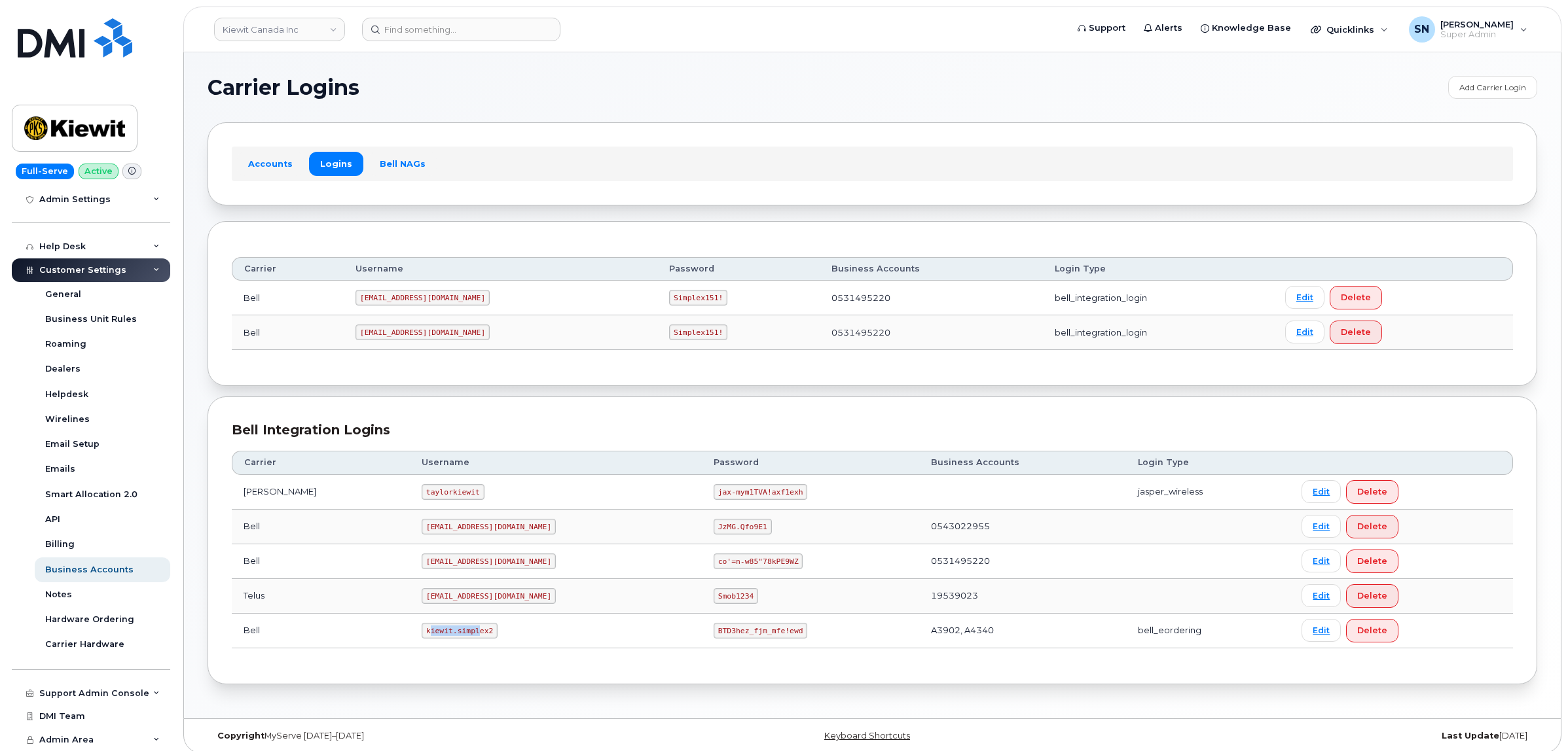
click at [443, 639] on code "kiewit.simplex2" at bounding box center [459, 631] width 76 height 16
drag, startPoint x: 391, startPoint y: 633, endPoint x: 457, endPoint y: 641, distance: 66.5
click at [457, 641] on td "kiewit.simplex2" at bounding box center [555, 631] width 292 height 35
copy code "kiewit.simplex2"
drag, startPoint x: 652, startPoint y: 631, endPoint x: 744, endPoint y: 636, distance: 92.1
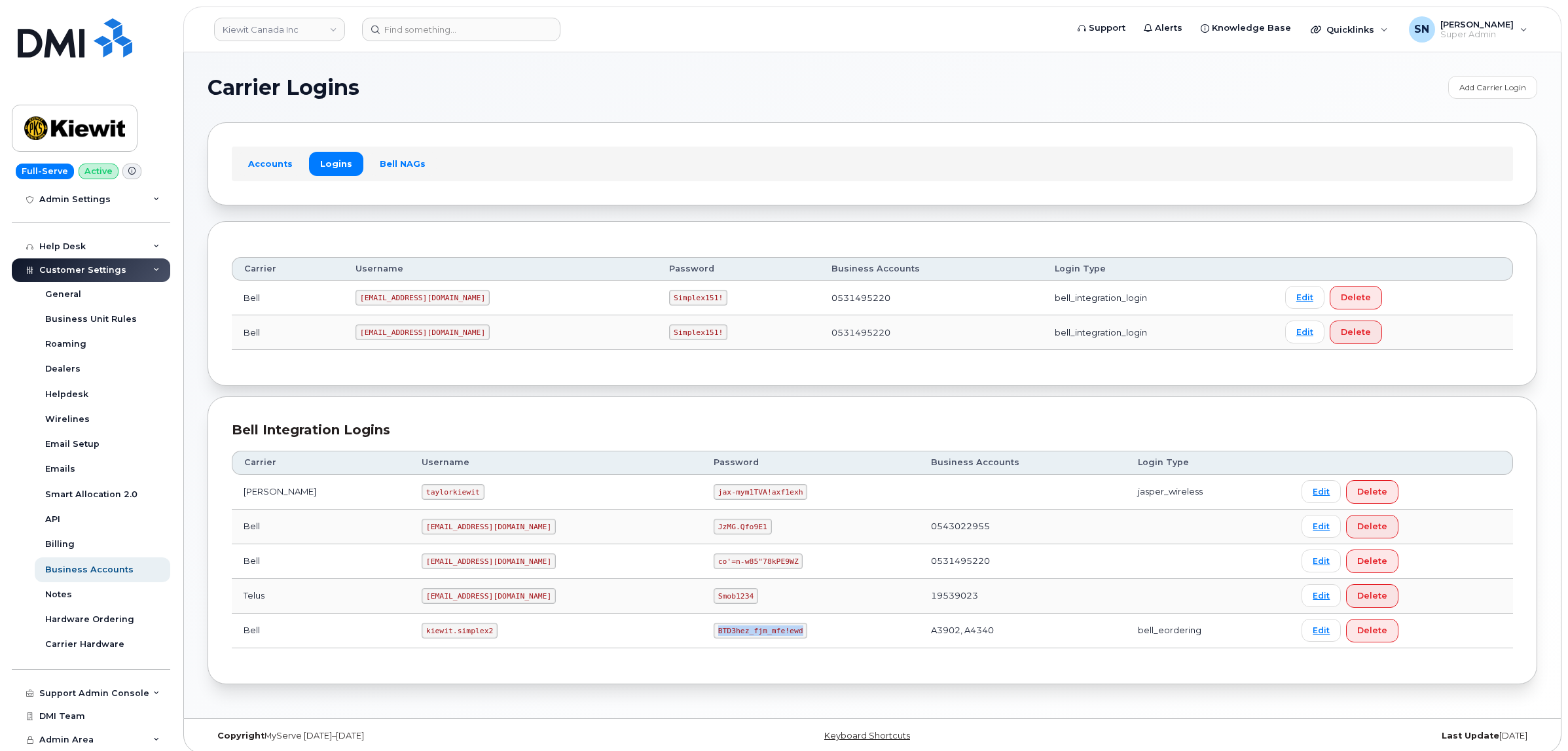
click at [744, 636] on td "BTD3hez_fjm_mfe!ewd" at bounding box center [810, 631] width 217 height 35
copy code "BTD3hez_fjm_mfe!ewd"
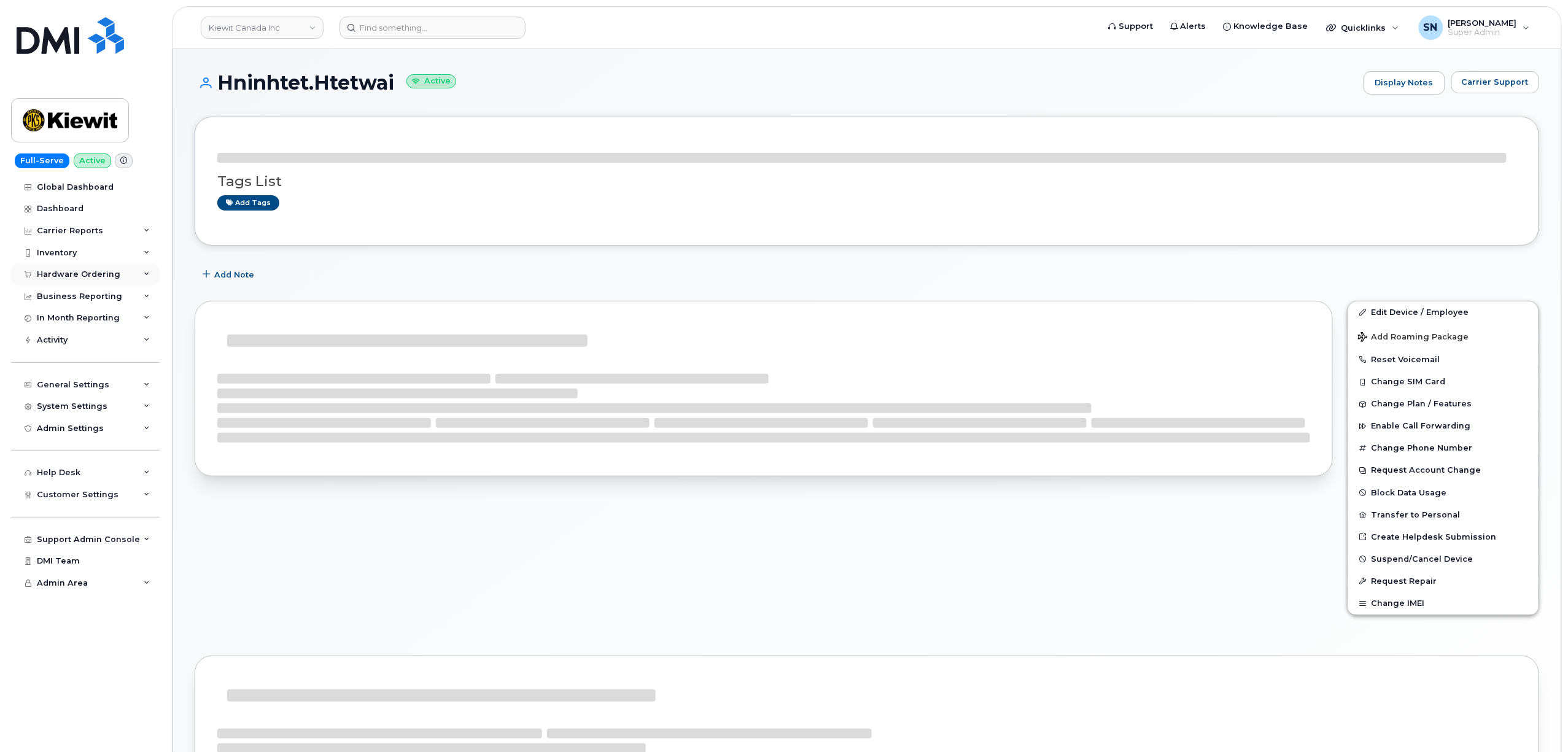
click at [86, 273] on div "Hardware Ordering" at bounding box center [79, 274] width 84 height 10
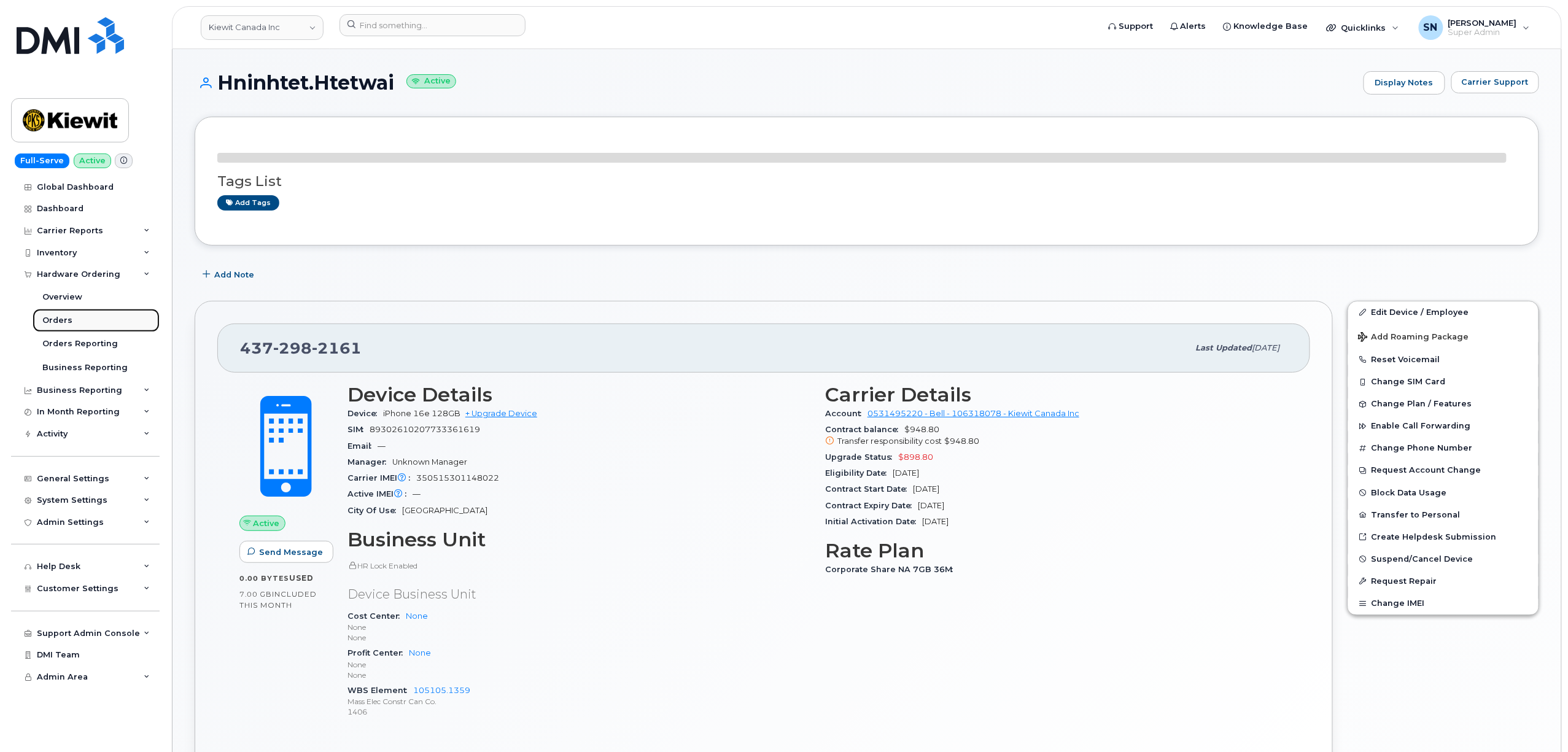
click at [60, 317] on div "Orders" at bounding box center [57, 321] width 30 height 11
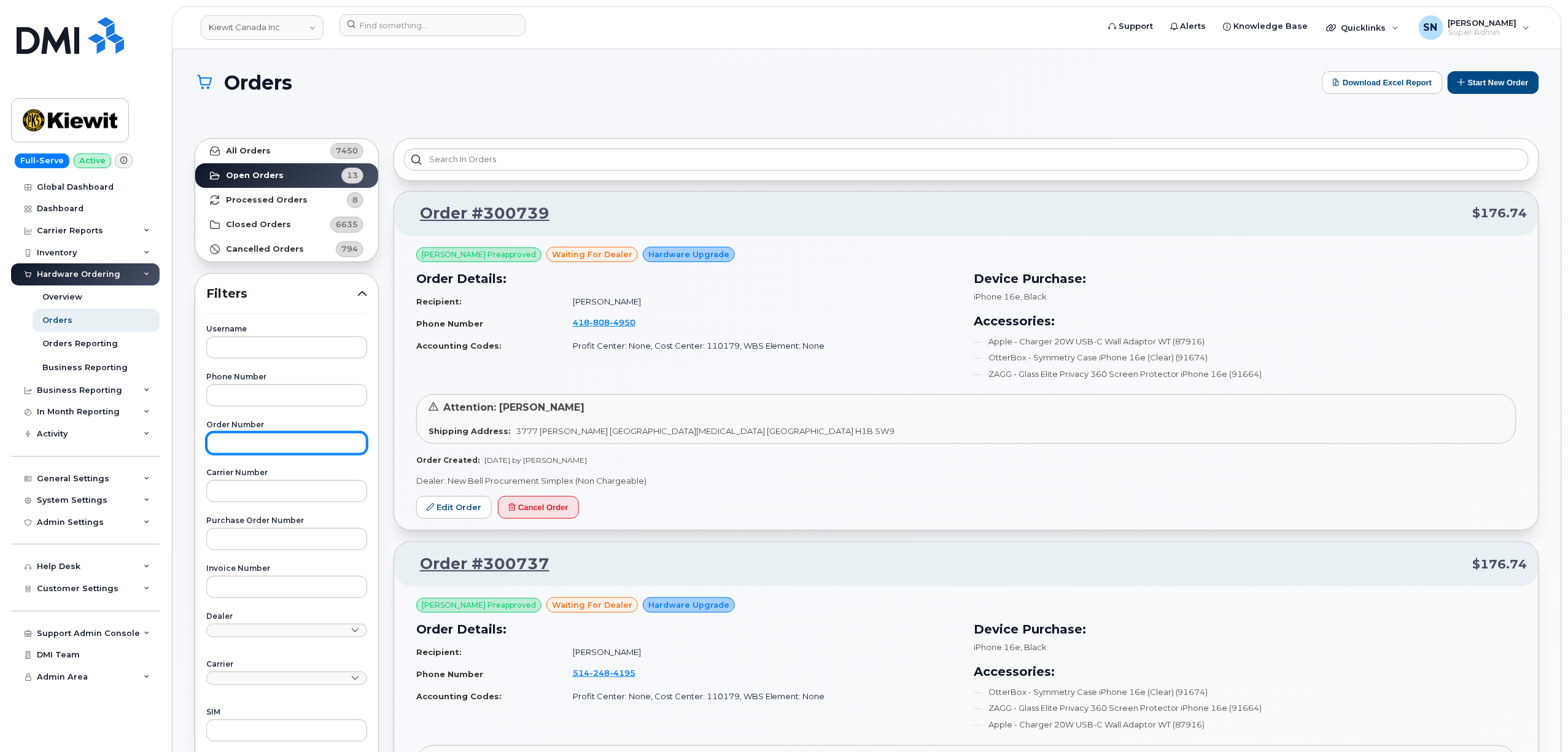
click at [277, 443] on input "text" at bounding box center [287, 443] width 161 height 22
paste input "296157"
type input "296157"
click at [283, 143] on link "All Orders 7450" at bounding box center [287, 151] width 183 height 25
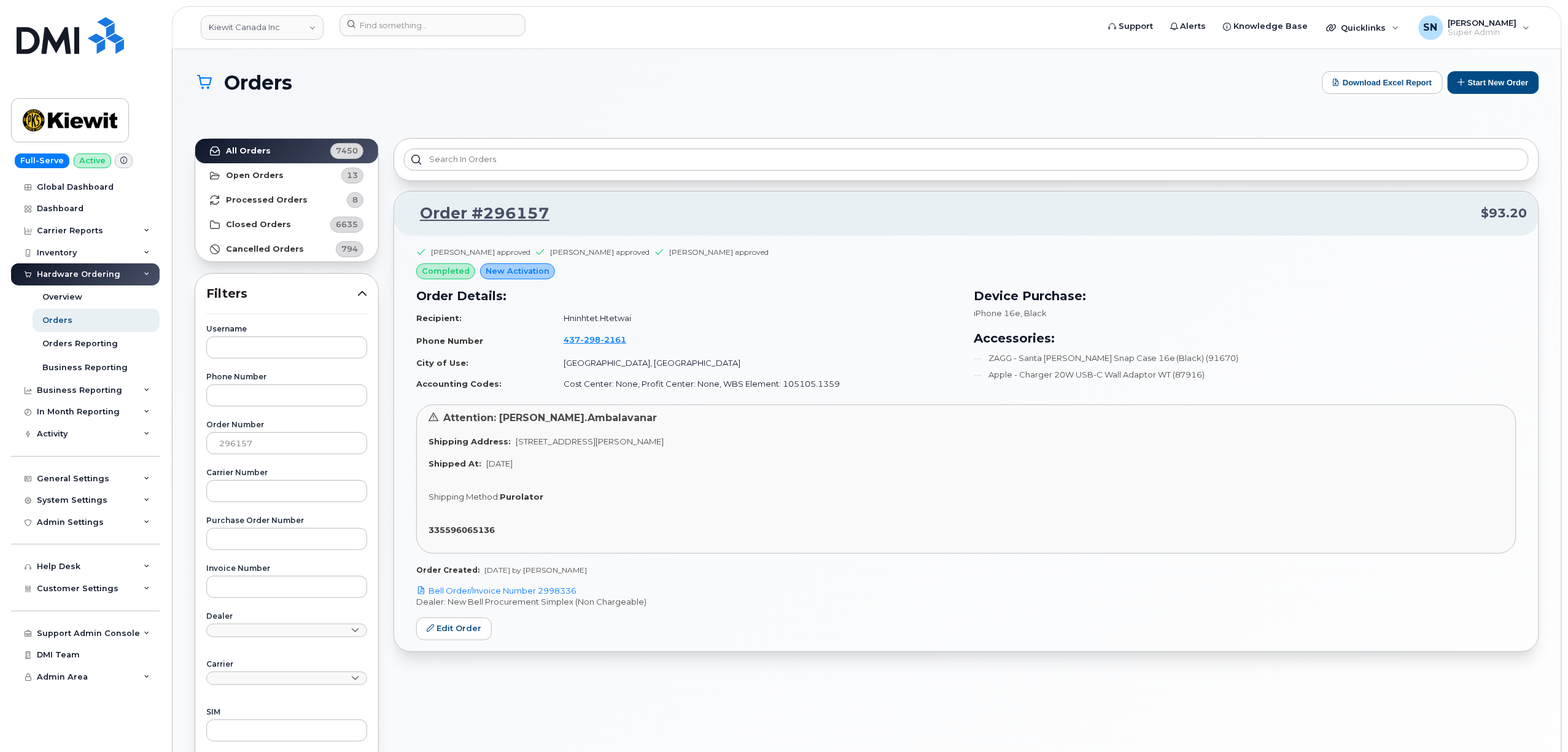
click at [696, 686] on div "Order #296157 $93.20 [PERSON_NAME] approved [PERSON_NAME] approved [PERSON_NAME…" at bounding box center [966, 558] width 1160 height 854
click at [296, 23] on link "Kiewit Canada Inc" at bounding box center [261, 27] width 123 height 25
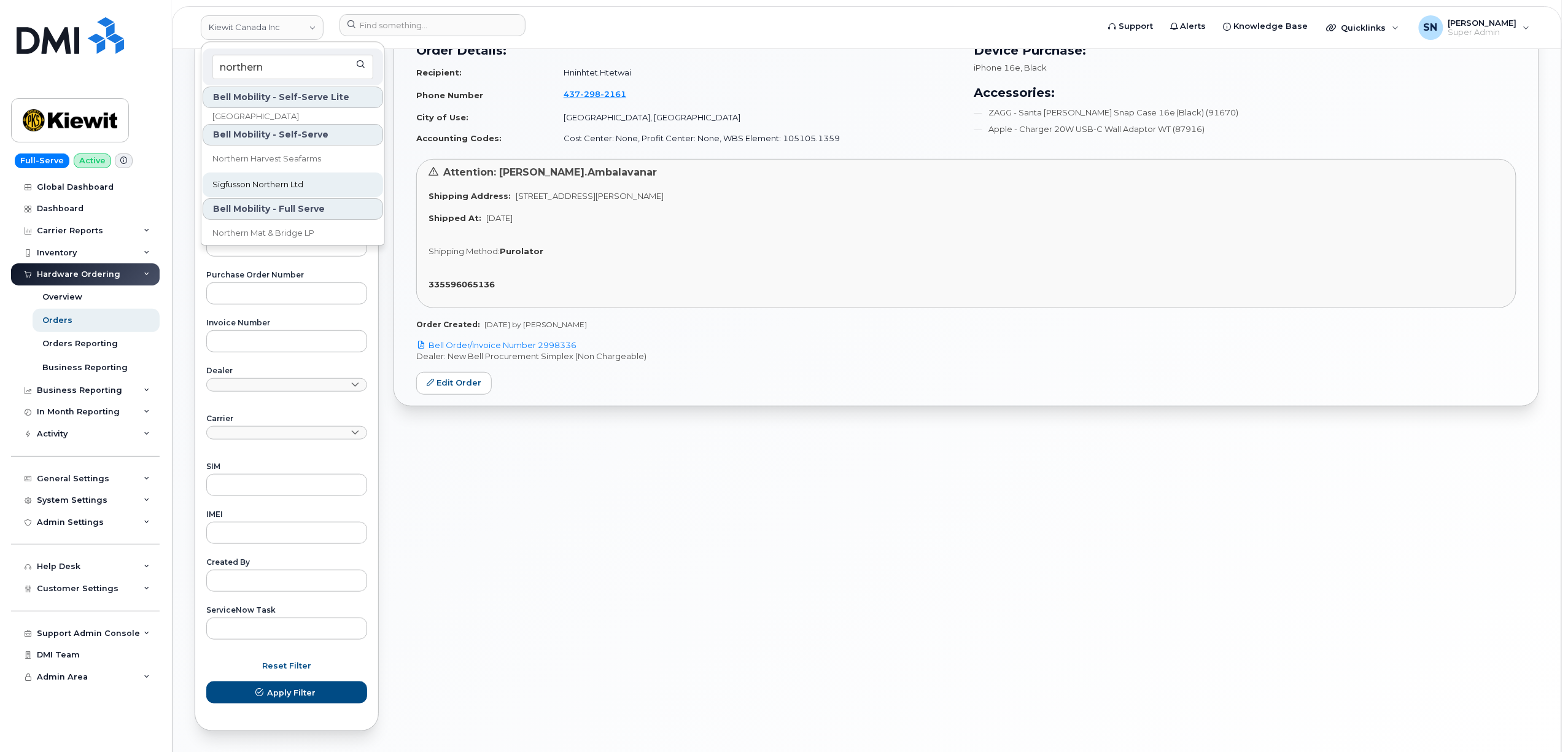
scroll to position [20, 0]
type input "northern"
click at [283, 221] on span "Northern Mat & Bridge LP" at bounding box center [263, 226] width 102 height 13
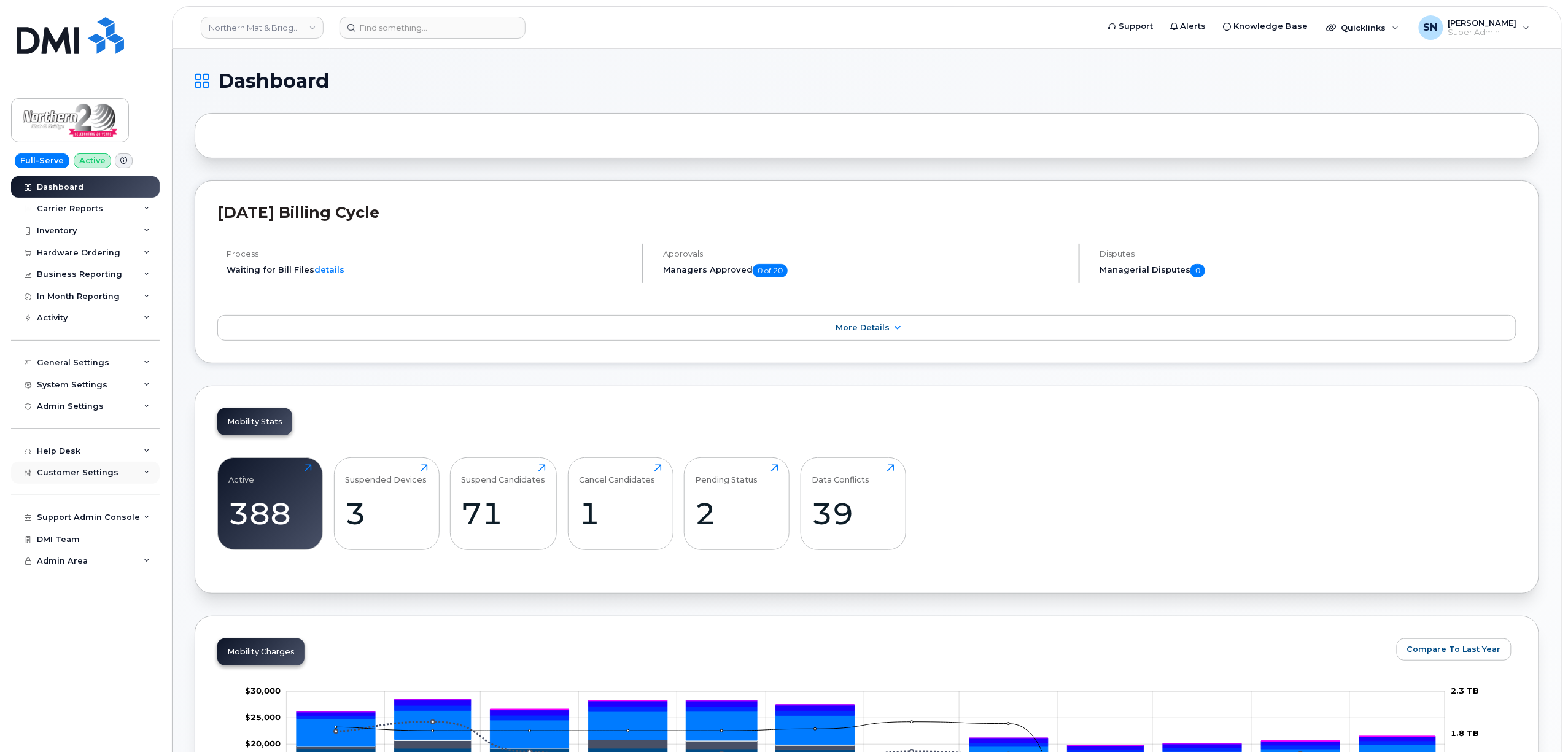
click at [102, 469] on span "Customer Settings" at bounding box center [78, 473] width 82 height 9
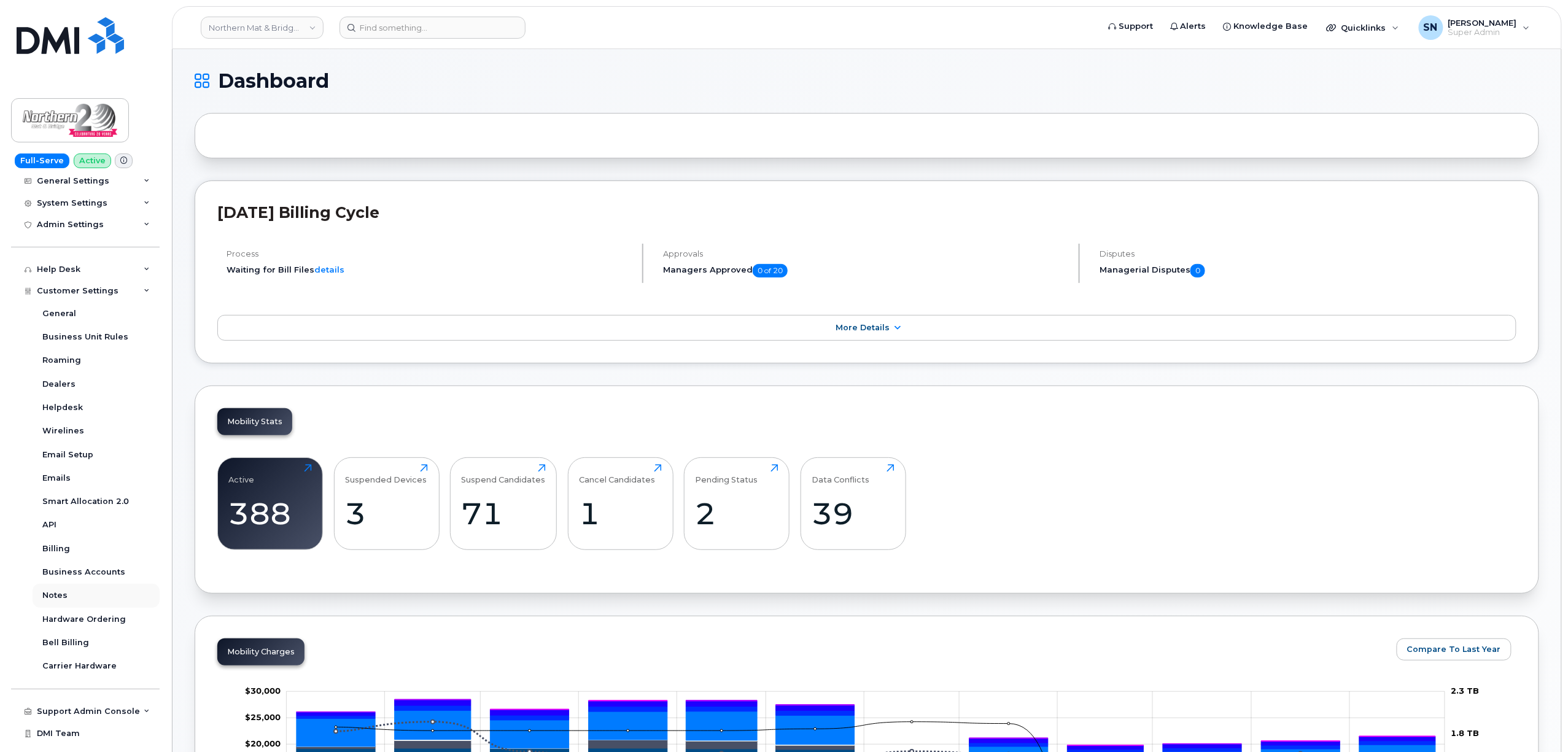
scroll to position [194, 0]
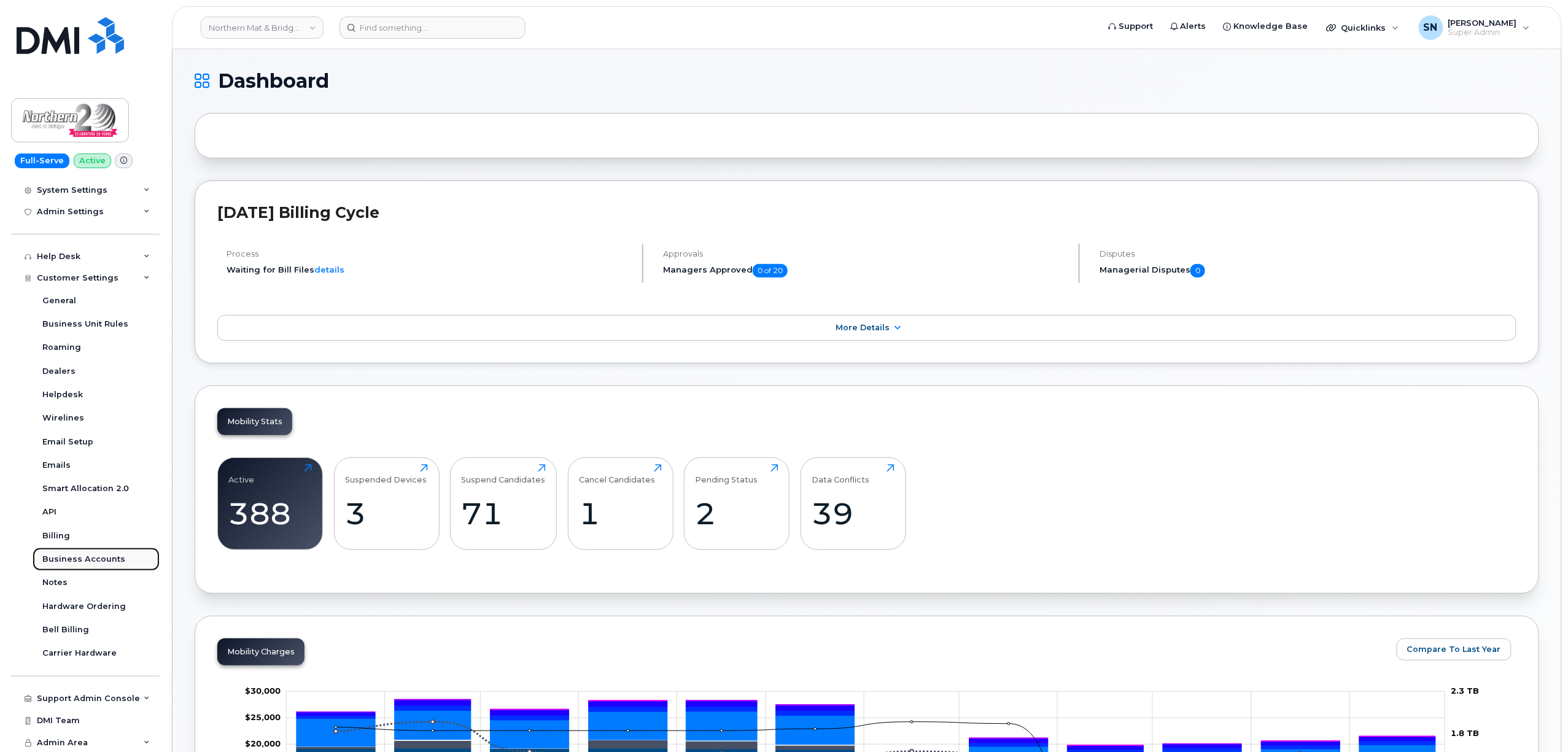
click at [97, 555] on div "Business Accounts" at bounding box center [84, 559] width 83 height 11
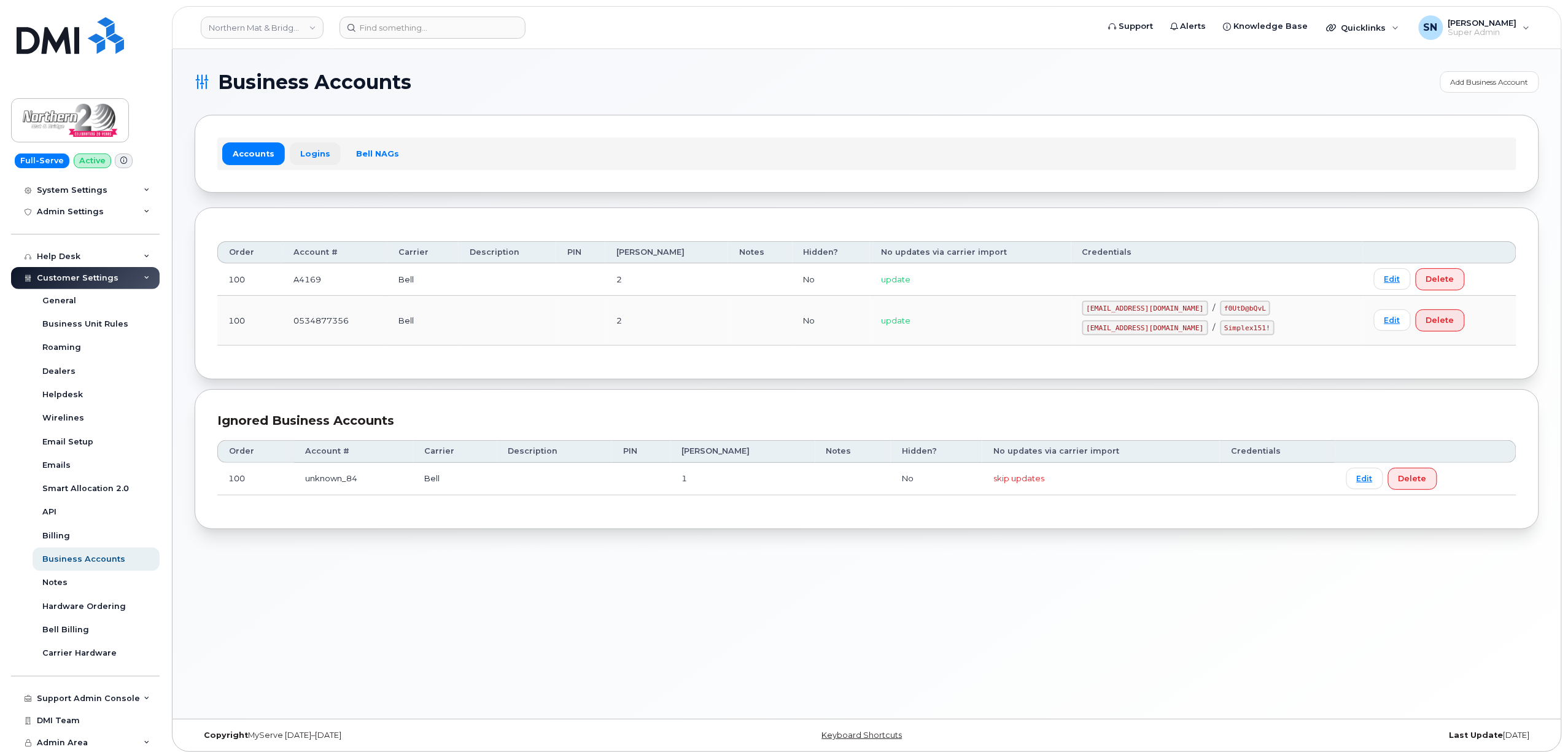
click at [315, 155] on link "Logins" at bounding box center [315, 153] width 51 height 22
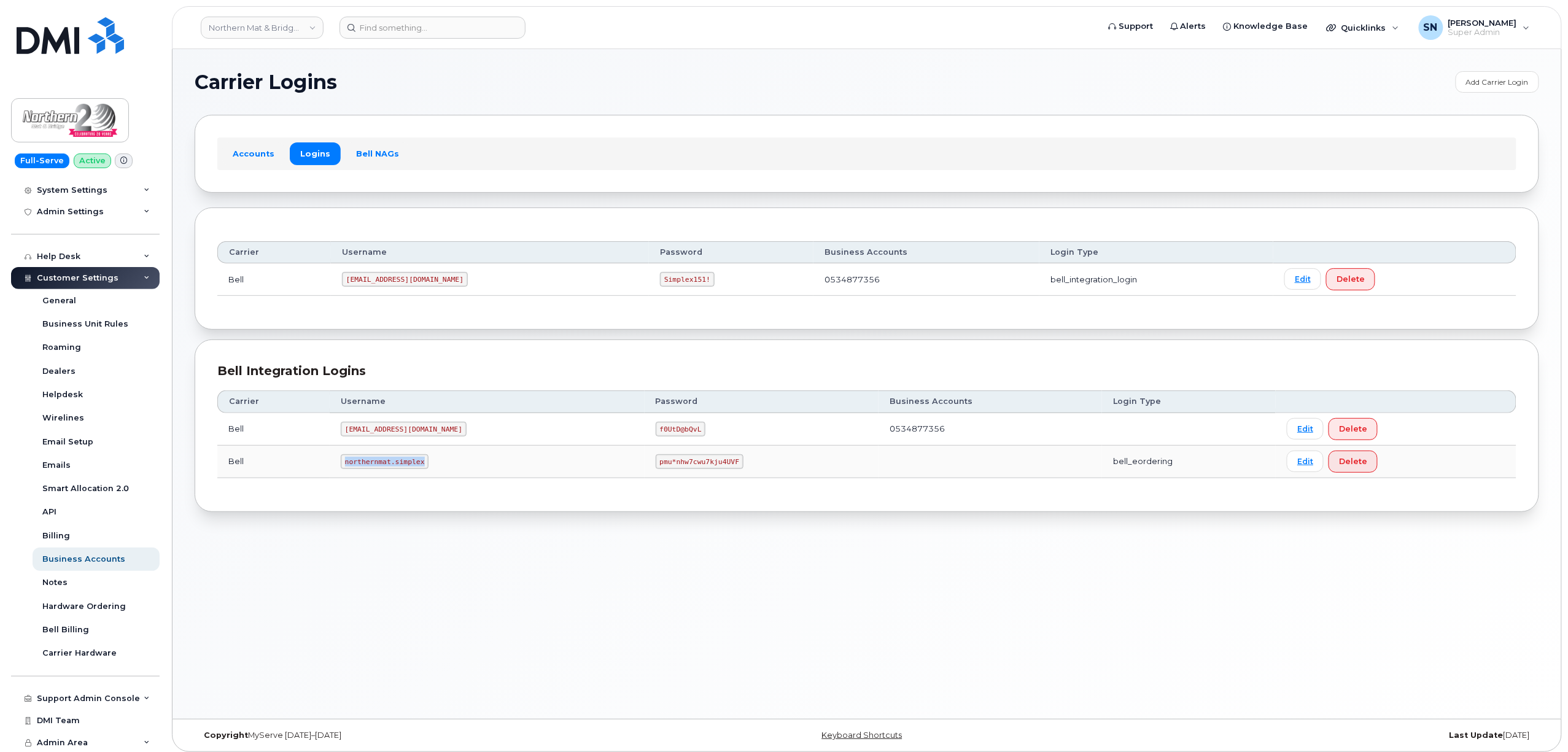
drag, startPoint x: 350, startPoint y: 455, endPoint x: 423, endPoint y: 467, distance: 74.0
click at [423, 467] on td "northernmat.simplex" at bounding box center [487, 462] width 315 height 33
copy code "northernmat.simplex"
drag, startPoint x: 612, startPoint y: 465, endPoint x: 688, endPoint y: 475, distance: 76.7
click at [688, 475] on td "pmu*nhw7cwu7kju4UVF" at bounding box center [761, 462] width 234 height 33
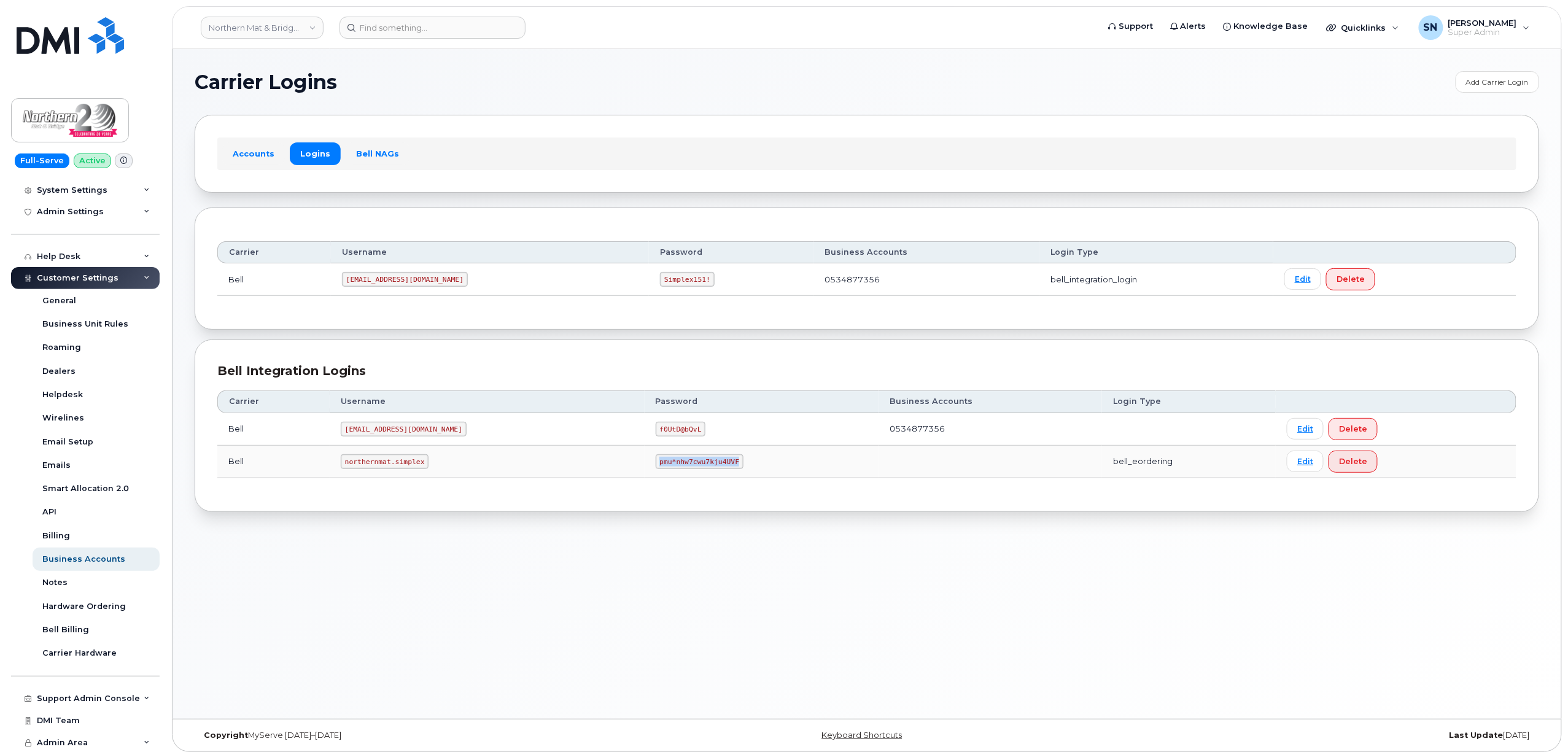
copy code "pmu*nhw7cwu7kju4UVF"
click at [292, 25] on link "Northern Mat & Bridge LP" at bounding box center [261, 27] width 123 height 22
type input "kiew"
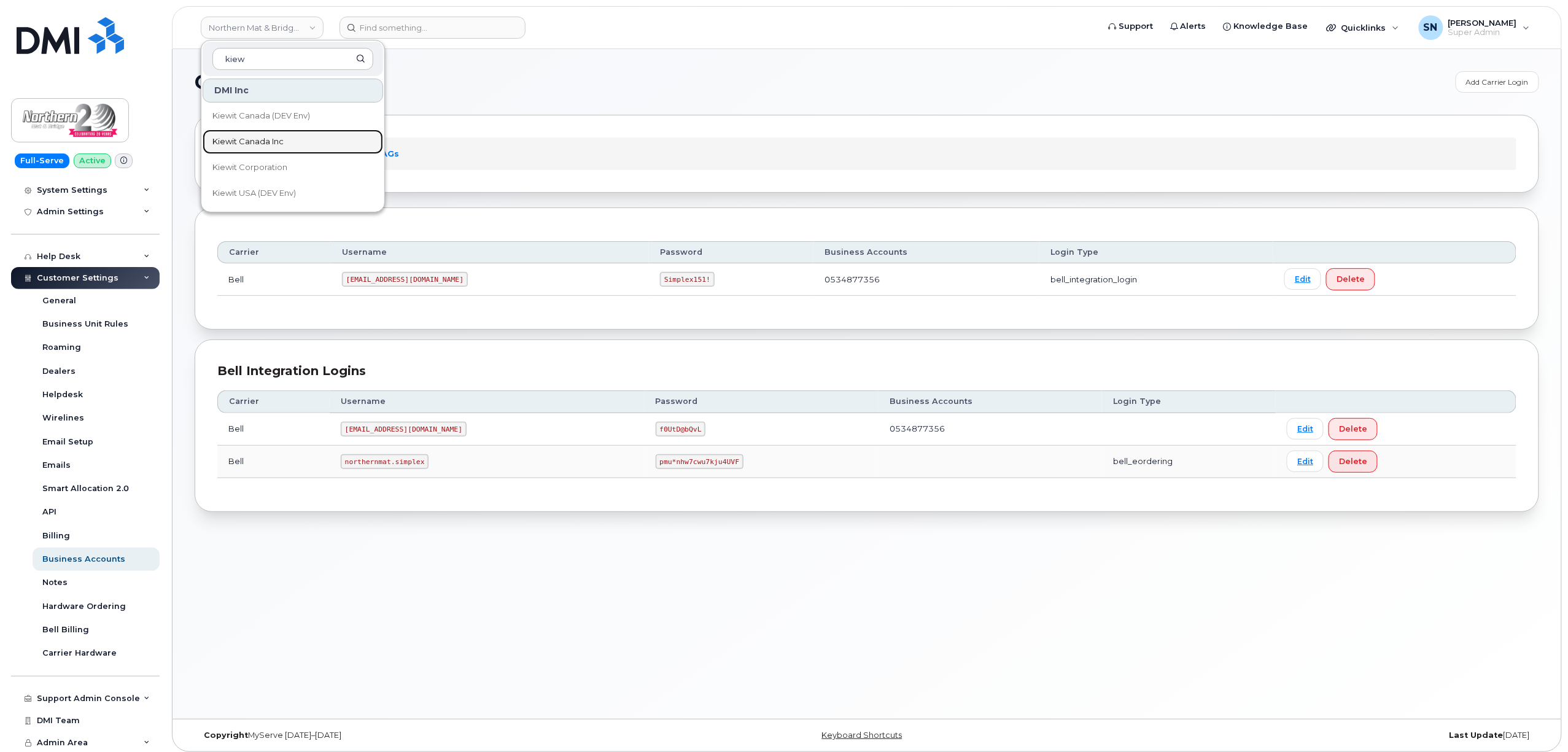
click at [266, 133] on link "Kiewit Canada Inc" at bounding box center [293, 141] width 180 height 25
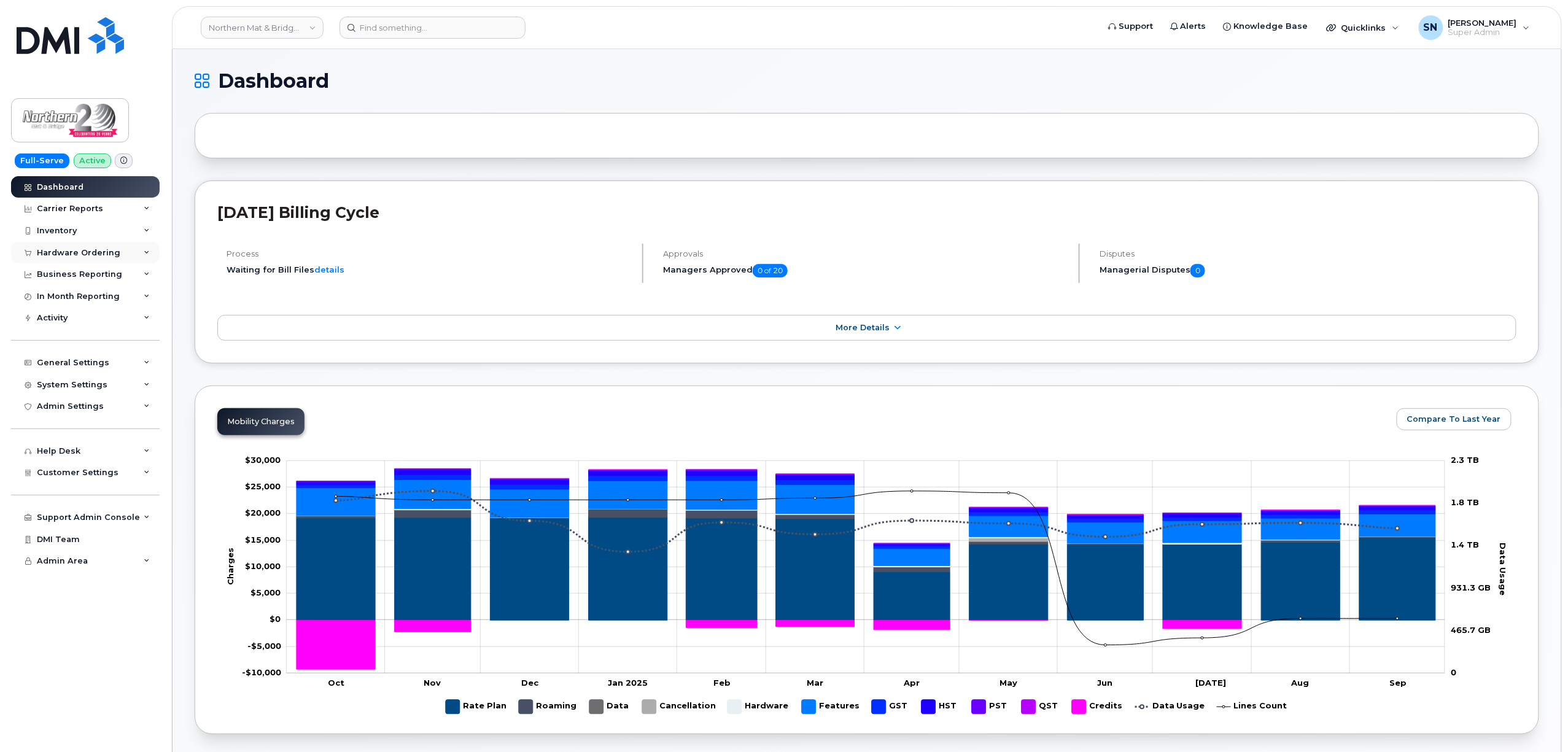
click at [113, 256] on div "Hardware Ordering" at bounding box center [79, 253] width 84 height 10
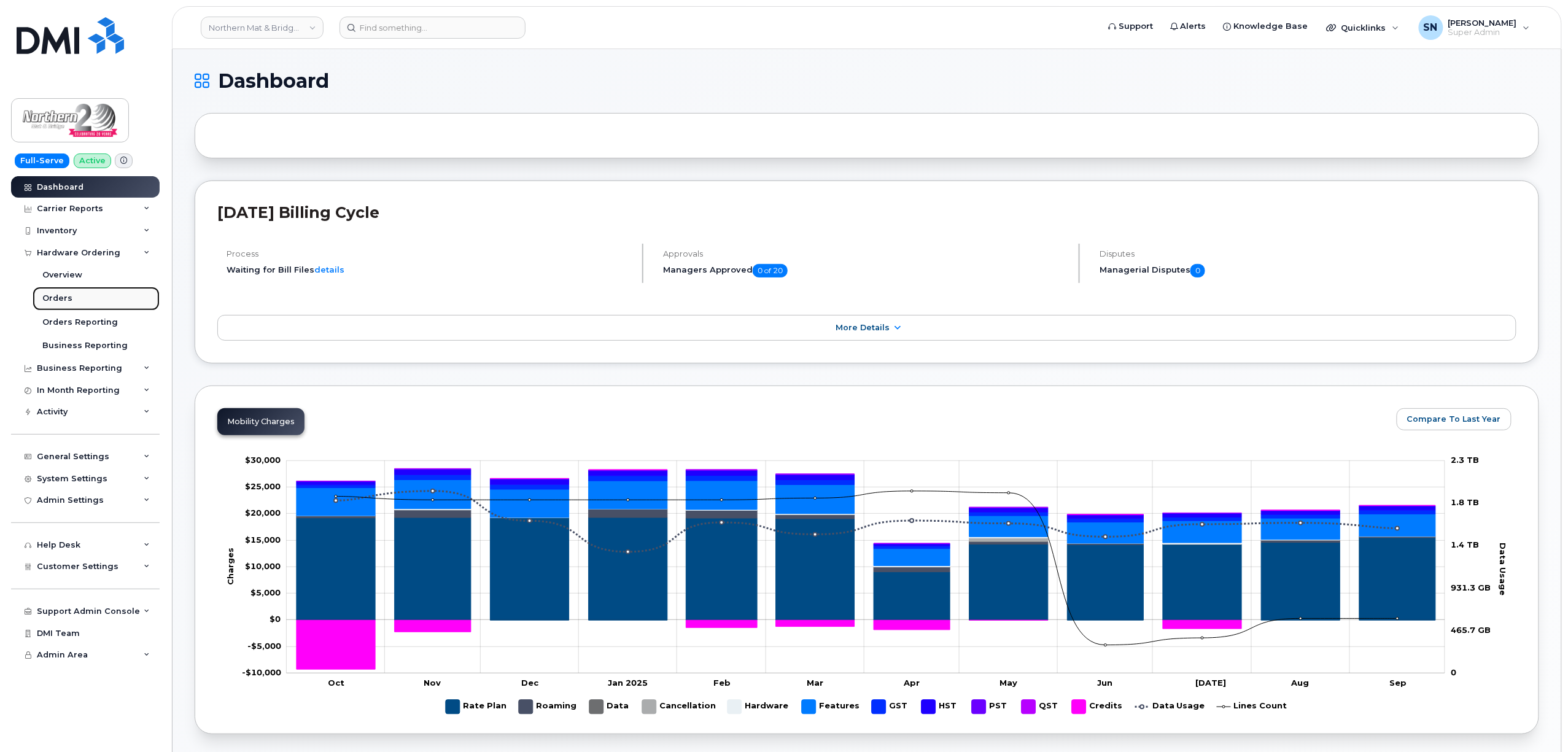
click at [86, 299] on link "Orders" at bounding box center [96, 298] width 127 height 23
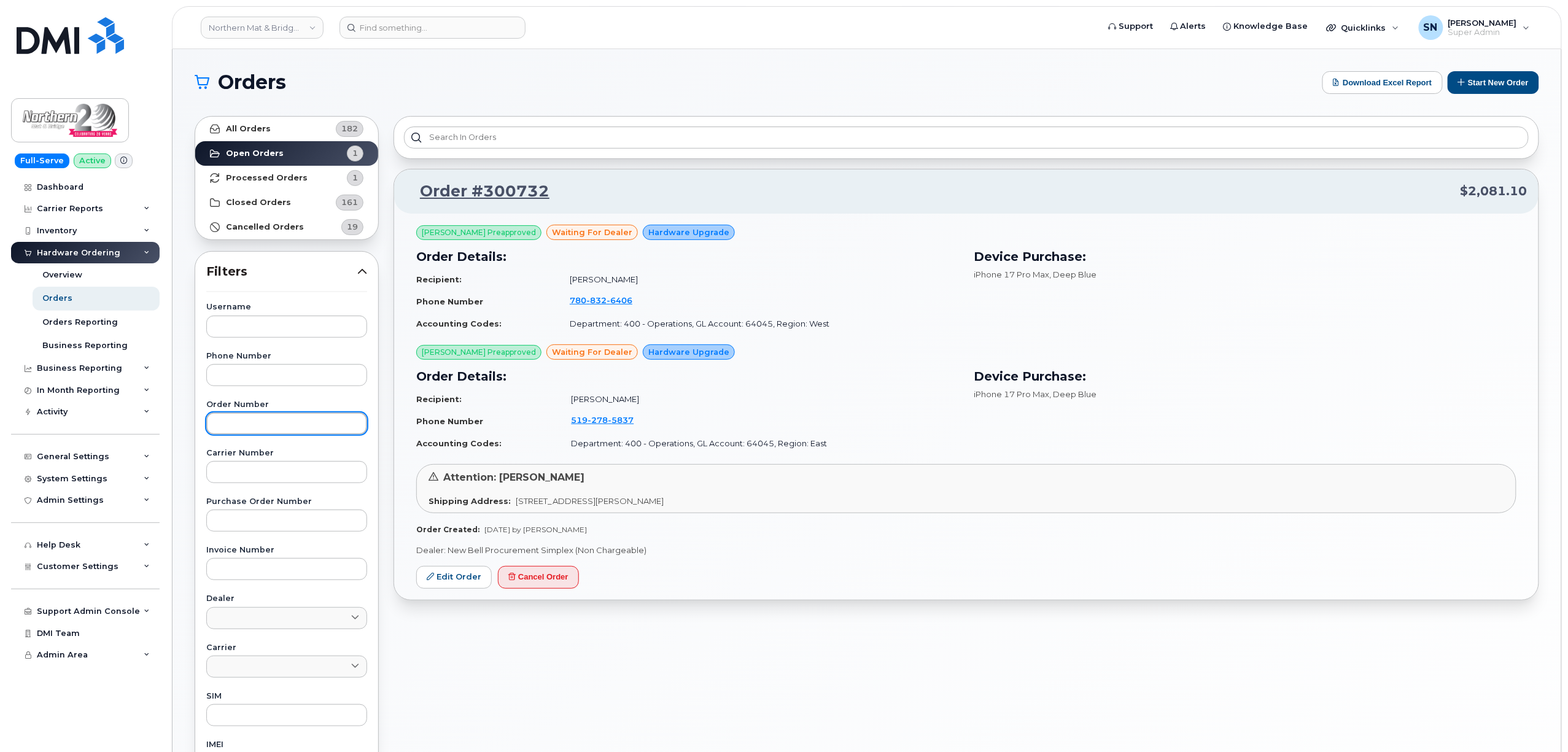
paste input "300732"
click at [330, 432] on input "text" at bounding box center [287, 423] width 161 height 22
type input "300732"
click at [281, 121] on link "All Orders 182" at bounding box center [287, 129] width 183 height 25
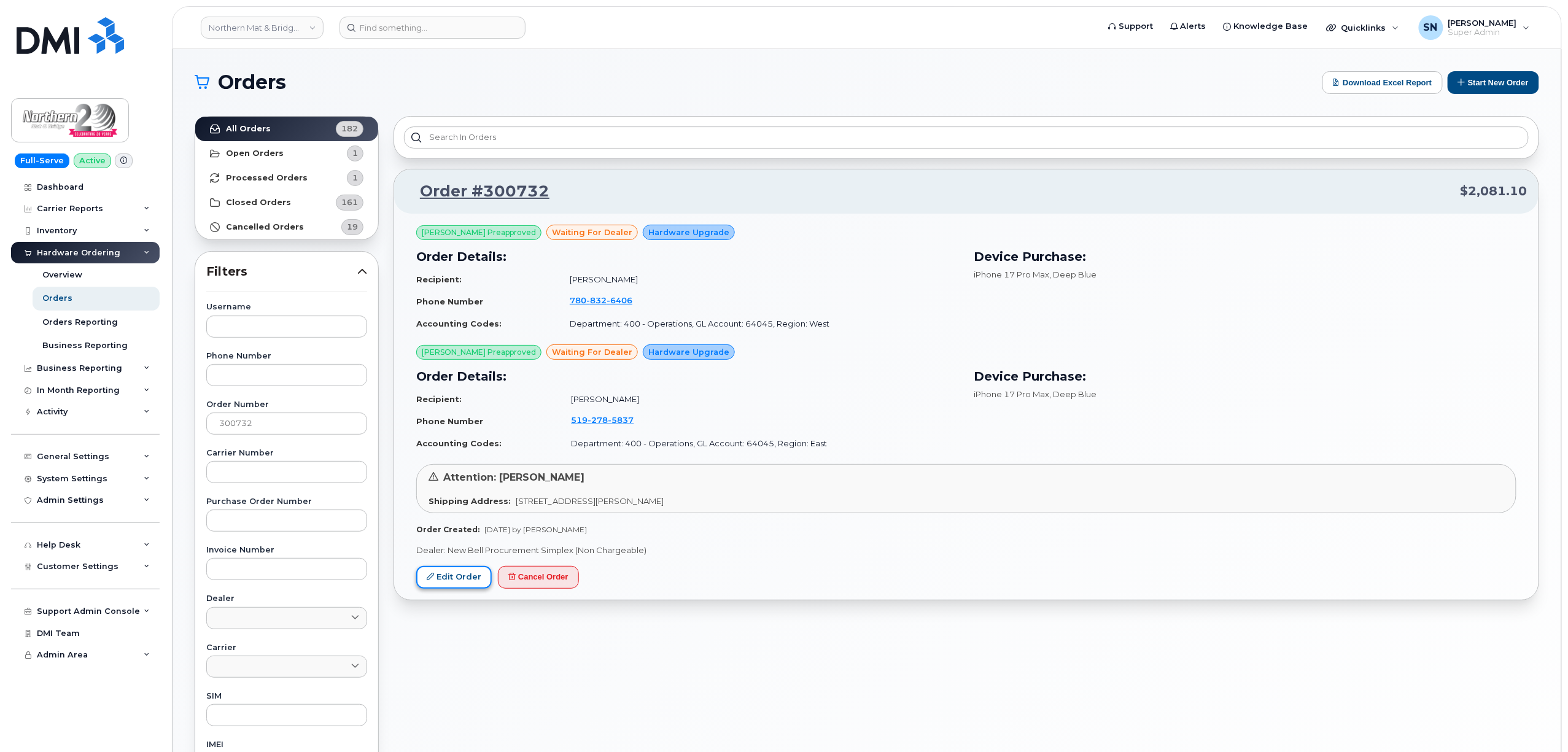
click at [440, 581] on link "Edit Order" at bounding box center [454, 577] width 76 height 23
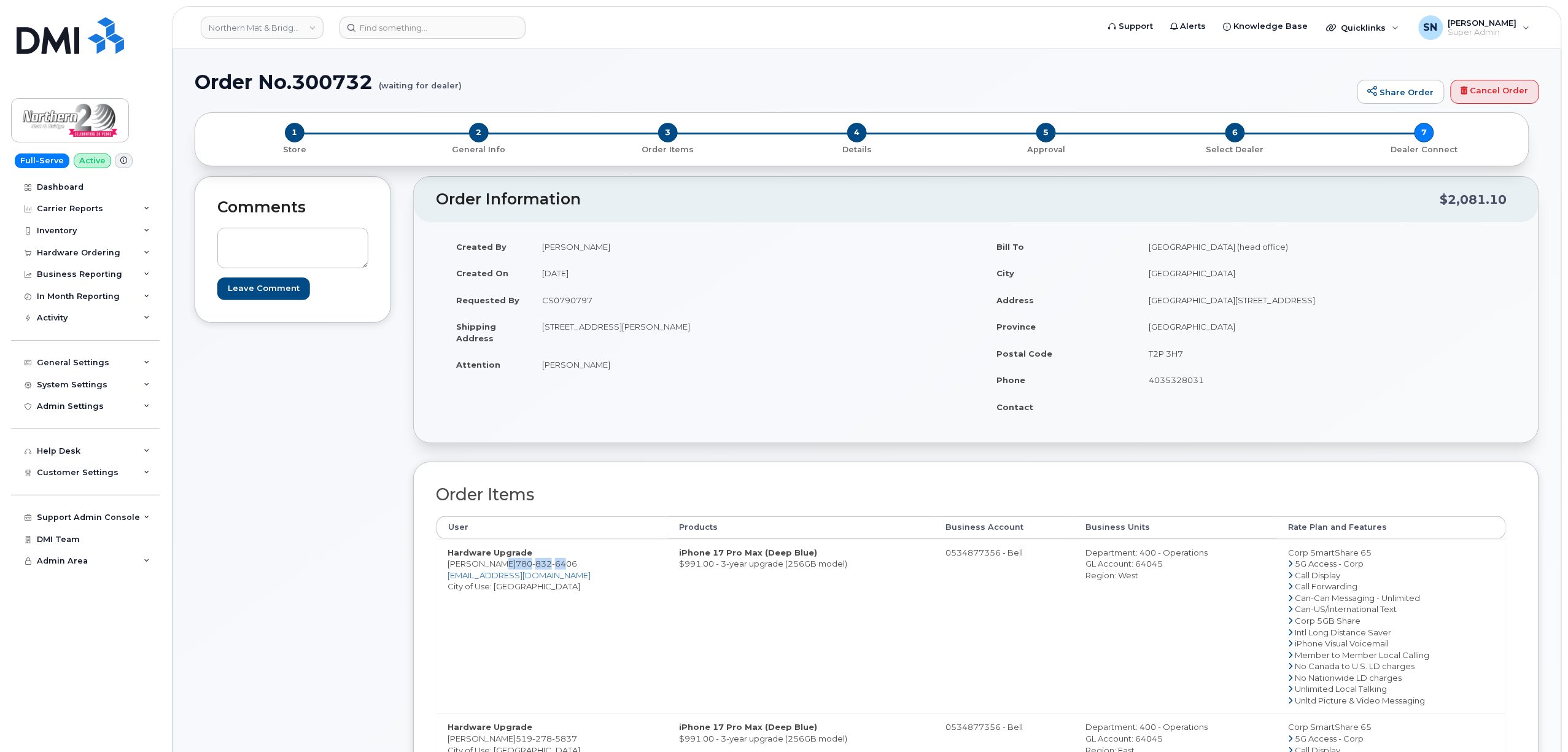
drag, startPoint x: 496, startPoint y: 564, endPoint x: 536, endPoint y: 565, distance: 40.0
click at [550, 565] on td "Hardware Upgrade Bob Hutton 780 832 6406 bhutton@northernmat.ca City of Use: Gr…" at bounding box center [552, 627] width 232 height 175
click at [516, 563] on span "780 832 6406" at bounding box center [546, 564] width 62 height 10
drag, startPoint x: 497, startPoint y: 563, endPoint x: 560, endPoint y: 564, distance: 63.0
click at [560, 564] on td "Hardware Upgrade Bob Hutton 780 832 6406 bhutton@northernmat.ca City of Use: Gr…" at bounding box center [552, 627] width 232 height 175
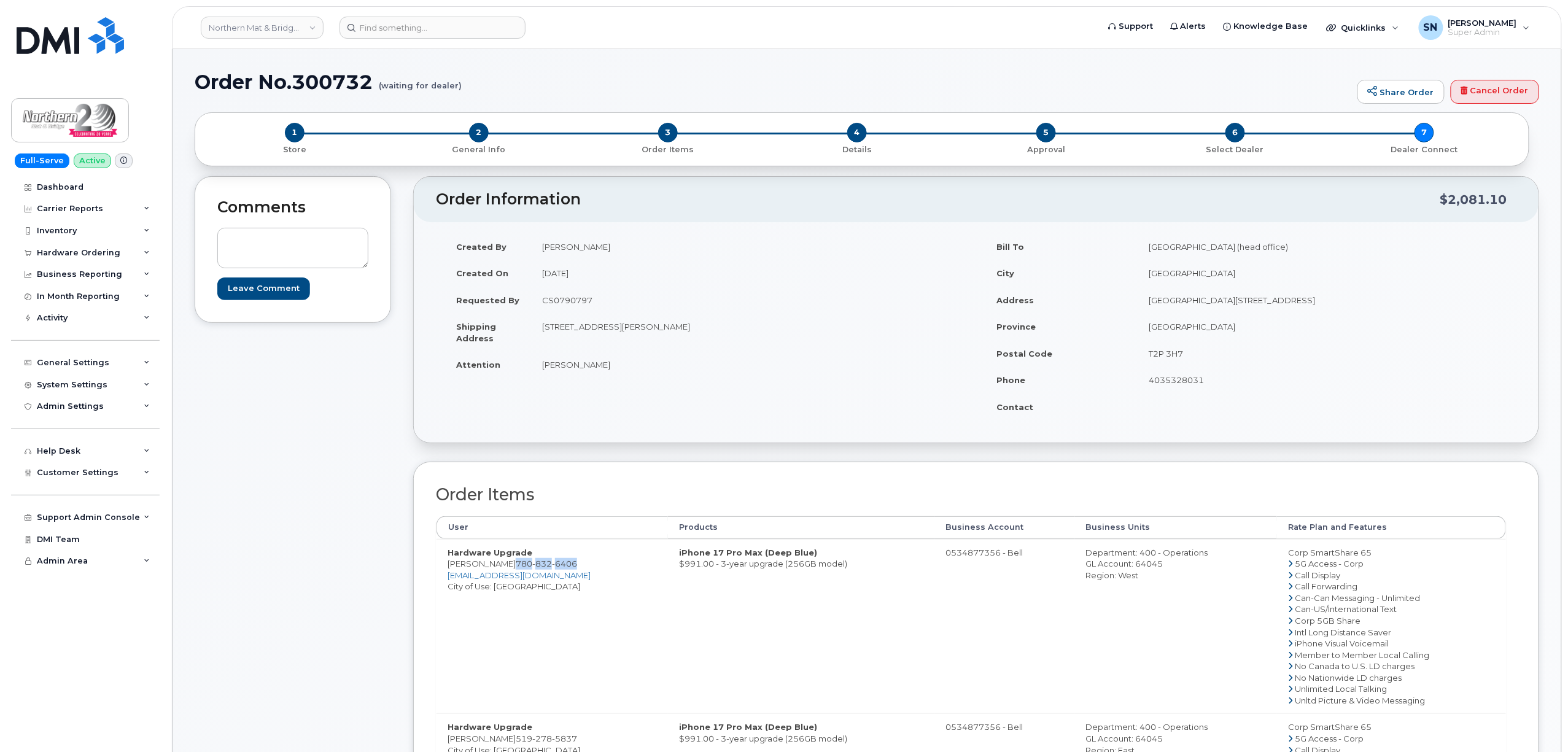
copy span "780 832 6406"
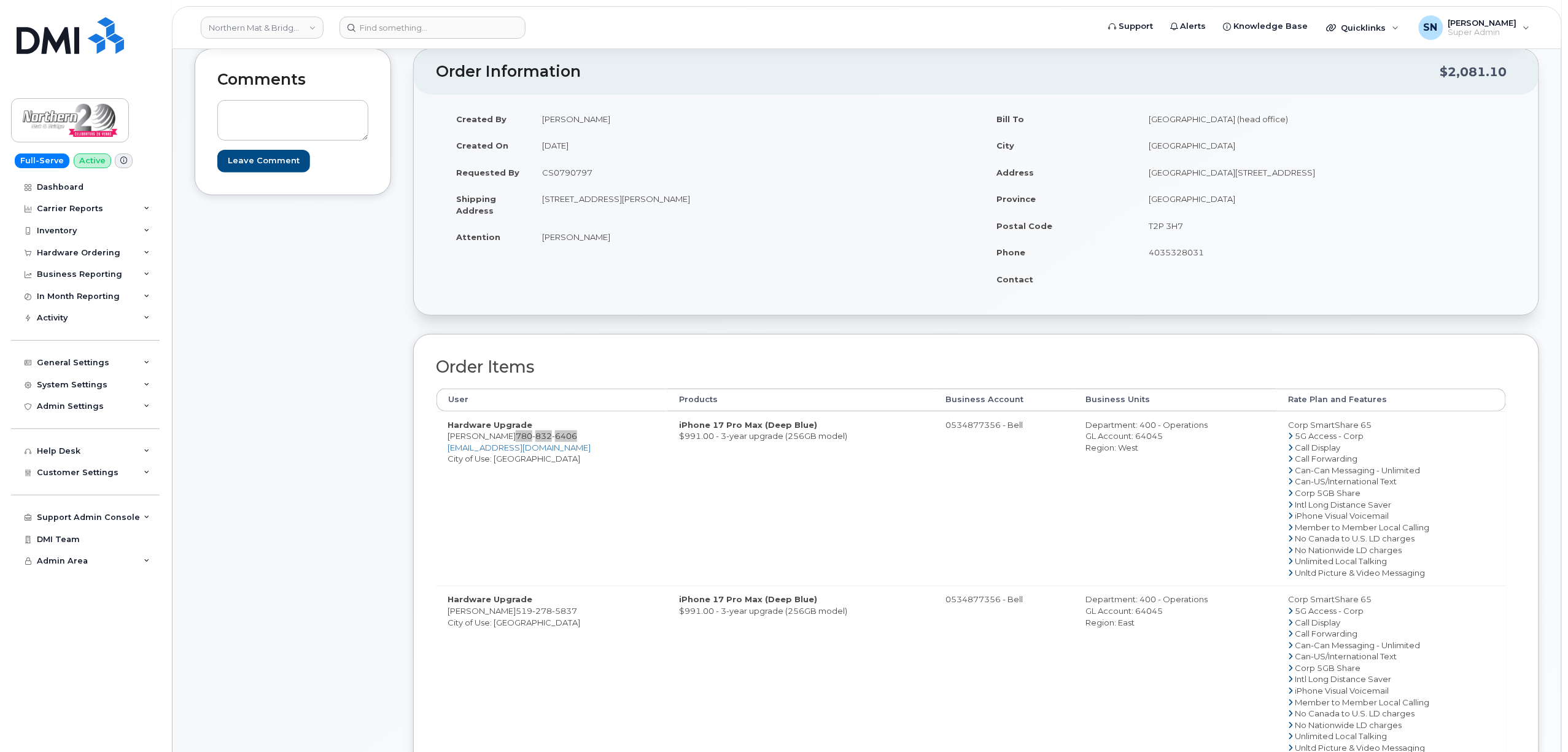
scroll to position [246, 0]
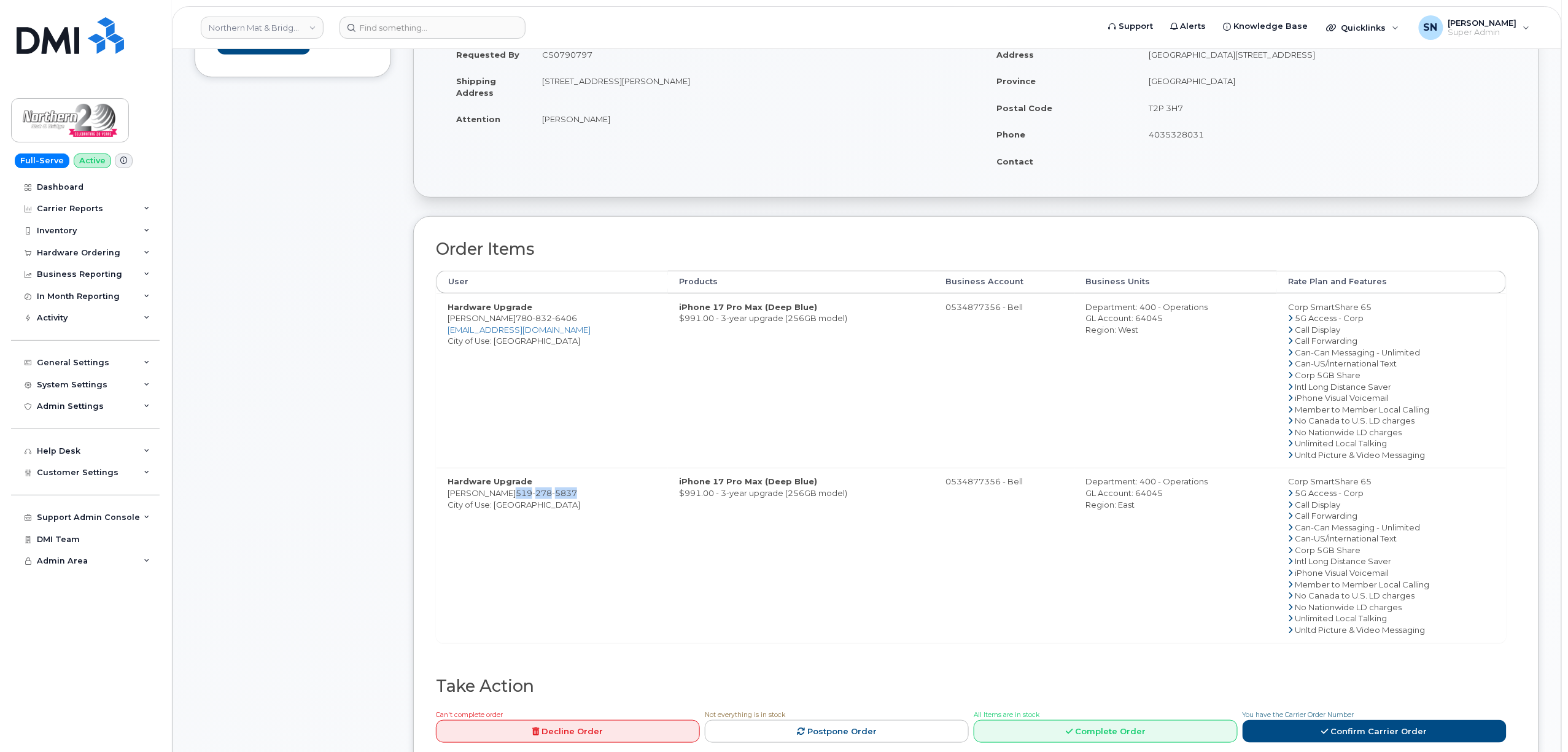
drag, startPoint x: 496, startPoint y: 499, endPoint x: 559, endPoint y: 502, distance: 63.1
click at [559, 502] on td "Hardware Upgrade Dan Weeks 519 278 5837 City of Use: Orangeville" at bounding box center [552, 556] width 232 height 175
copy span "519 278 5837"
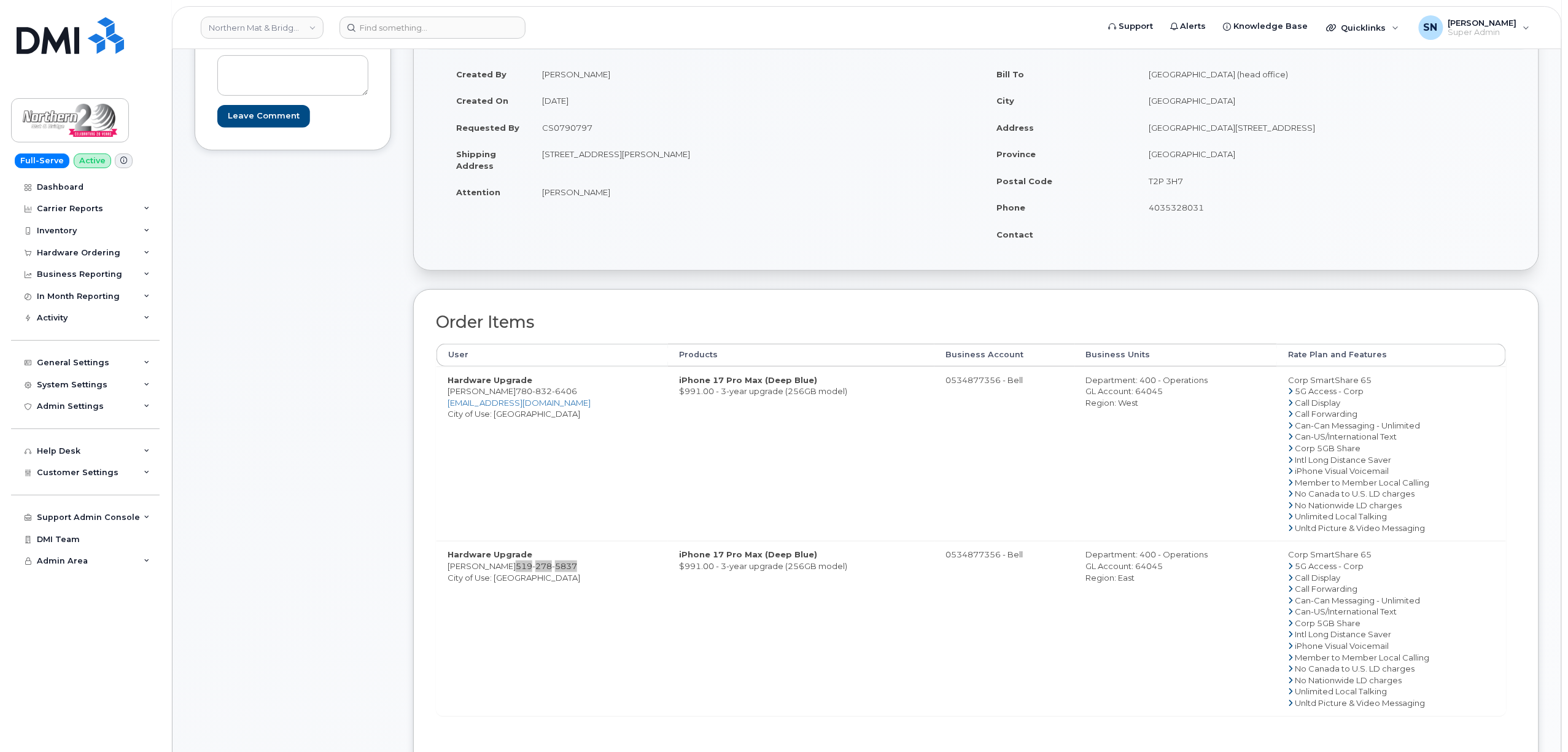
scroll to position [82, 0]
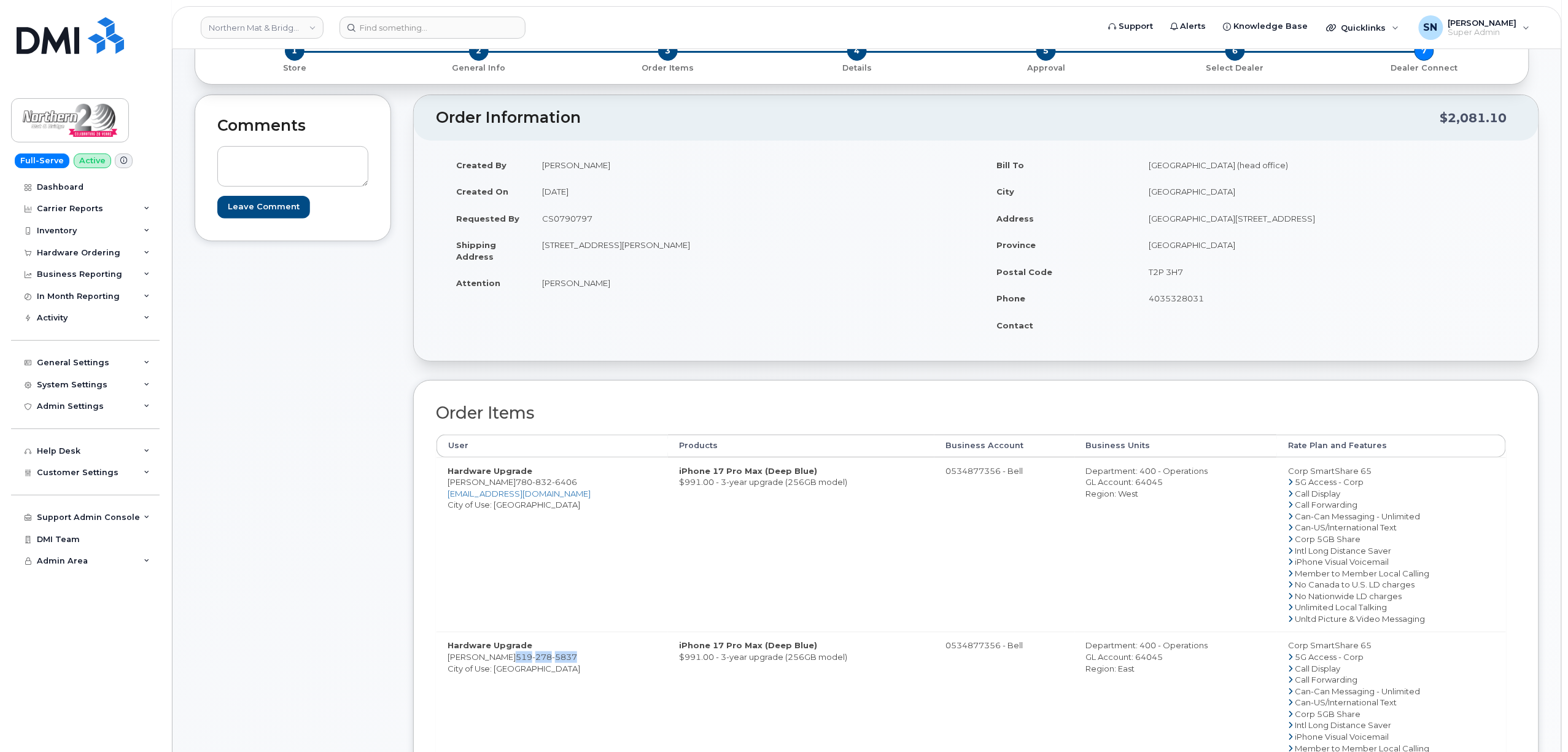
drag, startPoint x: 545, startPoint y: 283, endPoint x: 614, endPoint y: 283, distance: 69.0
click at [614, 283] on td "Dennis Aberson" at bounding box center [748, 283] width 436 height 27
copy td "Dennis Aberson"
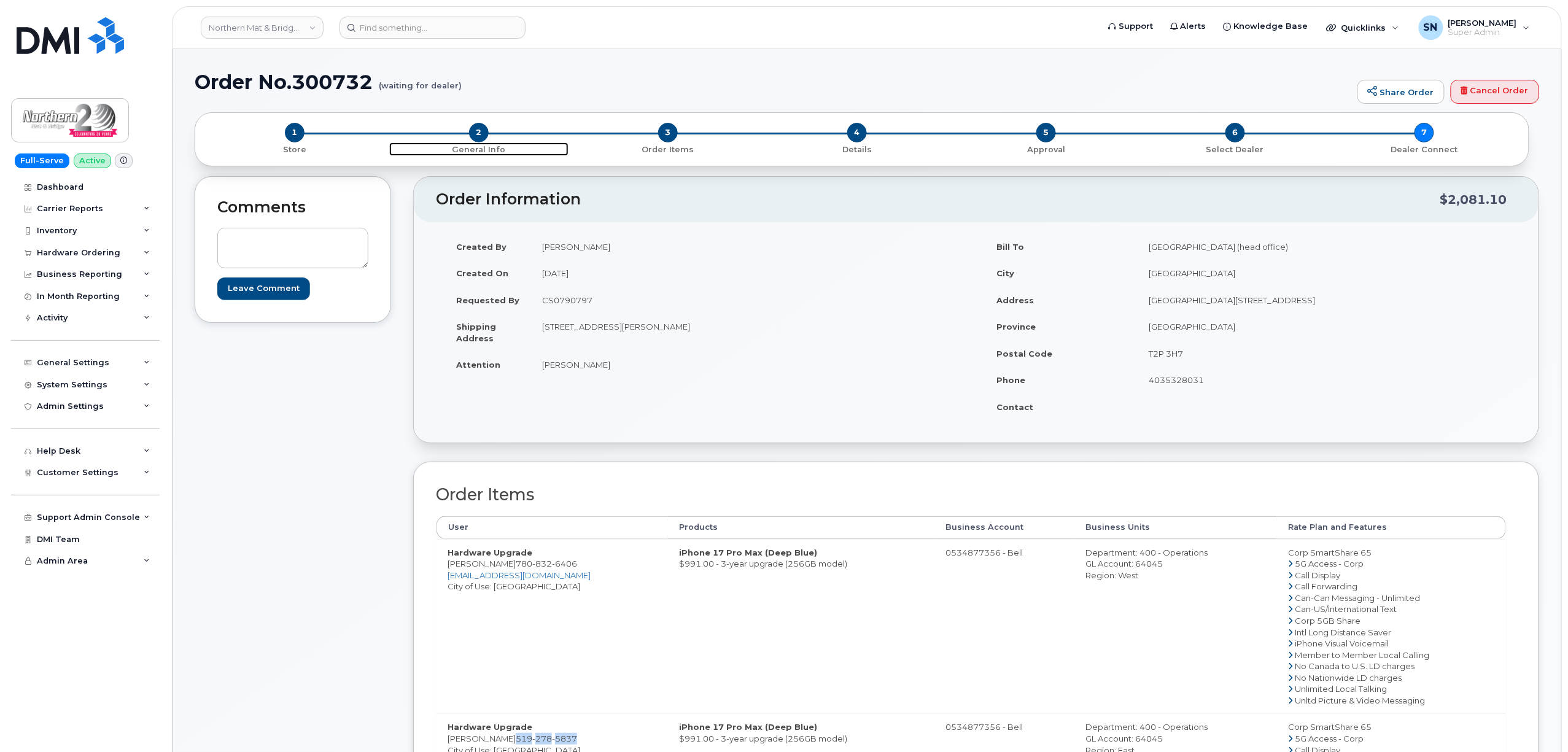
scroll to position [163, 0]
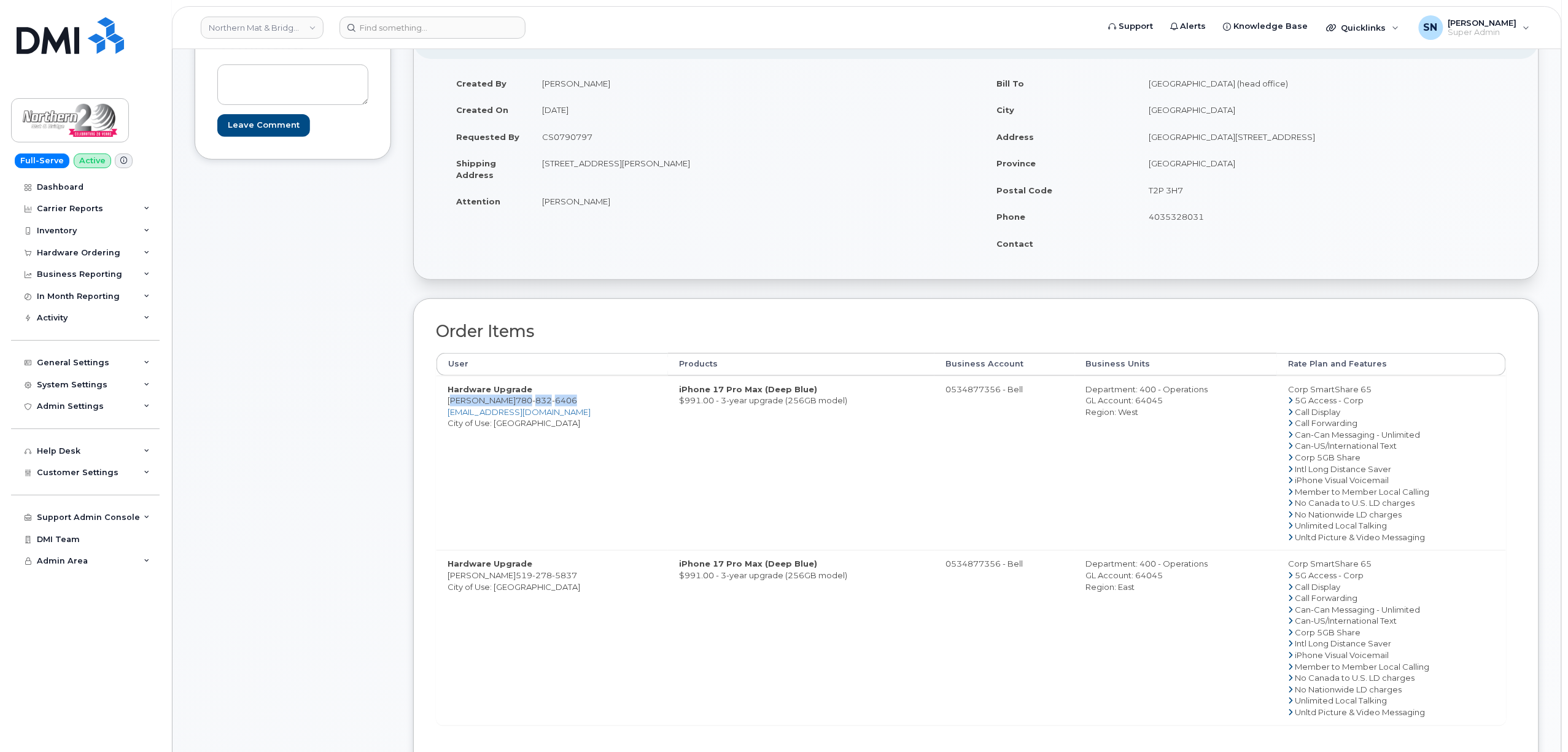
drag, startPoint x: 468, startPoint y: 401, endPoint x: 394, endPoint y: 390, distance: 74.8
click at [573, 398] on td "Hardware Upgrade Bob Hutton 780 832 6406 bhutton@northernmat.ca City of Use: Gr…" at bounding box center [552, 463] width 232 height 175
copy td "Bob Hutton 780 832 6406"
drag, startPoint x: 448, startPoint y: 575, endPoint x: 569, endPoint y: 577, distance: 121.0
click at [569, 577] on td "Hardware Upgrade Dan Weeks 519 278 5837 City of Use: Orangeville" at bounding box center [552, 638] width 232 height 175
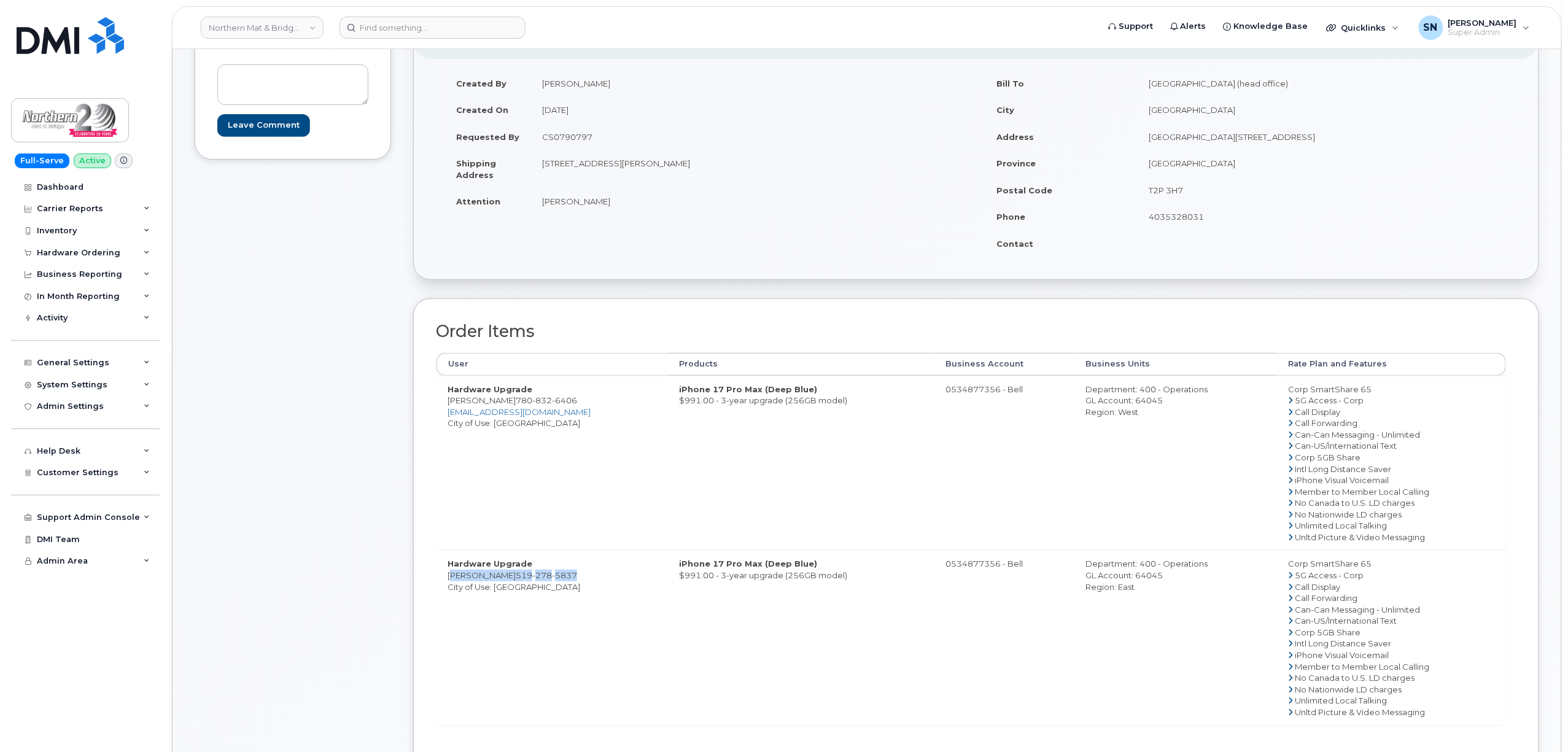
copy td "Dan Weeks 519 278 5837"
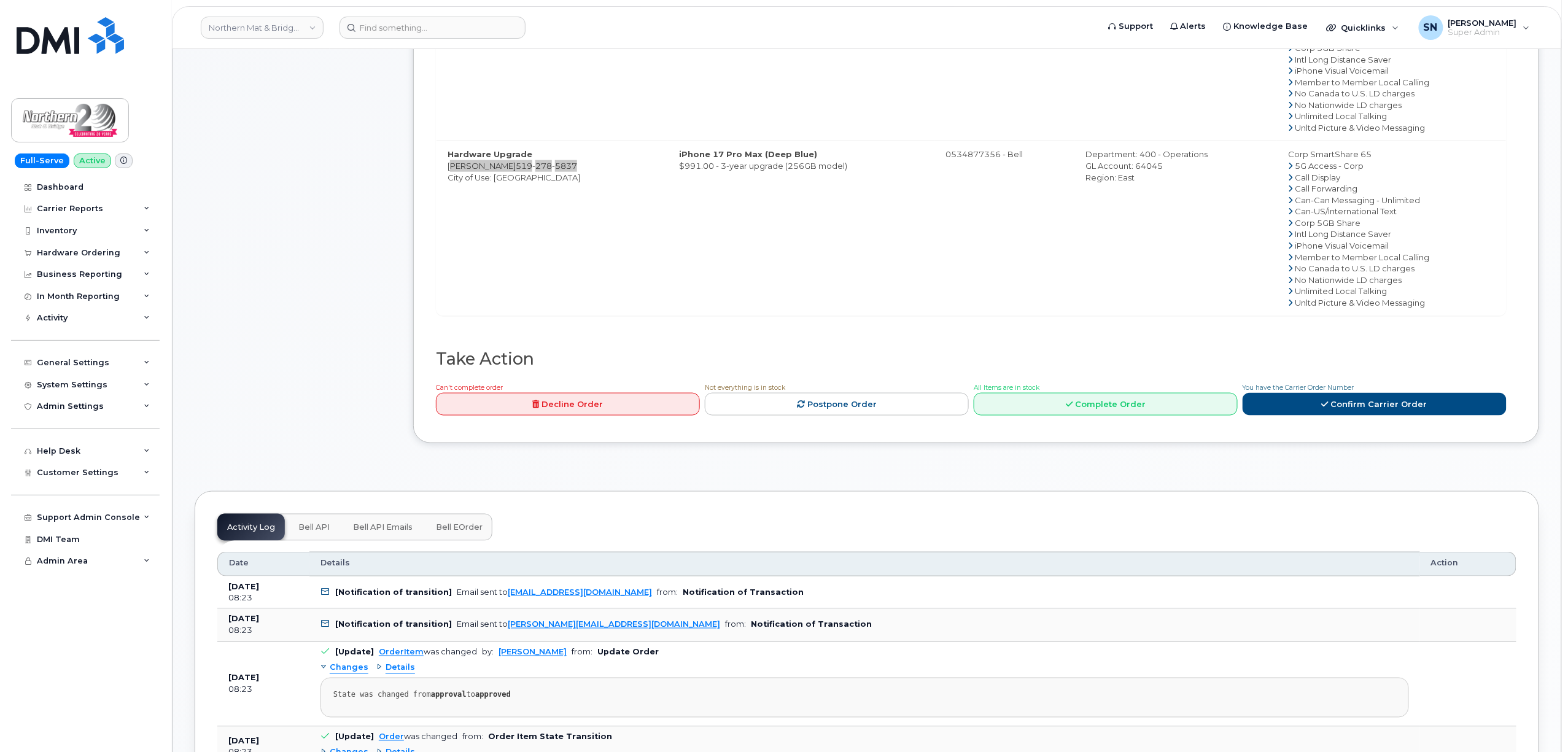
scroll to position [737, 0]
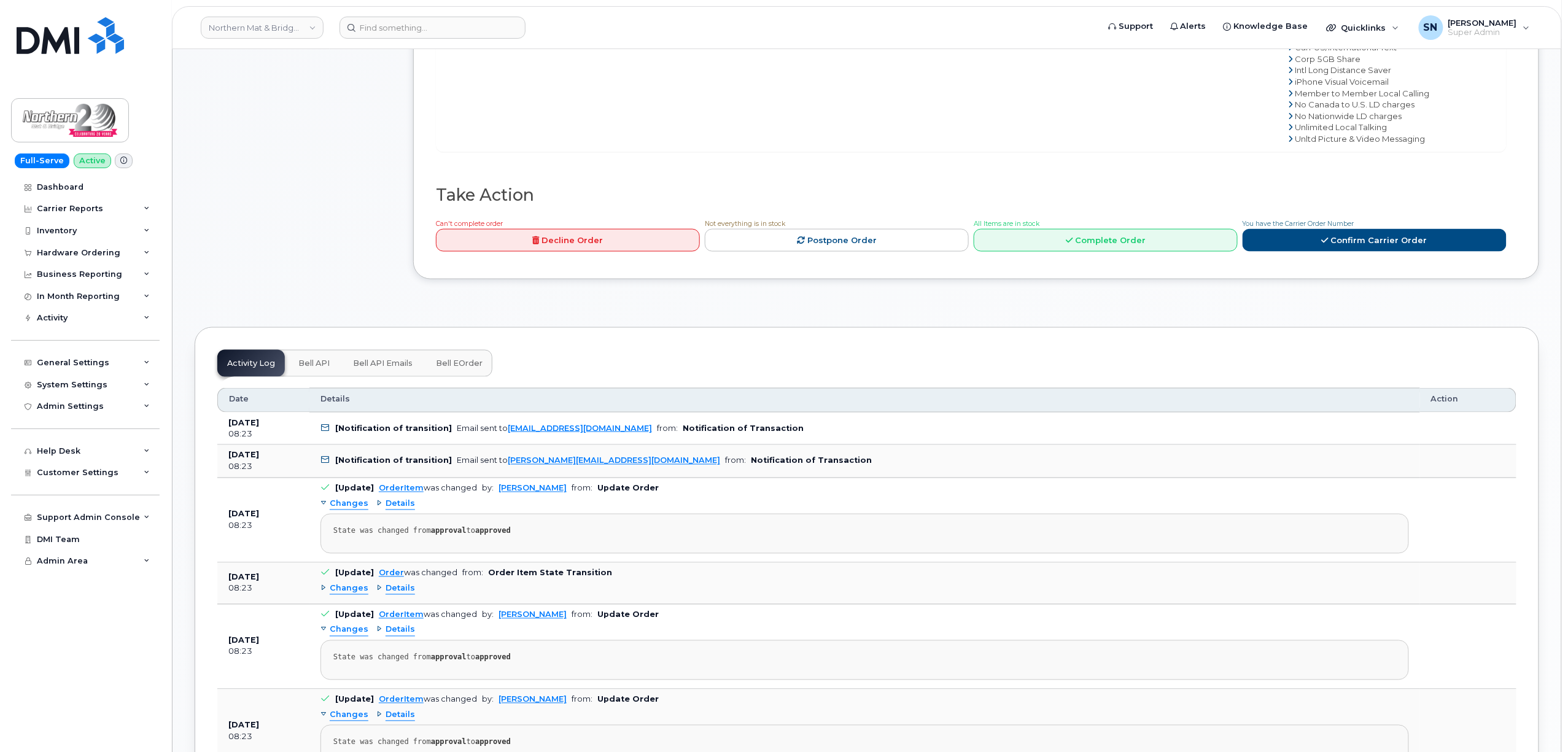
click at [1336, 228] on span "You have the Carrier Order Number" at bounding box center [1298, 224] width 111 height 8
click at [1324, 242] on icon at bounding box center [1325, 240] width 7 height 8
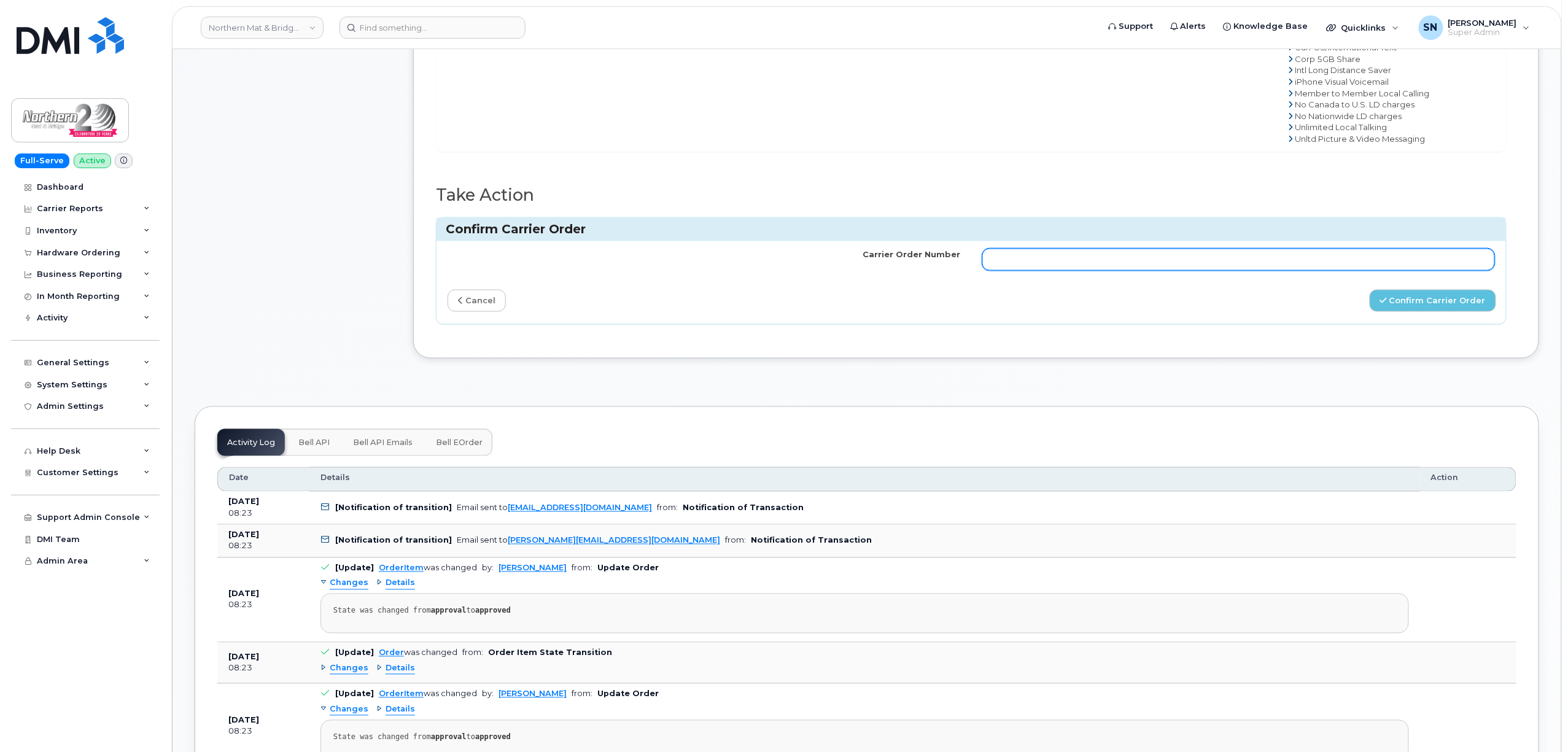
click at [1285, 262] on input "Carrier Order Number" at bounding box center [1238, 260] width 512 height 22
paste input "3016231"
type input "3016231"
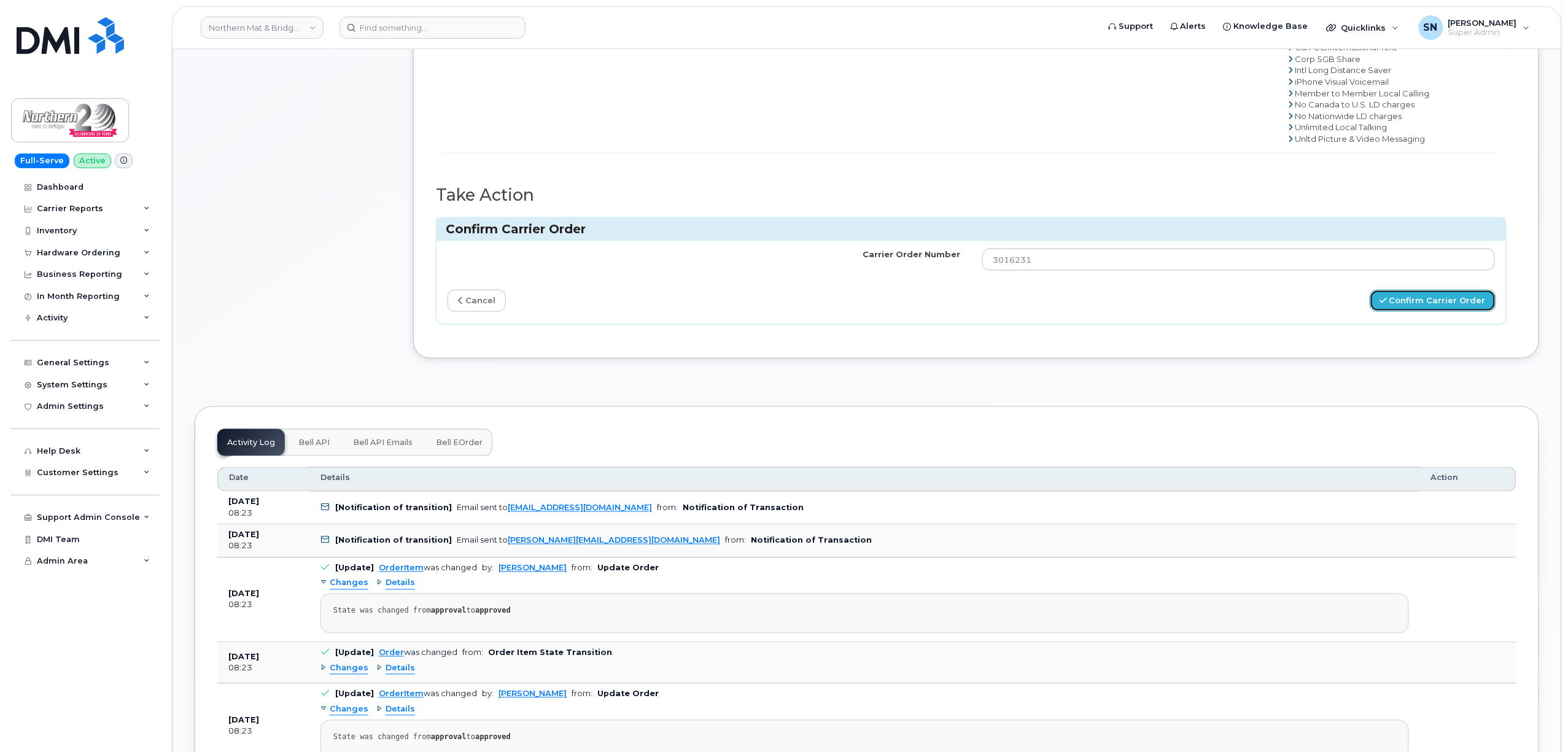
click at [1410, 298] on button "Confirm Carrier Order" at bounding box center [1433, 301] width 127 height 23
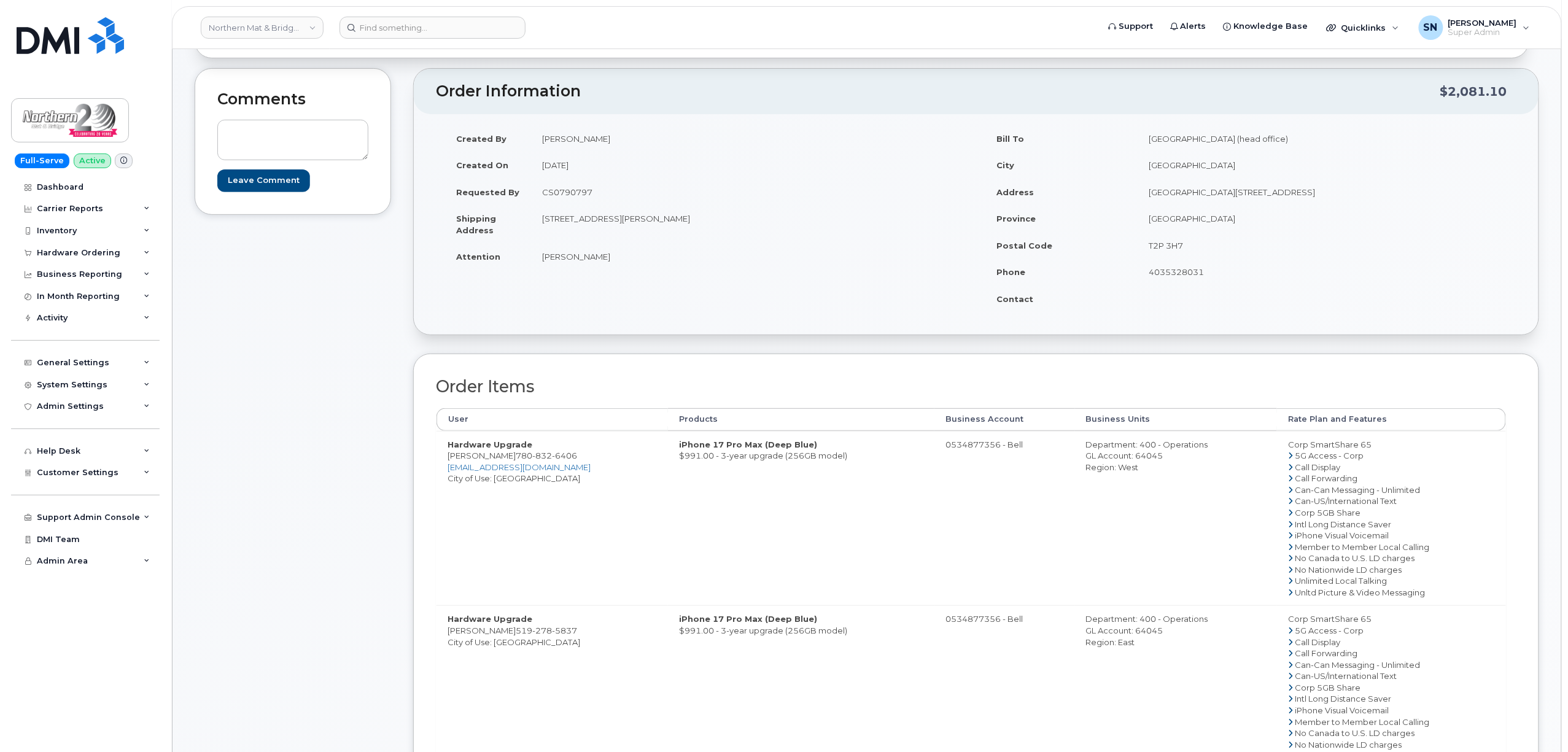
scroll to position [0, 0]
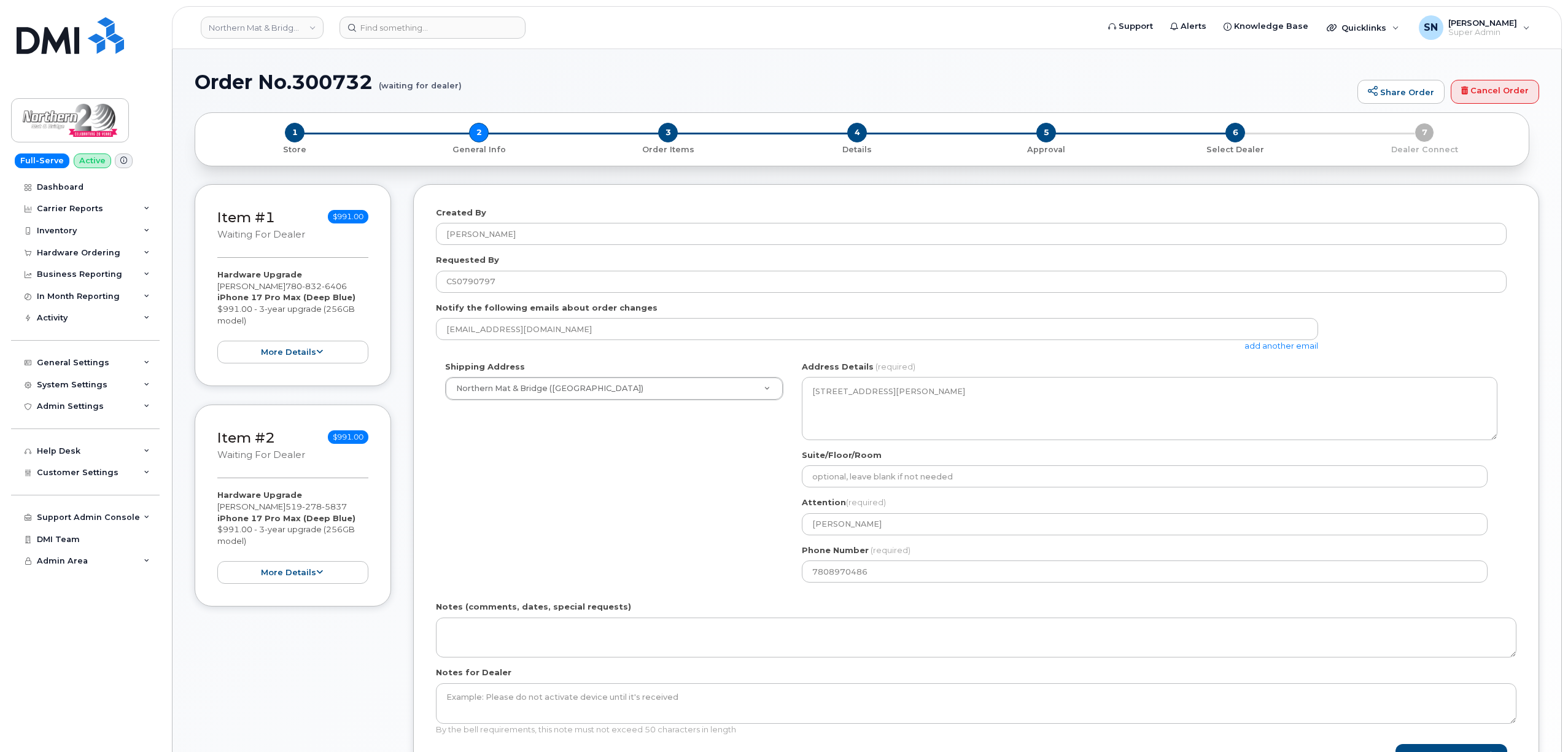
select select
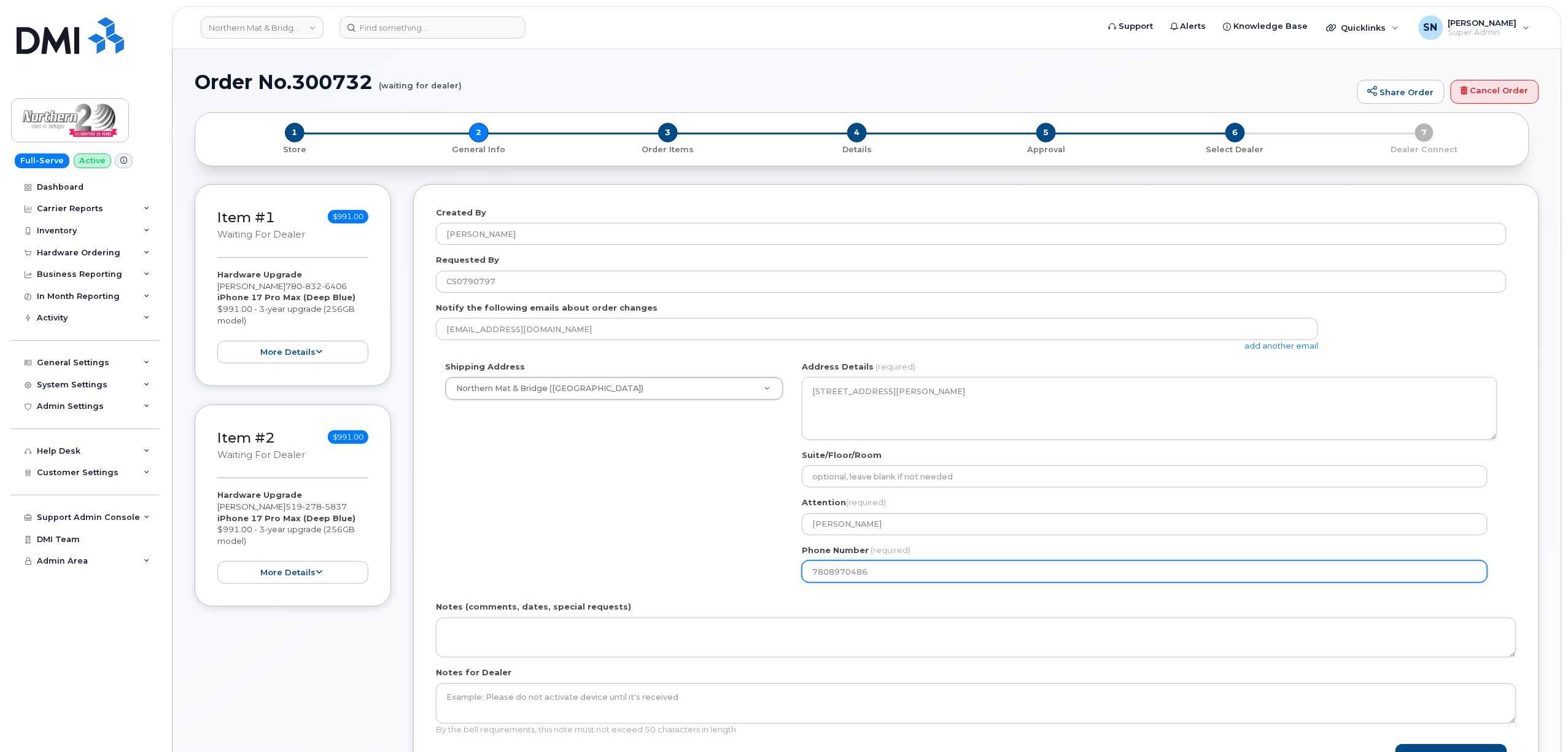
drag, startPoint x: 873, startPoint y: 573, endPoint x: 790, endPoint y: 565, distance: 83.4
click at [790, 565] on div "Shipping Address [GEOGRAPHIC_DATA] ([GEOGRAPHIC_DATA]) New Address [GEOGRAPHIC_…" at bounding box center [971, 477] width 1070 height 231
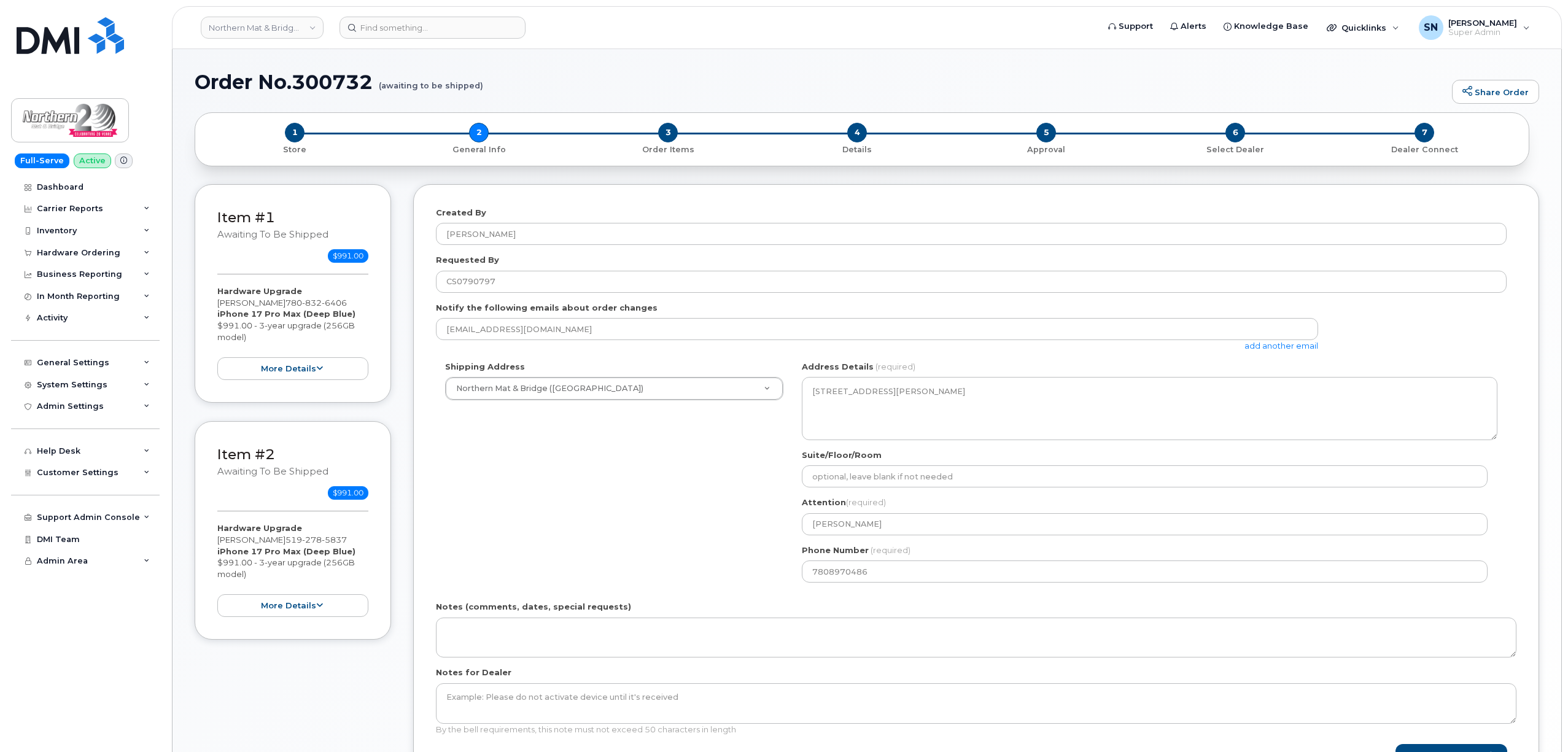
select select
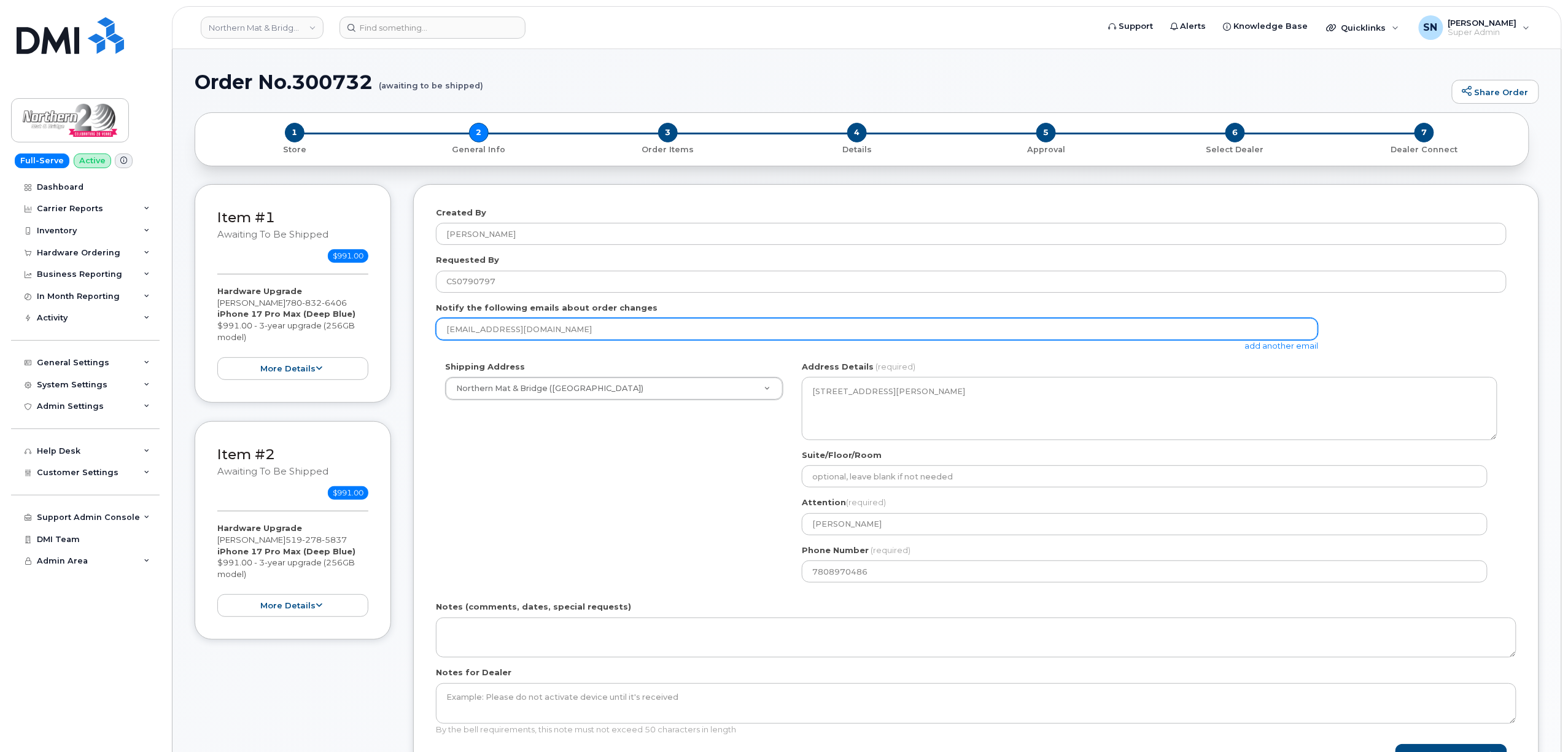
drag, startPoint x: 560, startPoint y: 334, endPoint x: 325, endPoint y: 348, distance: 235.4
click at [325, 348] on div "Item #1 awaiting to be shipped $991.00 Hardware Upgrade [PERSON_NAME] [PHONE_NU…" at bounding box center [867, 496] width 1344 height 624
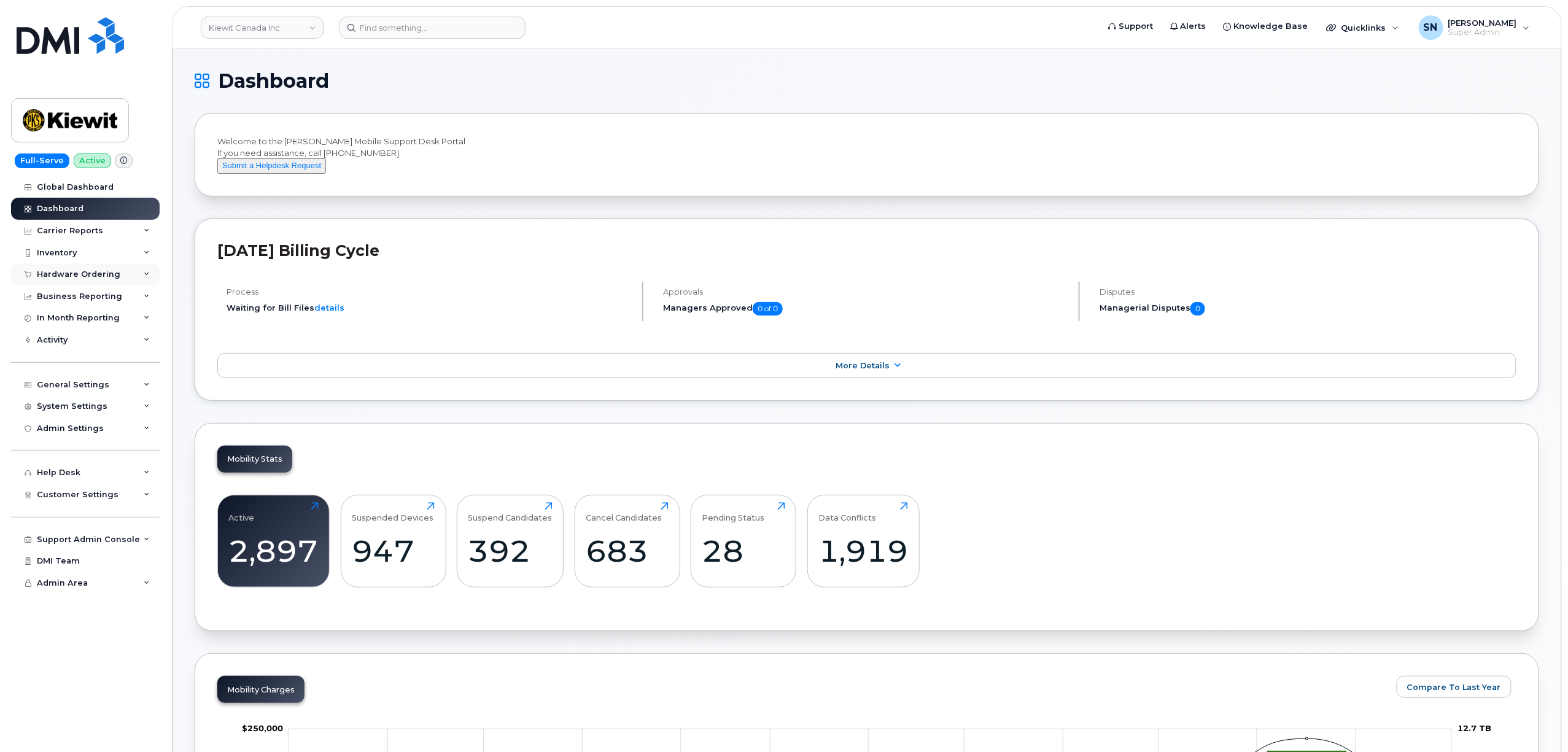
click at [89, 273] on div "Hardware Ordering" at bounding box center [79, 274] width 84 height 10
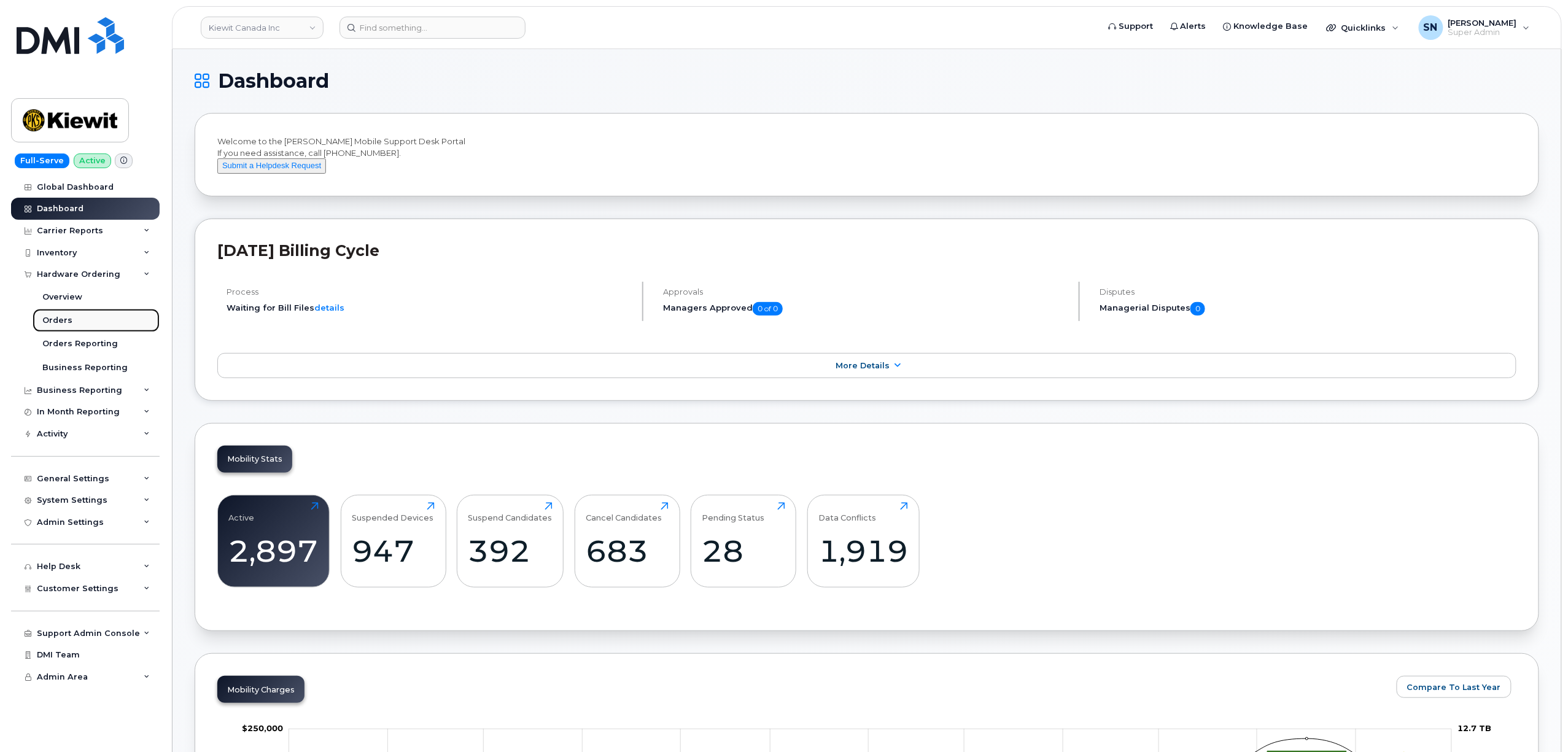
click at [78, 313] on link "Orders" at bounding box center [96, 320] width 127 height 23
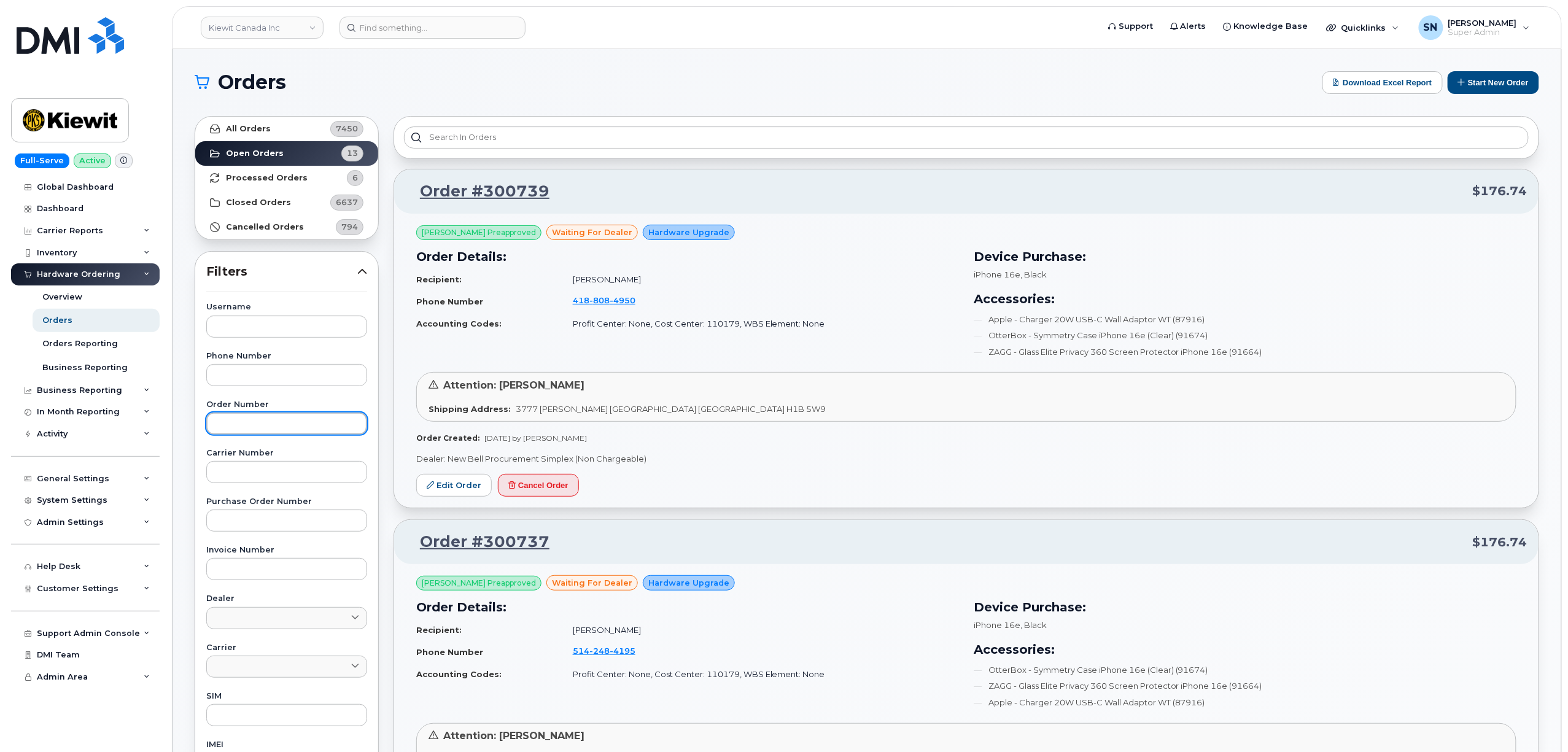
click at [321, 430] on input "text" at bounding box center [287, 423] width 161 height 22
paste input "300737"
type input "300737"
click at [293, 127] on link "All Orders 7450" at bounding box center [287, 129] width 183 height 25
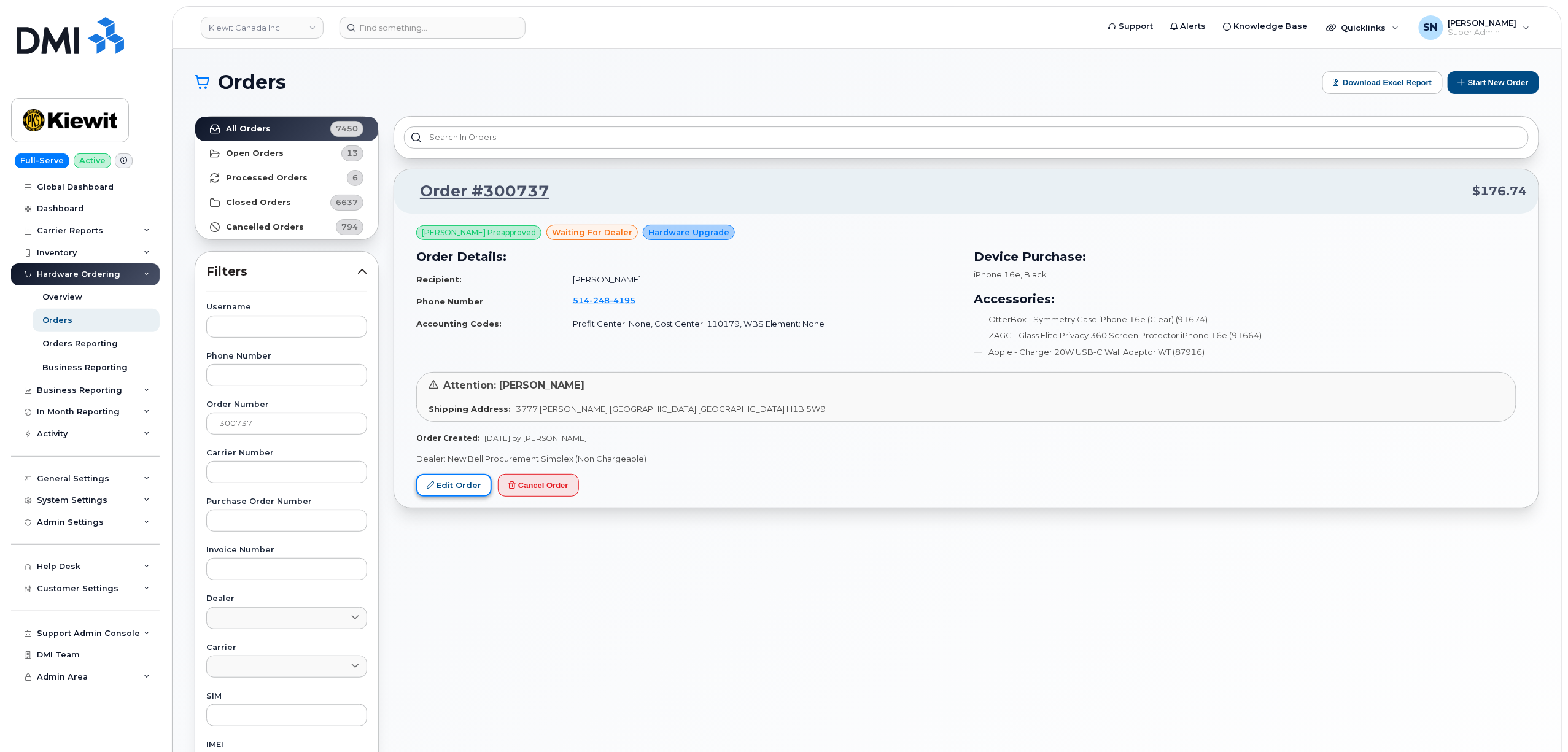
click at [455, 494] on link "Edit Order" at bounding box center [454, 485] width 76 height 23
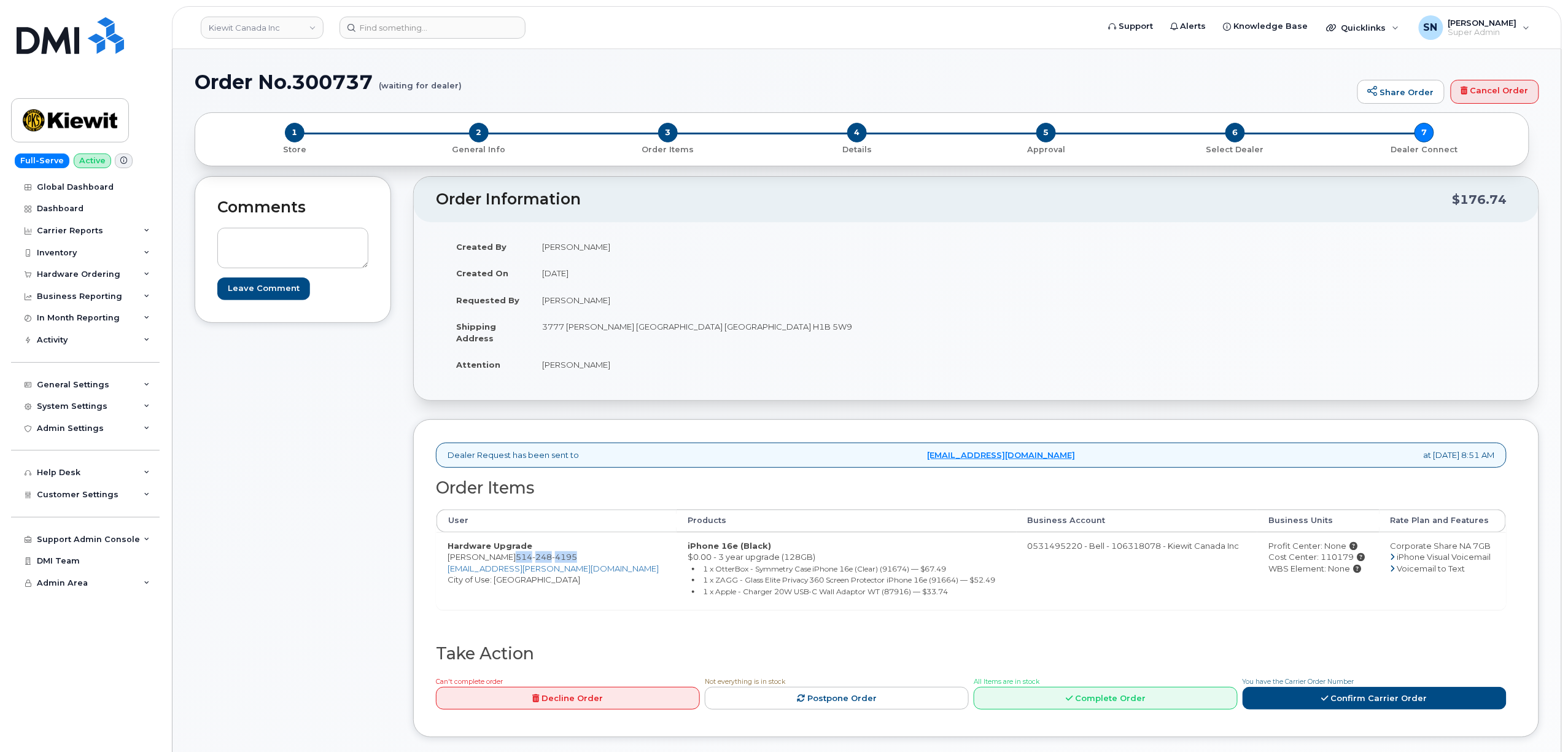
drag, startPoint x: 521, startPoint y: 560, endPoint x: 592, endPoint y: 560, distance: 71.0
click at [592, 560] on td "Hardware Upgrade [PERSON_NAME] [PHONE_NUMBER] [EMAIL_ADDRESS][PERSON_NAME][DOMA…" at bounding box center [557, 571] width 240 height 78
copy span "[PHONE_NUMBER]"
copy td "[STREET_ADDRESS][PERSON_NAME]"
drag, startPoint x: 544, startPoint y: 331, endPoint x: 652, endPoint y: 334, distance: 108.0
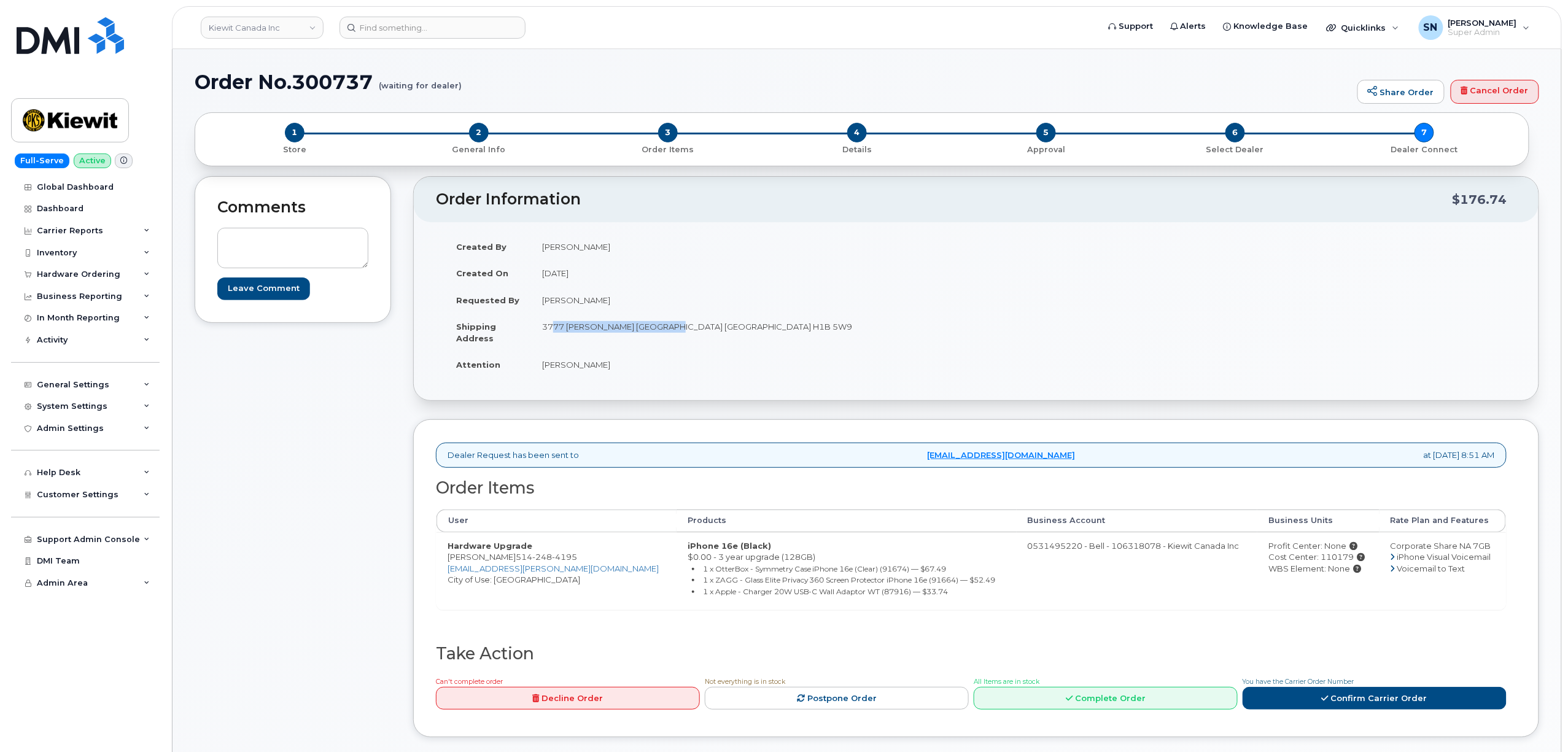
click at [652, 334] on td "3777 [PERSON_NAME] [GEOGRAPHIC_DATA] [GEOGRAPHIC_DATA] H1B 5W9" at bounding box center [748, 332] width 436 height 38
drag, startPoint x: 774, startPoint y: 327, endPoint x: 813, endPoint y: 331, distance: 39.2
click at [813, 331] on td "3777 [PERSON_NAME] [GEOGRAPHIC_DATA] [GEOGRAPHIC_DATA] H1B 5W9" at bounding box center [748, 332] width 436 height 38
copy td "H1B 5W9"
drag, startPoint x: 568, startPoint y: 372, endPoint x: 586, endPoint y: 372, distance: 18.0
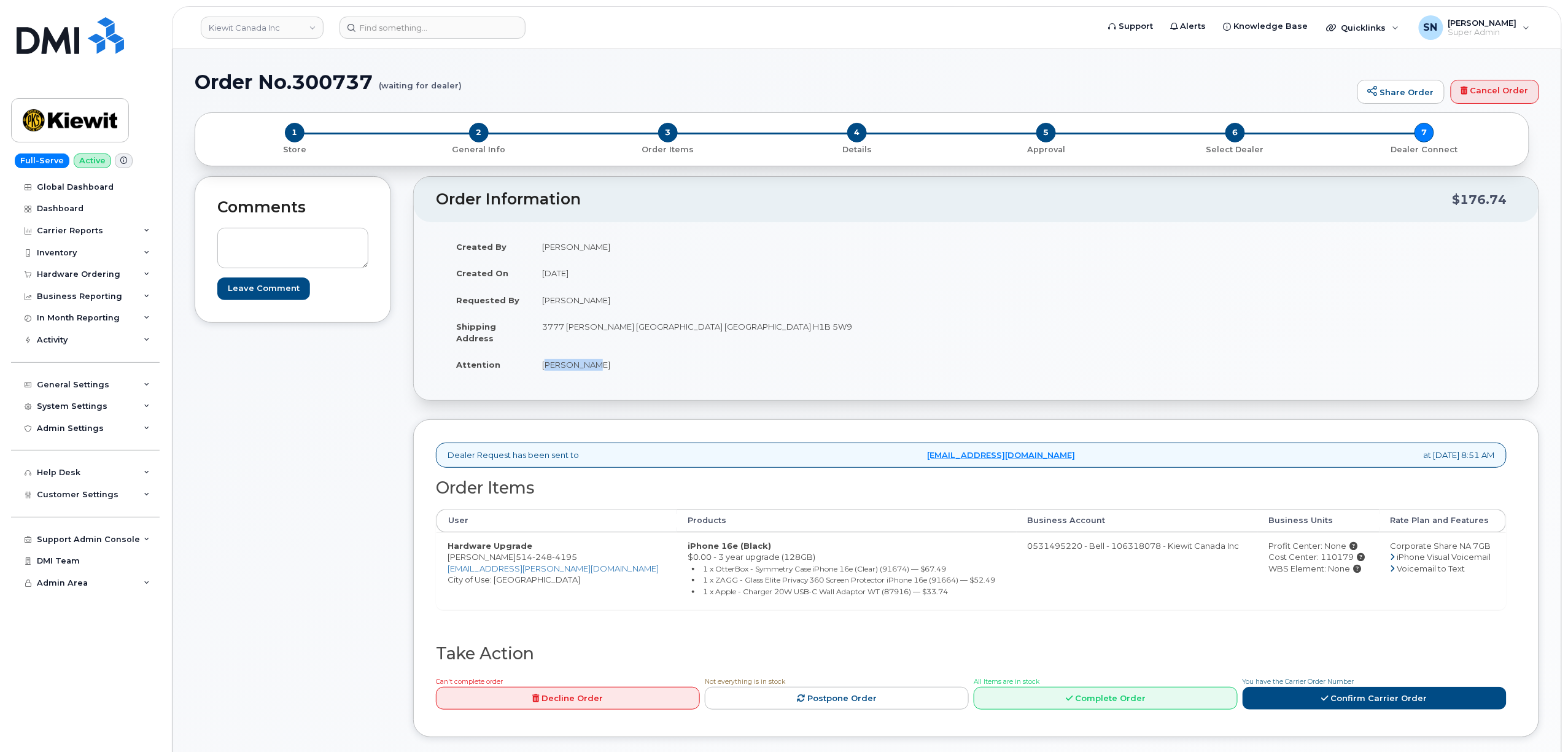
click at [586, 372] on td "[PERSON_NAME]" at bounding box center [748, 364] width 436 height 27
copy td "[PERSON_NAME]"
drag, startPoint x: 556, startPoint y: 560, endPoint x: 587, endPoint y: 562, distance: 31.1
click at [587, 562] on td "Hardware Upgrade [PERSON_NAME] [PHONE_NUMBER] [EMAIL_ADDRESS][PERSON_NAME][DOMA…" at bounding box center [557, 571] width 240 height 78
copy span "[PHONE_NUMBER]"
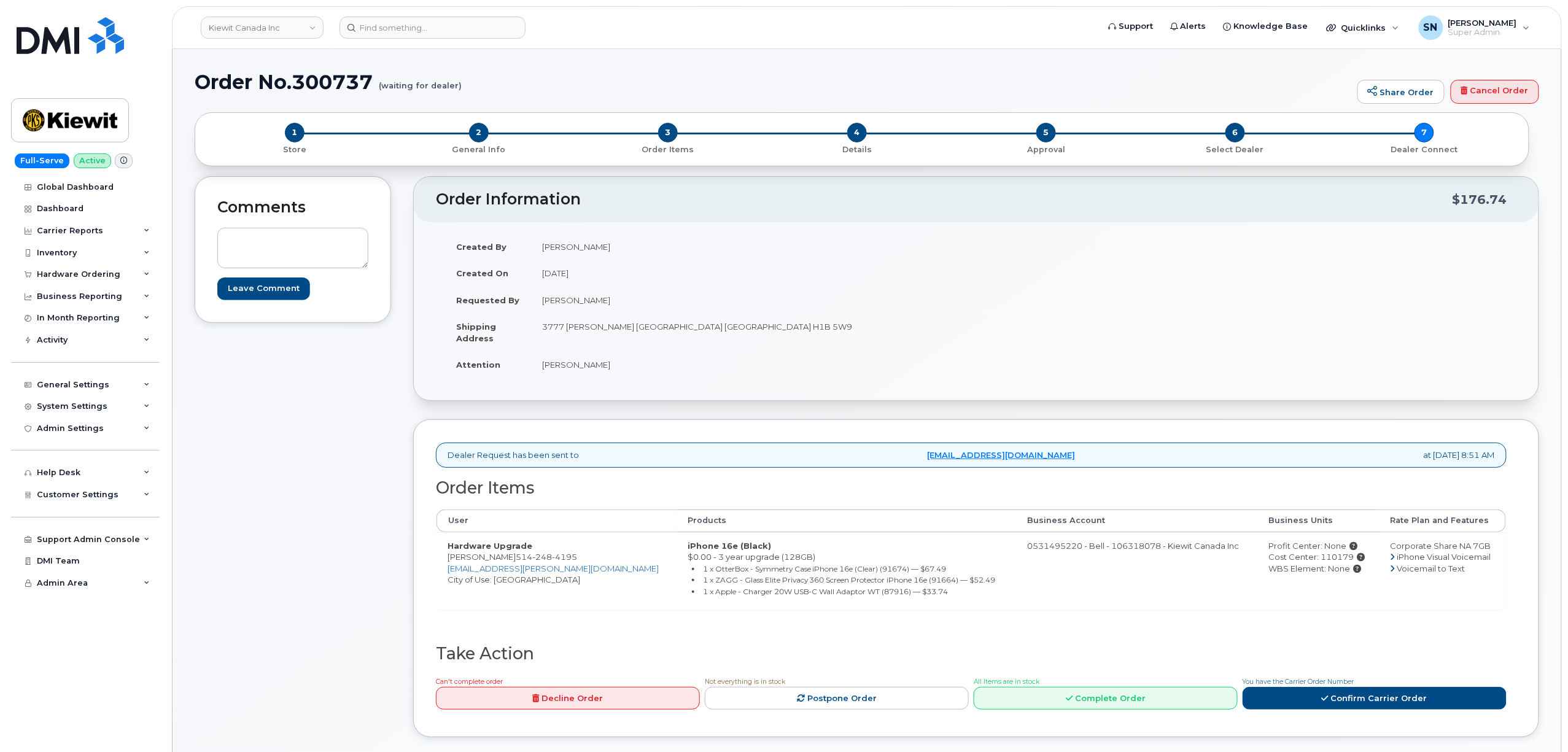
click at [397, 575] on div "Comments Leave Comment Order Information $176.74 Created By Amanda Duguay Creat…" at bounding box center [867, 465] width 1344 height 579
drag, startPoint x: 445, startPoint y: 562, endPoint x: 585, endPoint y: 563, distance: 140.0
click at [585, 563] on td "Hardware Upgrade Sebastien Larivee 514 248 4195 SEBASTIEN.LARIVEE@GANOTEC.COM C…" at bounding box center [557, 571] width 240 height 78
copy td "Sebastien Larivee 514 248 4195"
click at [1320, 556] on div "Cost Center: 110179" at bounding box center [1318, 558] width 100 height 12
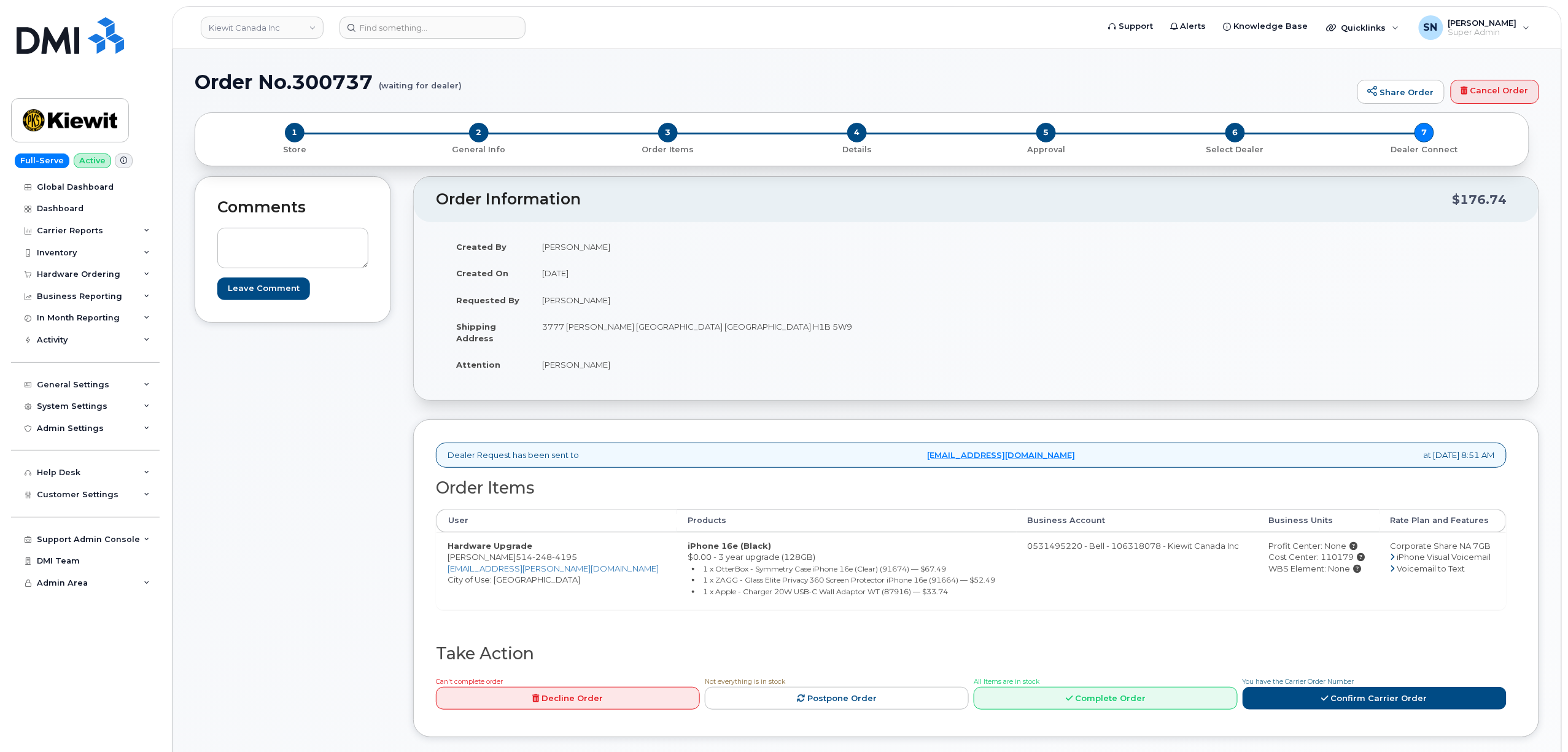
click at [1320, 556] on div "Cost Center: 110179" at bounding box center [1318, 558] width 100 height 12
copy div "110179"
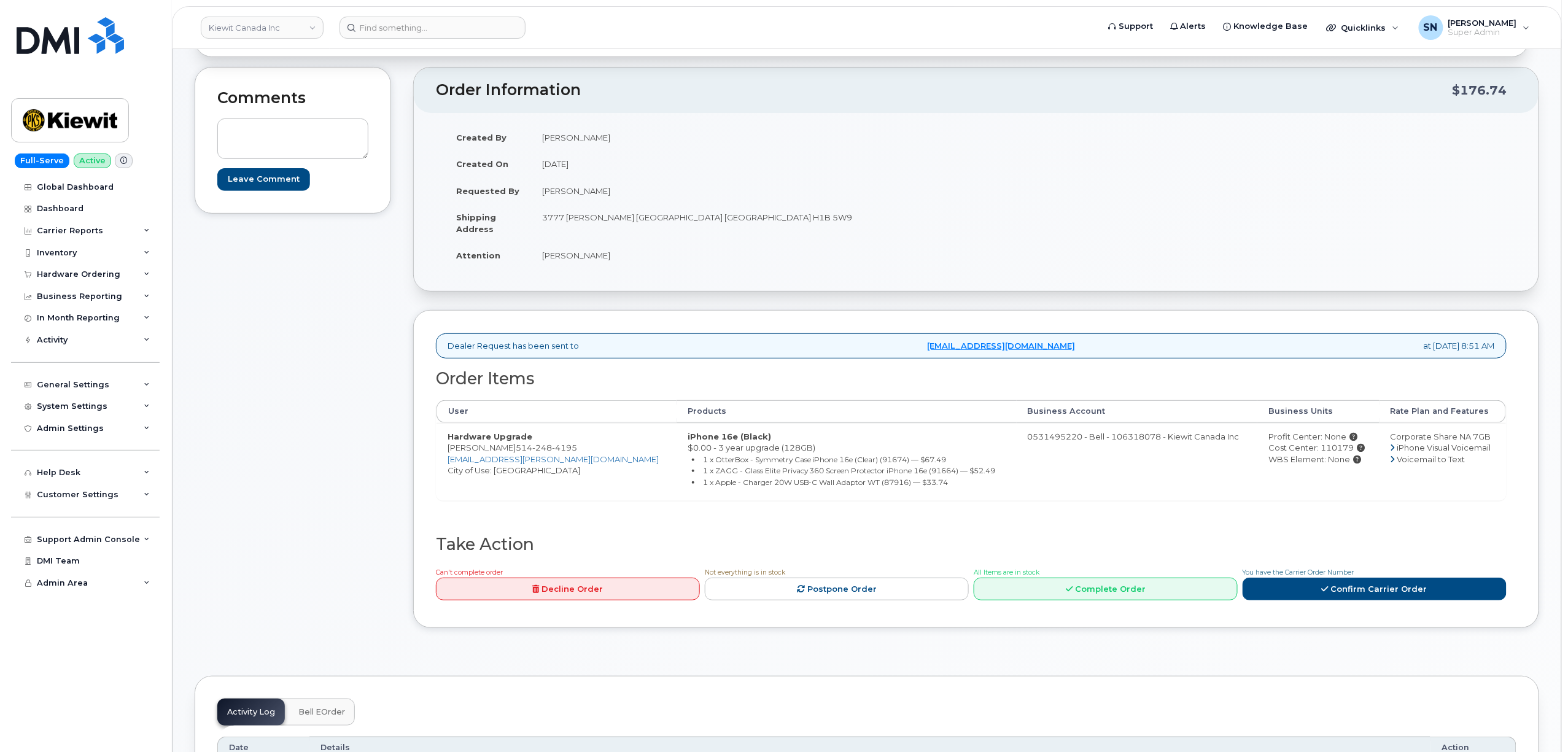
scroll to position [246, 0]
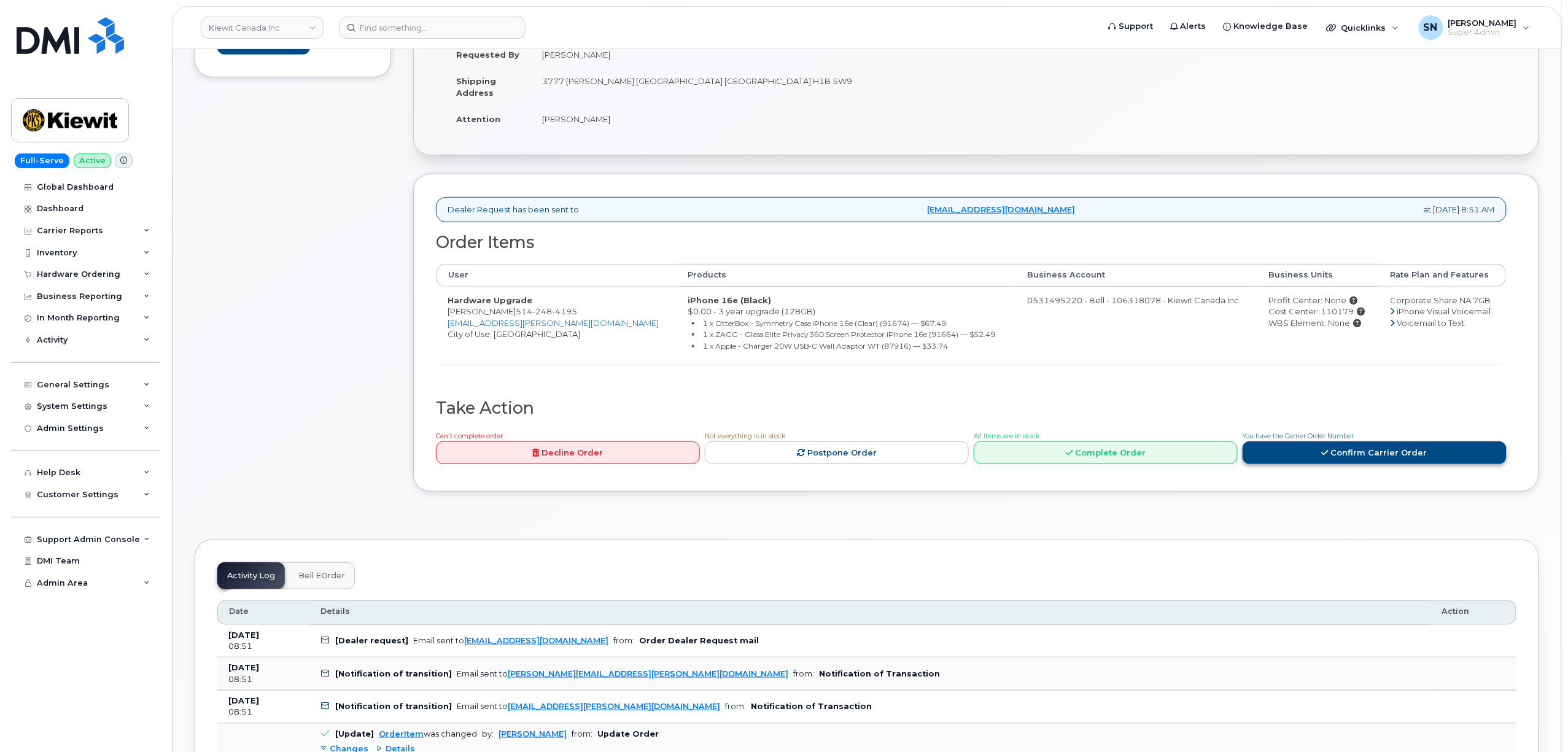
click at [1364, 447] on link "Confirm Carrier Order" at bounding box center [1374, 453] width 264 height 23
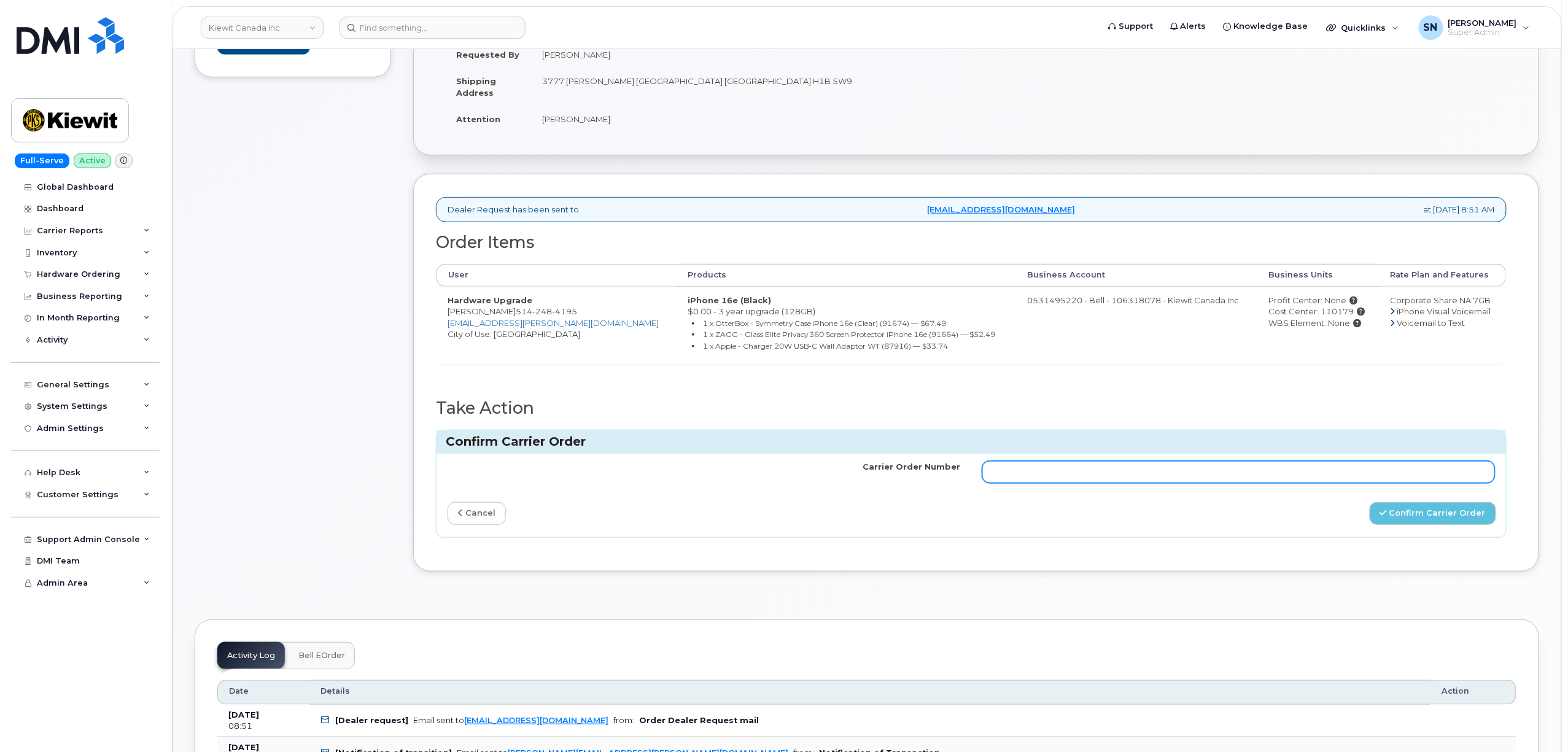
click at [1083, 483] on input "Carrier Order Number" at bounding box center [1238, 472] width 512 height 22
paste input "3016247"
type input "3016247"
click at [1417, 509] on button "Confirm Carrier Order" at bounding box center [1433, 514] width 127 height 23
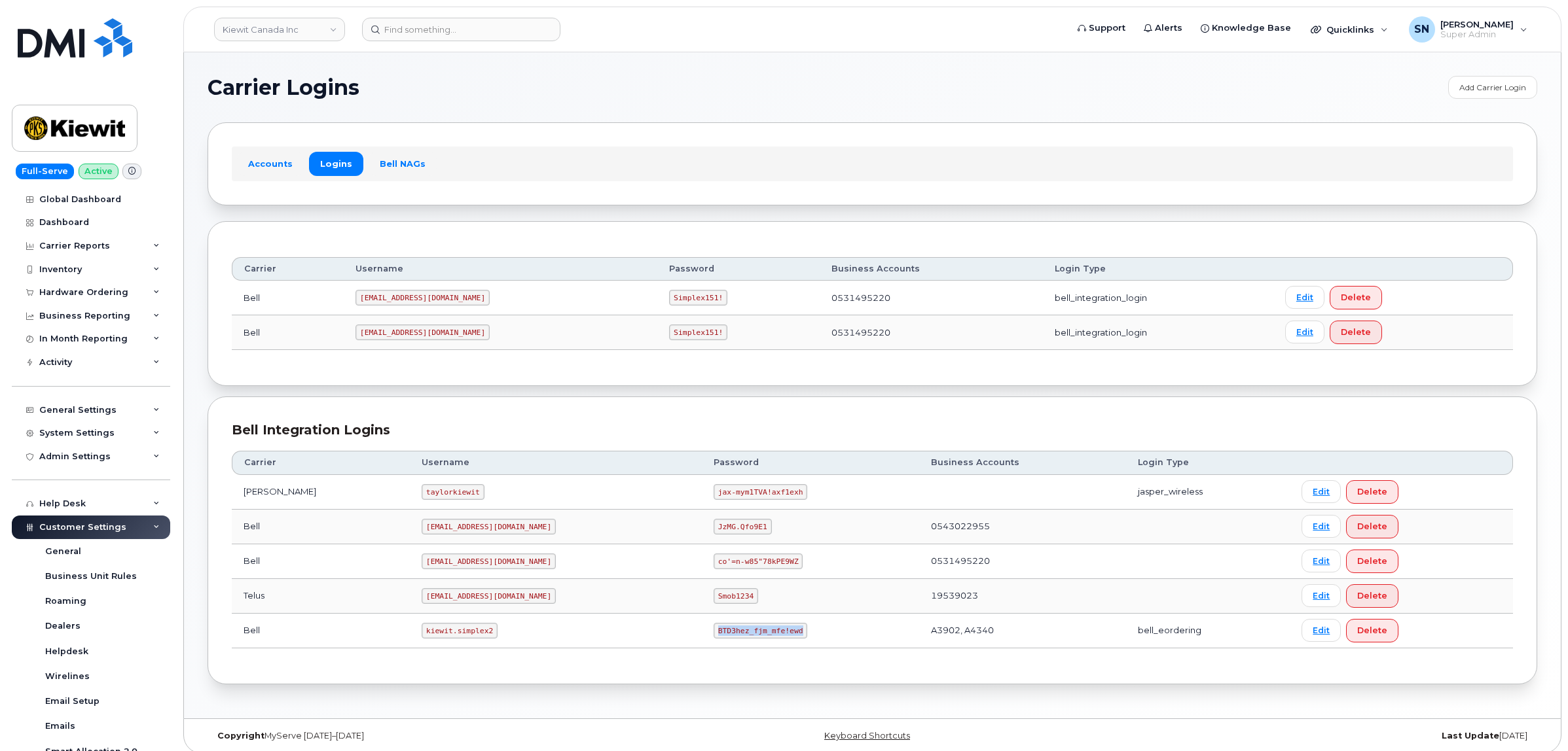
scroll to position [262, 0]
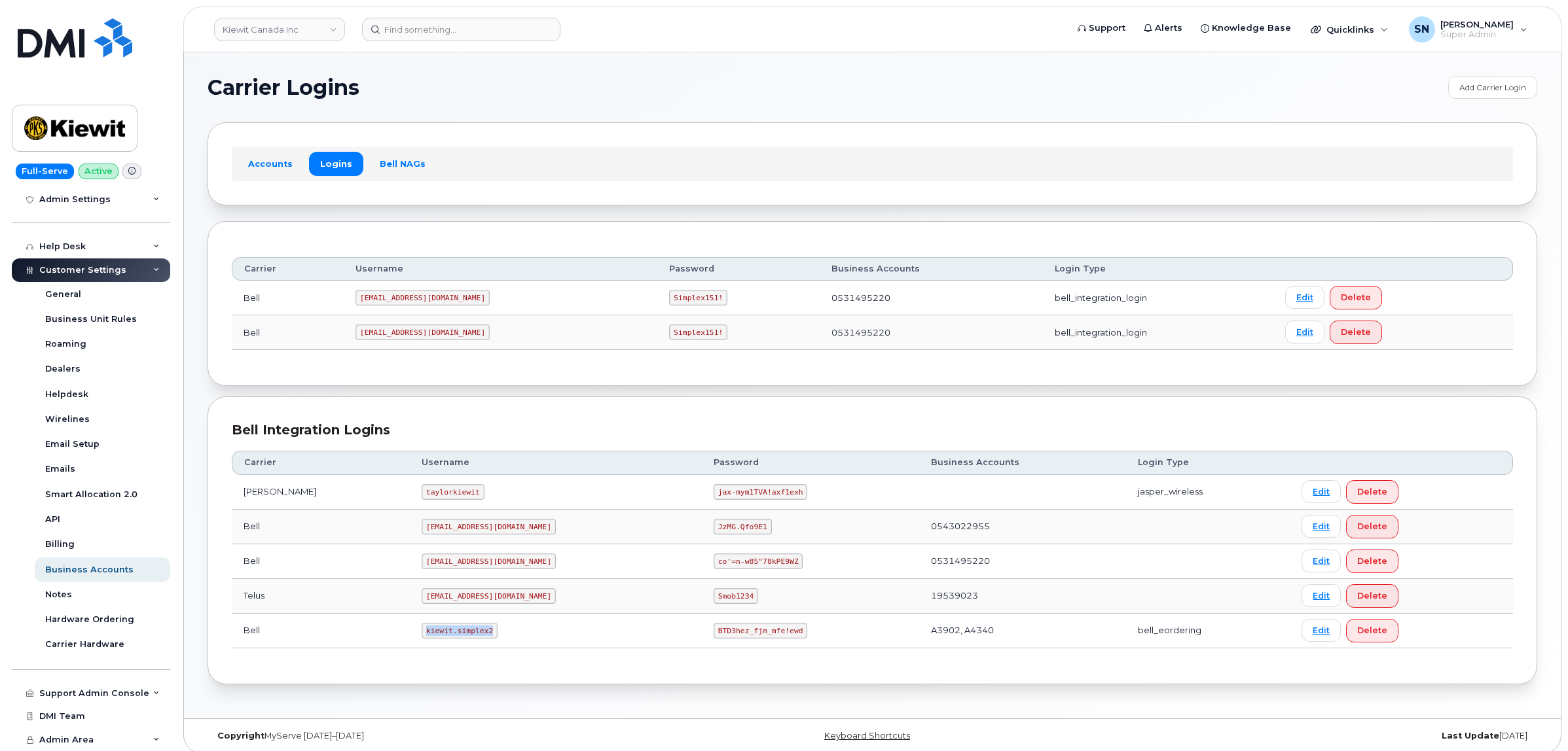
drag, startPoint x: 391, startPoint y: 631, endPoint x: 453, endPoint y: 639, distance: 62.5
click at [453, 639] on code "kiewit.simplex2" at bounding box center [459, 631] width 76 height 16
drag, startPoint x: 655, startPoint y: 633, endPoint x: 743, endPoint y: 639, distance: 88.2
click at [743, 639] on td "BTD3hez_fjm_mfe!ewd" at bounding box center [810, 631] width 217 height 35
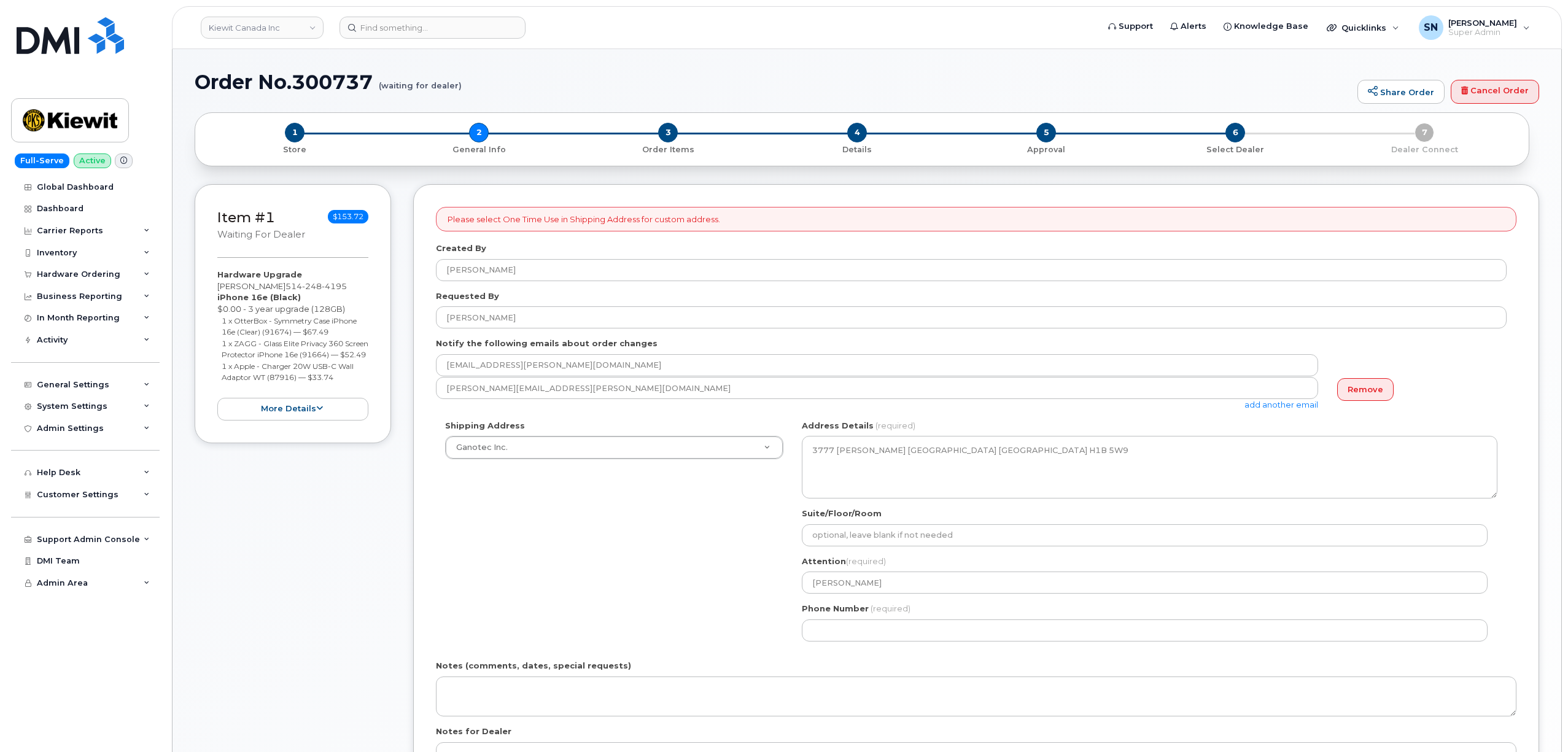
select select
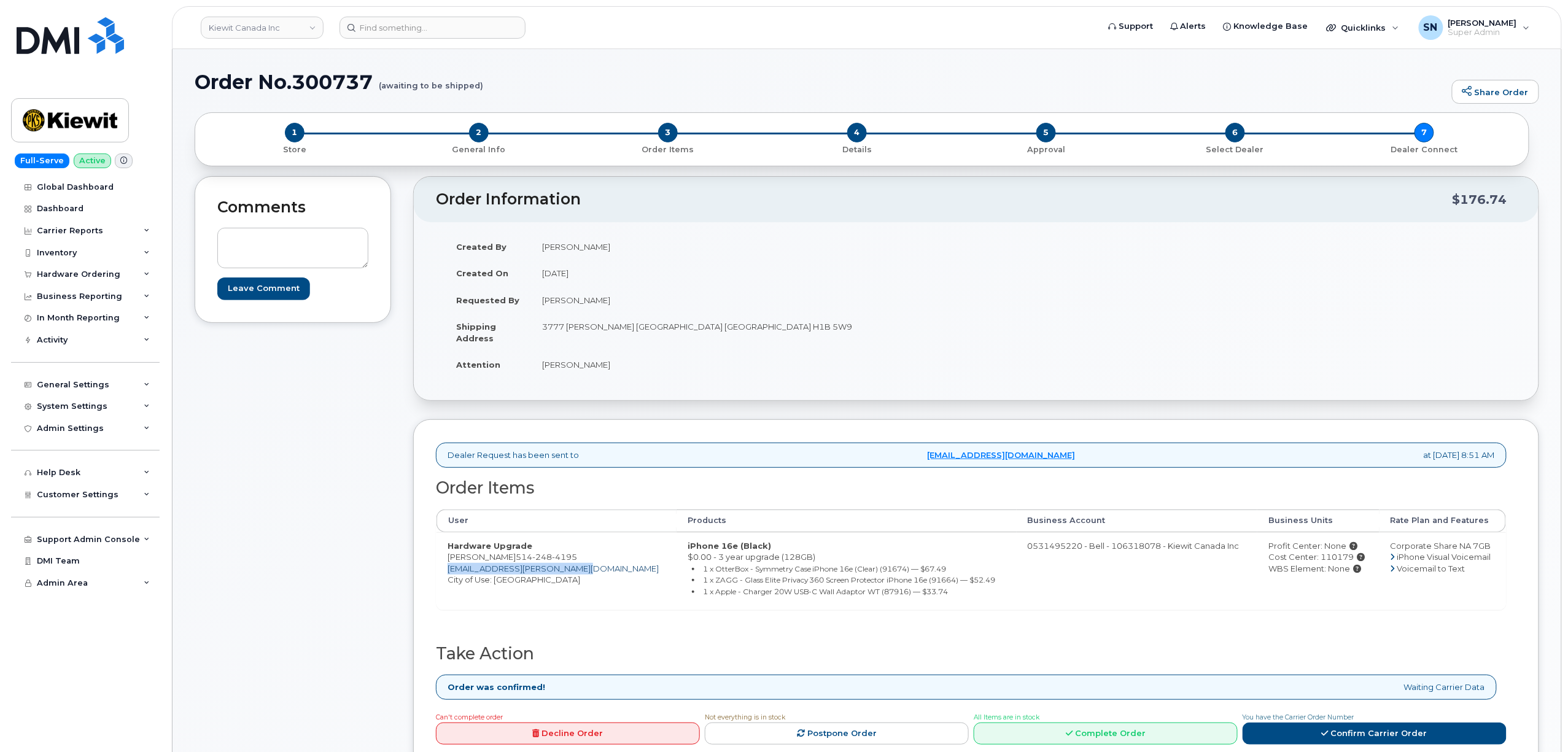
drag, startPoint x: 605, startPoint y: 575, endPoint x: 449, endPoint y: 575, distance: 156.0
click at [449, 575] on td "Hardware Upgrade [PERSON_NAME] [PHONE_NUMBER] [EMAIL_ADDRESS][PERSON_NAME][DOMA…" at bounding box center [557, 571] width 240 height 78
copy link "[EMAIL_ADDRESS][PERSON_NAME][DOMAIN_NAME]"
click at [96, 273] on div "Hardware Ordering" at bounding box center [79, 274] width 84 height 10
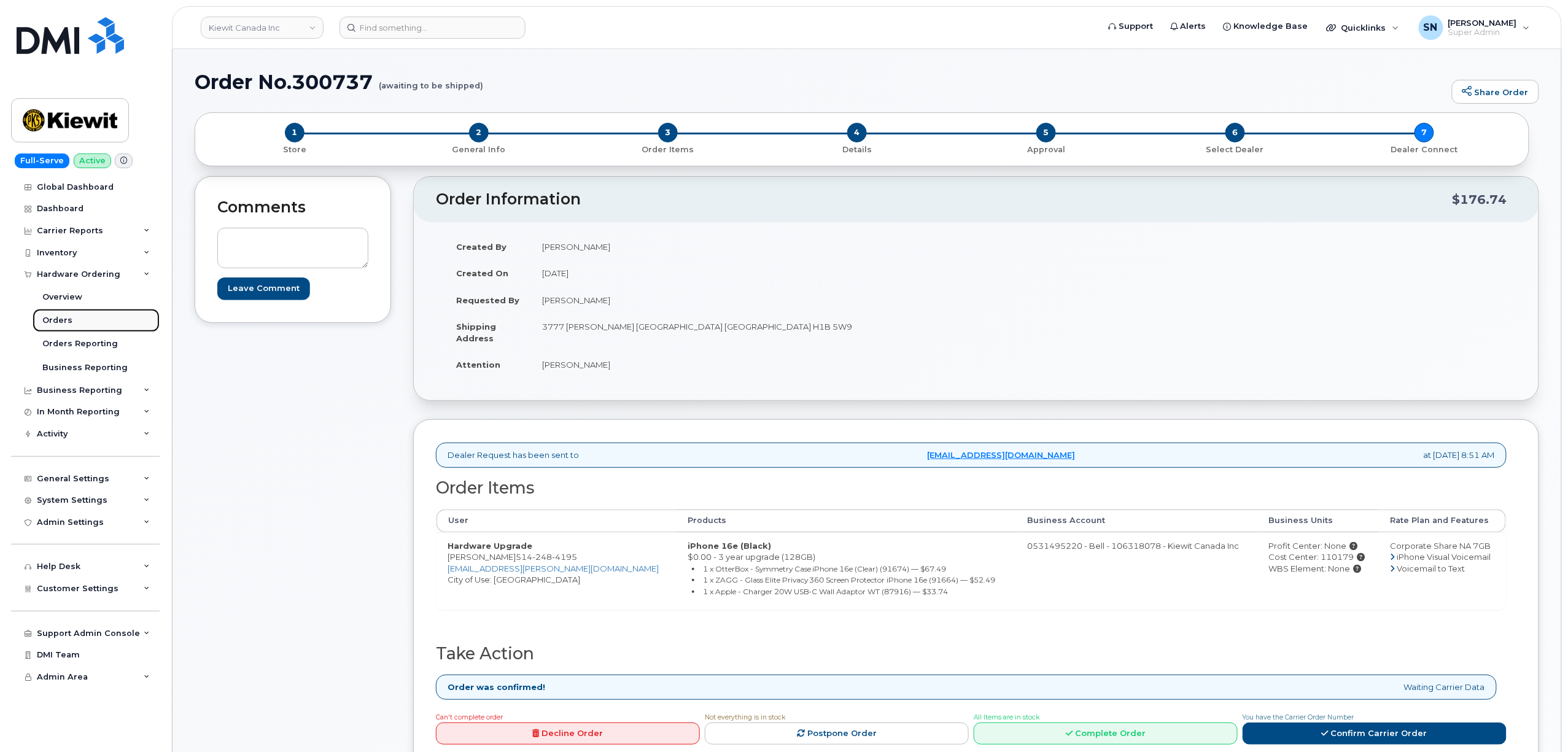
click at [76, 315] on link "Orders" at bounding box center [96, 320] width 127 height 23
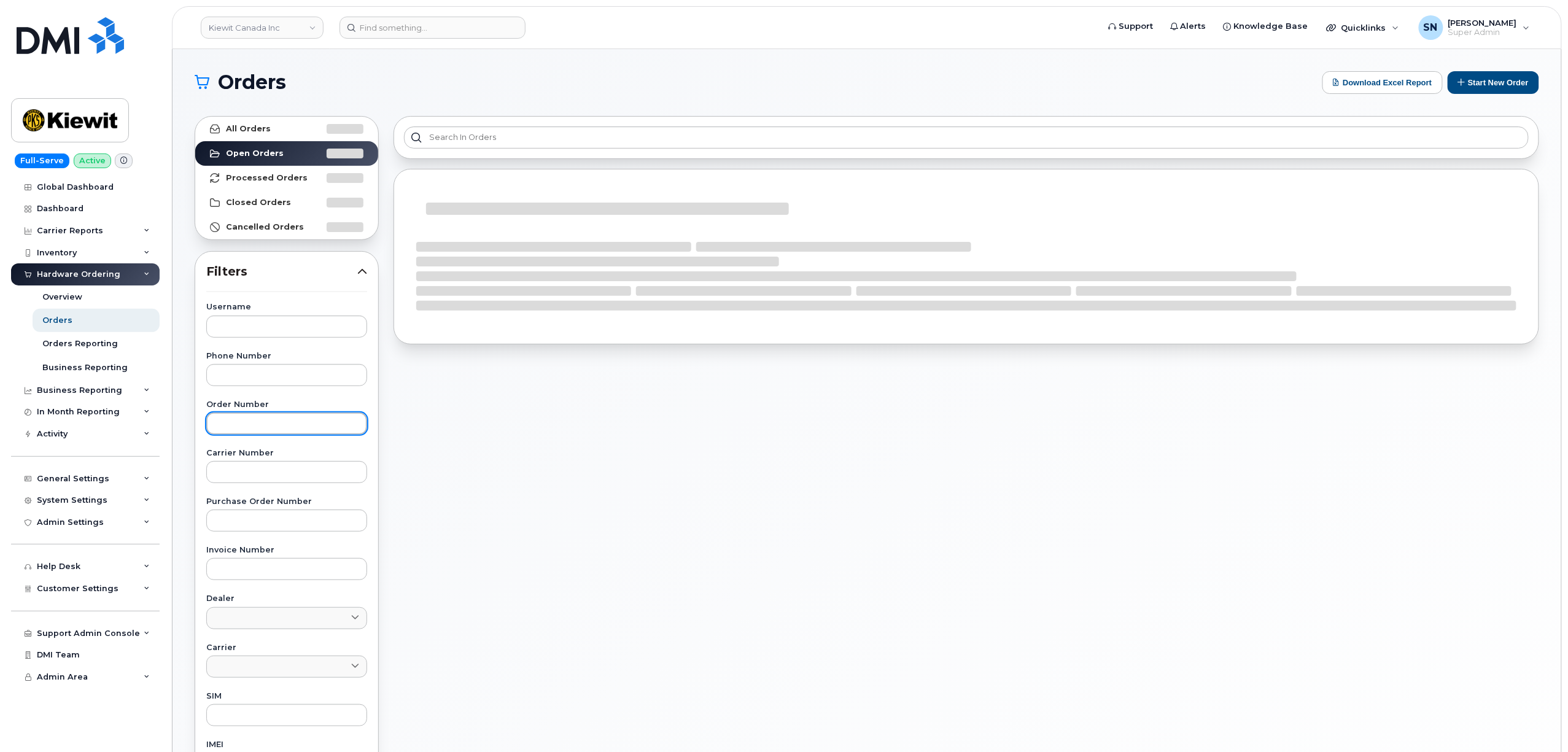
click at [270, 432] on input "text" at bounding box center [287, 423] width 161 height 22
paste input "300739"
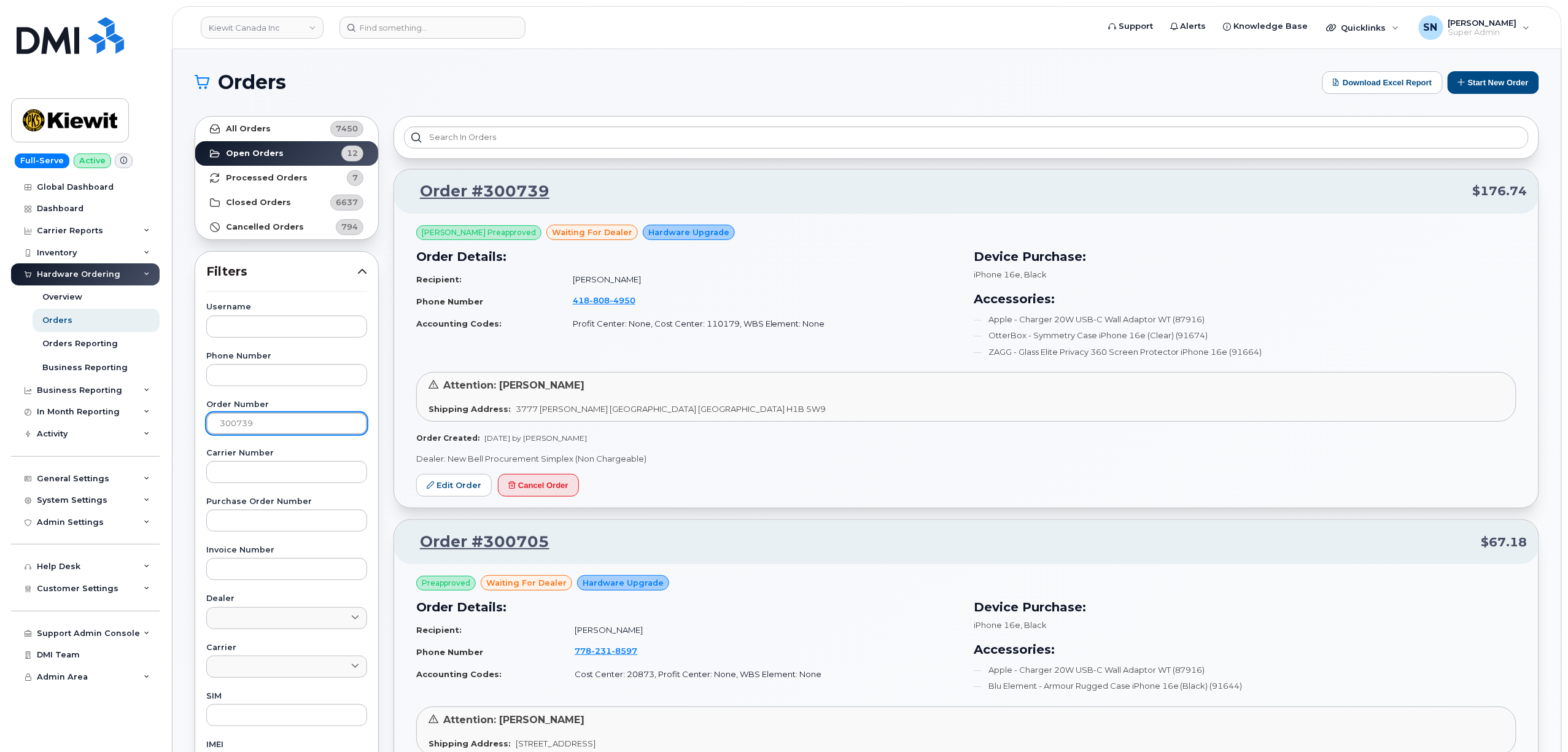
type input "300739"
click at [295, 125] on link "All Orders 7450" at bounding box center [287, 129] width 183 height 25
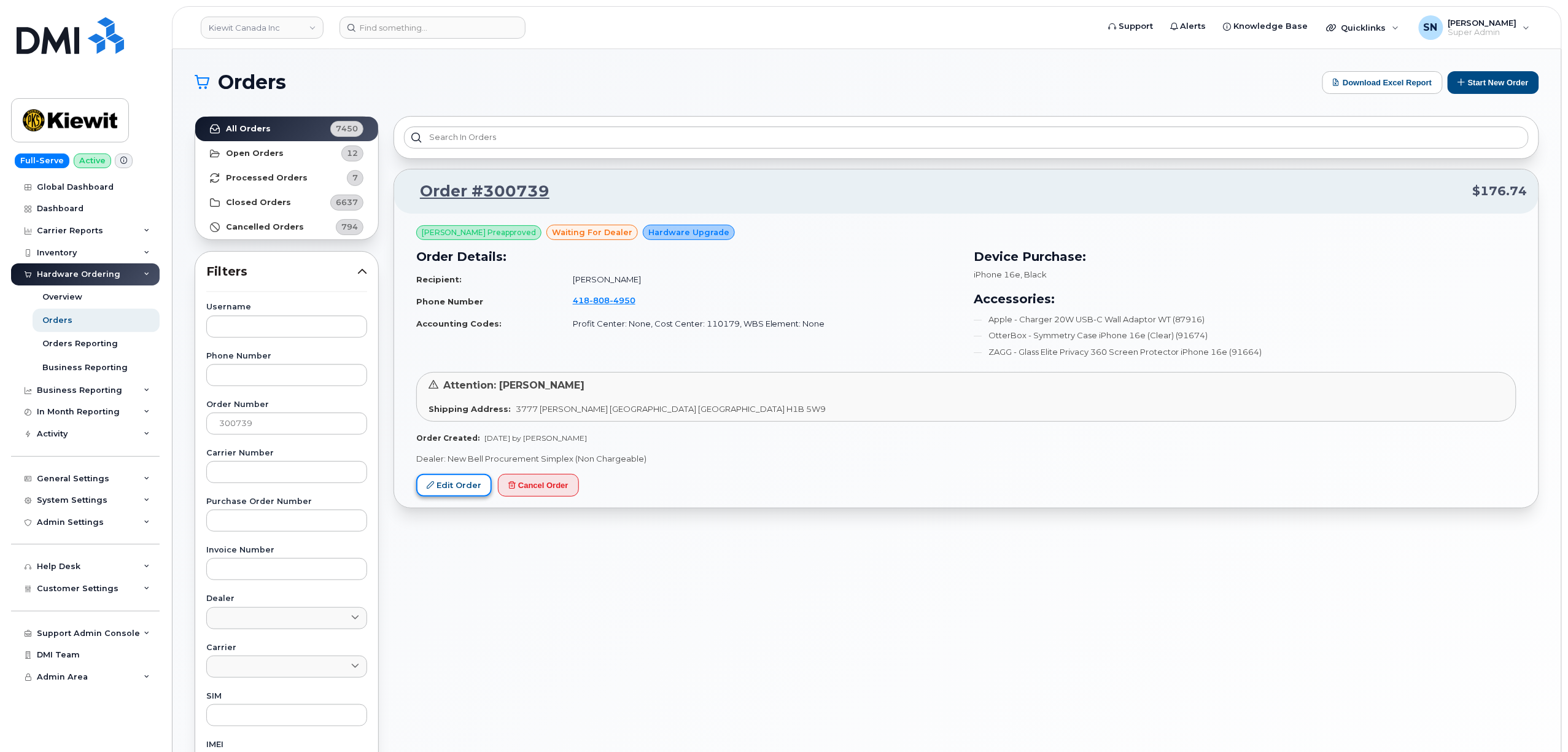
click at [464, 492] on link "Edit Order" at bounding box center [454, 485] width 76 height 23
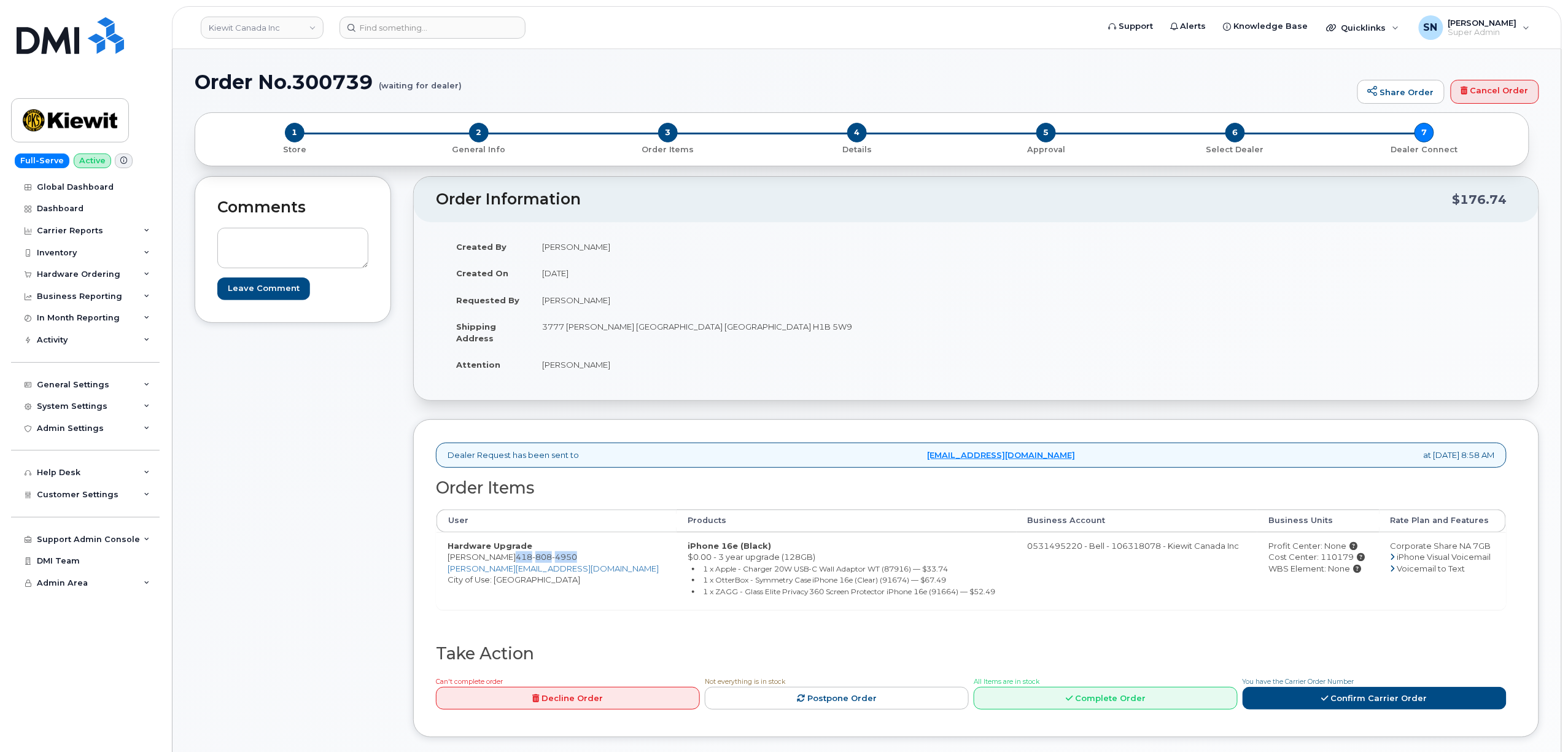
drag, startPoint x: 514, startPoint y: 559, endPoint x: 576, endPoint y: 559, distance: 62.0
click at [576, 559] on td "Hardware Upgrade [PERSON_NAME] [PHONE_NUMBER] [PERSON_NAME][EMAIL_ADDRESS][DOMA…" at bounding box center [557, 571] width 240 height 78
copy span "[PHONE_NUMBER]"
drag, startPoint x: 544, startPoint y: 330, endPoint x: 651, endPoint y: 335, distance: 107.1
click at [651, 335] on td "3777 [PERSON_NAME] [GEOGRAPHIC_DATA] [GEOGRAPHIC_DATA] H1B 5W9" at bounding box center [748, 332] width 436 height 38
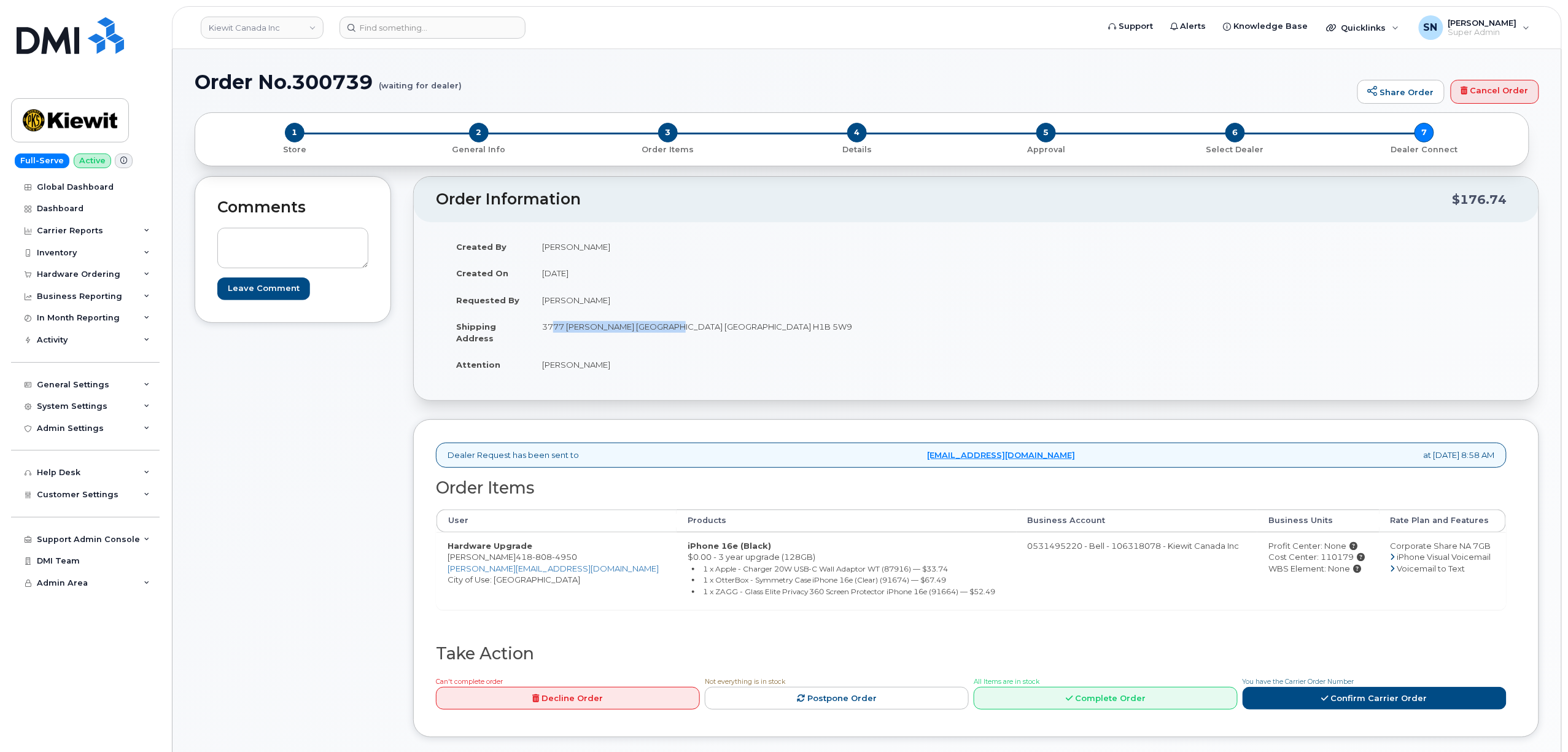
copy td "[STREET_ADDRESS][PERSON_NAME]"
drag, startPoint x: 774, startPoint y: 331, endPoint x: 813, endPoint y: 333, distance: 39.1
click at [813, 333] on td "3777 [PERSON_NAME] [GEOGRAPHIC_DATA] [GEOGRAPHIC_DATA] H1B 5W9" at bounding box center [748, 332] width 436 height 38
copy td "H1B 5W9"
drag, startPoint x: 569, startPoint y: 366, endPoint x: 599, endPoint y: 367, distance: 30.0
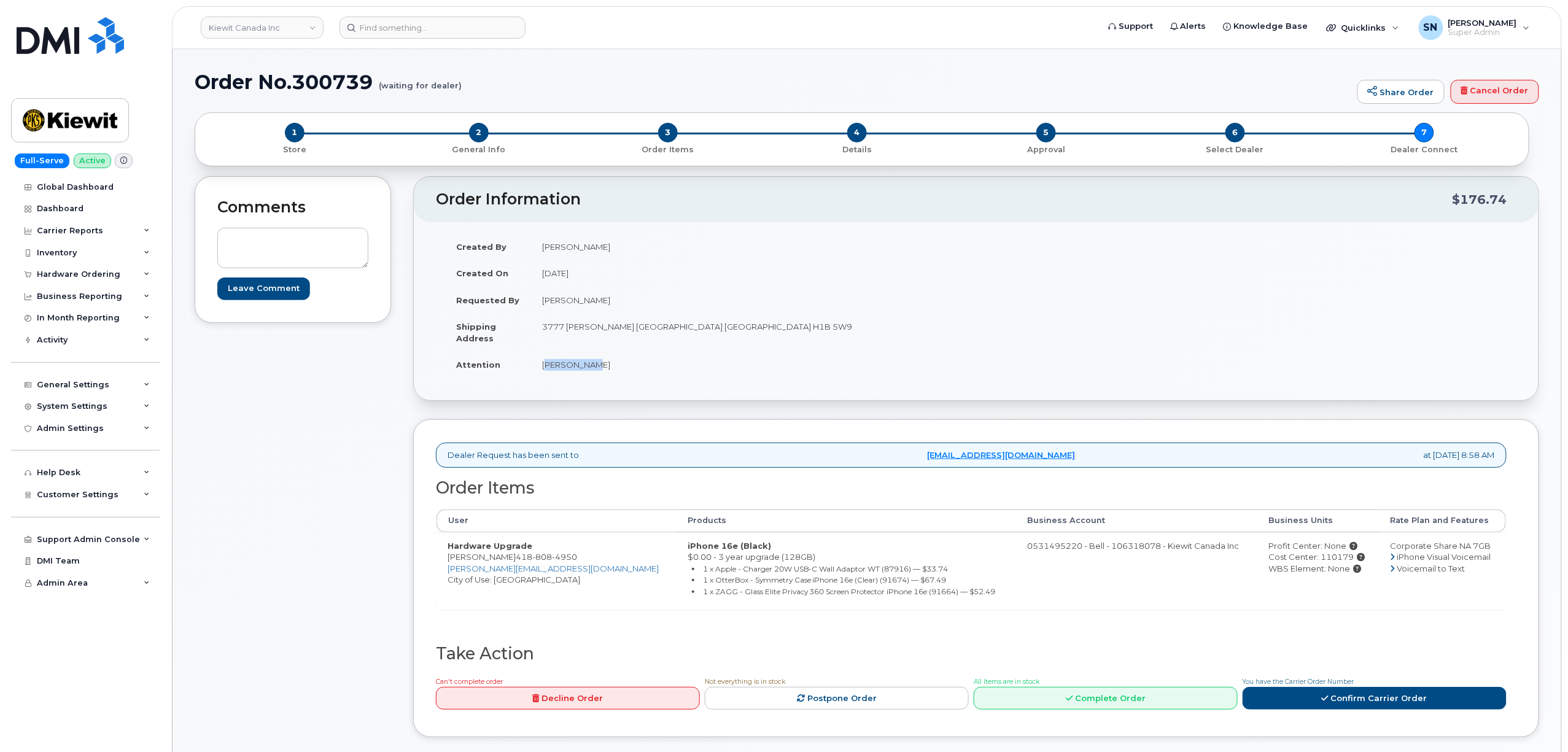
click at [599, 367] on td "[PERSON_NAME]" at bounding box center [748, 364] width 436 height 27
copy td "[PERSON_NAME]"
drag, startPoint x: 448, startPoint y: 560, endPoint x: 585, endPoint y: 558, distance: 137.0
click at [585, 558] on td "Hardware Upgrade Charles Lavigne 418 808 4950 CHARLES.LAVIGNE@GANOTEC.COM City …" at bounding box center [557, 571] width 240 height 78
copy td "Charles Lavigne 418 808 4950"
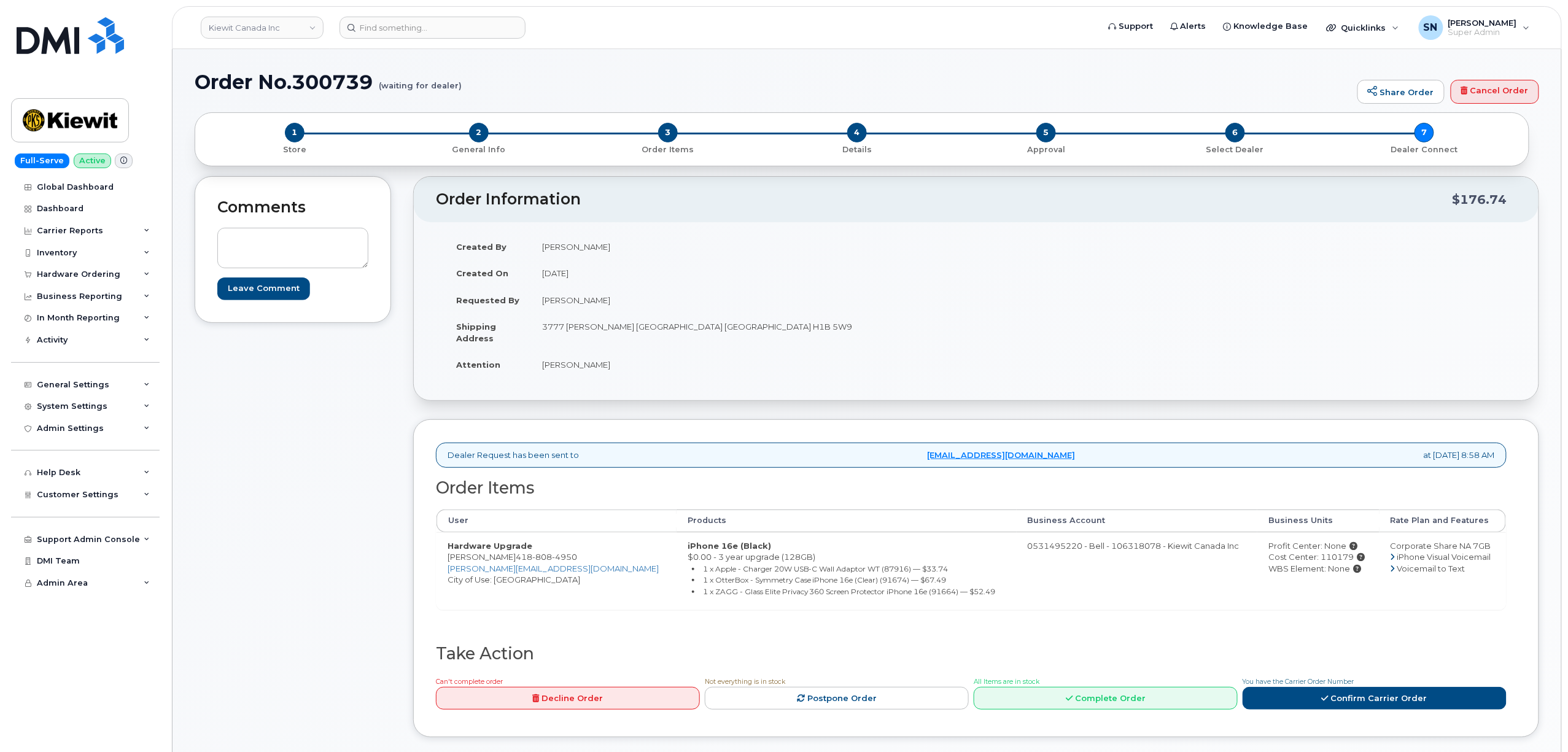
click at [1319, 563] on div "Cost Center: 110179" at bounding box center [1318, 558] width 100 height 12
click at [1317, 563] on div "Cost Center: 110179" at bounding box center [1318, 558] width 100 height 12
copy div "110179"
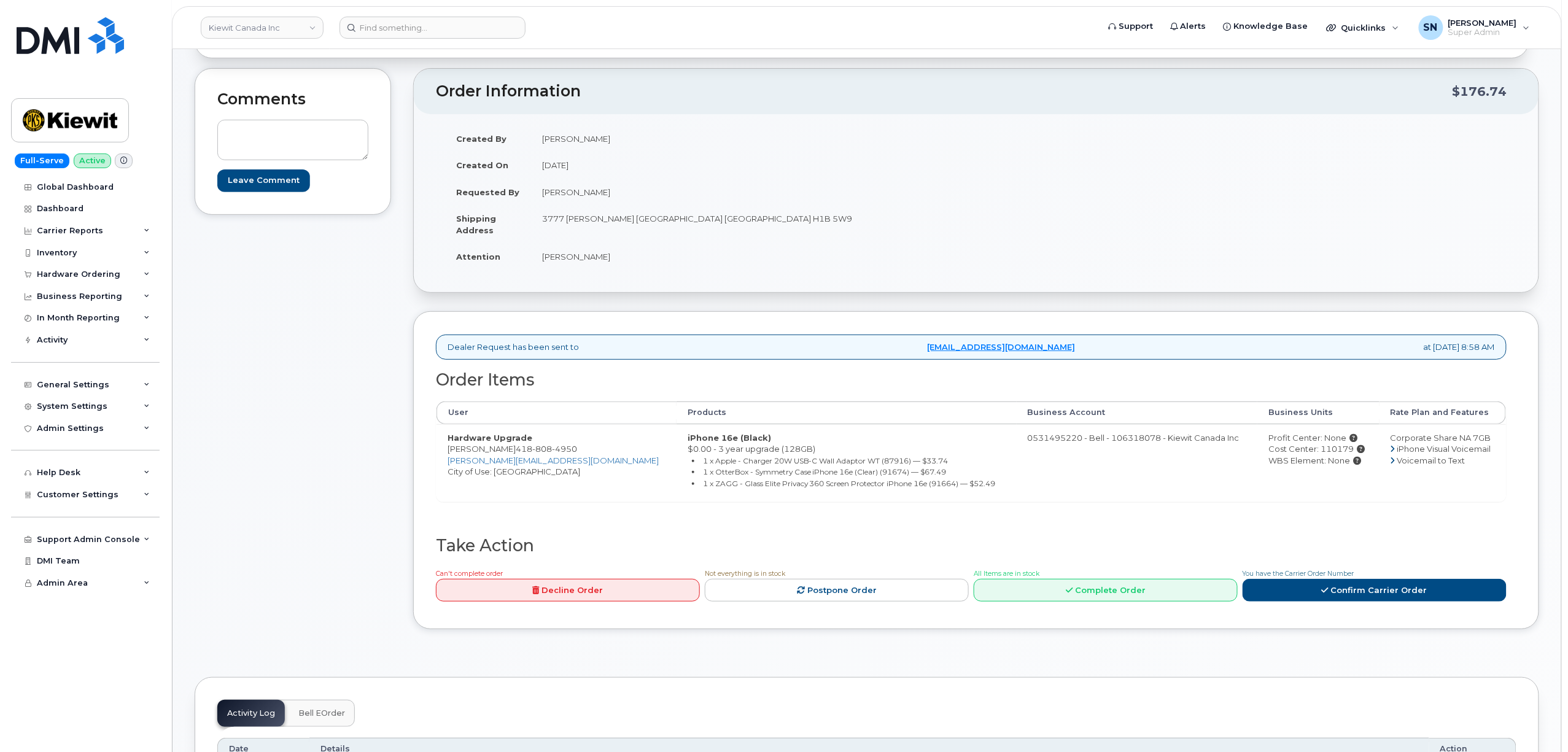
scroll to position [246, 0]
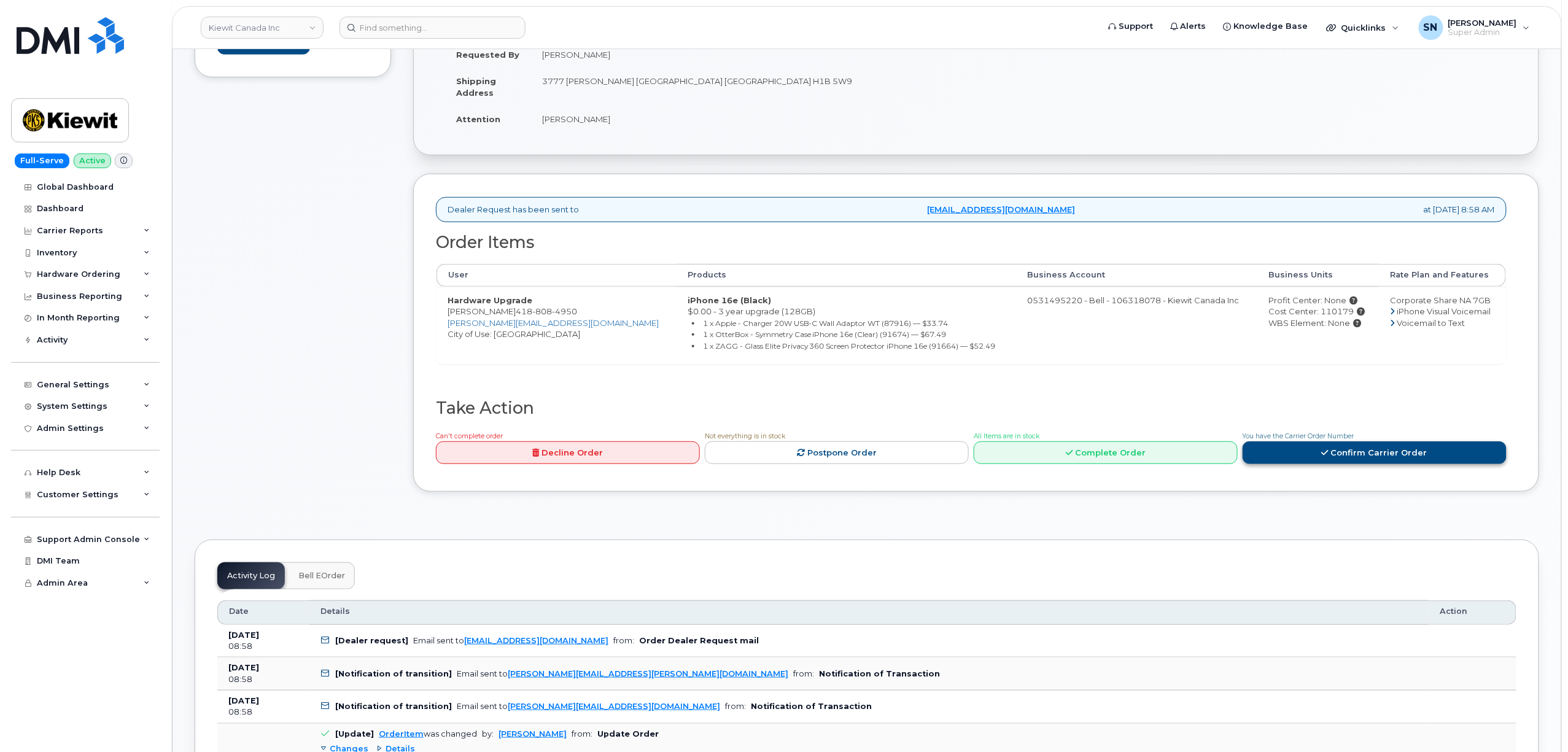
click at [1331, 455] on link "Confirm Carrier Order" at bounding box center [1374, 453] width 264 height 23
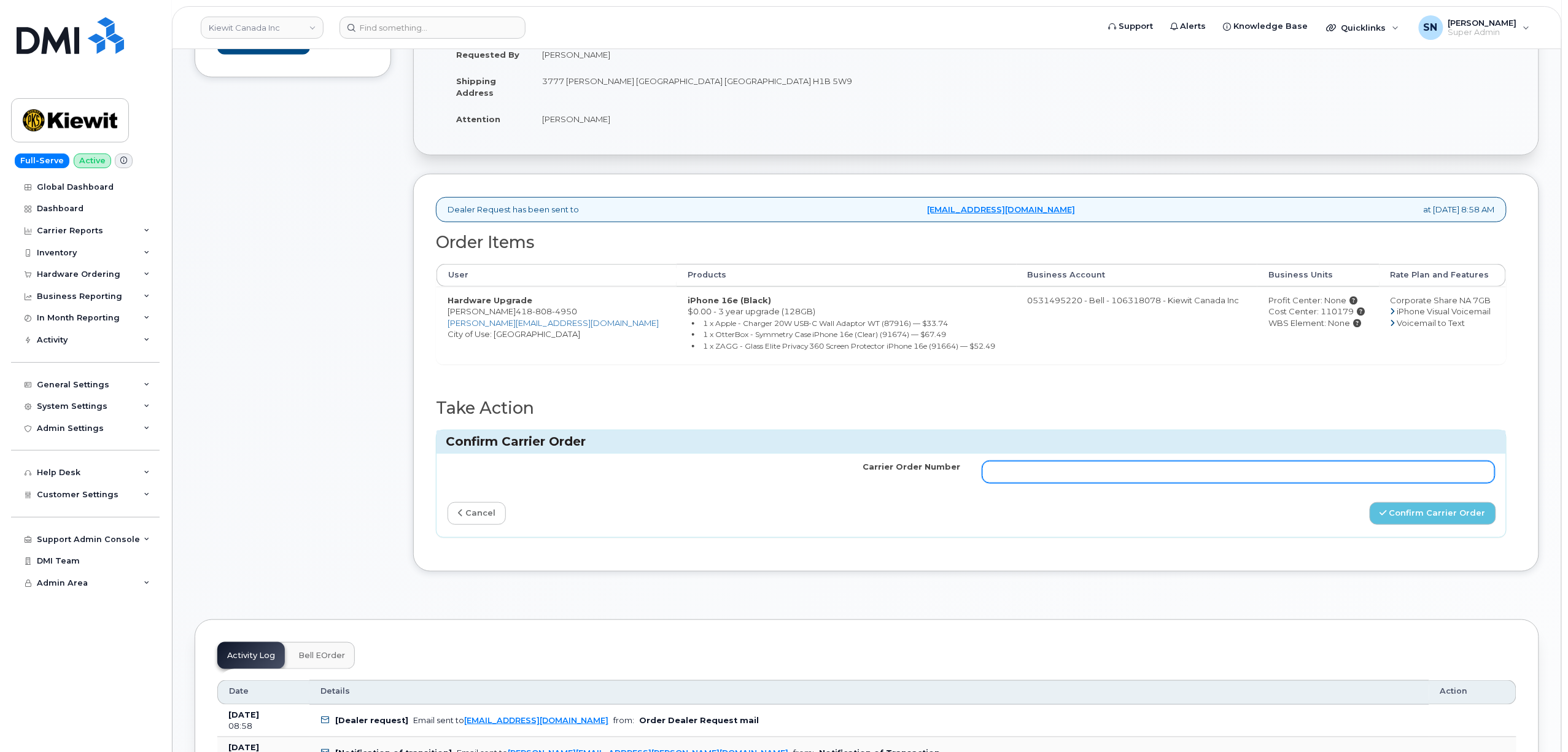
click at [1319, 474] on input "Carrier Order Number" at bounding box center [1238, 472] width 512 height 22
paste input "3016263"
type input "3016263"
click at [1403, 519] on button "Confirm Carrier Order" at bounding box center [1433, 514] width 127 height 23
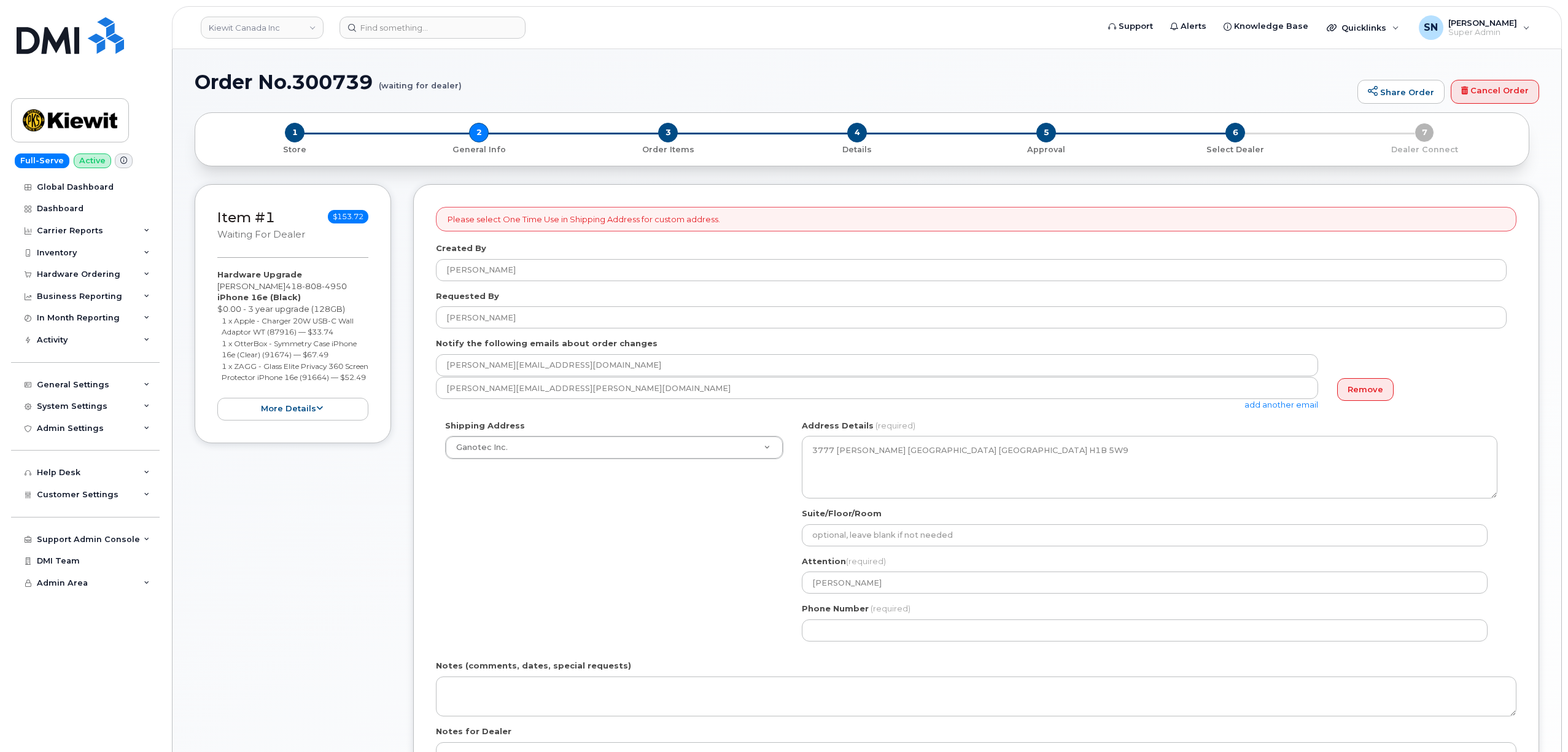
select select
drag, startPoint x: 283, startPoint y: 286, endPoint x: 360, endPoint y: 287, distance: 77.0
click at [360, 287] on div "Hardware Upgrade [PERSON_NAME] [PHONE_NUMBER] iPhone 16e (Black) $0.00 - 3 year…" at bounding box center [293, 344] width 151 height 151
copy span "[PHONE_NUMBER]"
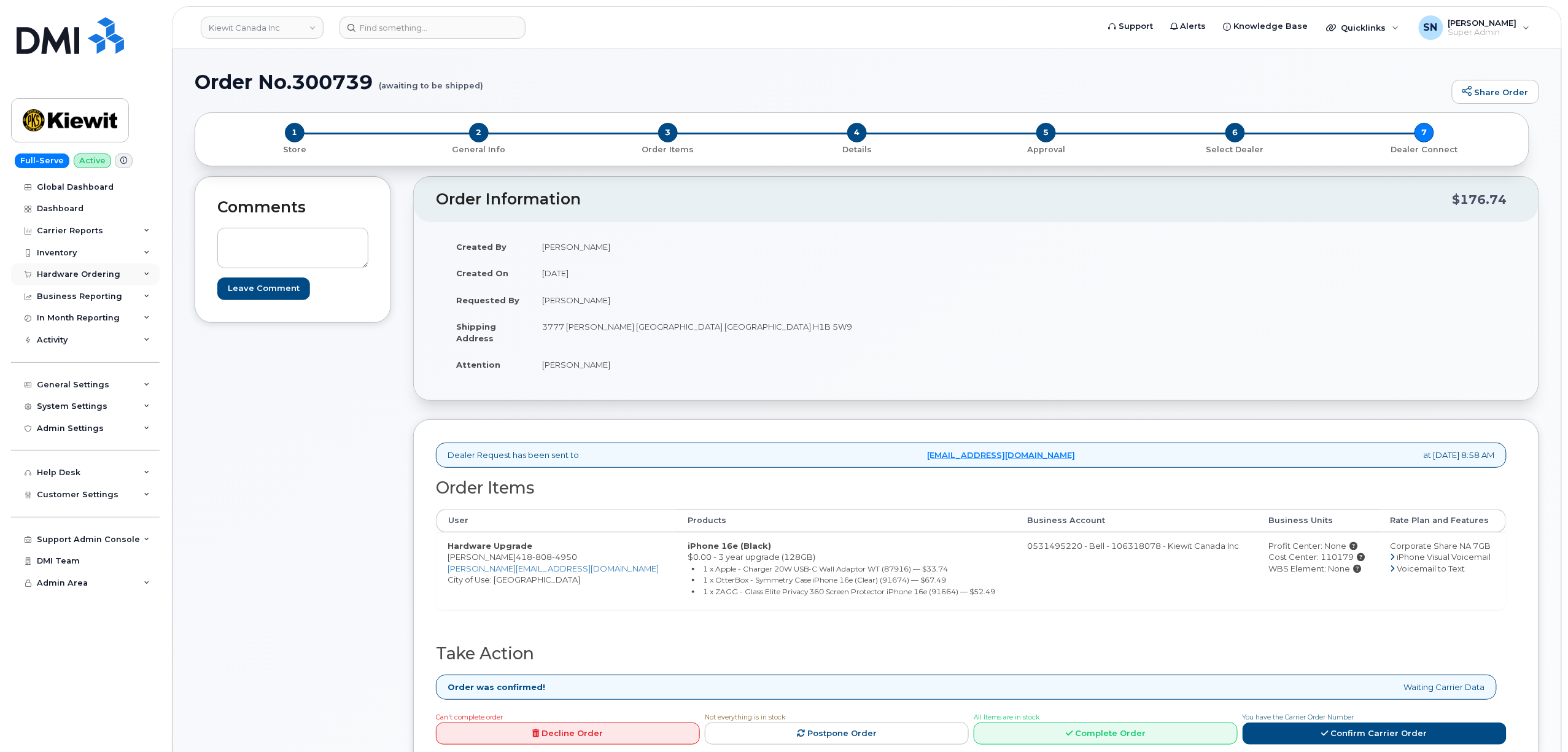
click at [91, 277] on div "Hardware Ordering" at bounding box center [79, 274] width 84 height 10
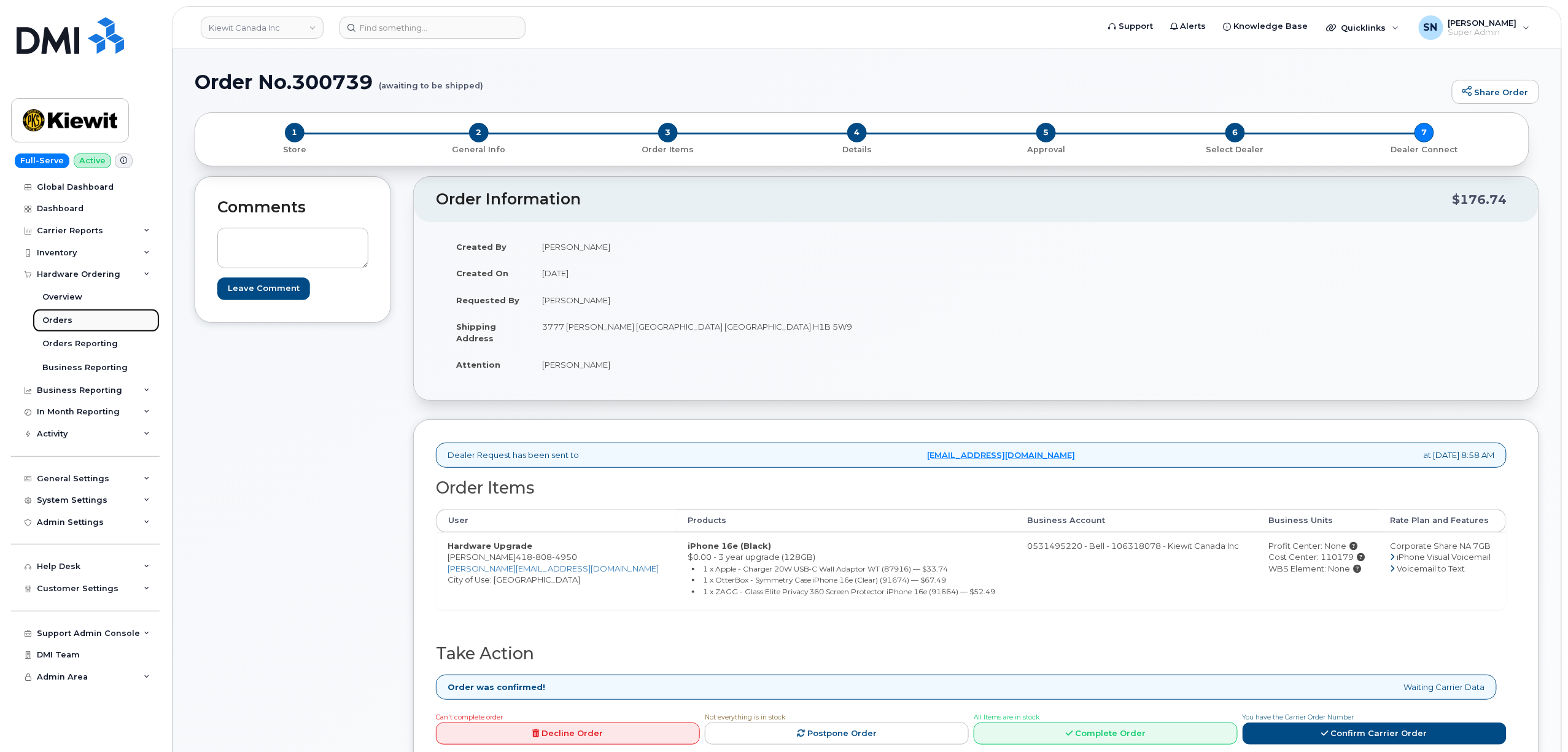
click at [67, 313] on link "Orders" at bounding box center [96, 320] width 127 height 23
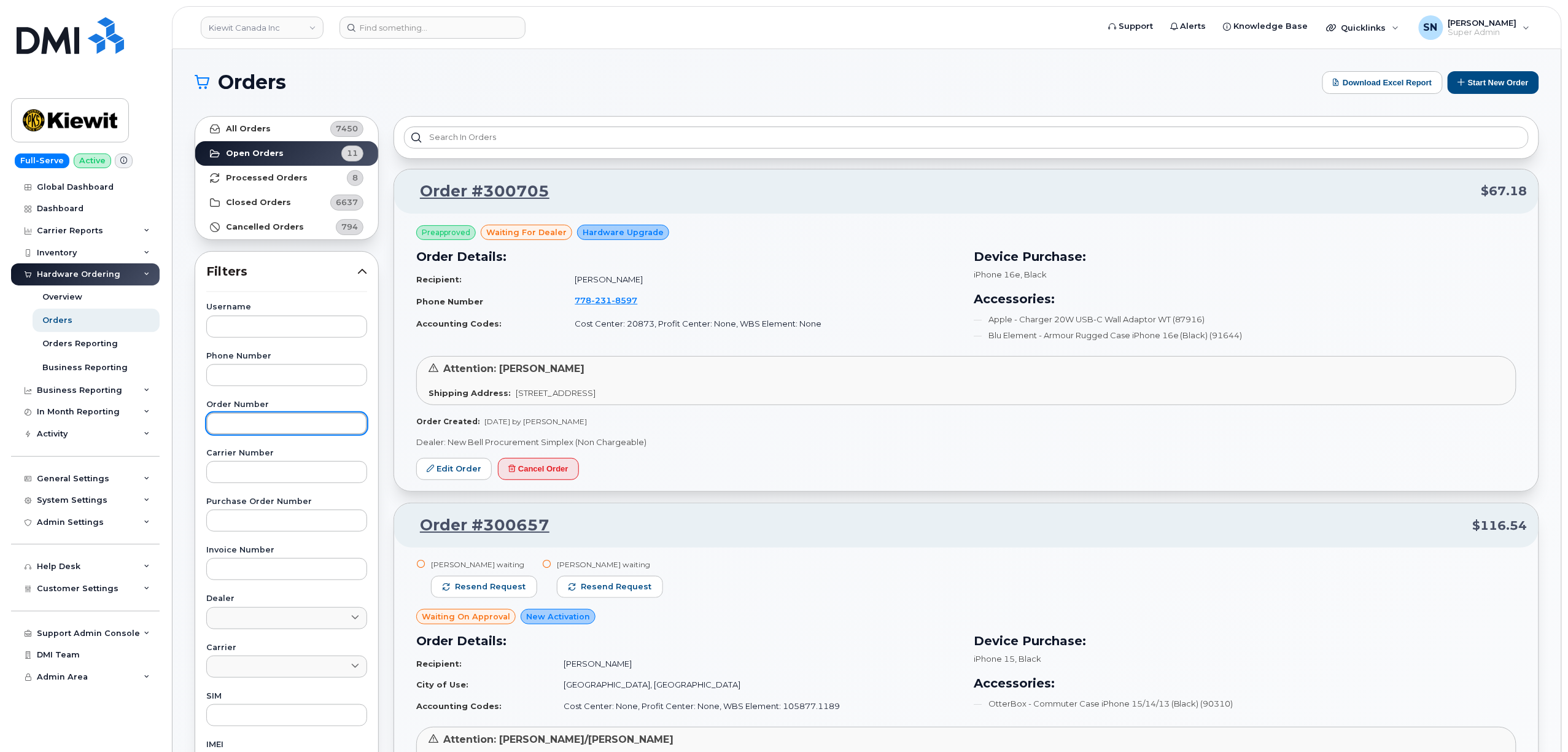
click at [275, 423] on input "text" at bounding box center [287, 423] width 161 height 22
paste input "300705"
type input "300705"
click at [270, 129] on link "All Orders 7450" at bounding box center [287, 129] width 183 height 25
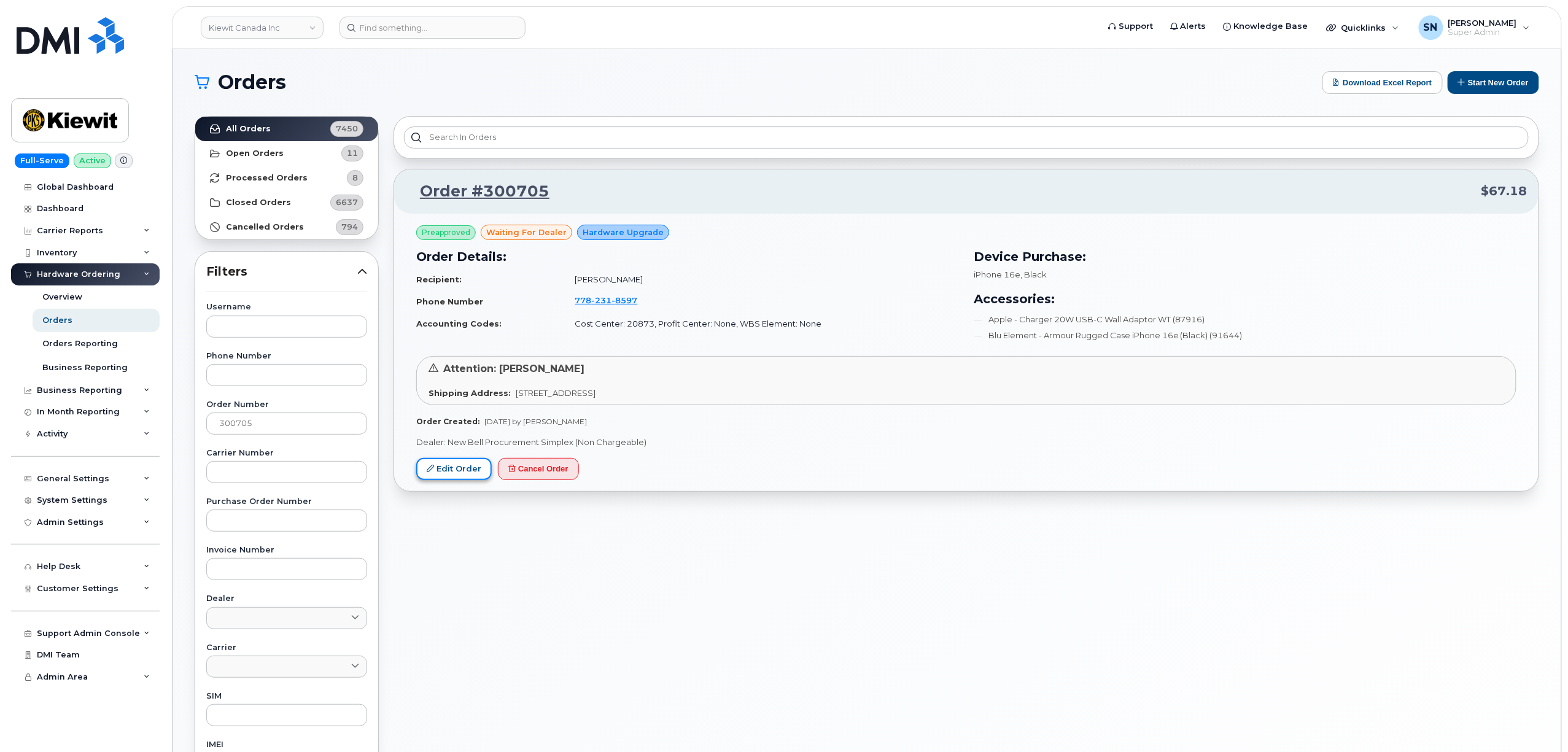
click at [475, 471] on link "Edit Order" at bounding box center [454, 469] width 76 height 23
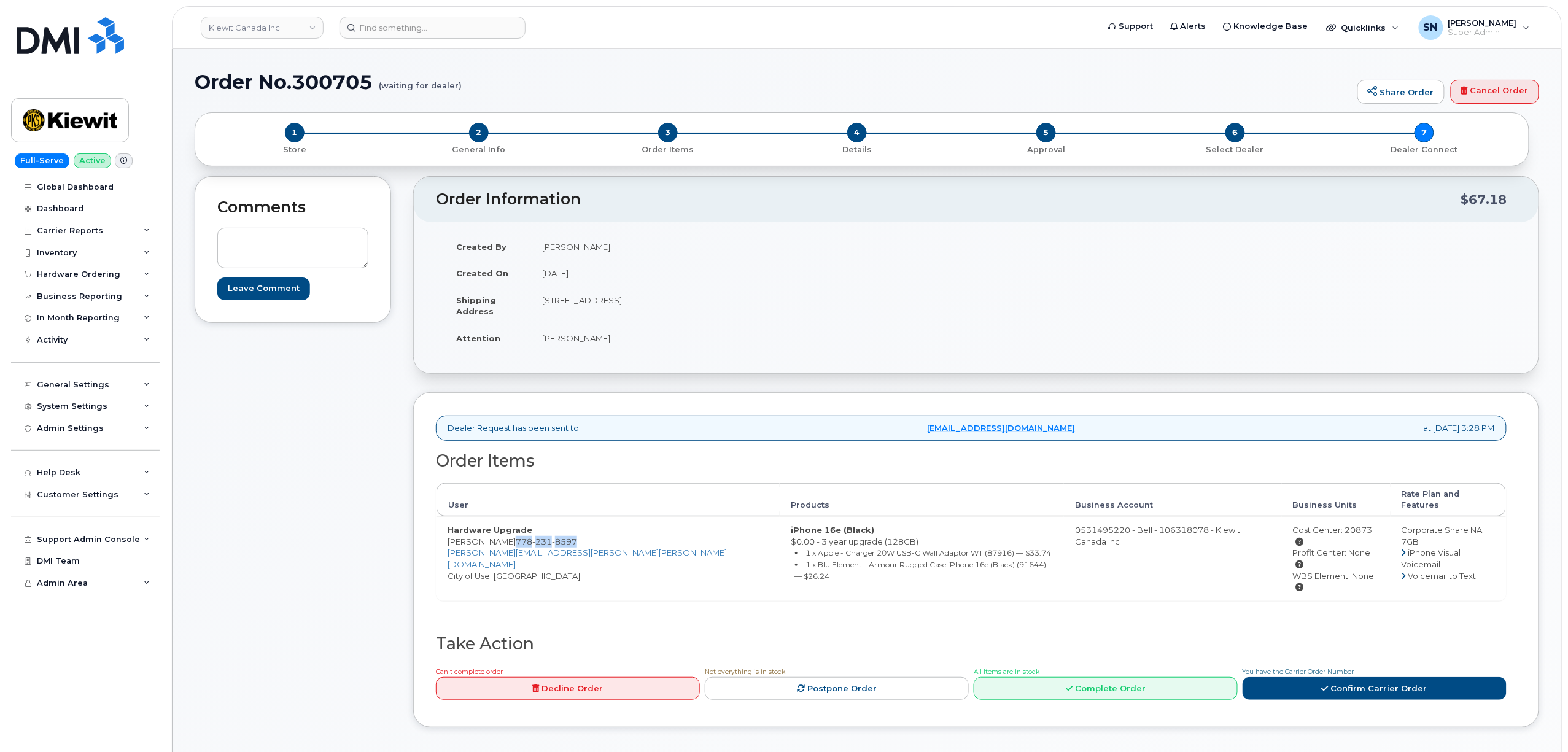
drag, startPoint x: 502, startPoint y: 531, endPoint x: 568, endPoint y: 534, distance: 66.1
click at [568, 534] on td "Hardware Upgrade [PERSON_NAME] [PHONE_NUMBER] [PERSON_NAME][EMAIL_ADDRESS][PERS…" at bounding box center [608, 558] width 343 height 84
copy span "[PHONE_NUMBER]"
click at [372, 432] on div "Comments Leave Comment" at bounding box center [293, 461] width 196 height 569
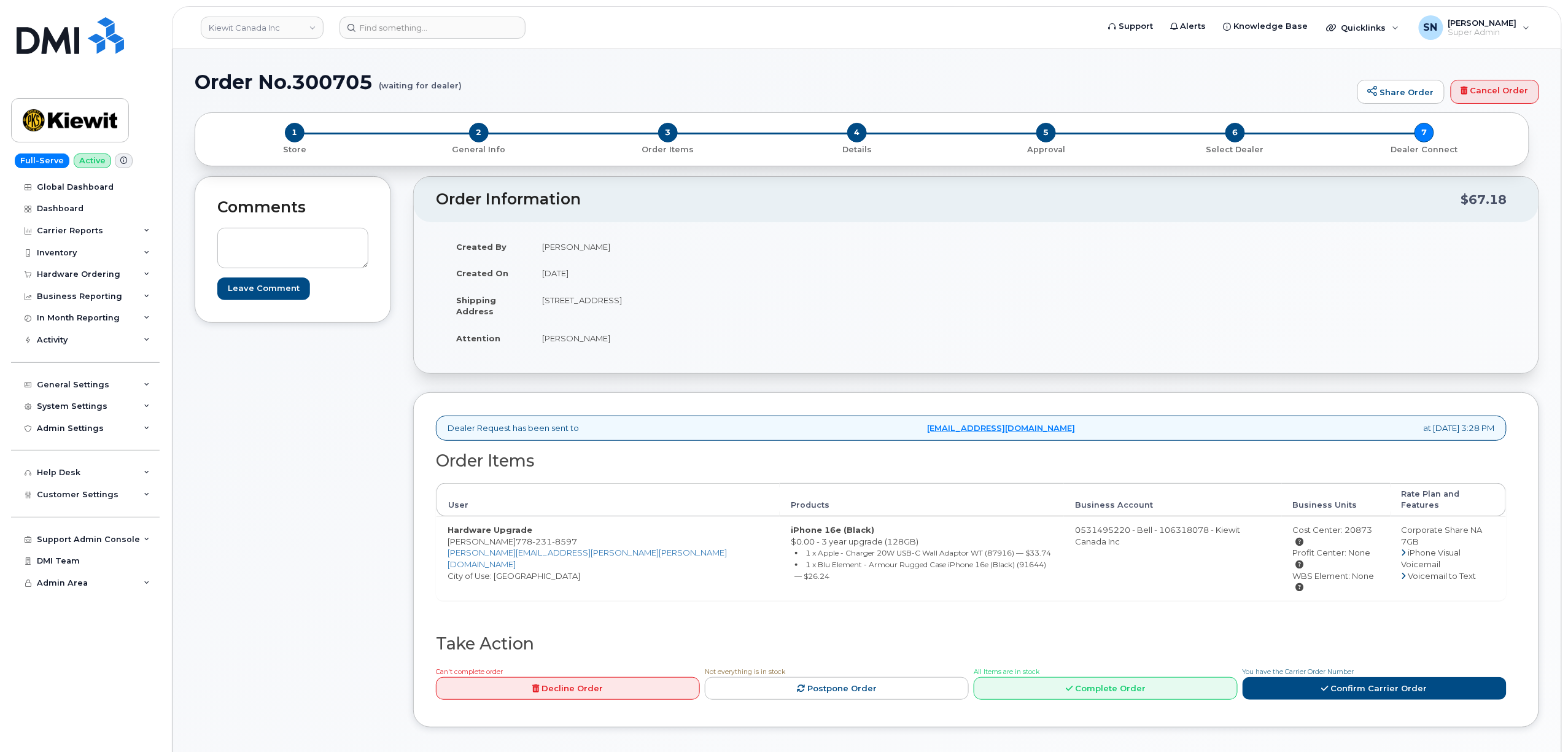
drag, startPoint x: 355, startPoint y: 461, endPoint x: 315, endPoint y: 285, distance: 180.5
click at [355, 461] on div "Comments Leave Comment" at bounding box center [293, 461] width 196 height 569
click at [92, 376] on div "General Settings" at bounding box center [86, 384] width 149 height 22
click at [1307, 524] on div "Cost Center: 20873" at bounding box center [1336, 536] width 86 height 23
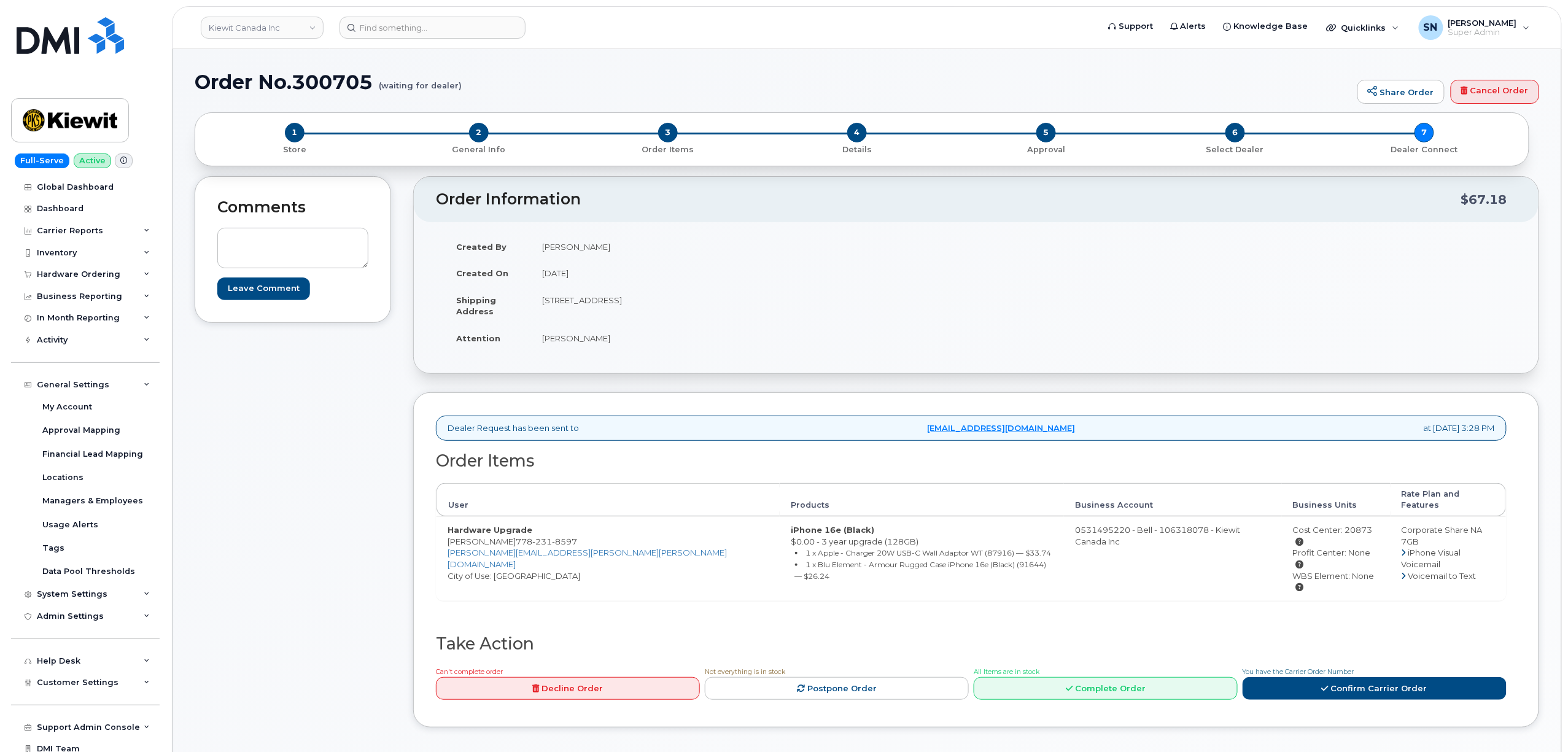
copy div "20873"
drag, startPoint x: 295, startPoint y: 78, endPoint x: 368, endPoint y: 84, distance: 73.2
click at [368, 84] on h1 "Order No.300705 (waiting for dealer)" at bounding box center [772, 82] width 1157 height 21
drag, startPoint x: 299, startPoint y: 78, endPoint x: 370, endPoint y: 76, distance: 71.0
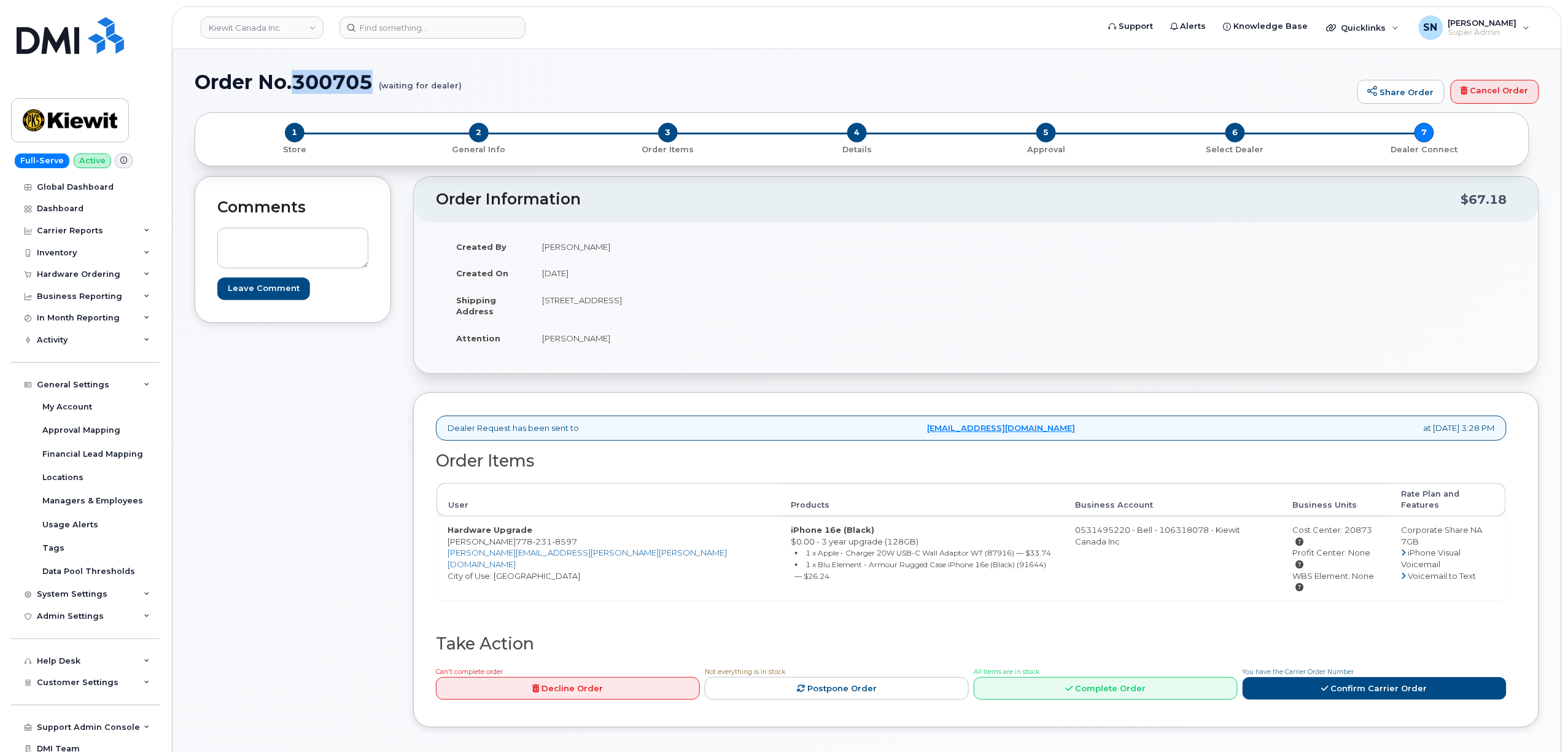
click at [370, 76] on h1 "Order No.300705 (waiting for dealer)" at bounding box center [772, 82] width 1157 height 21
copy h1 "300705"
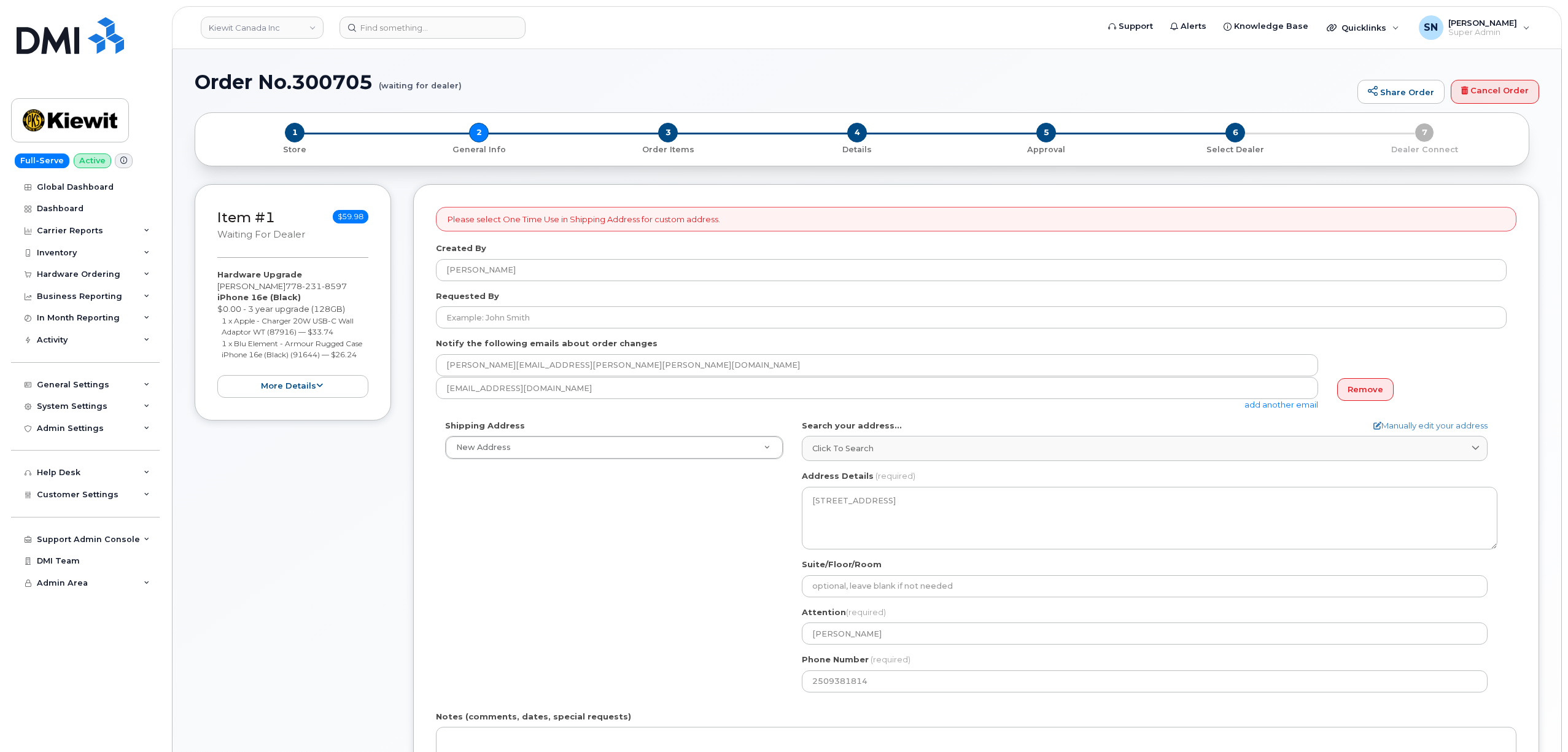
select select
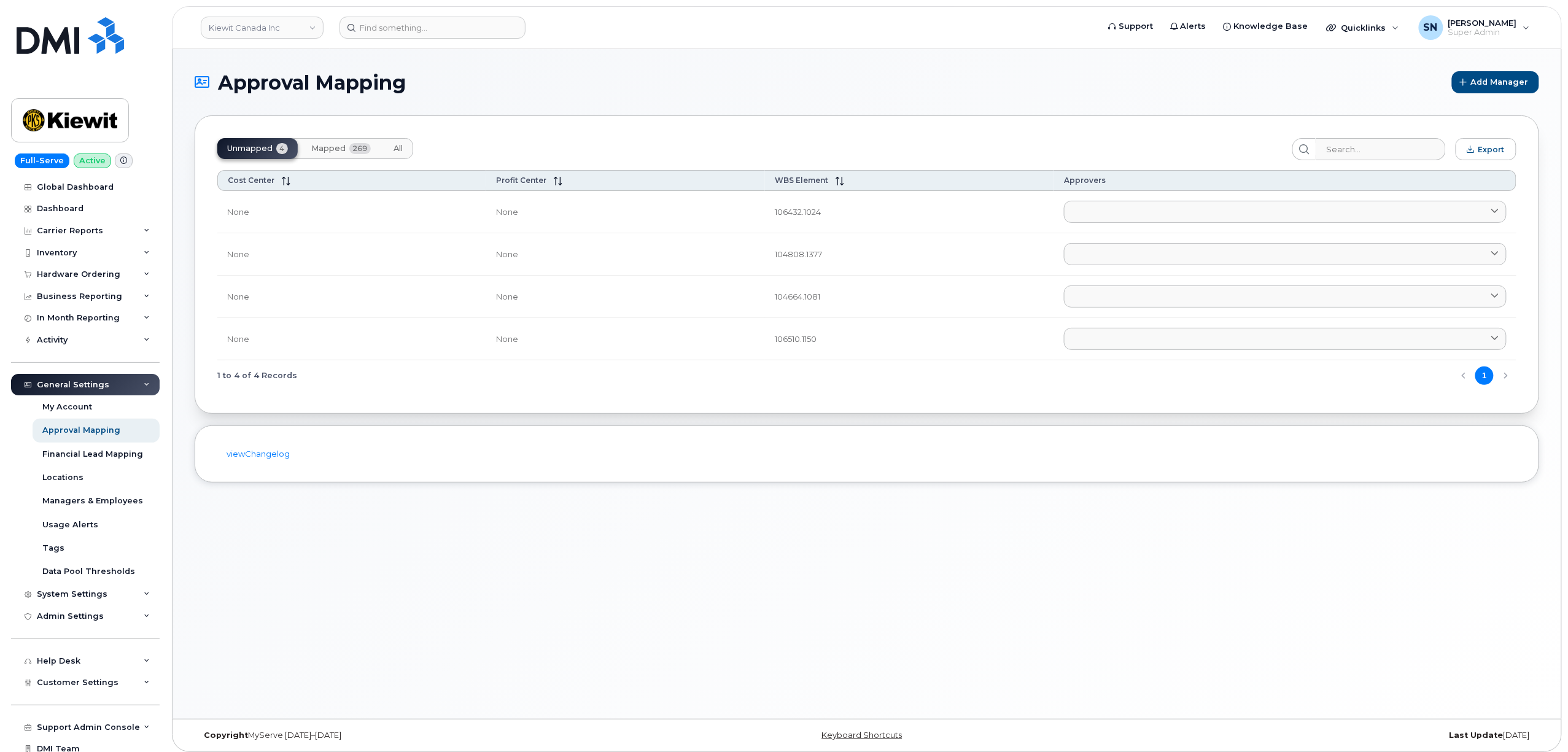
click at [320, 147] on span "Mapped" at bounding box center [328, 148] width 35 height 10
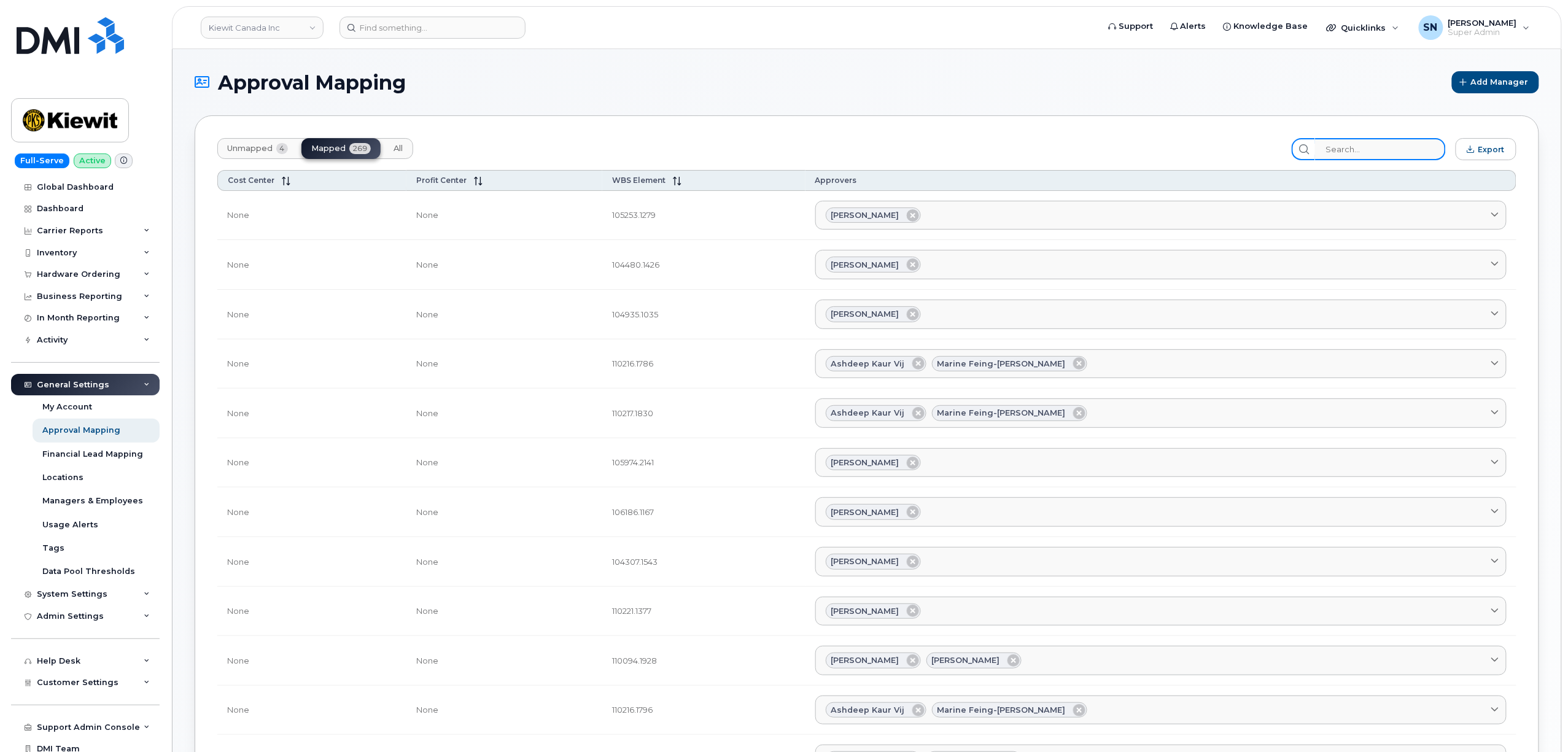
click at [1375, 151] on input "search" at bounding box center [1380, 149] width 131 height 22
paste input "20873"
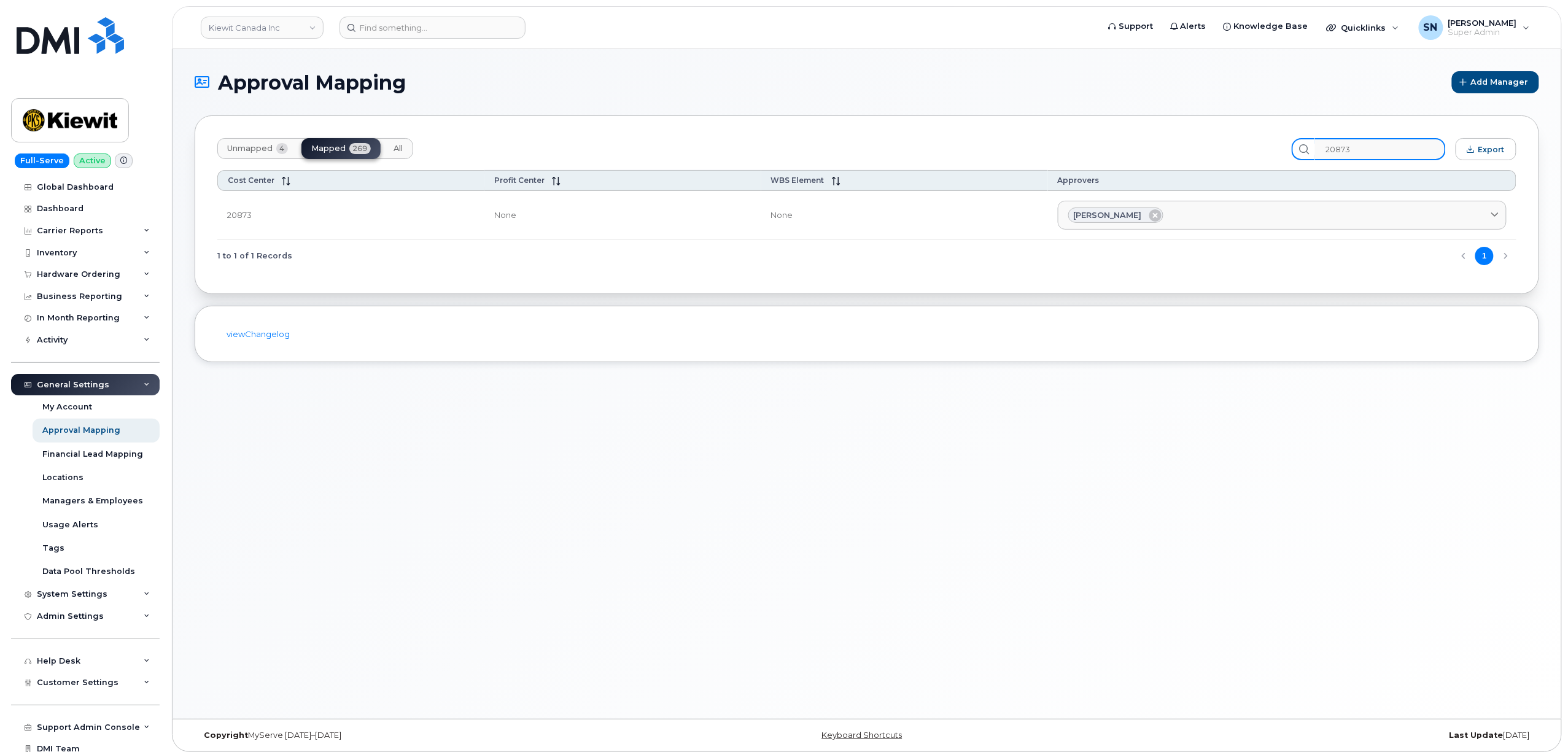
type input "20873"
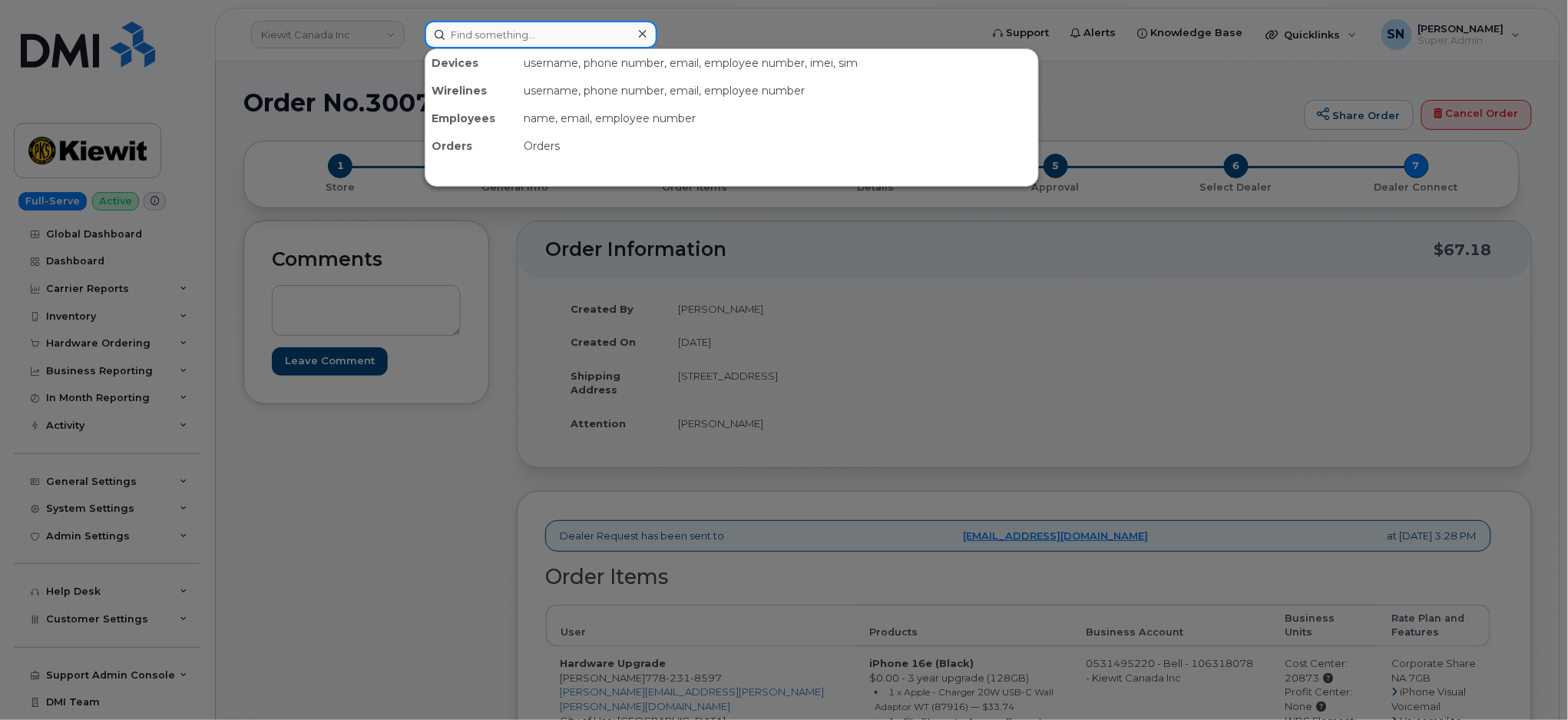
click at [520, 44] on input at bounding box center [541, 34] width 232 height 27
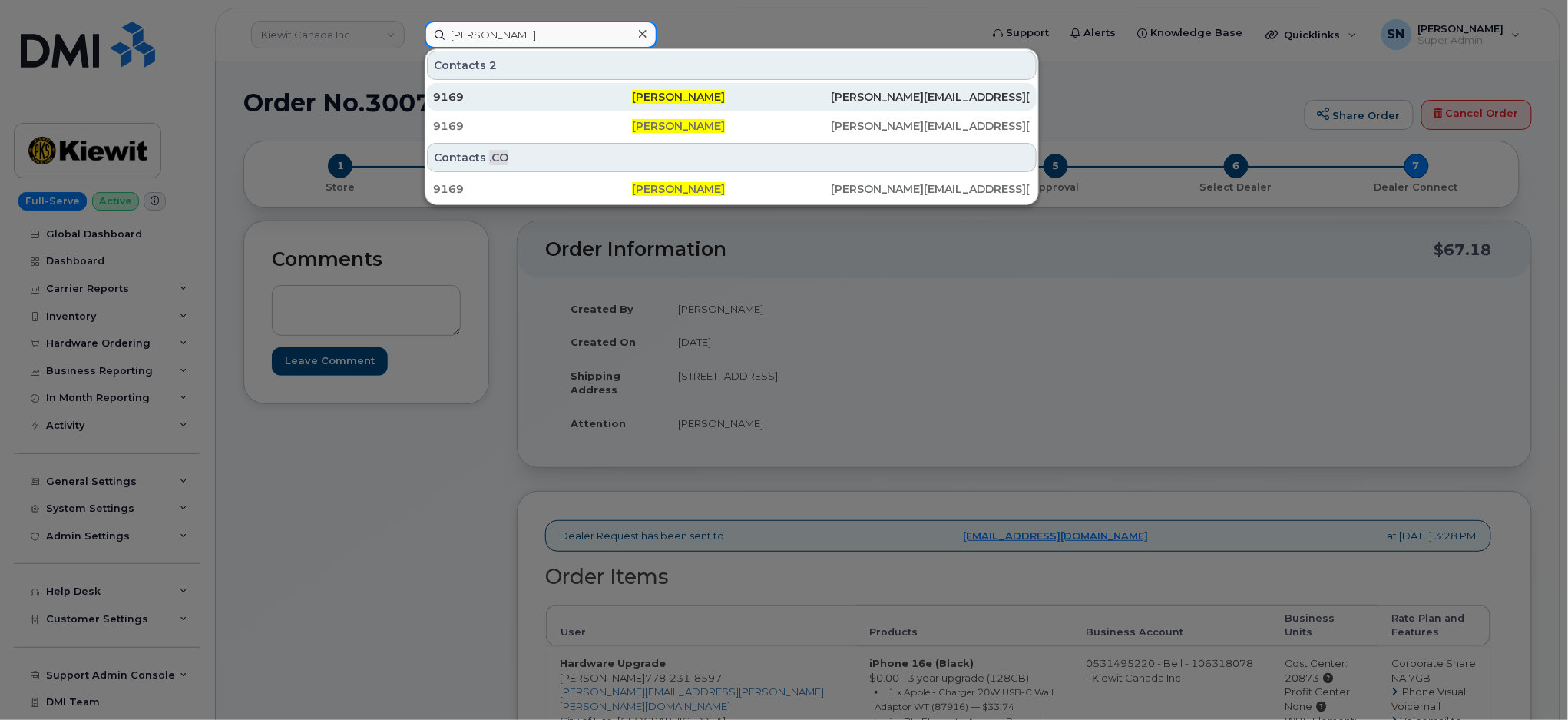
type input "[PERSON_NAME]"
click at [569, 103] on div "9169" at bounding box center [533, 96] width 199 height 16
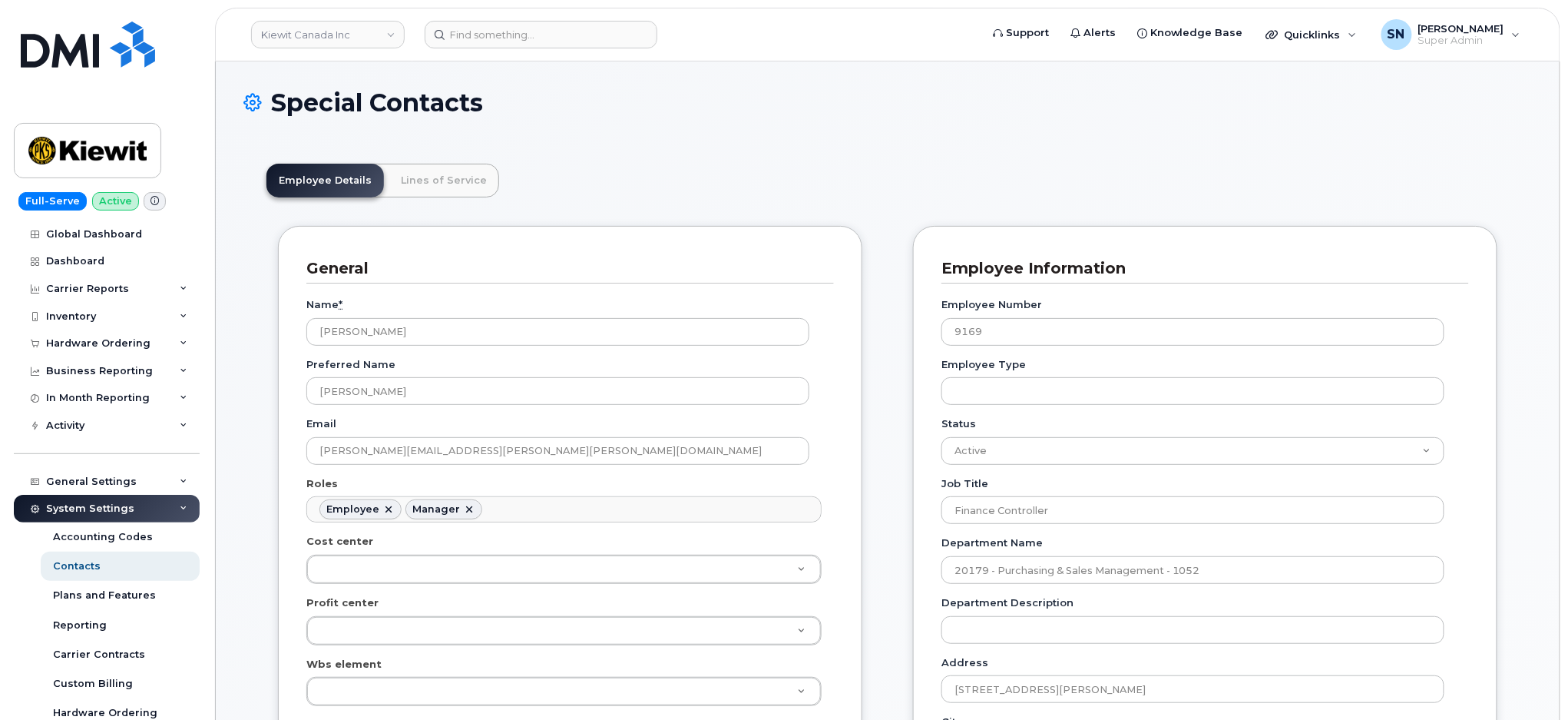
scroll to position [47, 0]
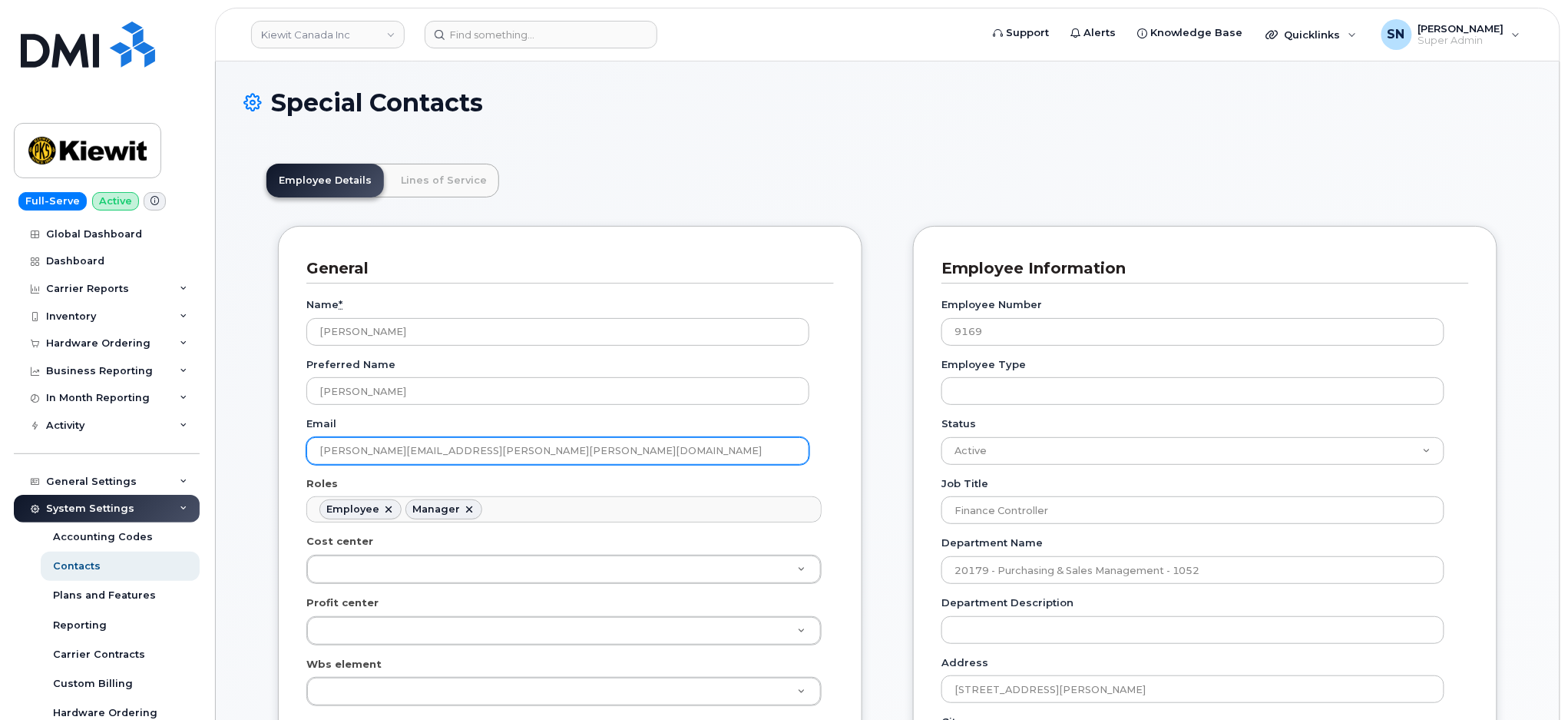
drag, startPoint x: 516, startPoint y: 462, endPoint x: 256, endPoint y: 461, distance: 260.0
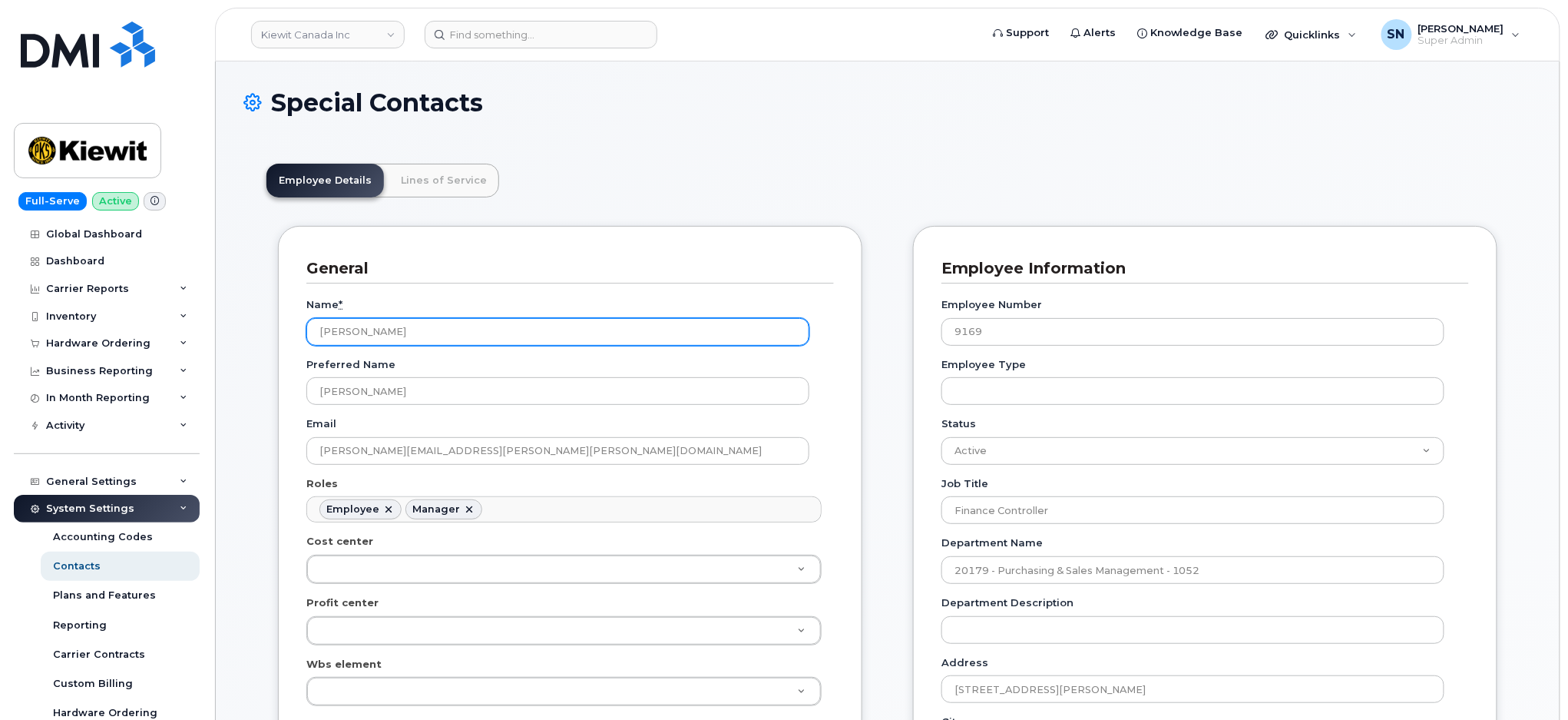
click at [427, 335] on input "[PERSON_NAME]" at bounding box center [558, 331] width 503 height 27
drag, startPoint x: 301, startPoint y: 326, endPoint x: 271, endPoint y: 321, distance: 30.4
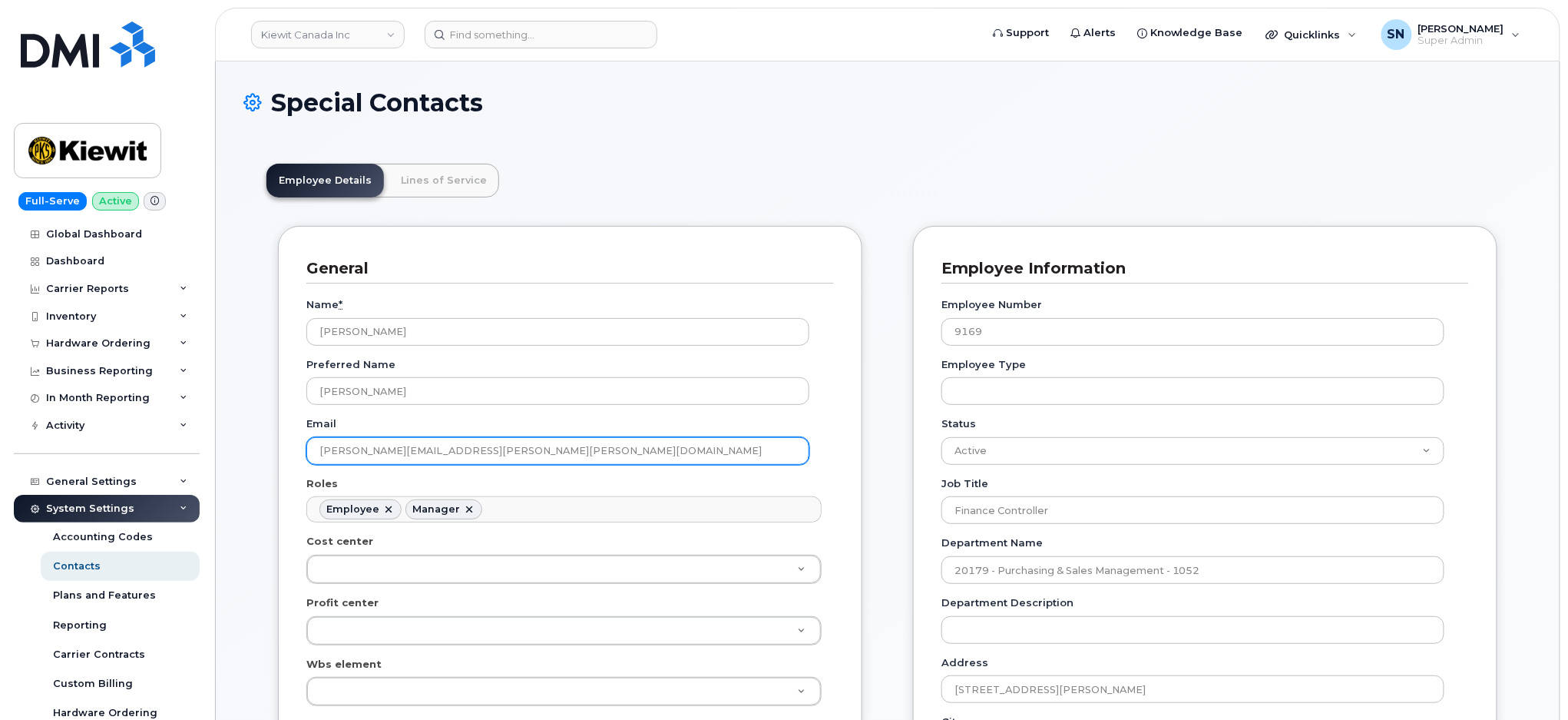
drag, startPoint x: 520, startPoint y: 451, endPoint x: 263, endPoint y: 442, distance: 257.2
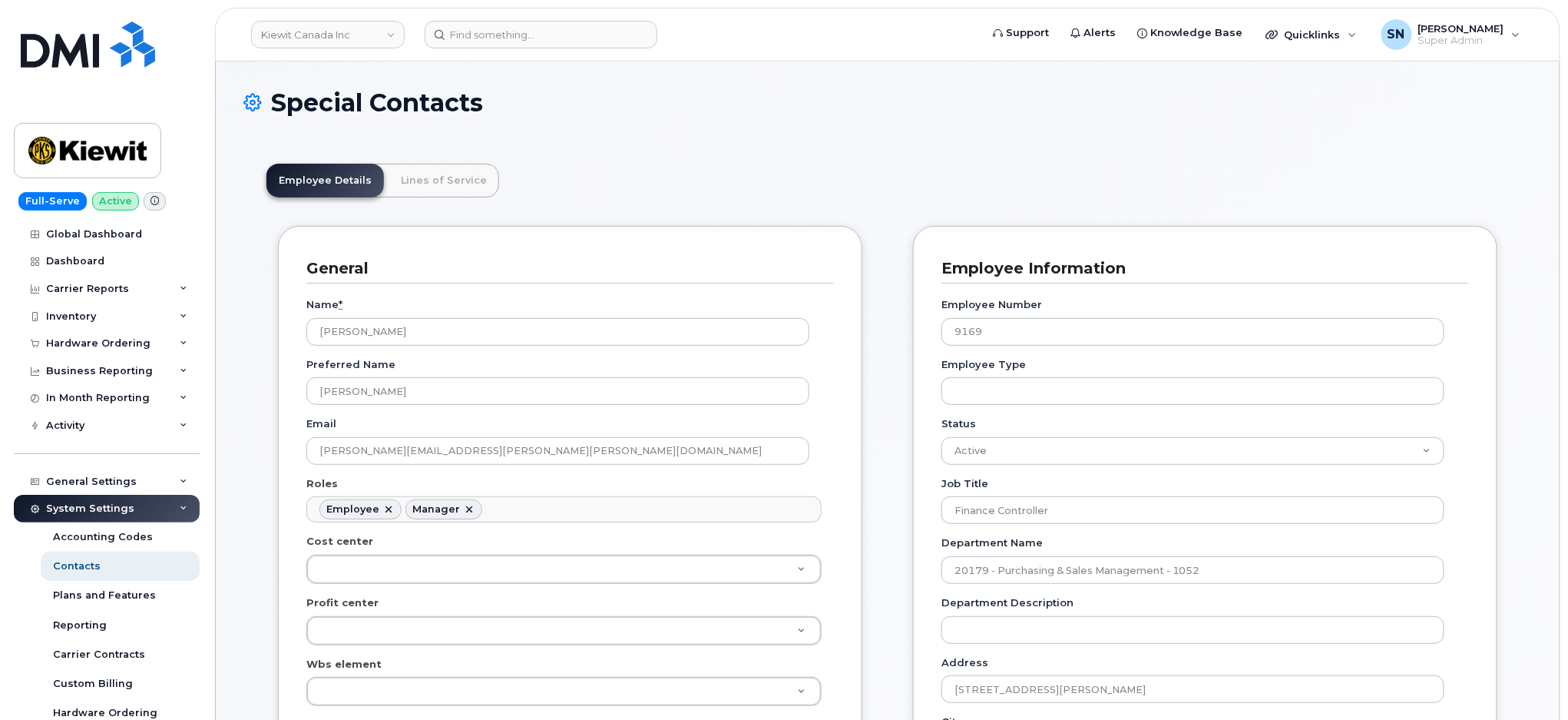
click at [551, 135] on div "Special Contacts" at bounding box center [887, 115] width 1288 height 51
